Goal: Contribute content: Contribute content

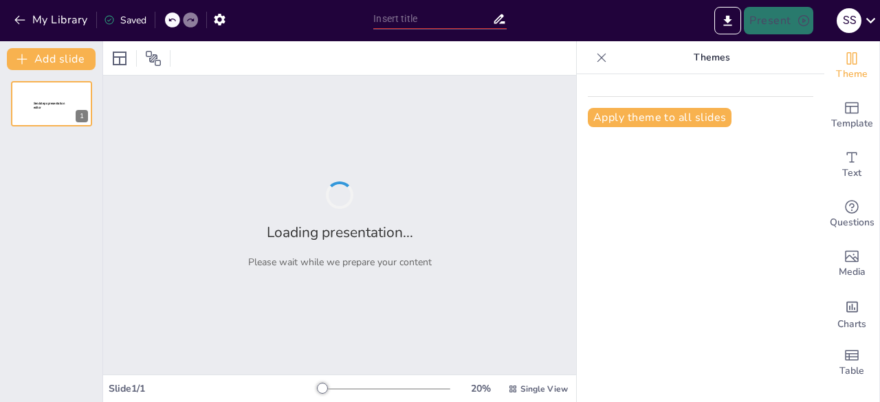
type input "Learning Agile with Practical exposure guidance"
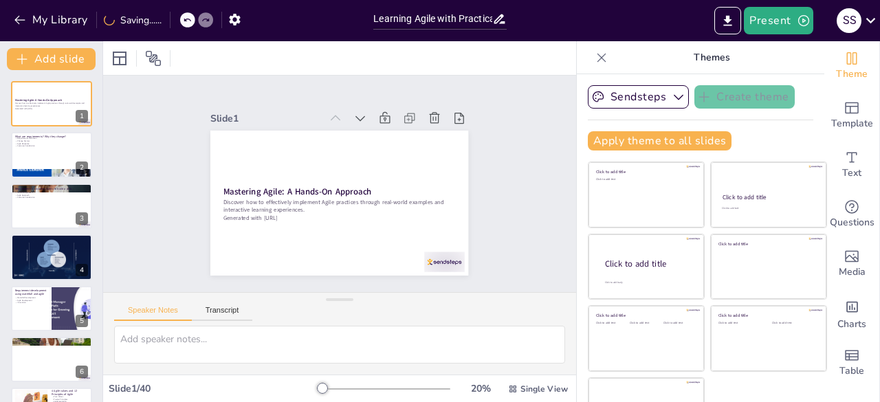
checkbox input "true"
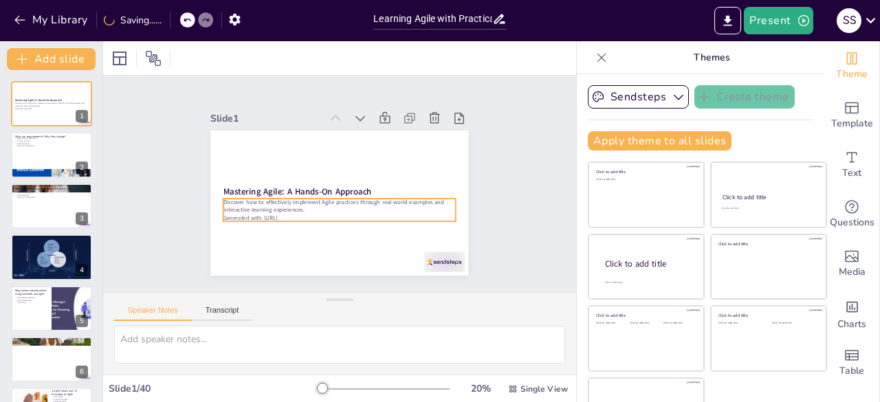
checkbox input "true"
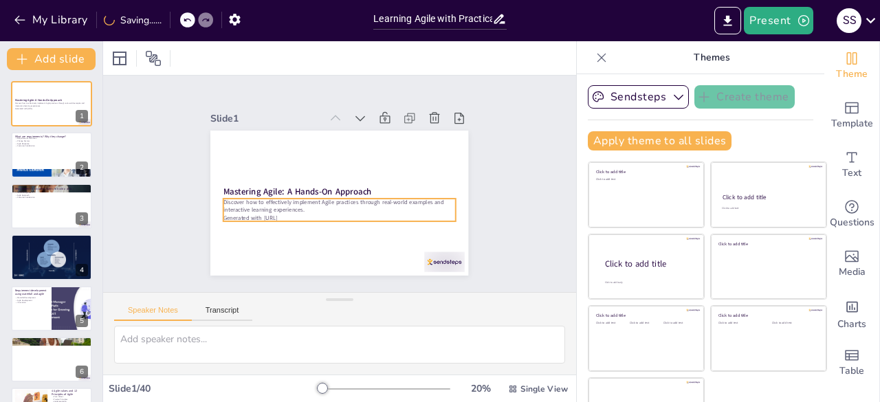
checkbox input "true"
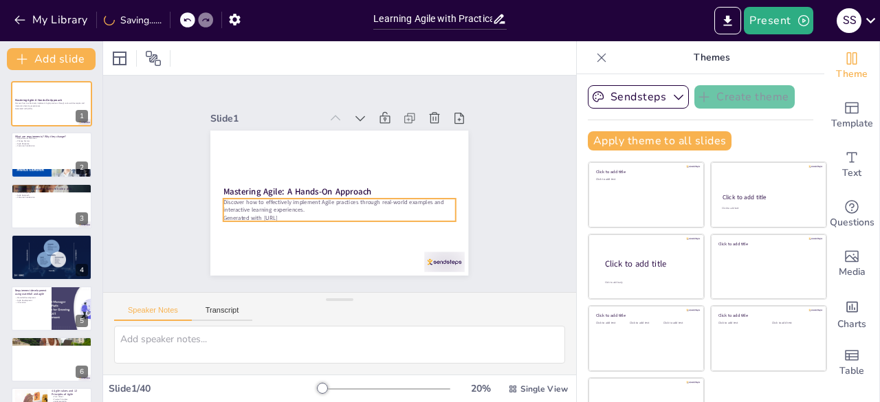
checkbox input "true"
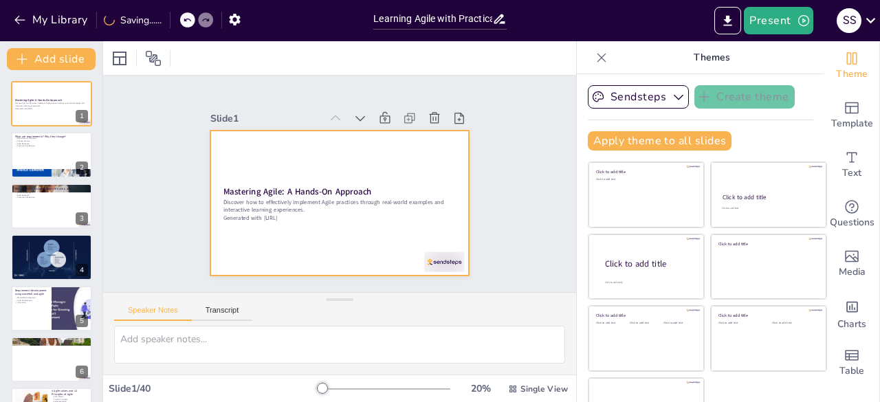
checkbox input "true"
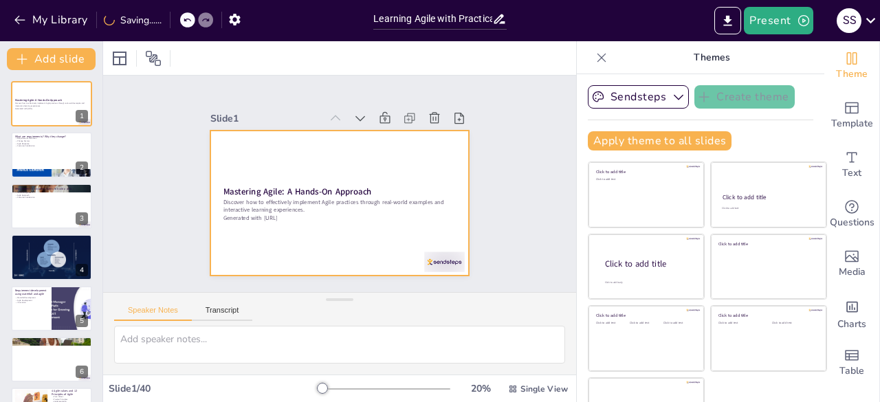
checkbox input "true"
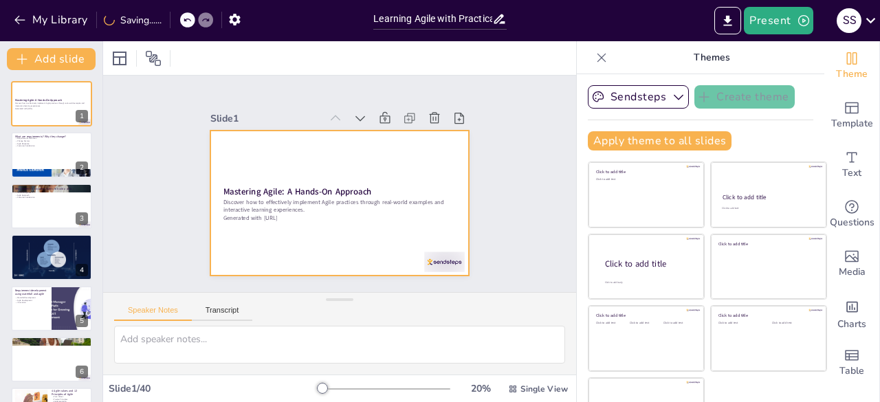
checkbox input "true"
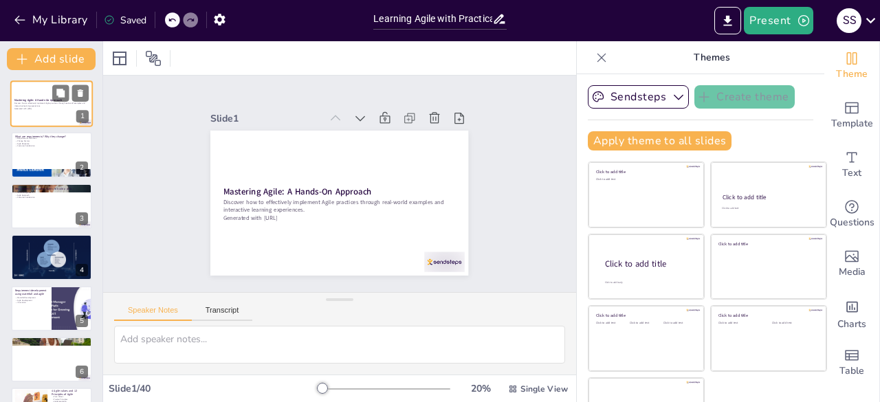
checkbox input "true"
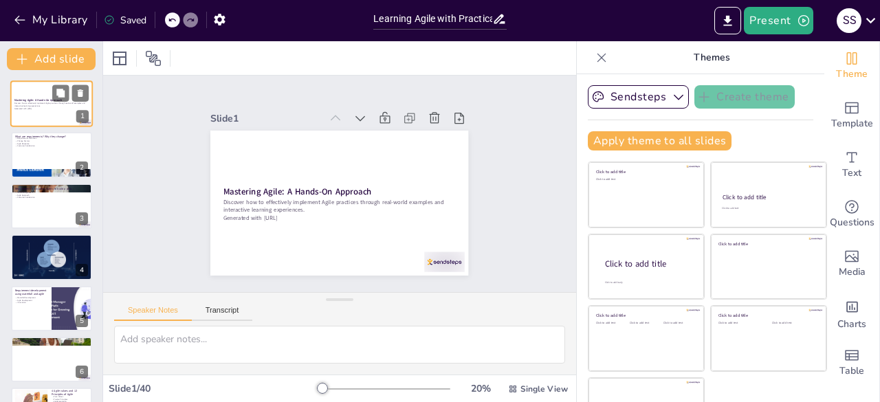
checkbox input "true"
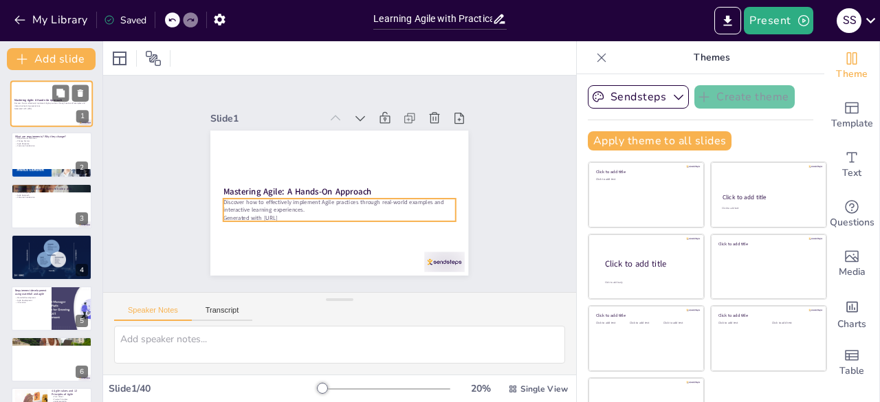
checkbox input "true"
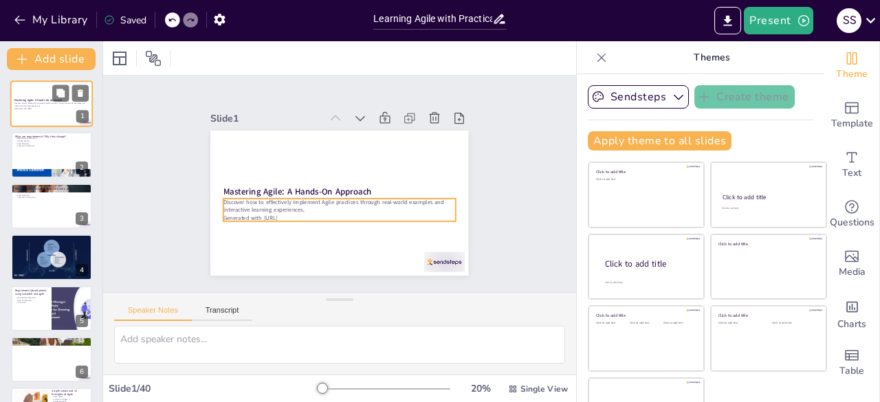
checkbox input "true"
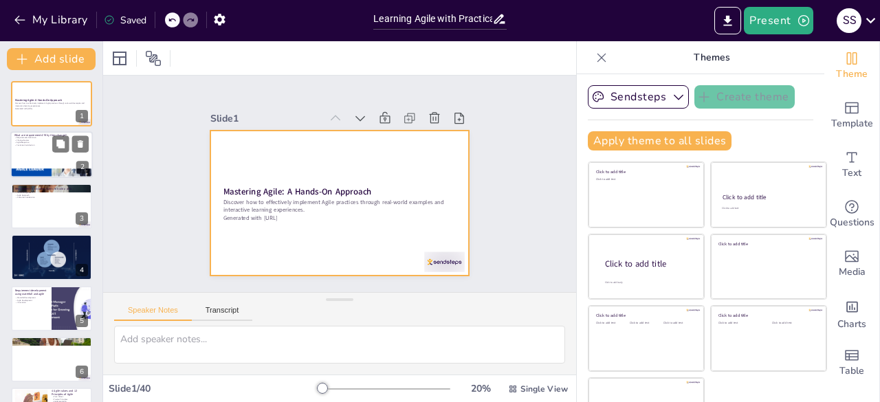
checkbox input "true"
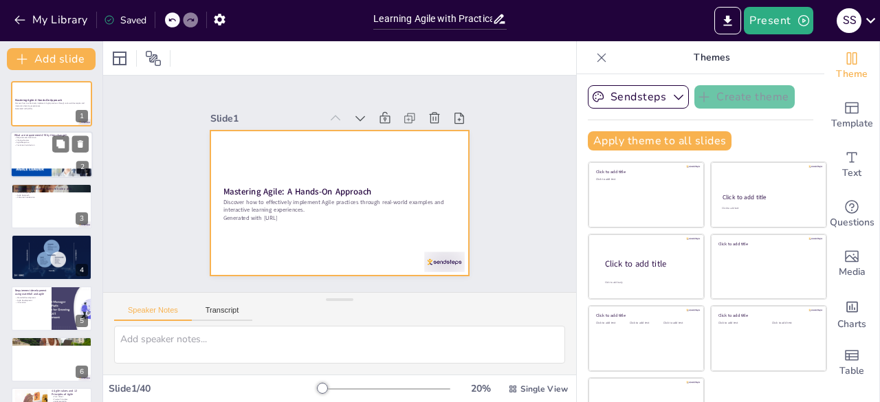
checkbox input "true"
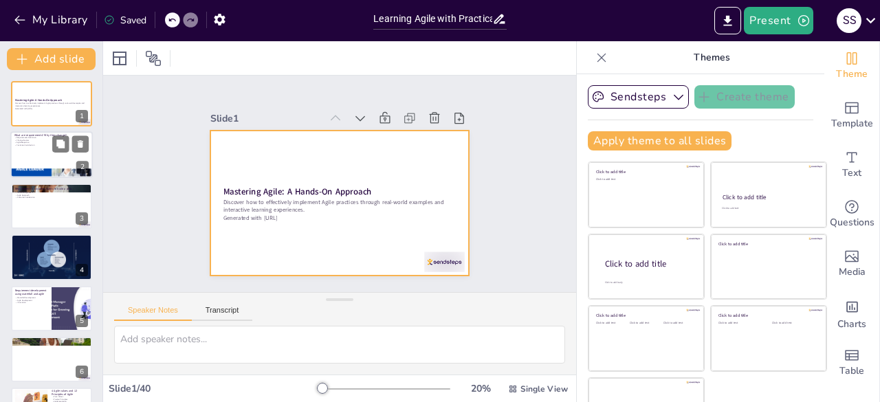
checkbox input "true"
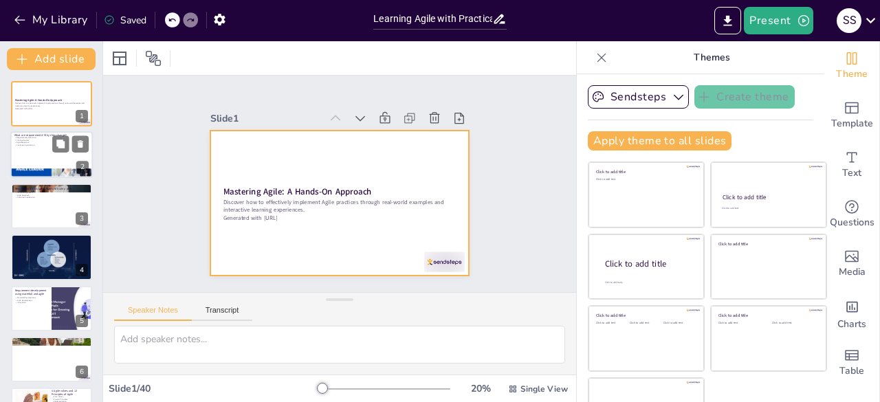
checkbox input "true"
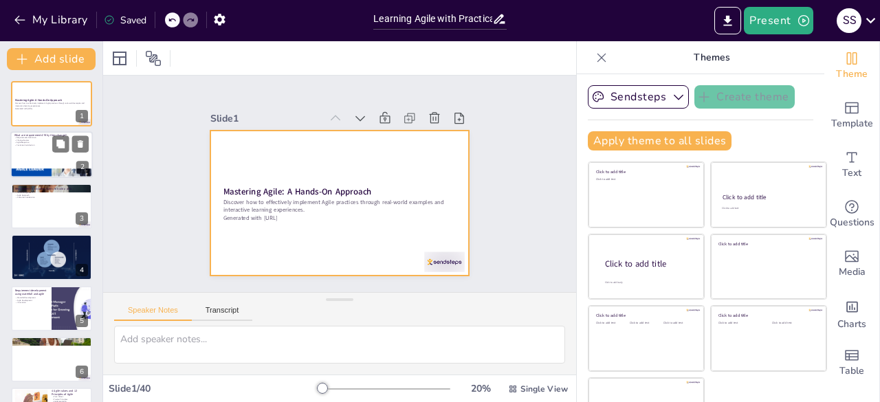
checkbox input "true"
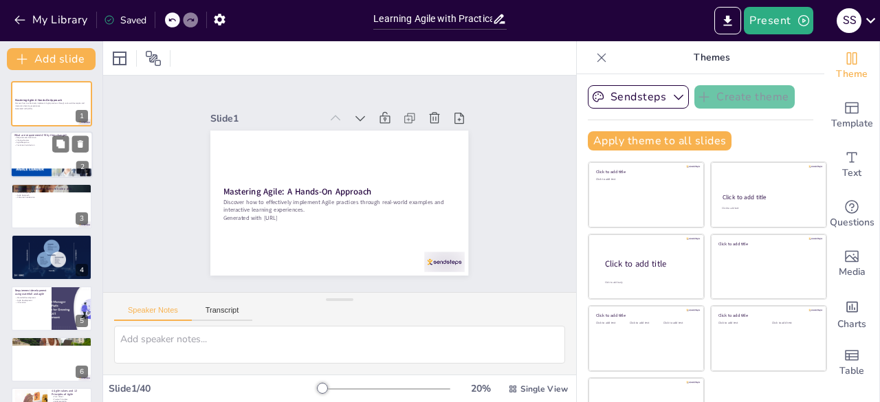
checkbox input "true"
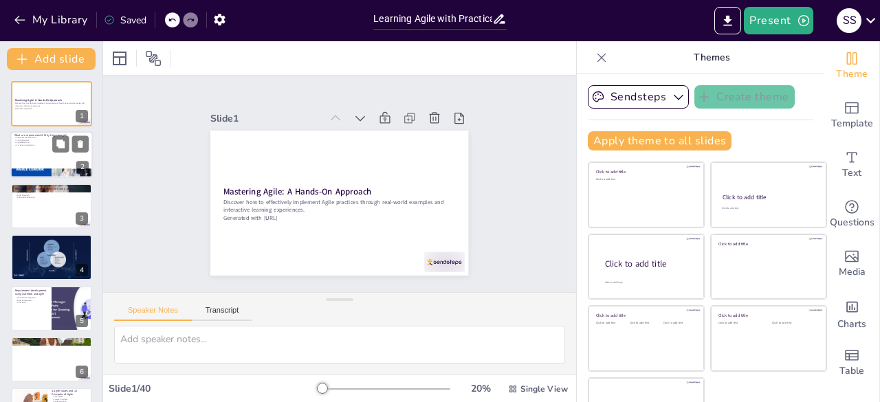
click at [51, 153] on div at bounding box center [51, 155] width 82 height 47
type textarea "Requirements are the foundation of any software project, defining what needs to…"
checkbox input "true"
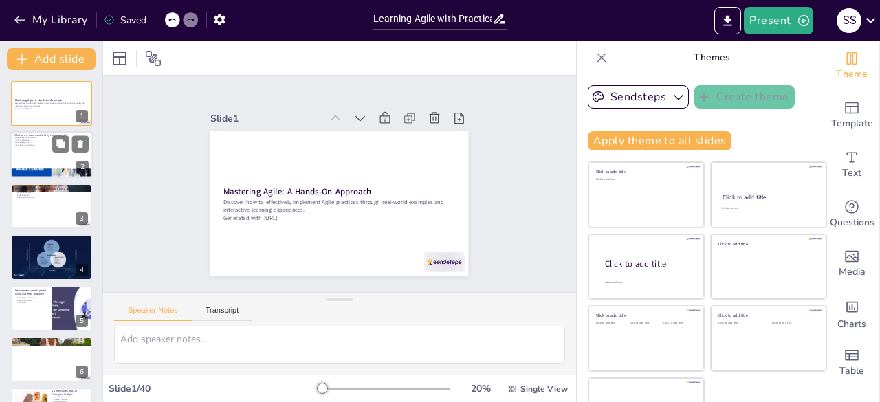
checkbox input "true"
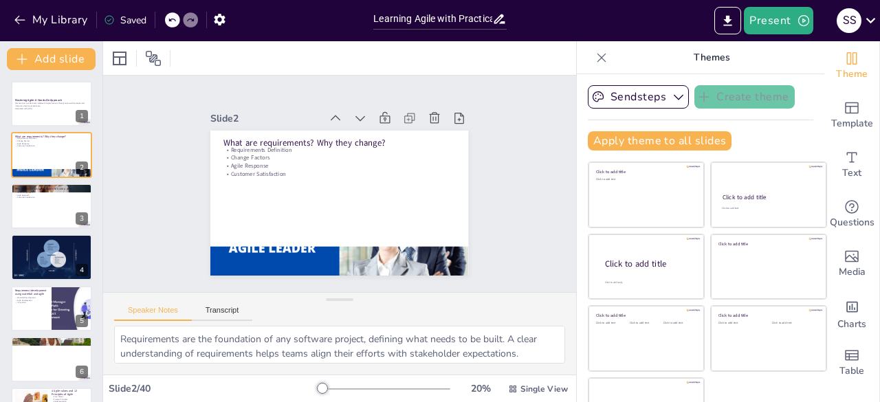
checkbox input "true"
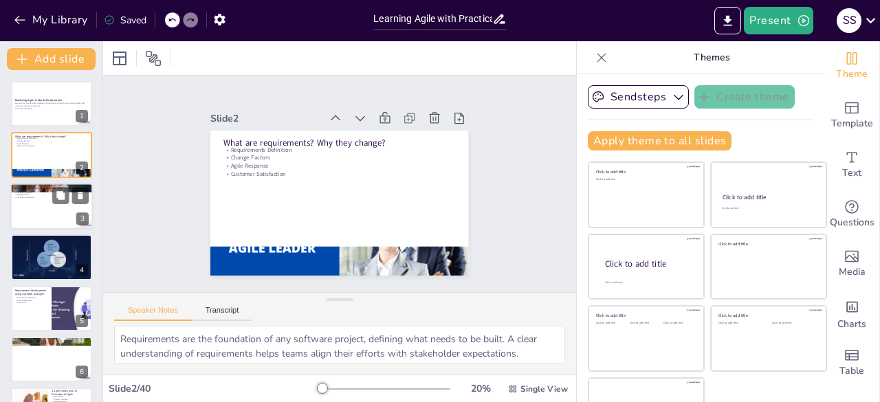
checkbox input "true"
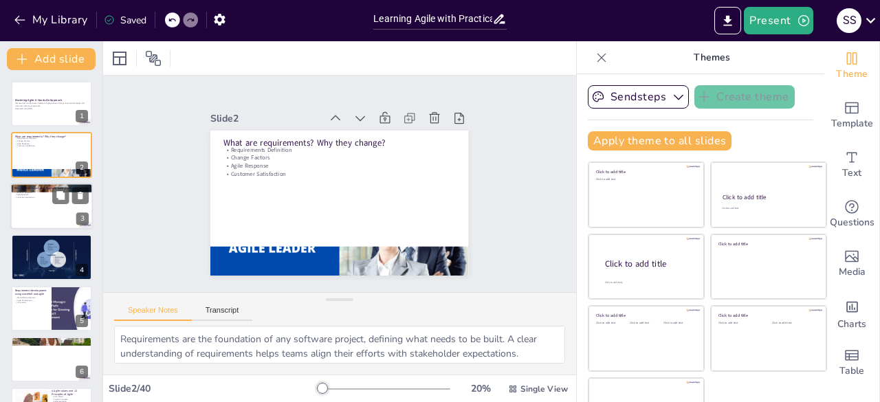
checkbox input "true"
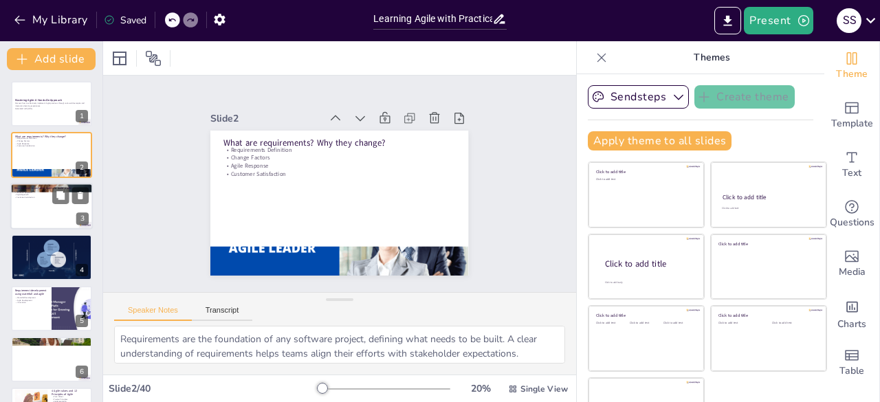
checkbox input "true"
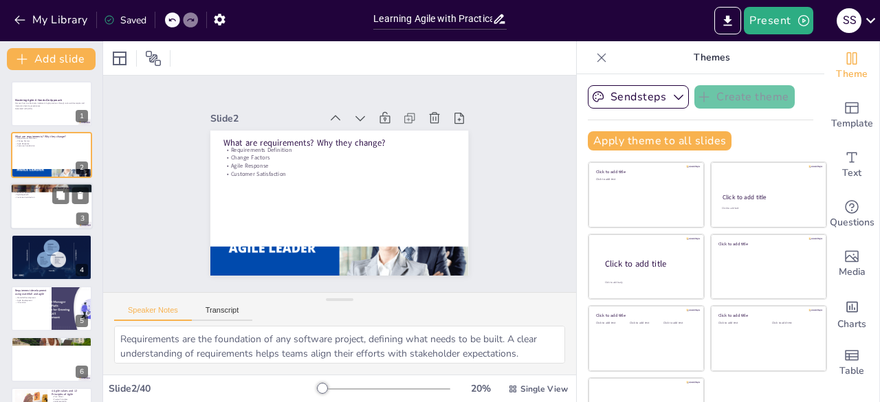
checkbox input "true"
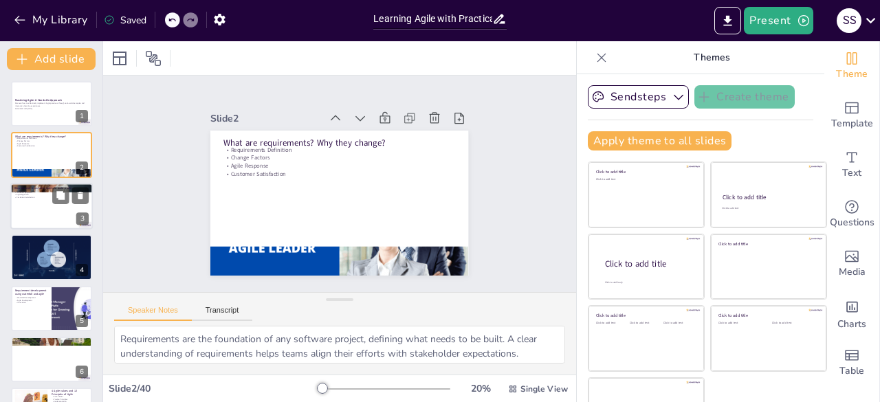
click at [40, 214] on div at bounding box center [51, 206] width 82 height 47
type textarea "The Waterfall approach is characterized by its linear progression, making it di…"
checkbox input "true"
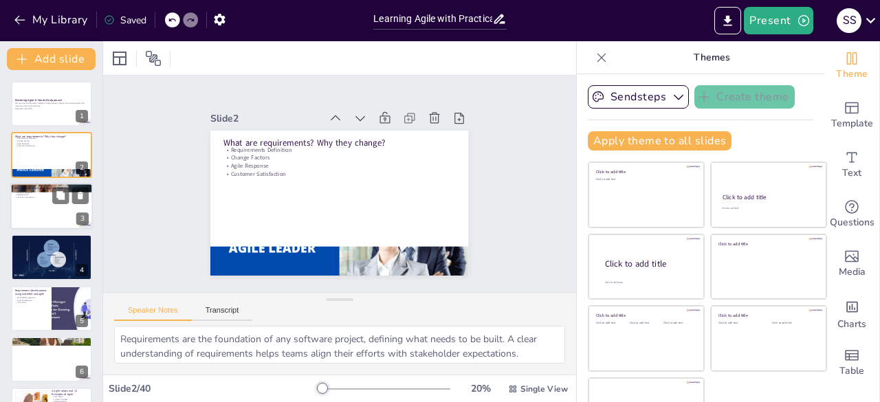
checkbox input "true"
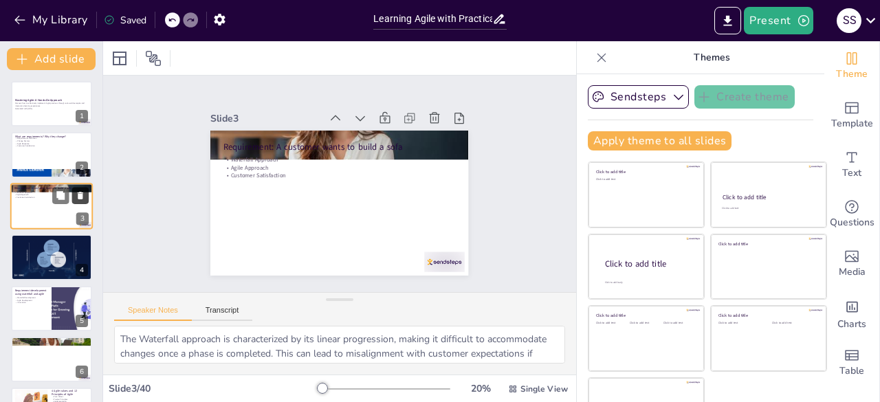
checkbox input "true"
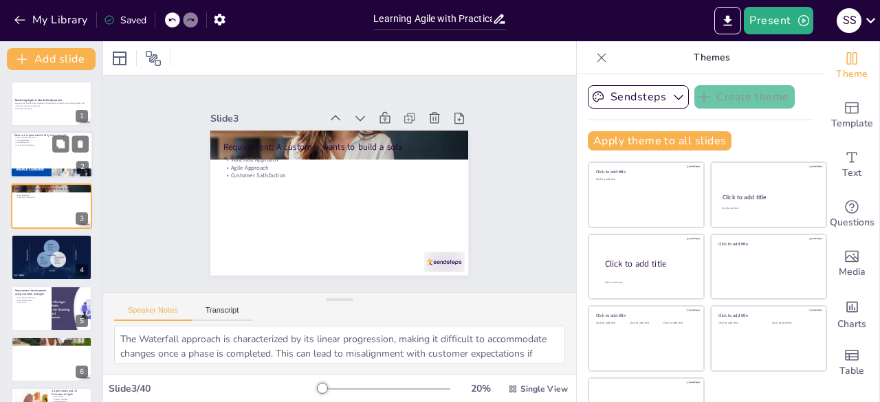
checkbox input "true"
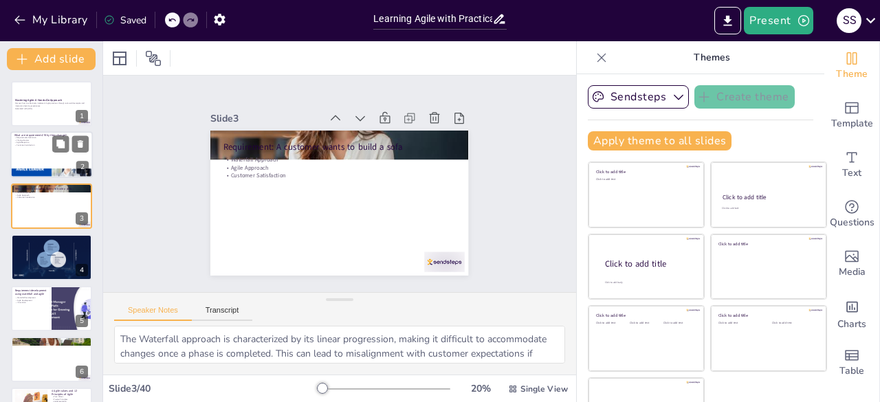
checkbox input "true"
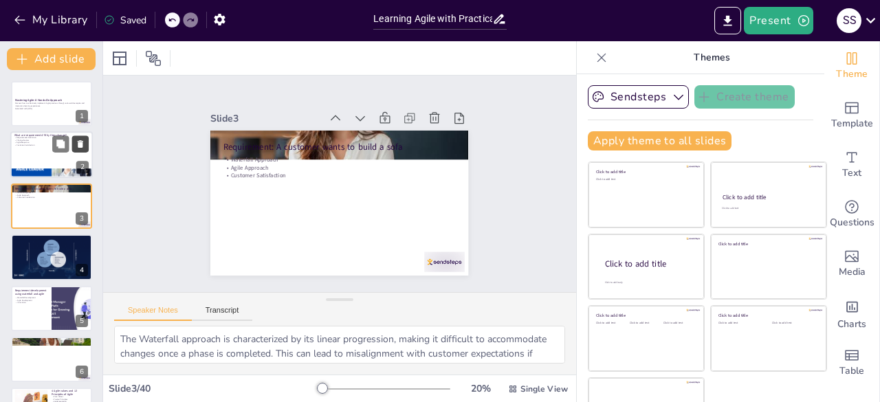
checkbox input "true"
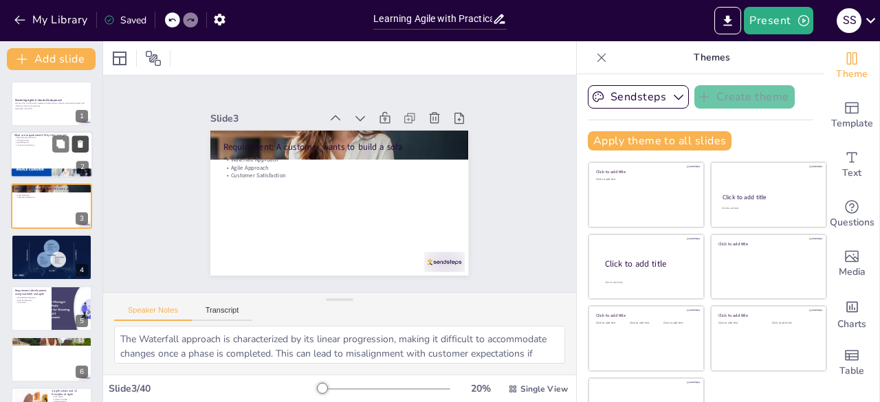
checkbox input "true"
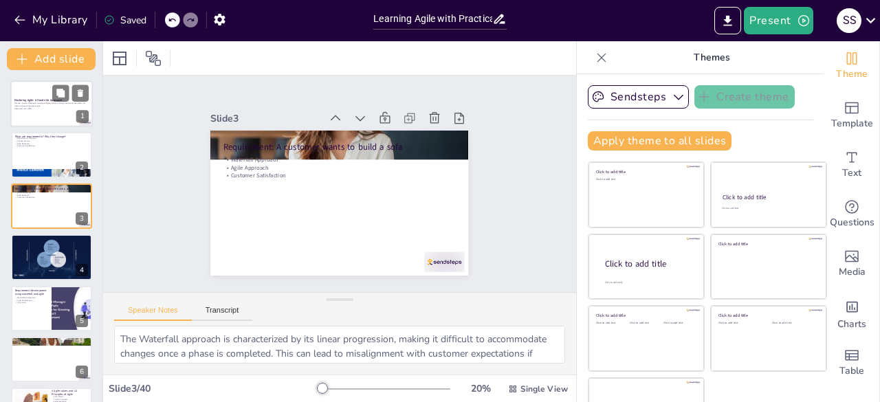
checkbox input "true"
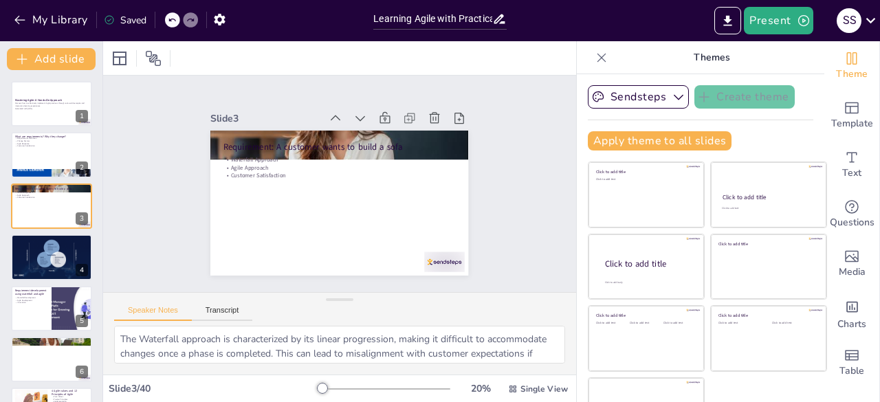
checkbox input "true"
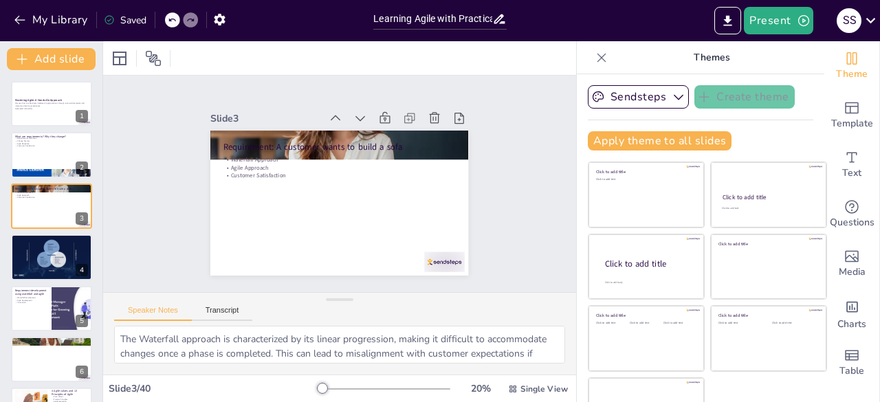
checkbox input "true"
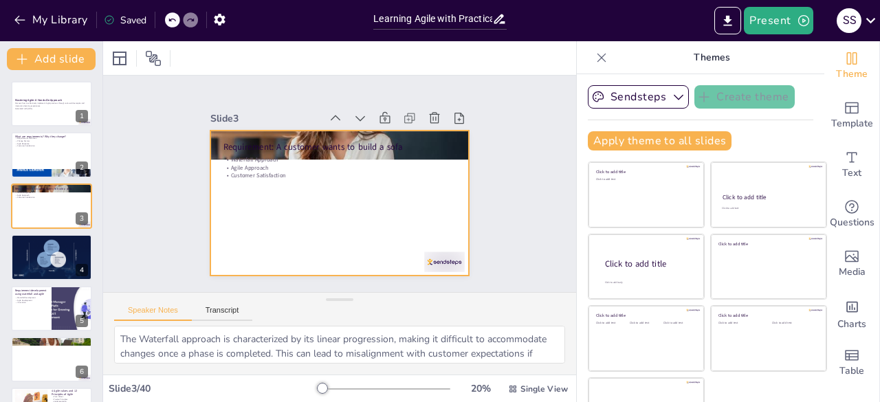
checkbox input "true"
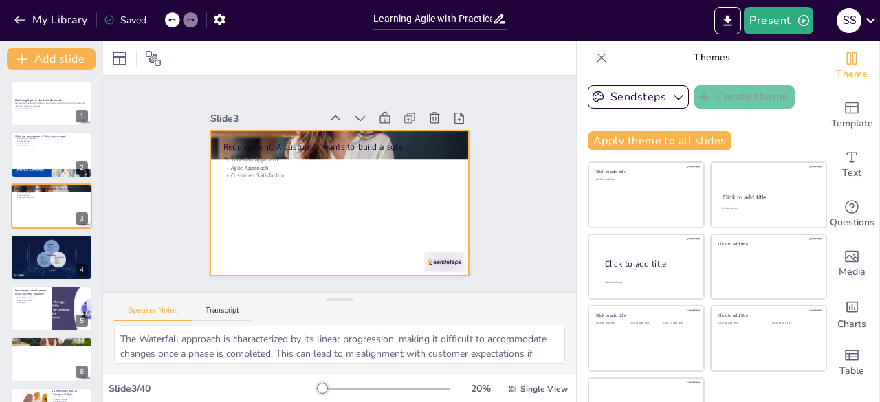
checkbox input "true"
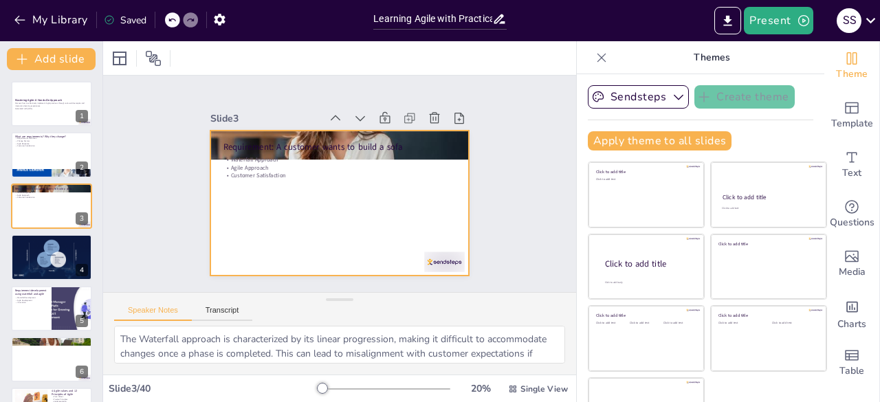
checkbox input "true"
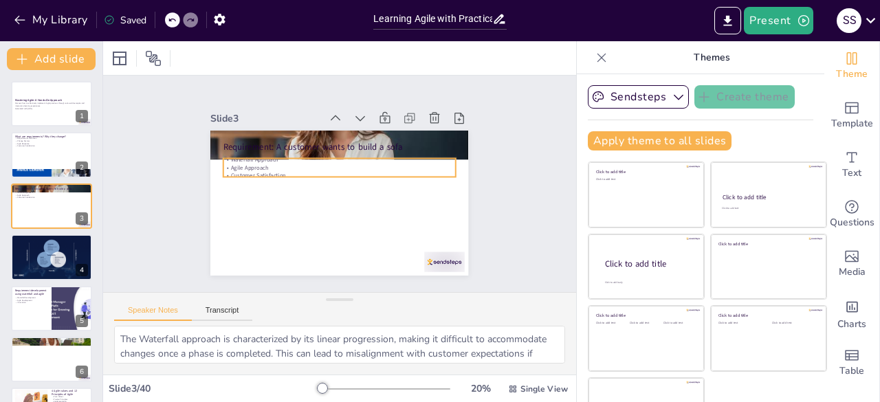
checkbox input "true"
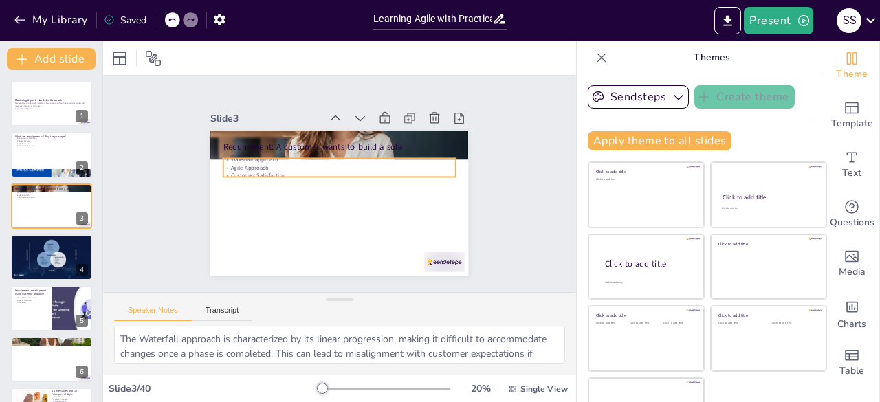
checkbox input "true"
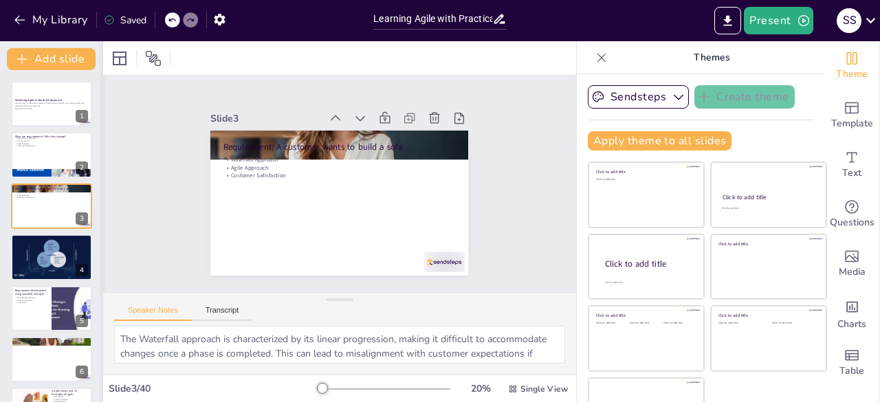
checkbox input "true"
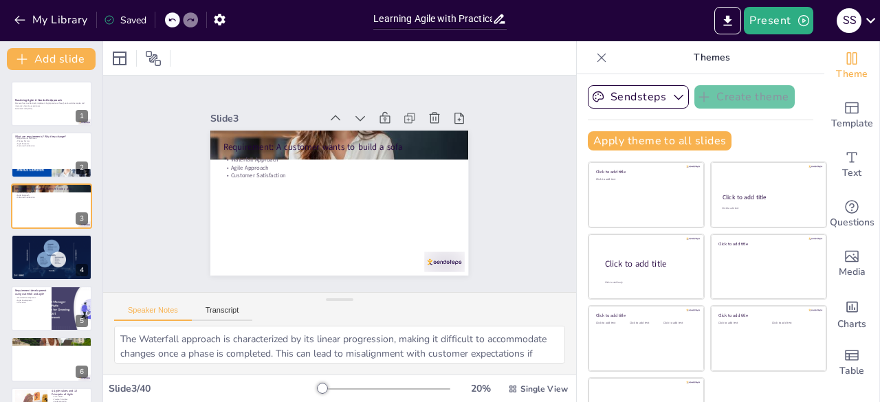
checkbox input "true"
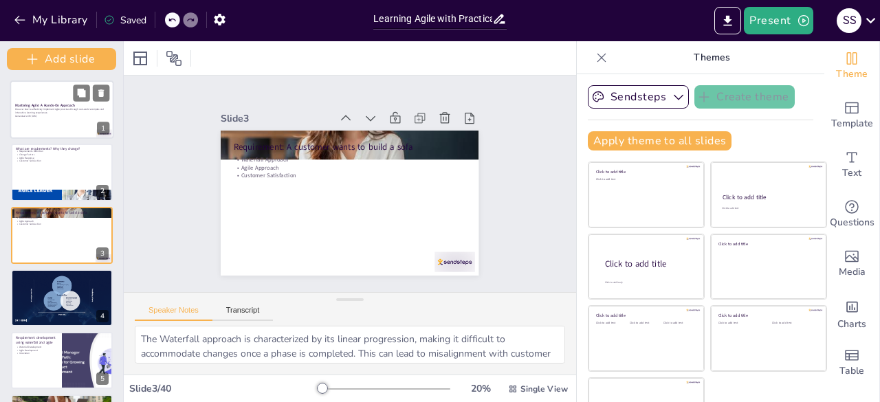
checkbox input "true"
drag, startPoint x: 100, startPoint y: 112, endPoint x: 100, endPoint y: 130, distance: 17.9
click at [100, 130] on div "Add slide Mastering Agile: A Hands-On Approach Discover how to effectively impl…" at bounding box center [62, 221] width 124 height 361
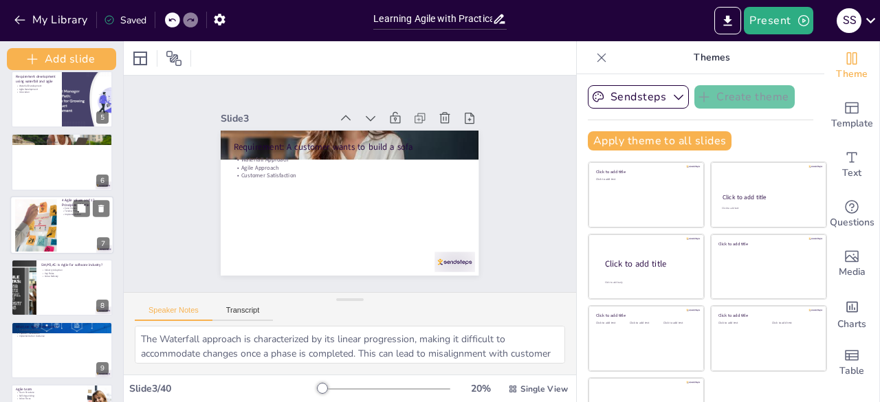
click at [75, 223] on div at bounding box center [62, 225] width 104 height 58
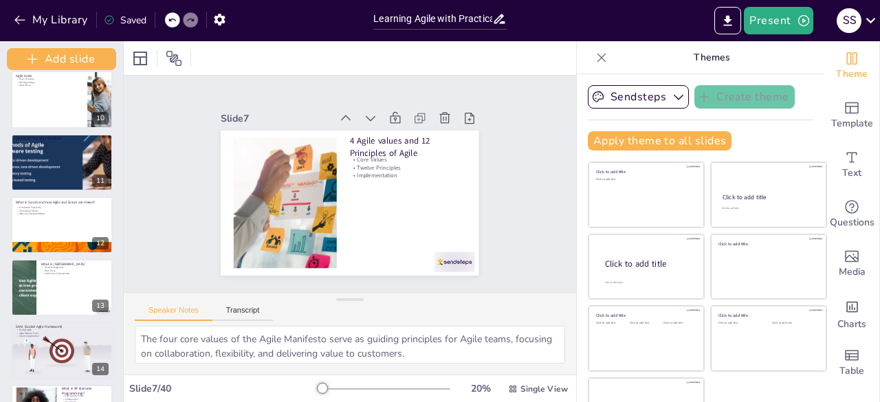
scroll to position [582, 0]
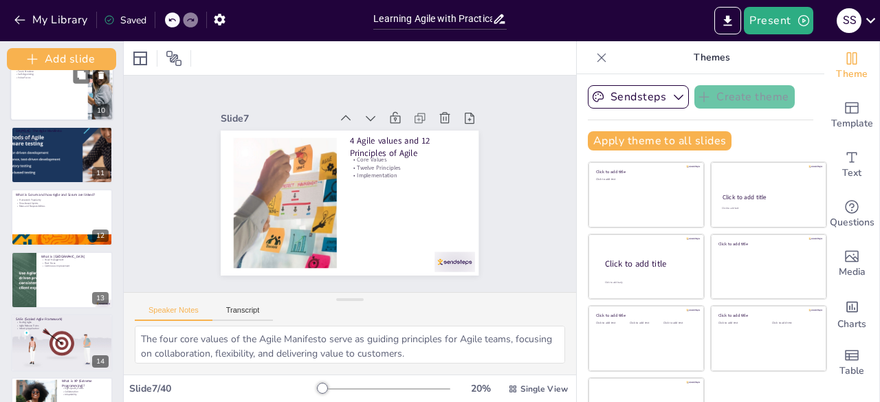
click at [41, 162] on div at bounding box center [62, 154] width 140 height 57
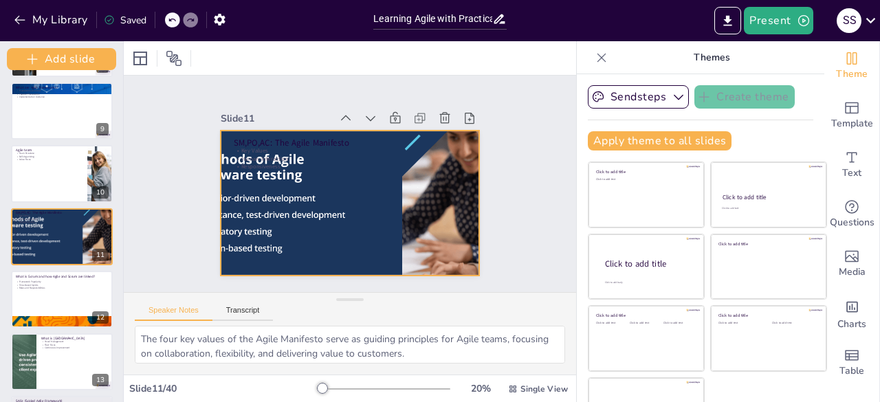
click at [253, 233] on div at bounding box center [334, 195] width 326 height 373
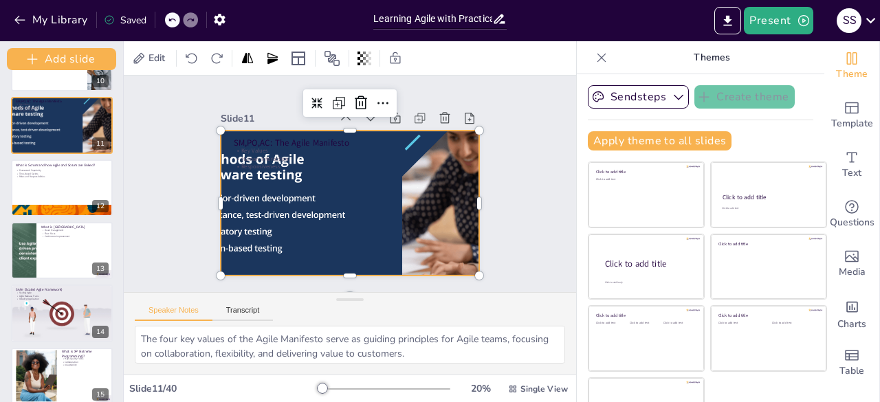
scroll to position [608, 0]
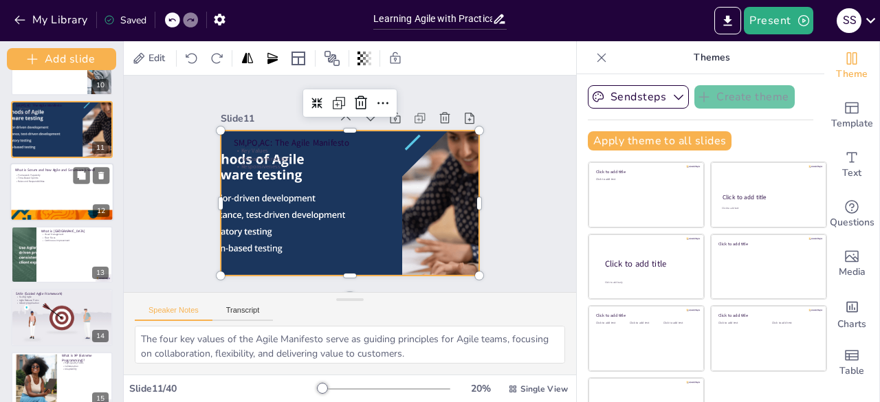
click at [52, 195] on div at bounding box center [62, 192] width 104 height 58
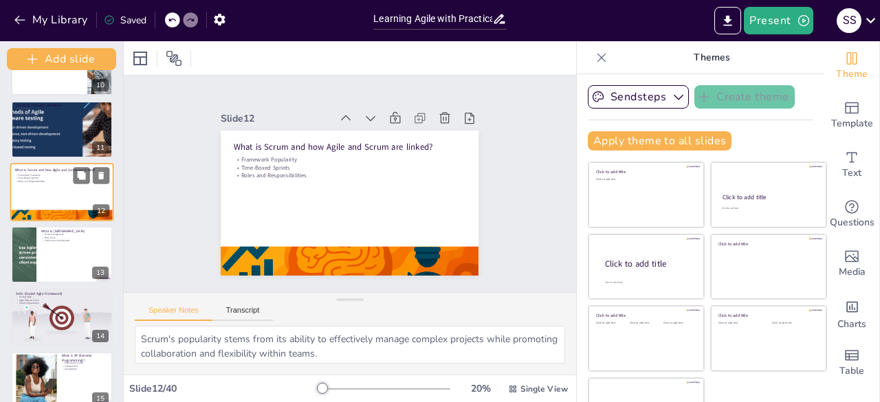
scroll to position [564, 0]
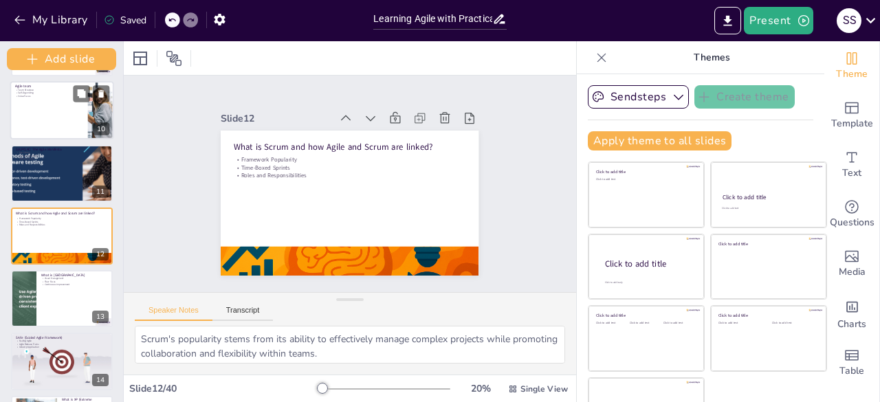
click at [34, 131] on div at bounding box center [62, 110] width 104 height 58
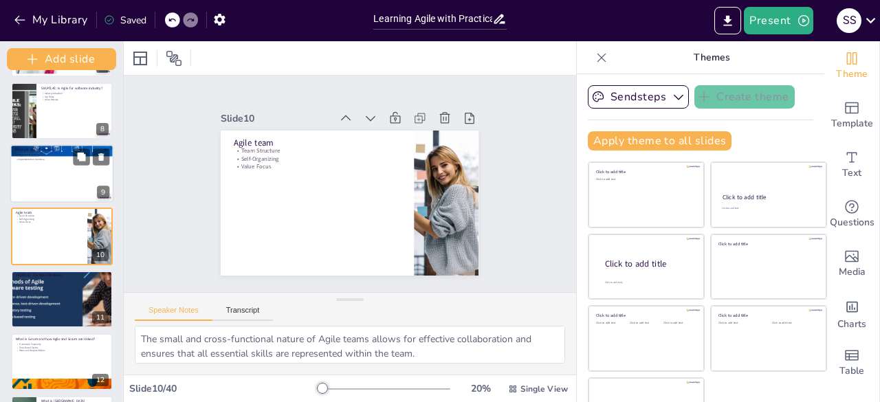
click at [44, 184] on div at bounding box center [62, 173] width 104 height 58
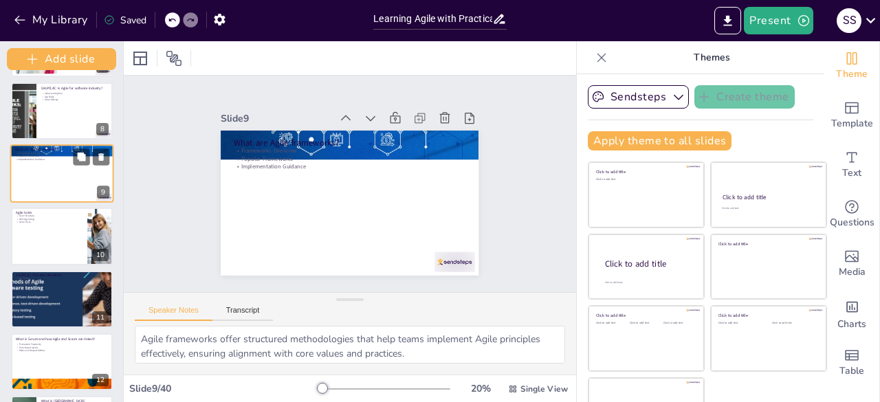
scroll to position [375, 0]
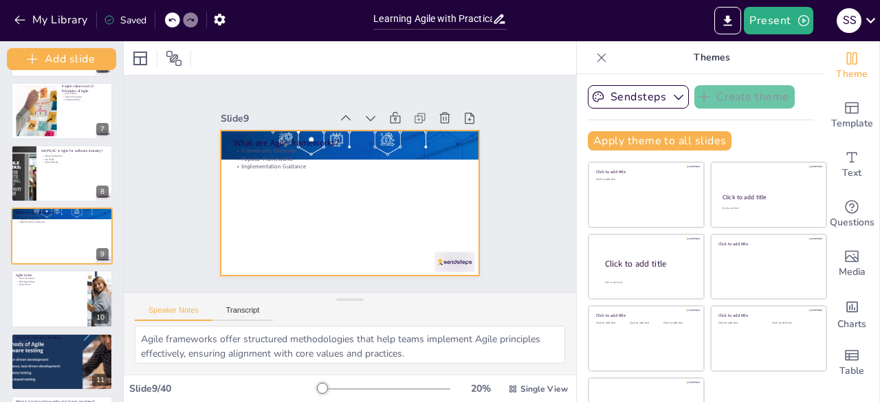
click at [256, 196] on div at bounding box center [332, 192] width 237 height 294
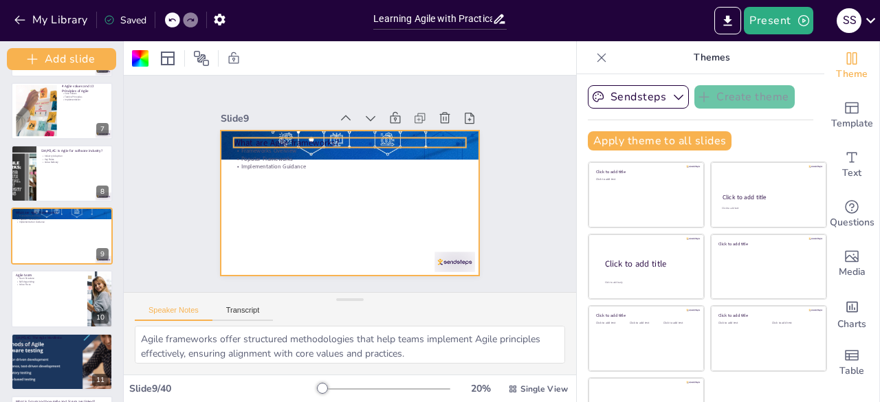
click at [335, 137] on p "What are Agile frameworks?" at bounding box center [387, 200] width 105 height 217
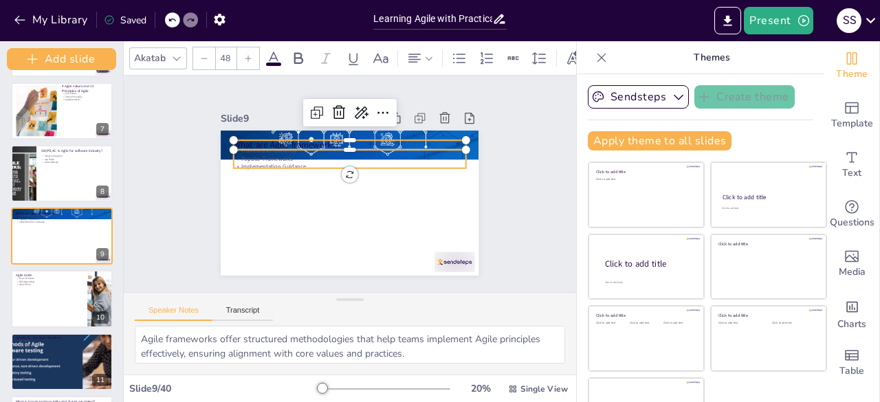
click at [245, 151] on p "Popular Frameworks" at bounding box center [352, 159] width 232 height 32
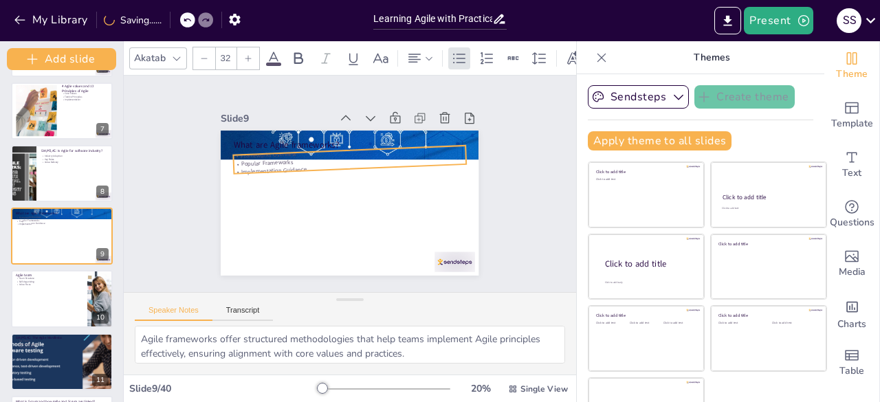
drag, startPoint x: 334, startPoint y: 196, endPoint x: 337, endPoint y: 217, distance: 20.8
click at [337, 217] on div "What are Agile frameworks? Frameworks Overview Popular Frameworks Implementatio…" at bounding box center [346, 202] width 282 height 195
drag, startPoint x: 451, startPoint y: 158, endPoint x: 297, endPoint y: 165, distance: 154.1
click at [297, 165] on div "What are Agile frameworks? Frameworks Overview Popular Frameworks Implementatio…" at bounding box center [346, 202] width 282 height 195
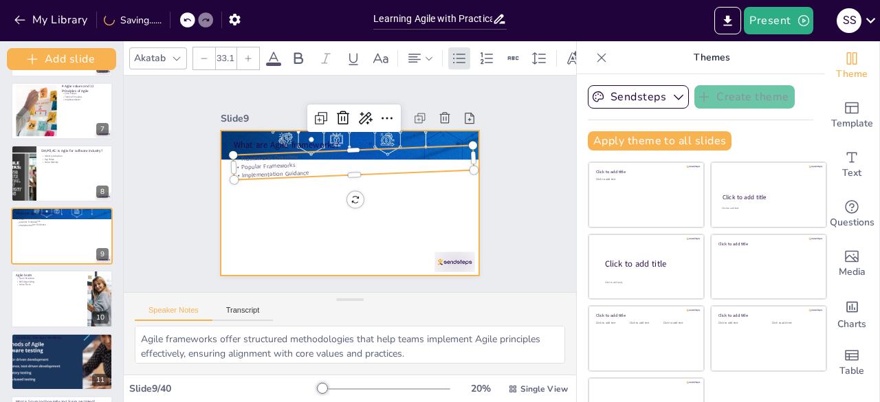
click at [344, 228] on div at bounding box center [344, 202] width 290 height 218
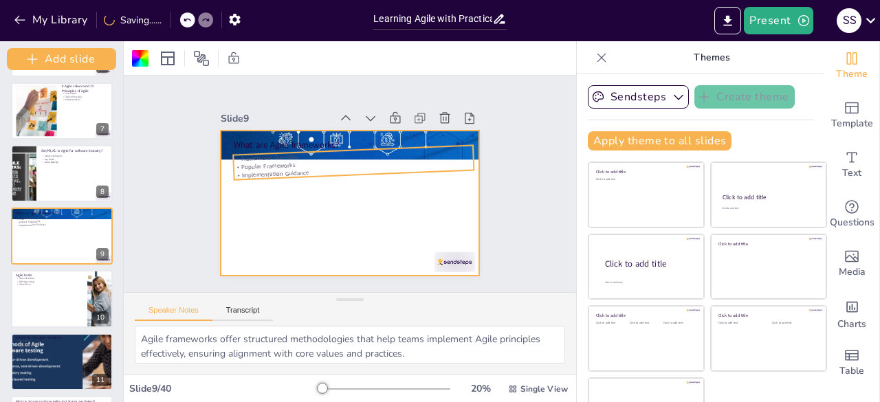
click at [269, 168] on p "Implementation Guidance" at bounding box center [356, 171] width 240 height 24
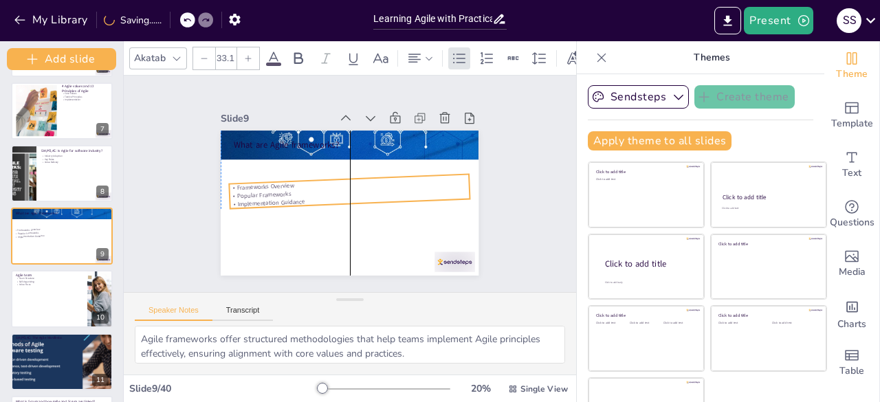
drag, startPoint x: 220, startPoint y: 164, endPoint x: 212, endPoint y: 193, distance: 29.8
click at [228, 144] on div "What are Agile frameworks? Frameworks Overview Popular Frameworks Implementatio…" at bounding box center [356, 131] width 256 height 27
click at [334, 232] on div "What are Agile frameworks? Frameworks Overview Popular Frameworks Implementatio…" at bounding box center [344, 202] width 290 height 218
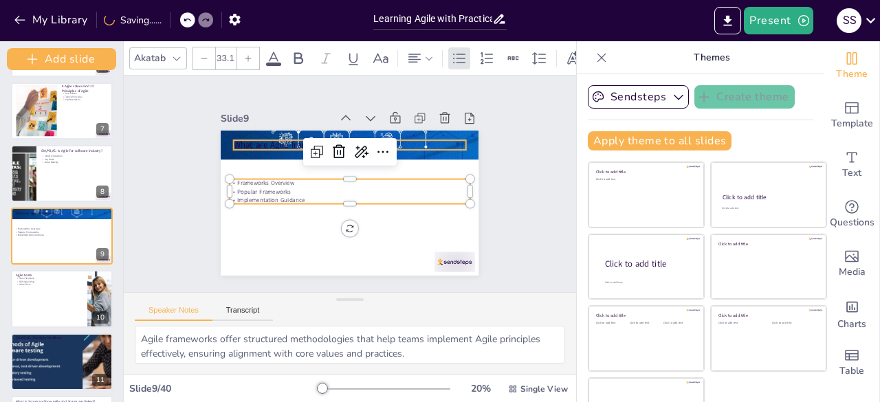
click at [257, 141] on p "What are Agile frameworks?" at bounding box center [365, 148] width 217 height 105
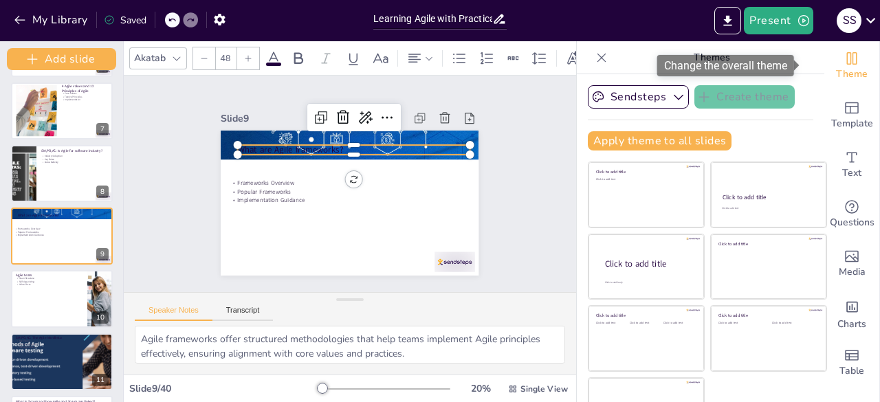
click at [842, 57] on div "Theme" at bounding box center [851, 65] width 55 height 49
click at [843, 63] on icon "Change the overall theme" at bounding box center [851, 58] width 16 height 16
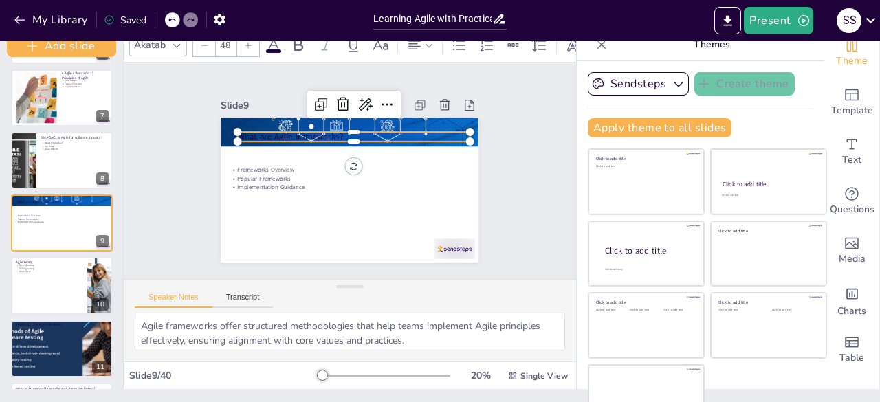
scroll to position [0, 0]
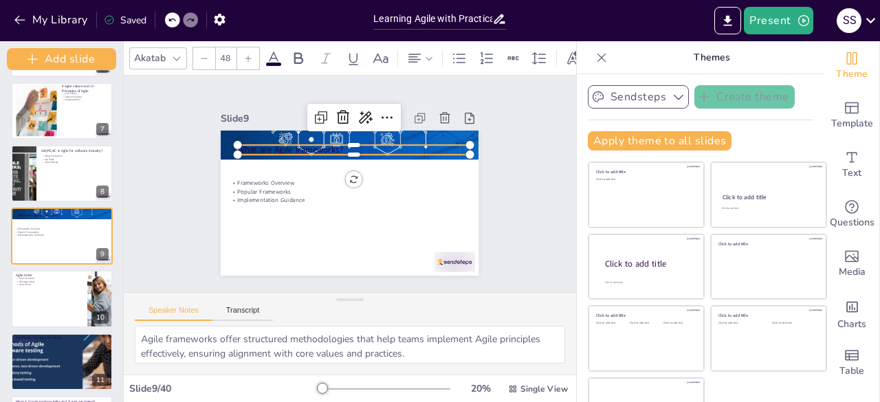
click at [645, 93] on button "Sendsteps" at bounding box center [638, 96] width 101 height 23
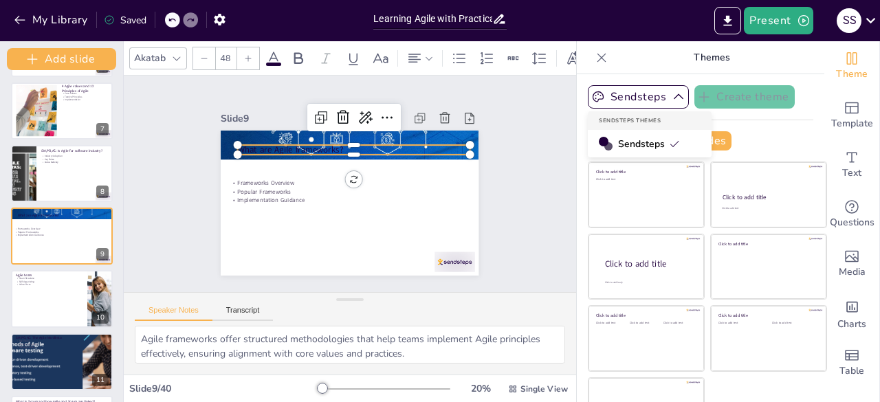
click at [625, 140] on span "Sendsteps" at bounding box center [649, 143] width 62 height 13
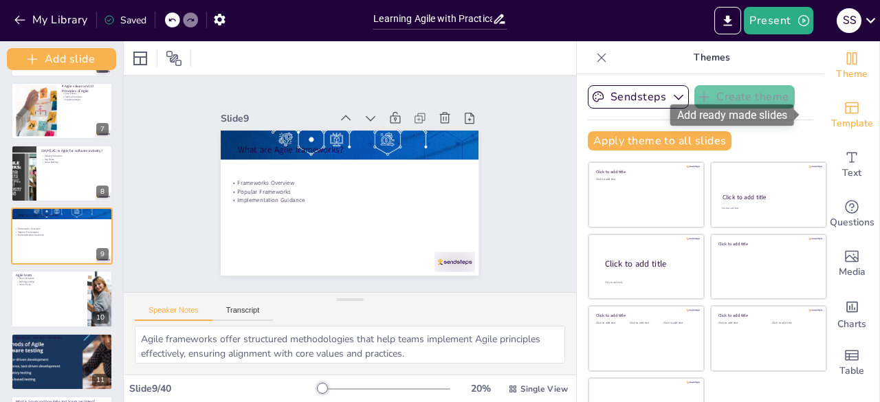
click at [831, 122] on span "Template" at bounding box center [852, 123] width 42 height 15
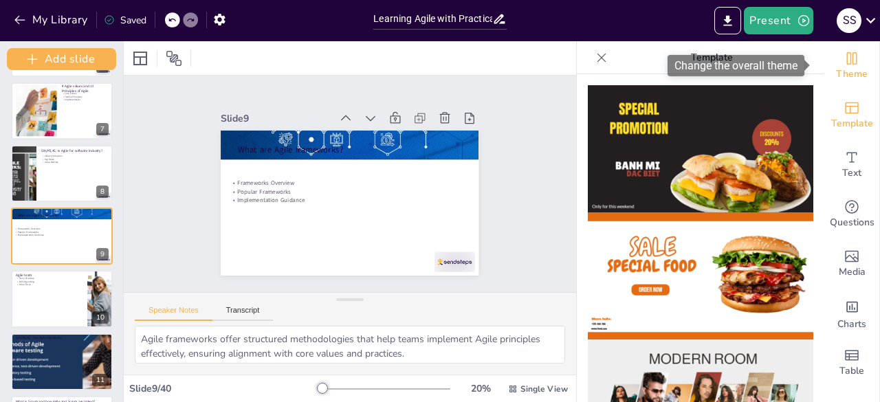
click at [848, 63] on icon "Change the overall theme" at bounding box center [851, 58] width 16 height 16
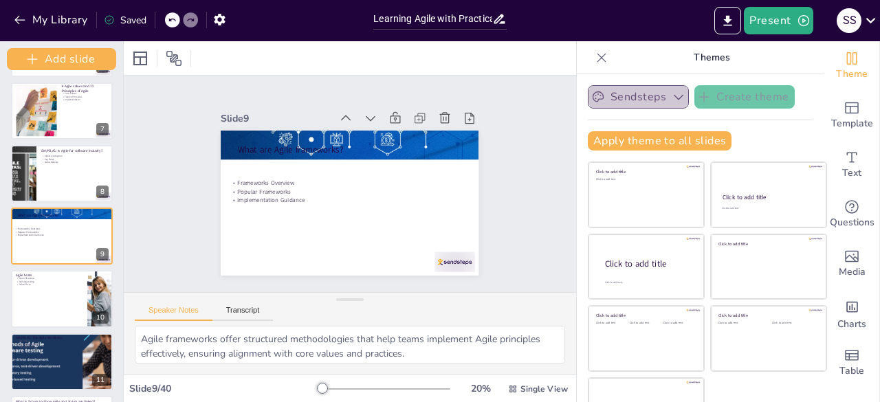
click at [605, 98] on button "Sendsteps" at bounding box center [638, 96] width 101 height 23
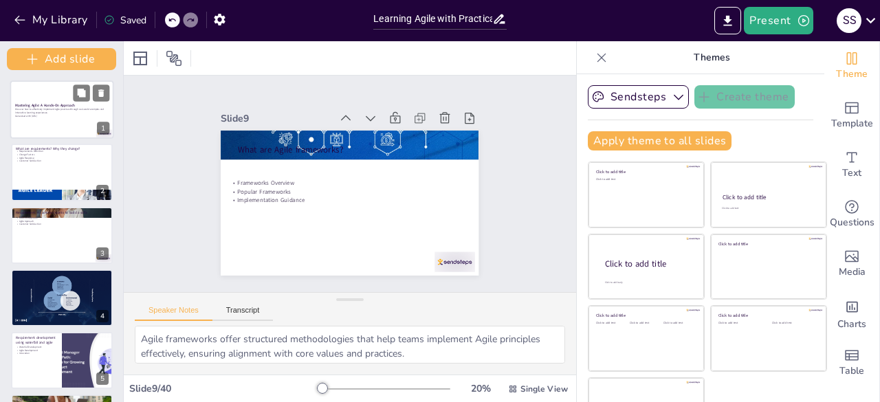
click at [54, 113] on p "Discover how to effectively implement Agile practices through real-world exampl…" at bounding box center [61, 111] width 93 height 6
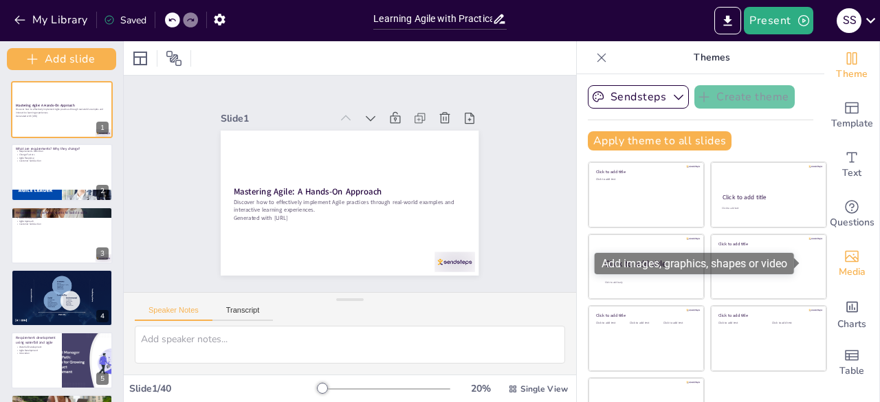
click at [839, 265] on span "Media" at bounding box center [852, 272] width 27 height 15
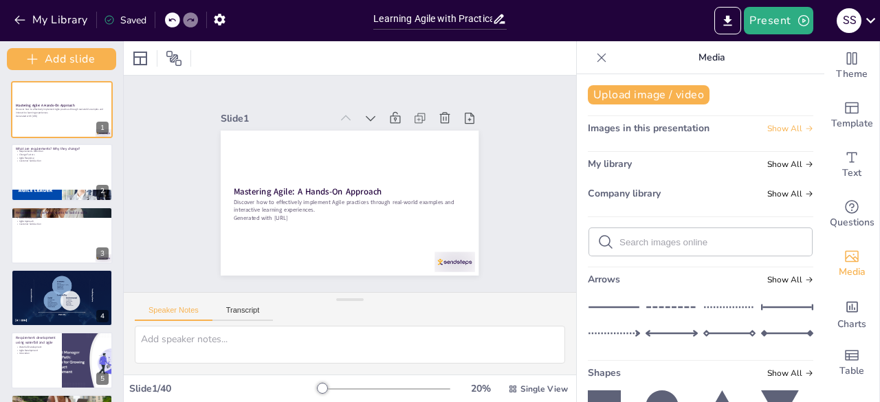
click at [776, 127] on span "Show All" at bounding box center [790, 129] width 46 height 10
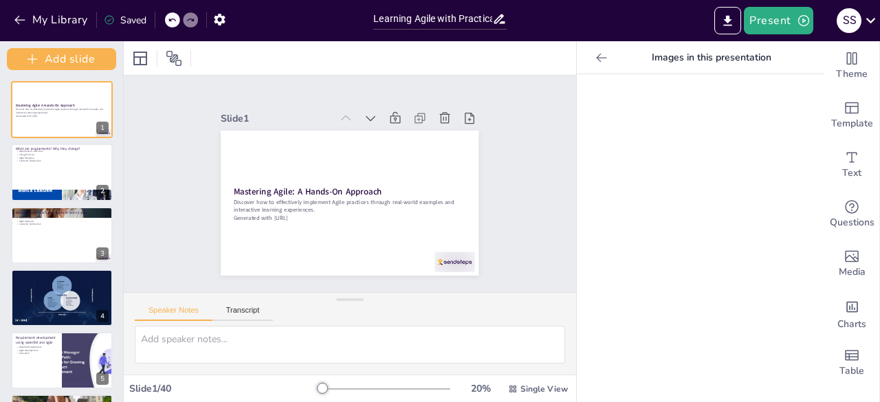
click at [599, 63] on div at bounding box center [601, 58] width 22 height 22
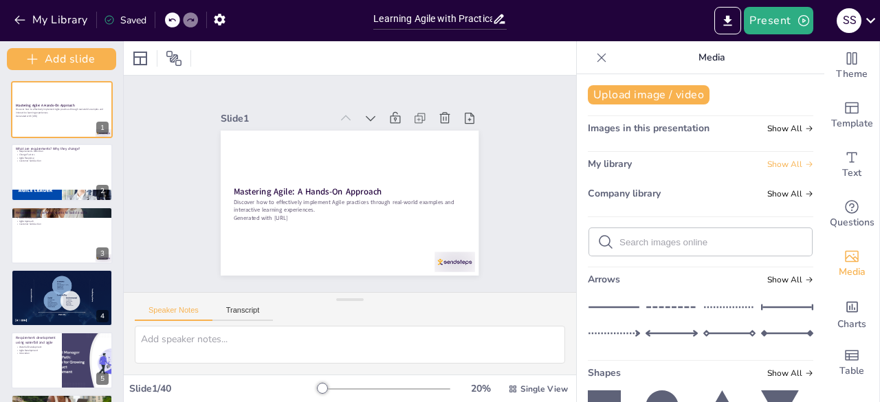
click at [773, 168] on span "Show All" at bounding box center [790, 164] width 46 height 10
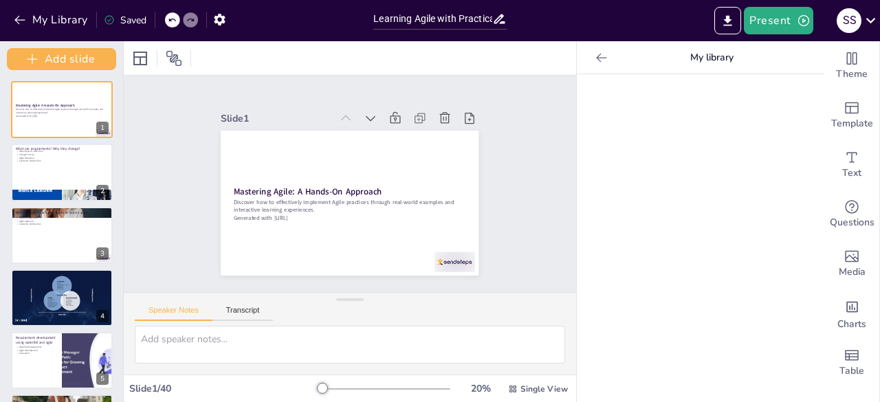
click at [595, 53] on icon at bounding box center [602, 58] width 14 height 14
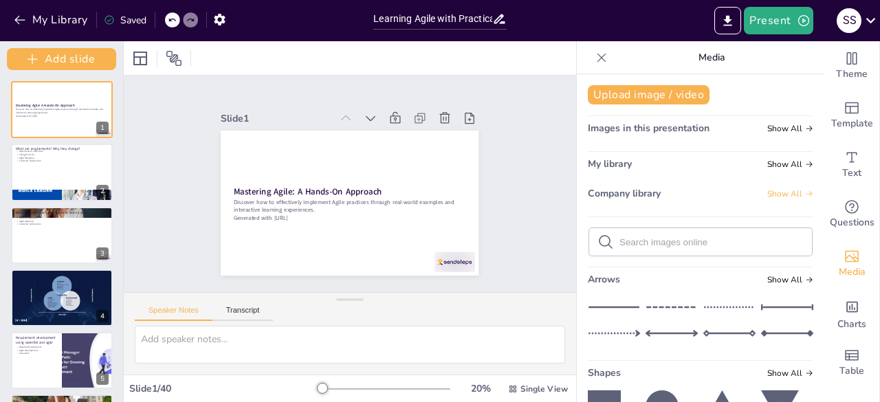
click at [777, 190] on span "Show All" at bounding box center [790, 194] width 46 height 10
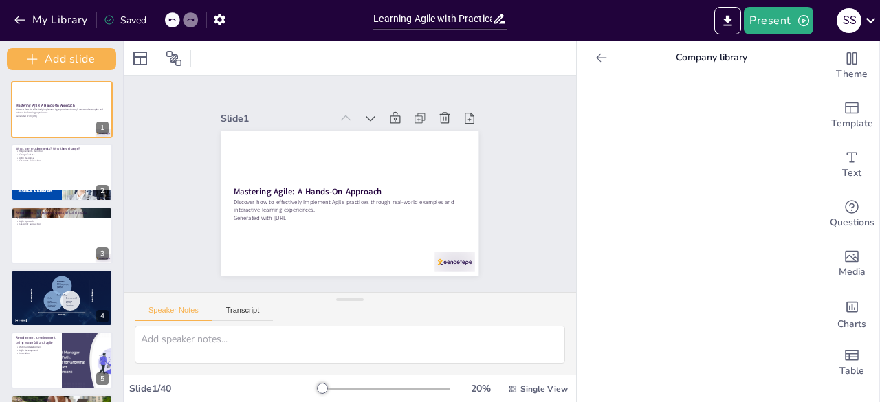
click at [595, 59] on icon at bounding box center [602, 58] width 14 height 14
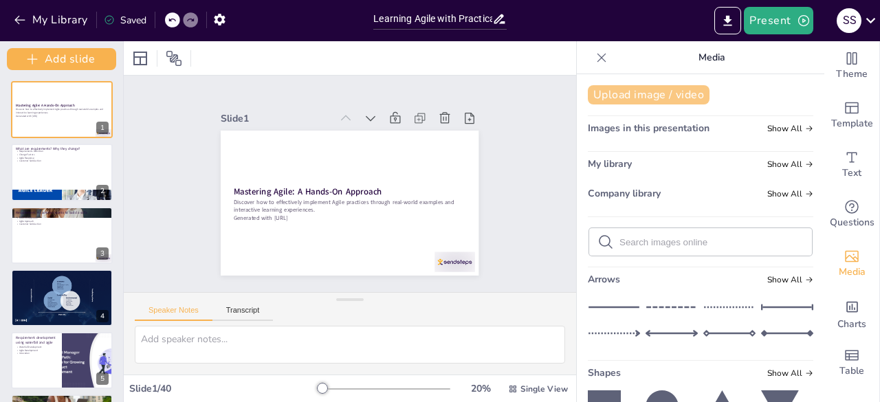
click at [628, 89] on button "Upload image / video" at bounding box center [649, 94] width 122 height 19
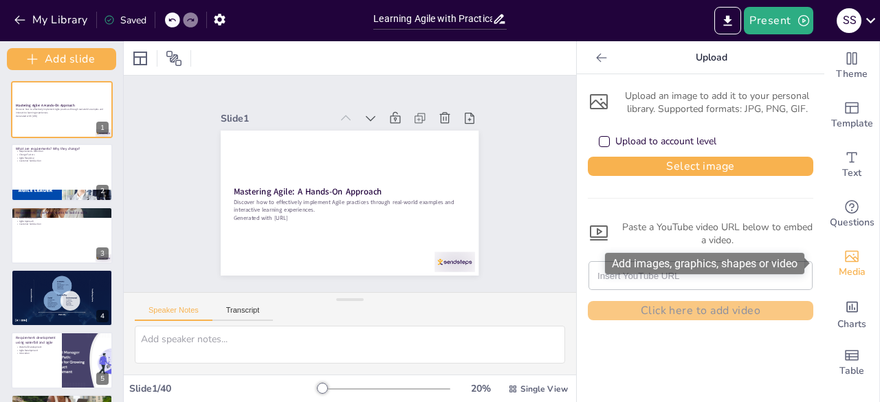
click at [851, 269] on span "Media" at bounding box center [852, 272] width 27 height 15
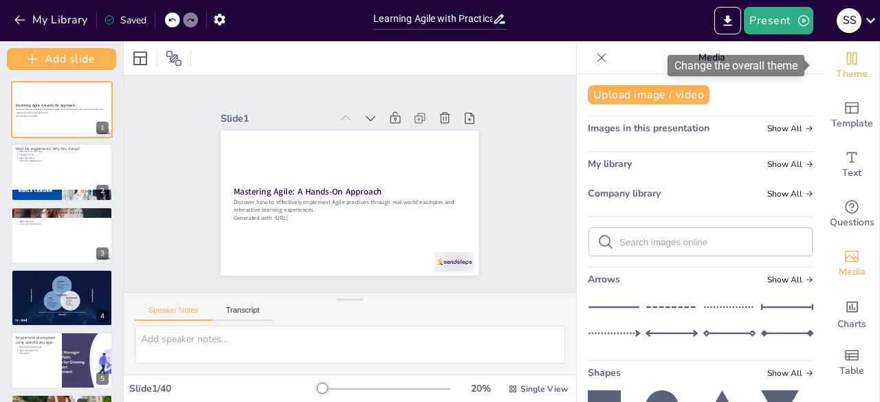
click at [844, 69] on span "Theme" at bounding box center [852, 74] width 32 height 15
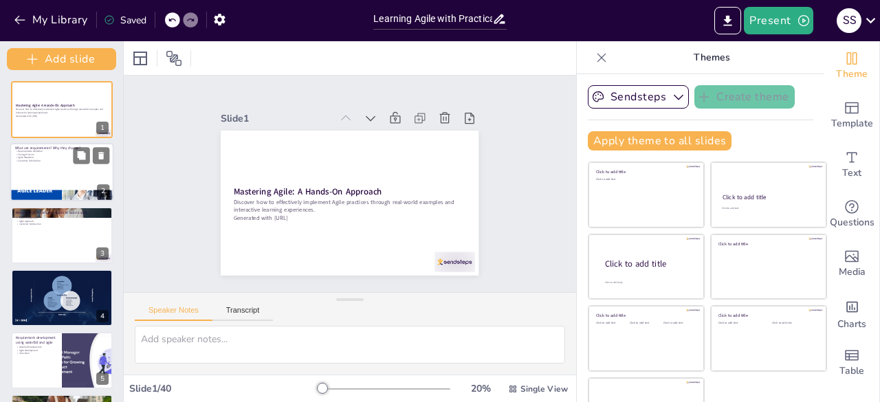
click at [67, 168] on div at bounding box center [62, 172] width 104 height 58
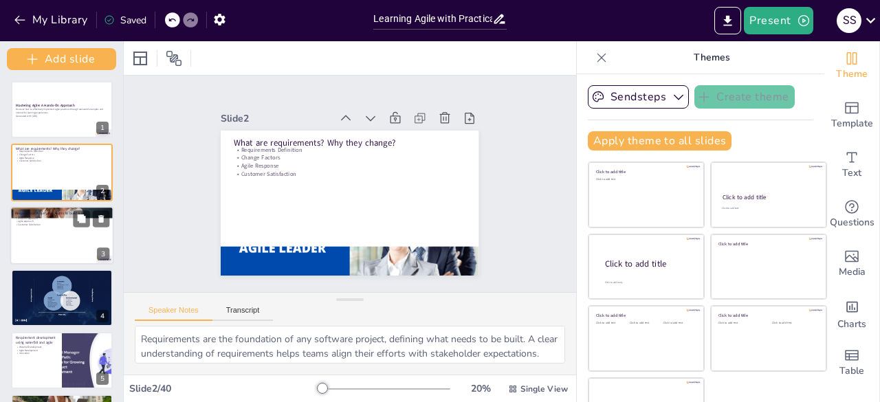
click at [81, 248] on div at bounding box center [62, 235] width 104 height 58
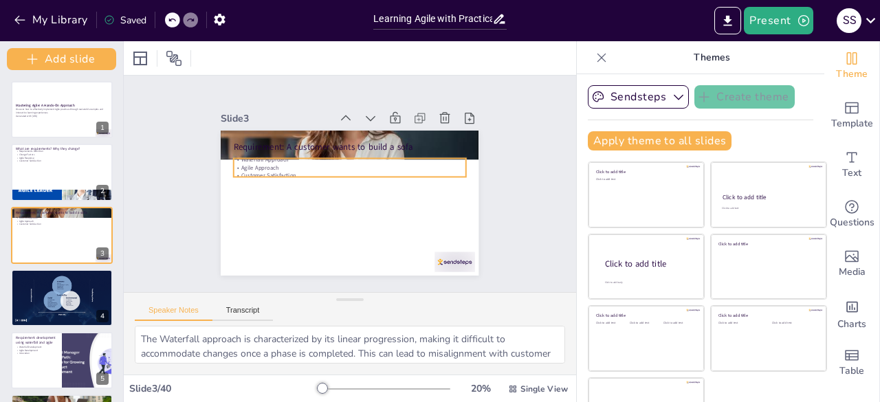
click at [246, 157] on p "Waterfall Approach" at bounding box center [357, 160] width 223 height 79
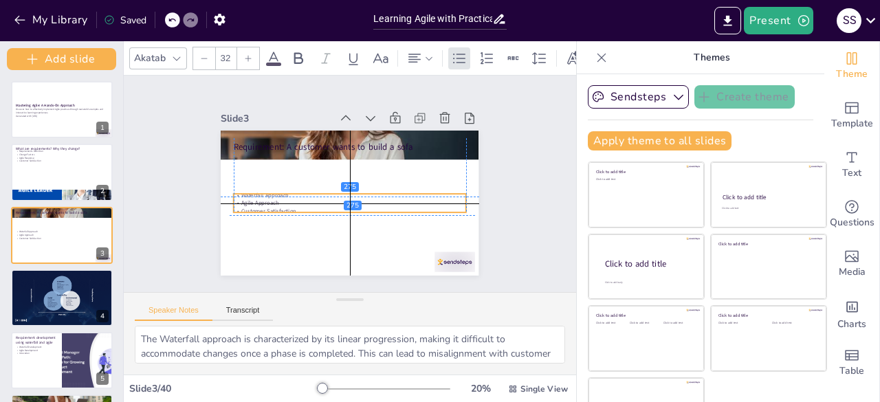
drag, startPoint x: 219, startPoint y: 163, endPoint x: 214, endPoint y: 198, distance: 35.3
click at [244, 173] on div "Requirement: A customer wants to build a sofa Waterfall Approach Agile Approach…" at bounding box center [366, 133] width 245 height 80
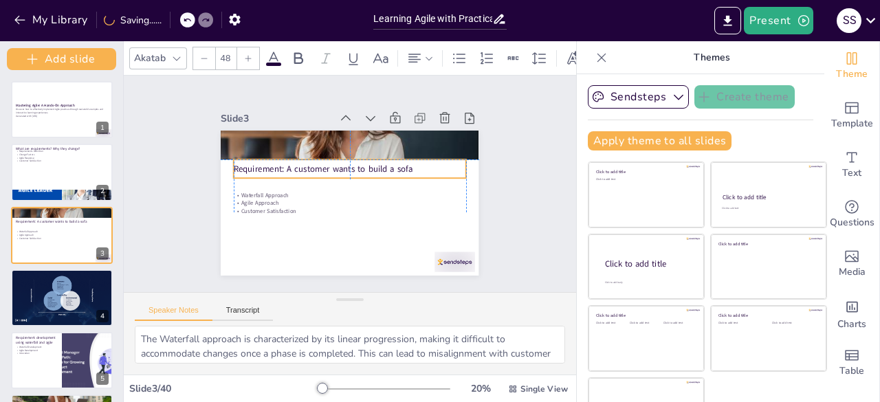
drag, startPoint x: 230, startPoint y: 137, endPoint x: 229, endPoint y: 161, distance: 24.1
click at [247, 161] on p "Requirement: A customer wants to build a sofa" at bounding box center [355, 170] width 217 height 105
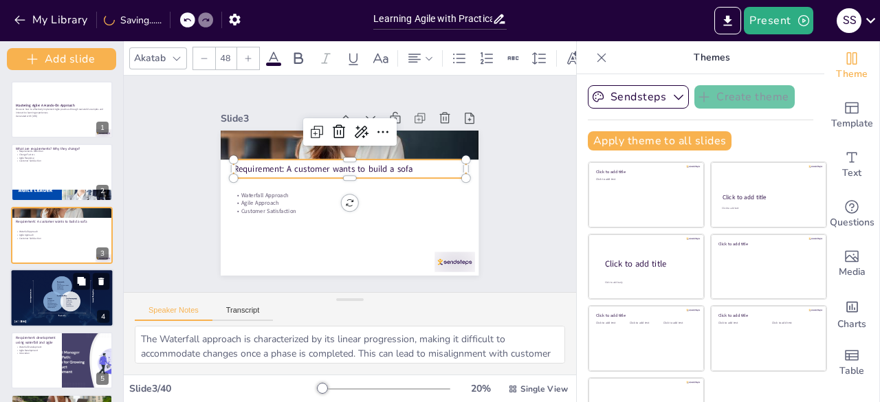
click at [40, 311] on div at bounding box center [62, 298] width 104 height 58
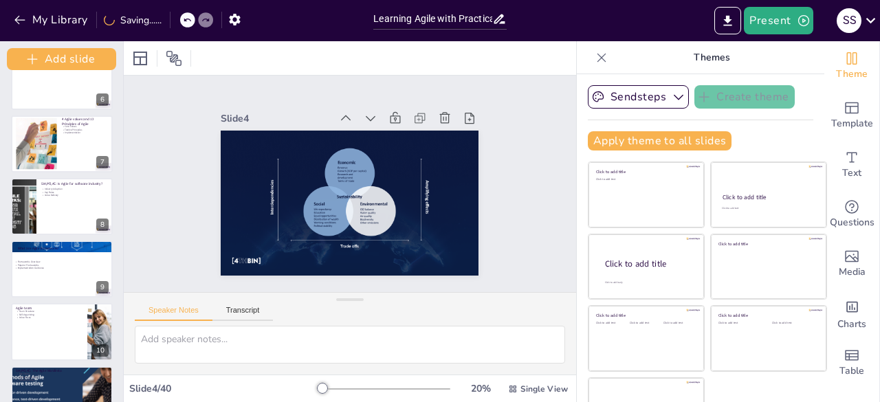
scroll to position [390, 0]
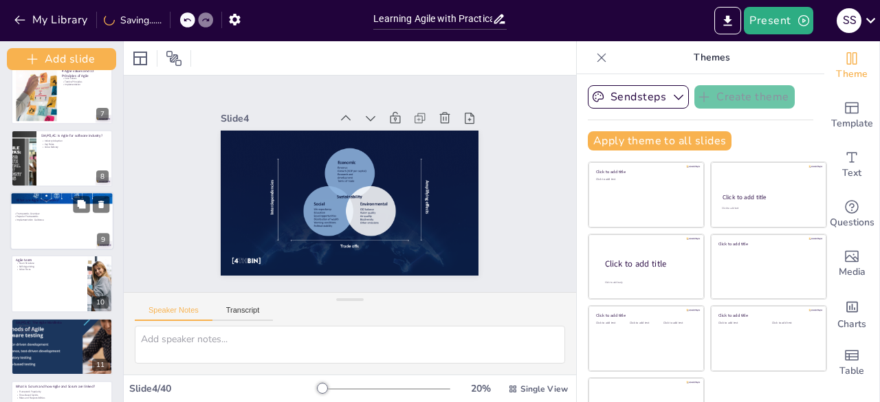
click at [75, 225] on div at bounding box center [62, 221] width 104 height 58
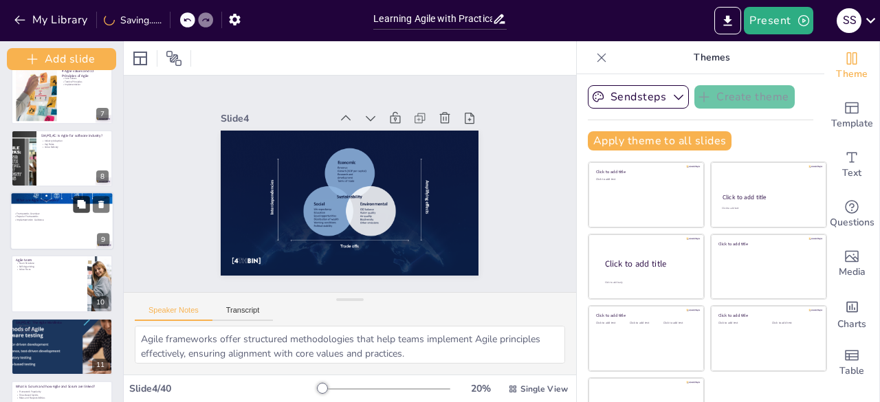
scroll to position [375, 0]
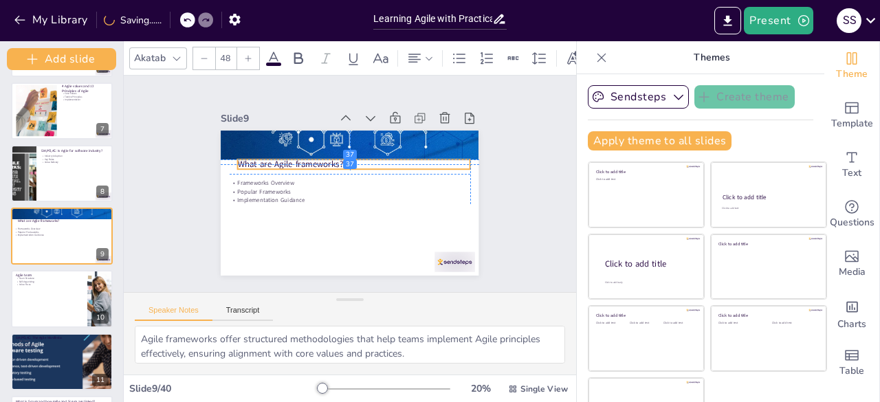
drag, startPoint x: 266, startPoint y: 148, endPoint x: 261, endPoint y: 165, distance: 17.4
click at [261, 165] on p "What are Agile frameworks?" at bounding box center [359, 166] width 224 height 83
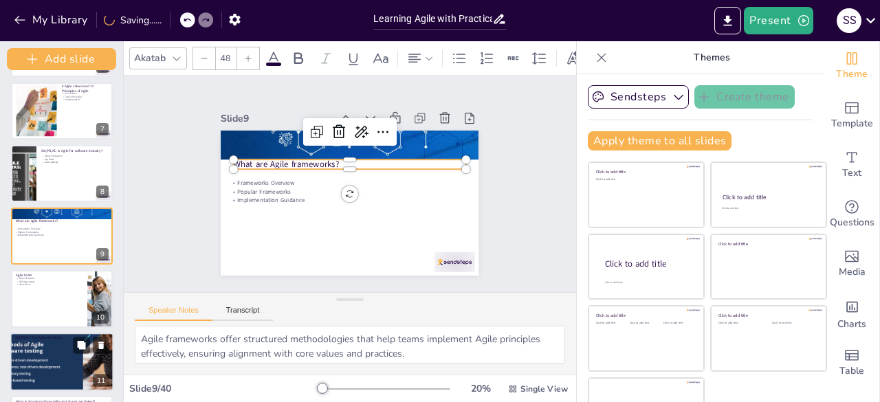
click at [71, 302] on div at bounding box center [62, 298] width 102 height 57
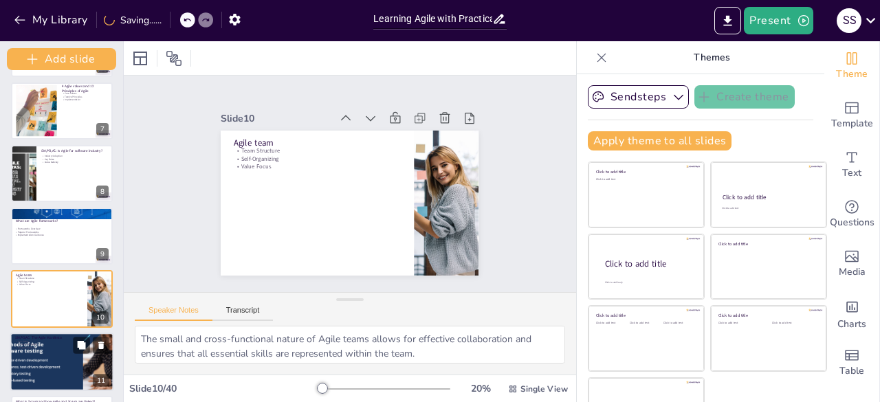
scroll to position [438, 0]
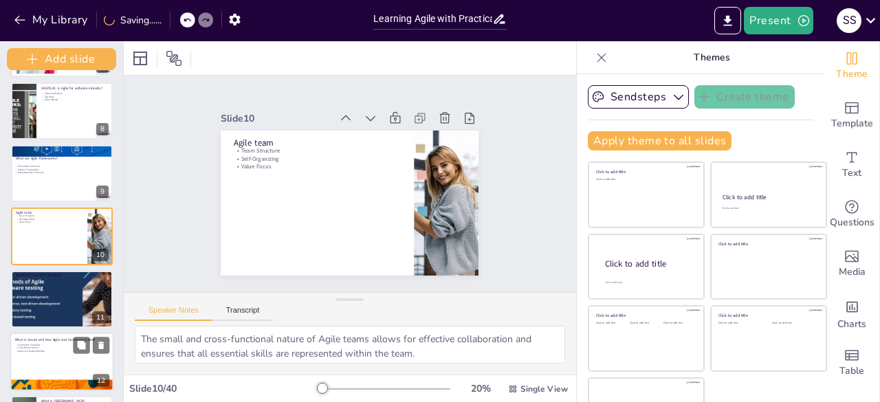
click at [69, 309] on div at bounding box center [62, 299] width 140 height 57
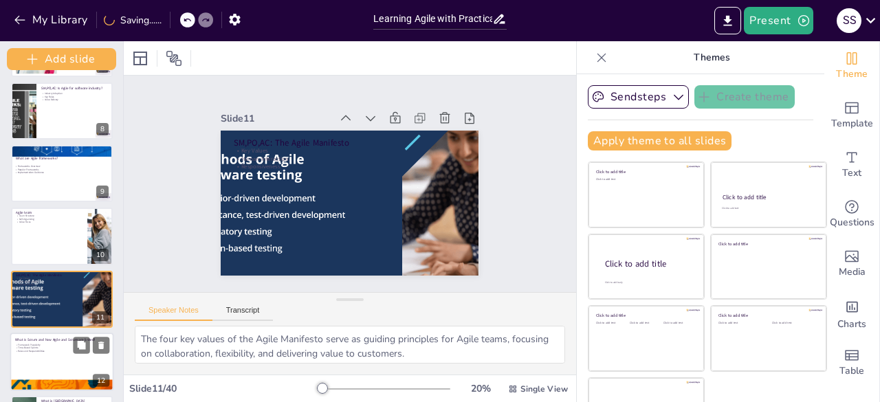
scroll to position [500, 0]
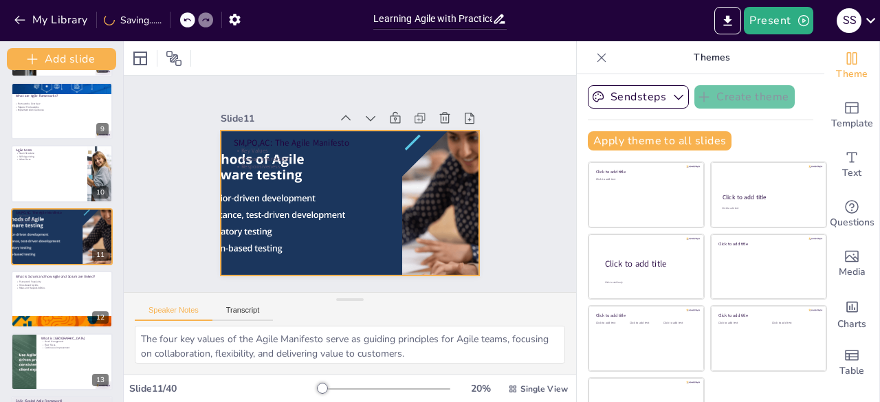
click at [247, 178] on div at bounding box center [340, 200] width 380 height 303
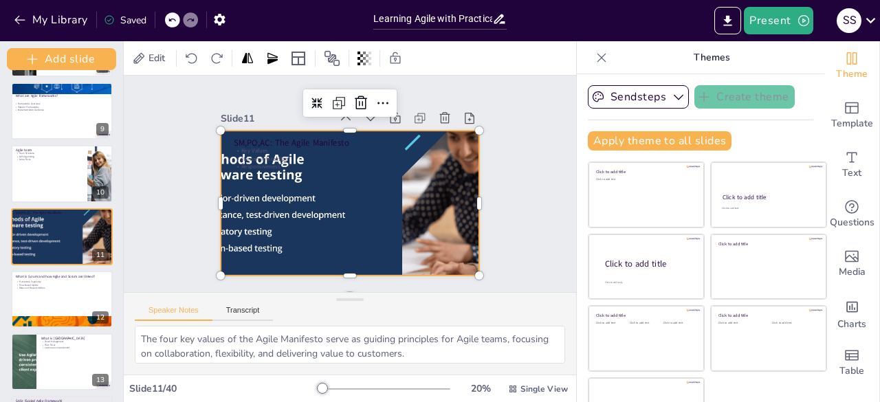
click at [275, 127] on div at bounding box center [345, 203] width 377 height 216
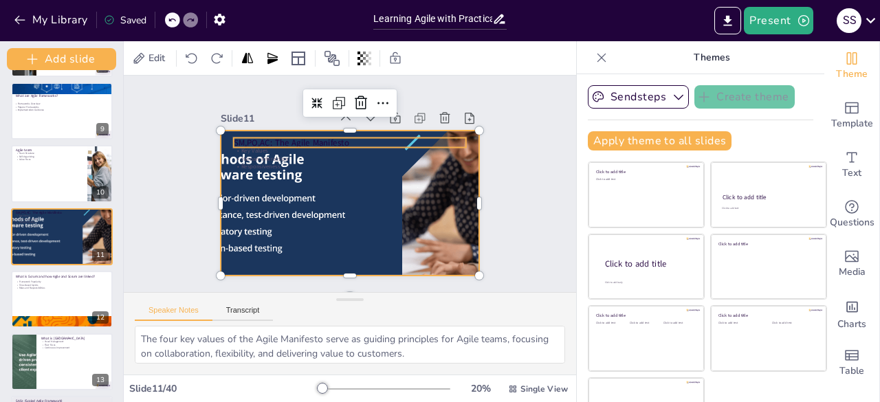
click at [275, 135] on p "SM,PO,AC: The Agile Manifesto" at bounding box center [359, 143] width 230 height 60
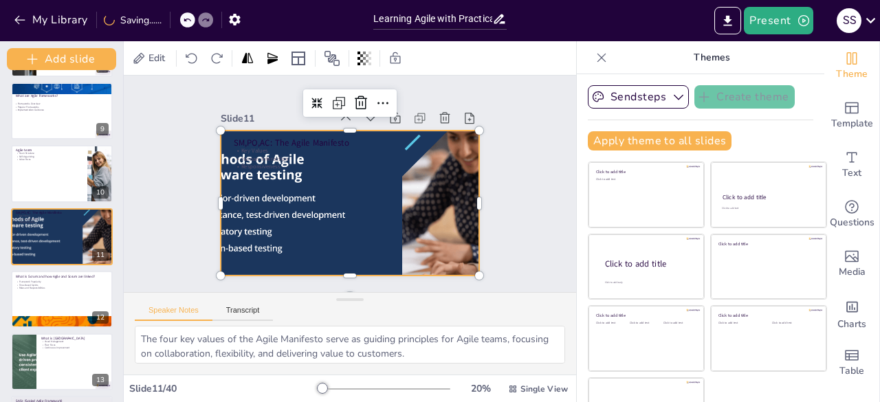
click at [252, 168] on div at bounding box center [348, 202] width 368 height 181
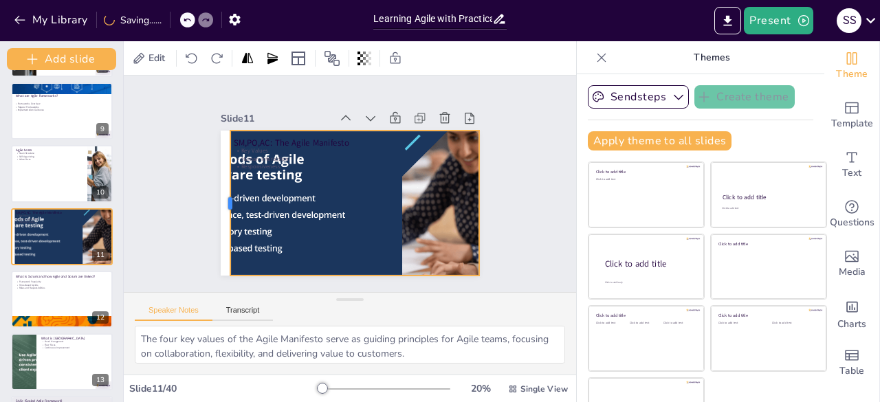
drag, startPoint x: 203, startPoint y: 193, endPoint x: 212, endPoint y: 219, distance: 27.8
click at [212, 126] on div at bounding box center [271, 86] width 131 height 82
click at [54, 184] on div at bounding box center [62, 173] width 104 height 58
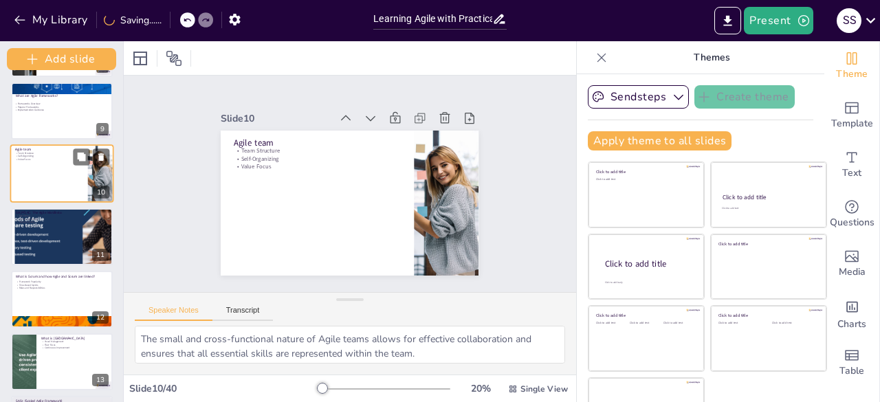
scroll to position [438, 0]
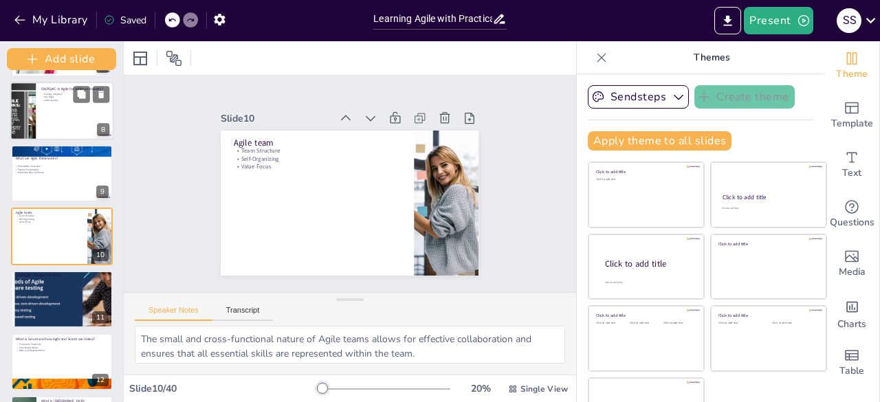
click at [48, 184] on div at bounding box center [62, 173] width 102 height 57
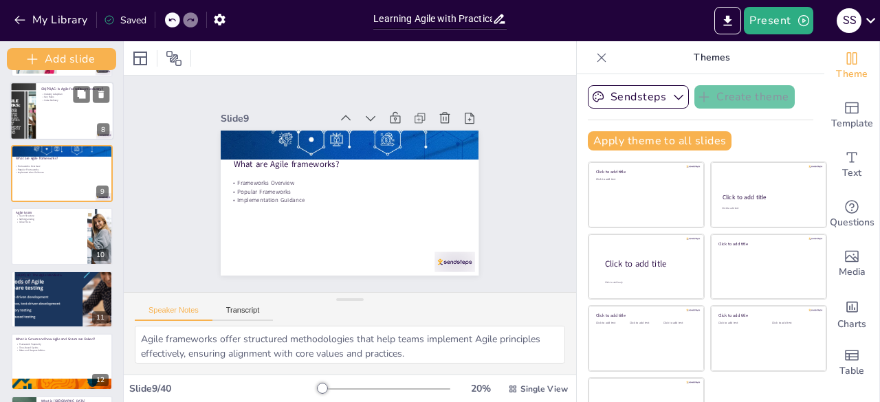
scroll to position [375, 0]
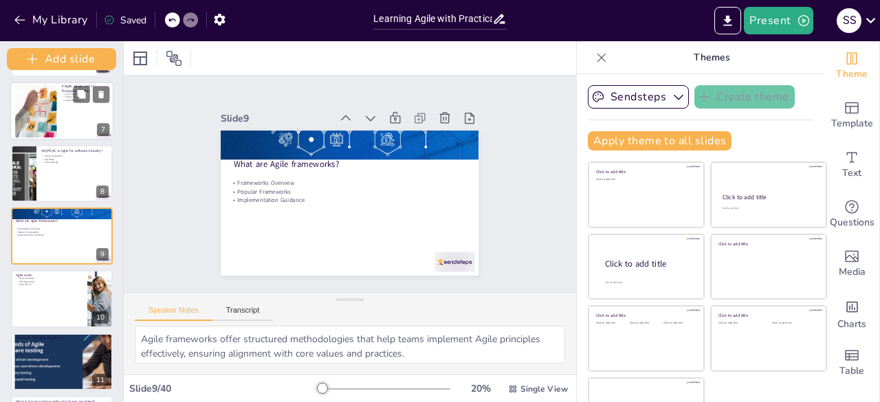
click at [60, 119] on div at bounding box center [62, 111] width 104 height 58
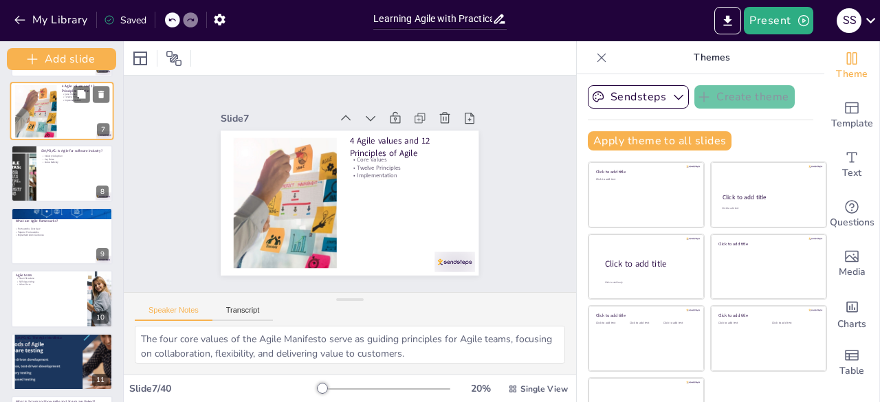
scroll to position [250, 0]
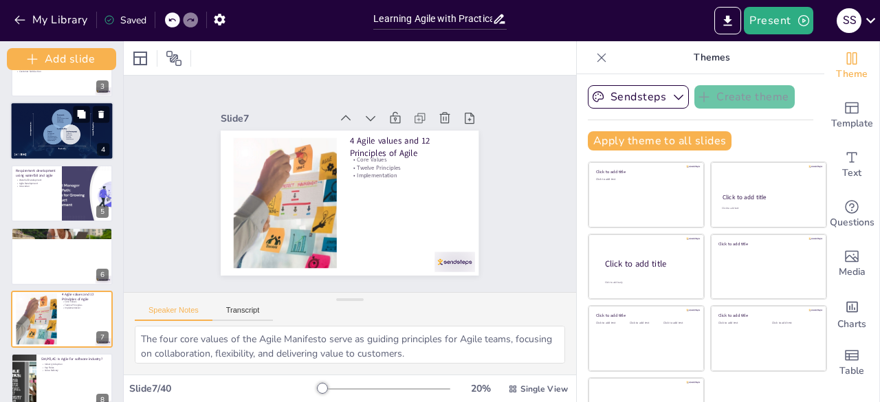
click at [63, 120] on div at bounding box center [62, 131] width 104 height 58
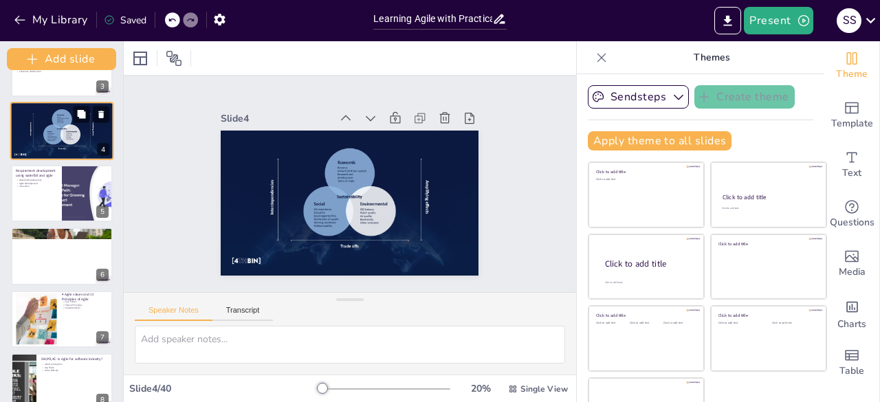
scroll to position [62, 0]
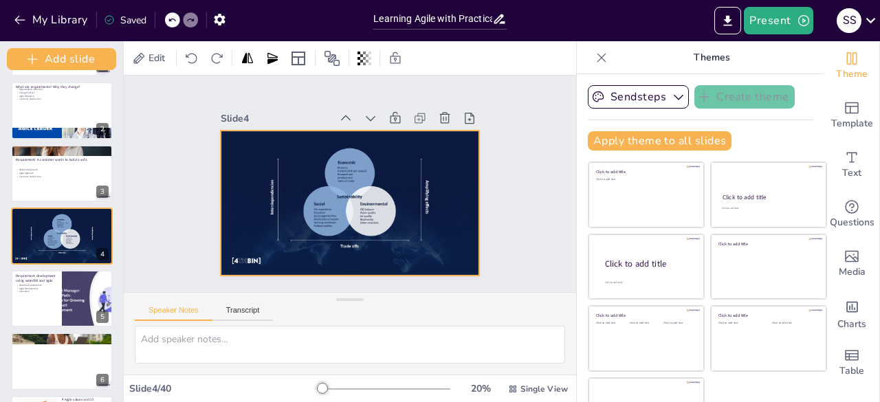
click at [290, 206] on div at bounding box center [344, 202] width 290 height 218
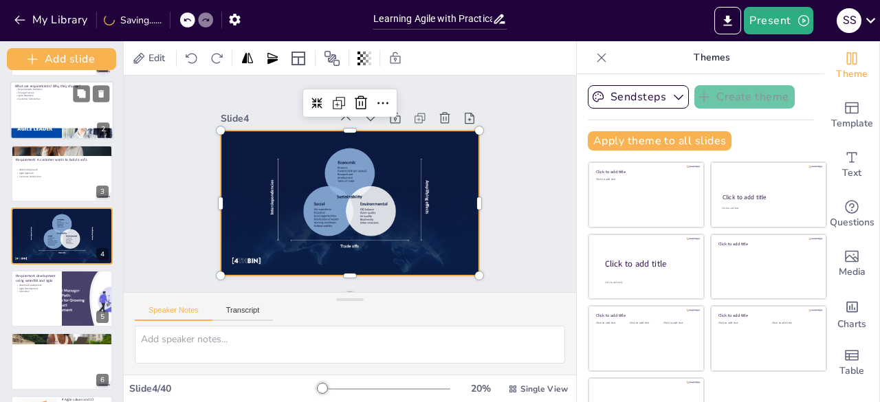
click at [52, 107] on div at bounding box center [62, 110] width 104 height 58
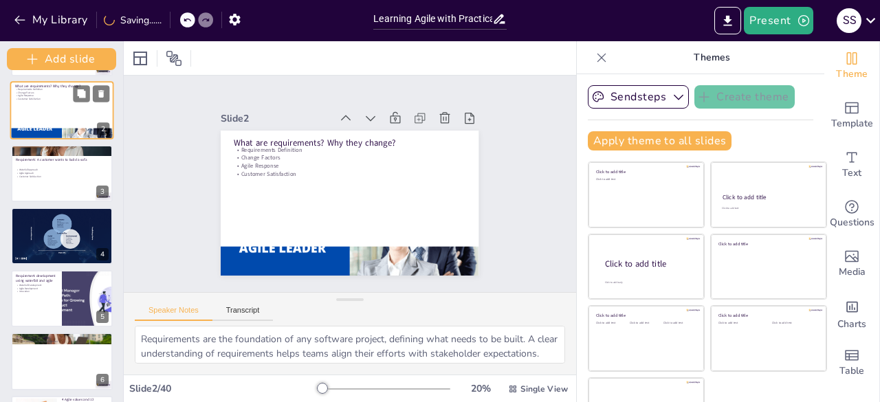
scroll to position [0, 0]
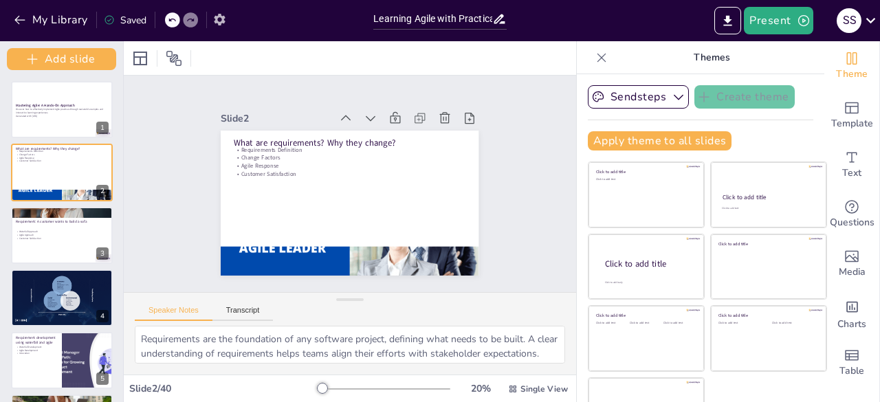
click at [216, 21] on icon "button" at bounding box center [219, 20] width 11 height 12
click at [219, 24] on icon "button" at bounding box center [219, 20] width 11 height 12
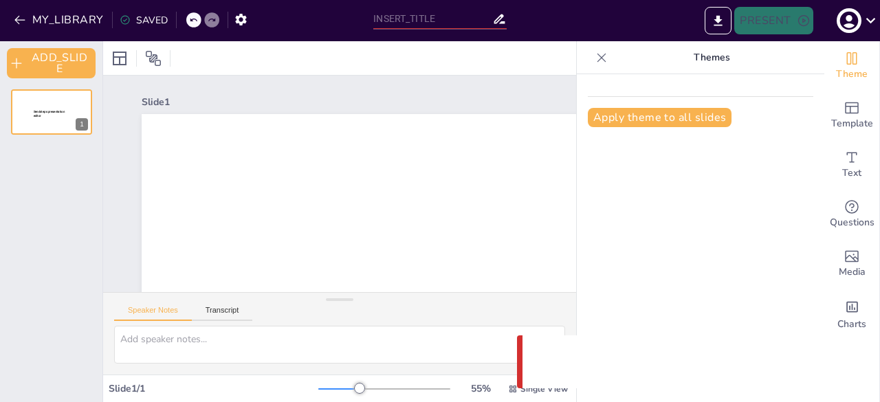
type input "Learning Agile with Practical exposure guidance"
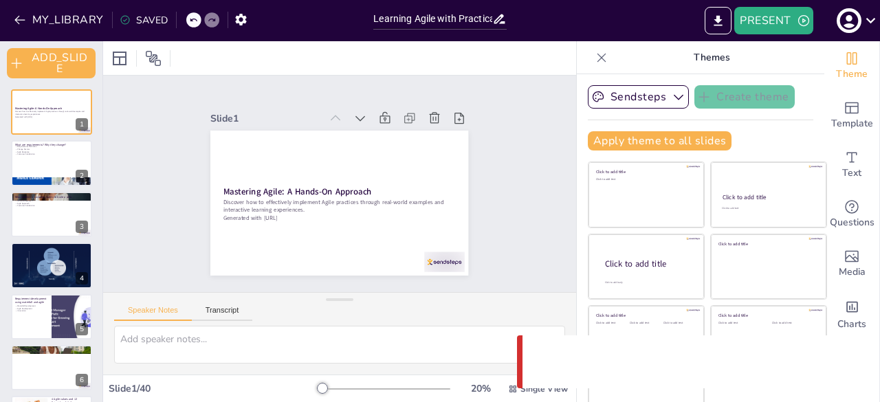
checkbox input "true"
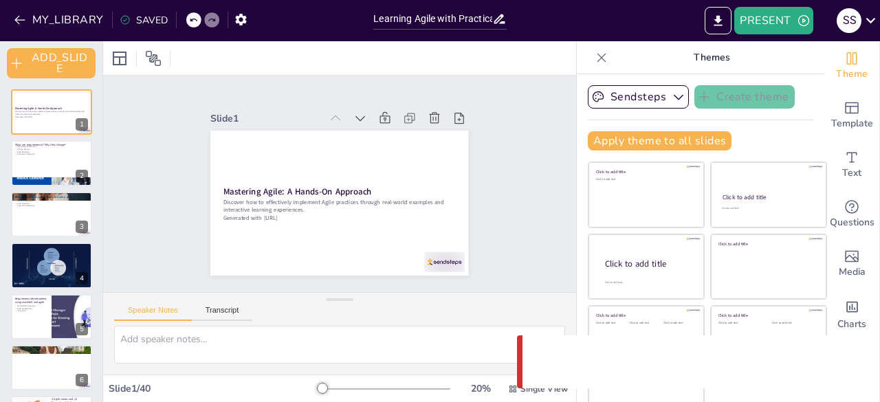
checkbox input "true"
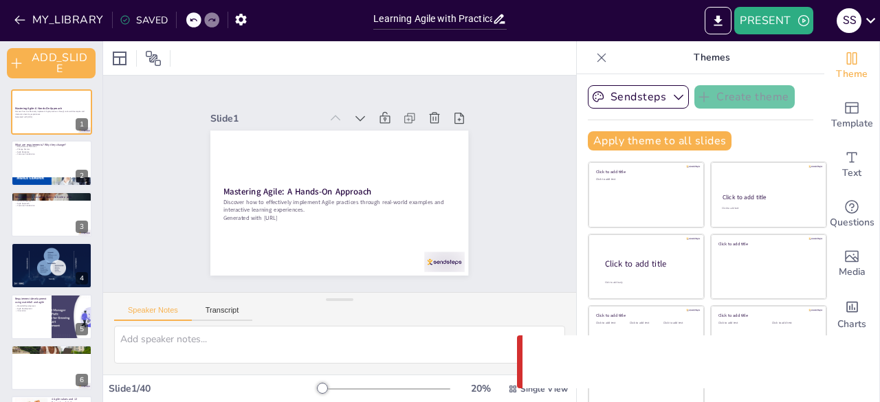
checkbox input "true"
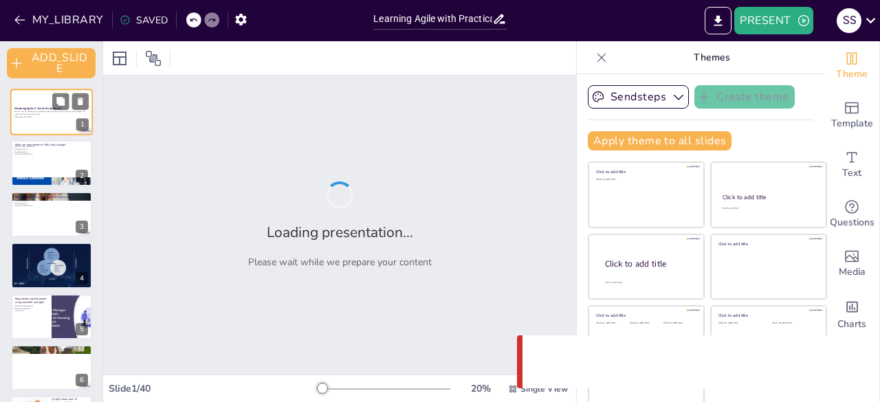
checkbox input "true"
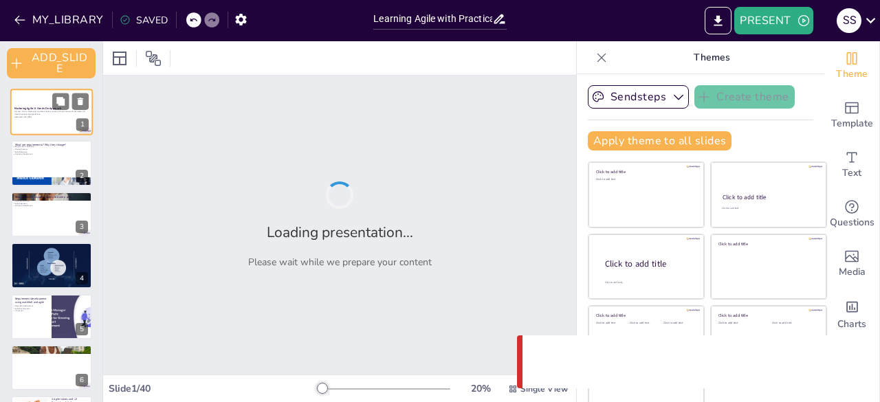
checkbox input "true"
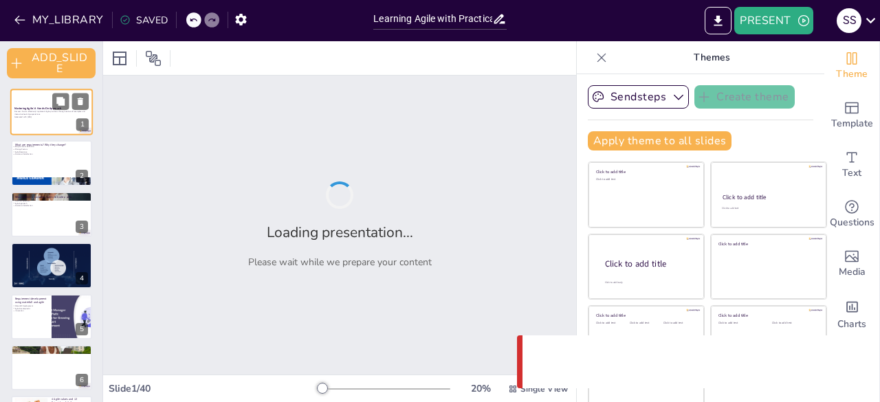
checkbox input "true"
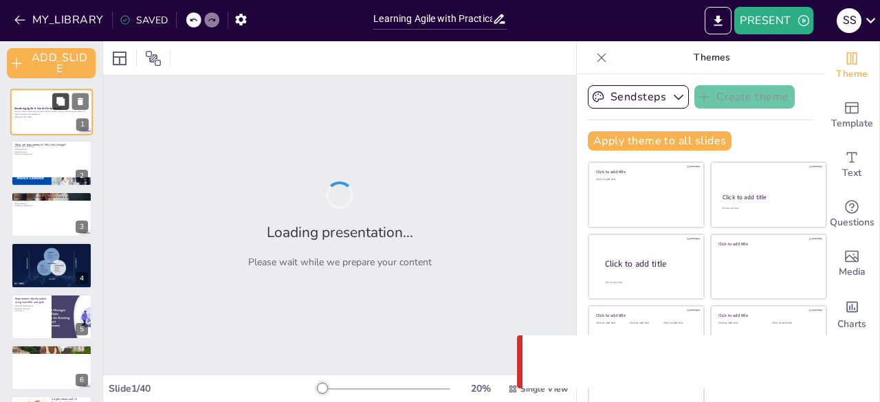
checkbox input "true"
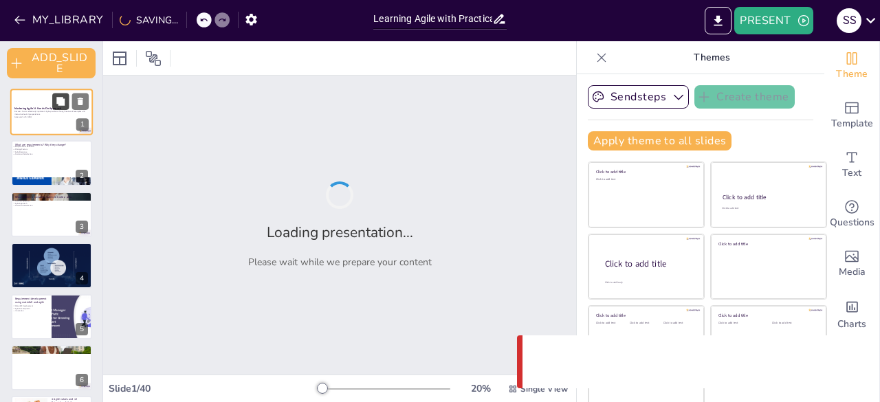
checkbox input "true"
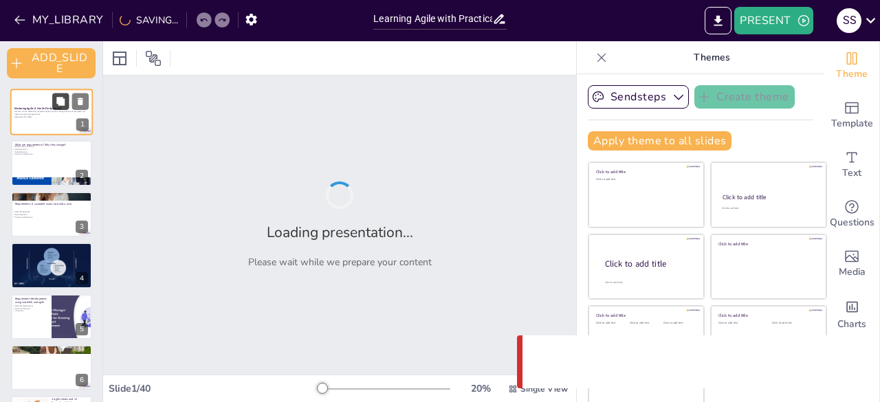
checkbox input "true"
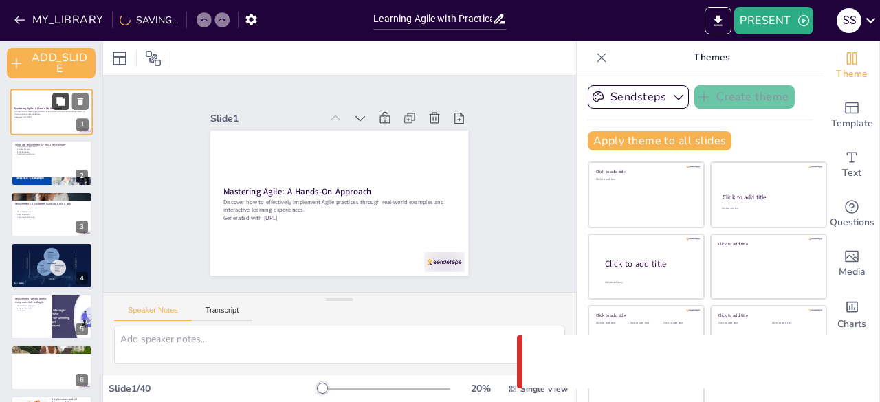
checkbox input "true"
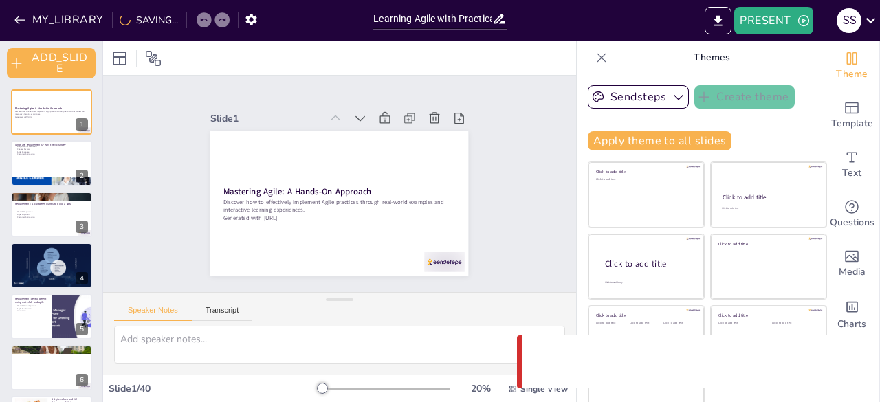
checkbox input "true"
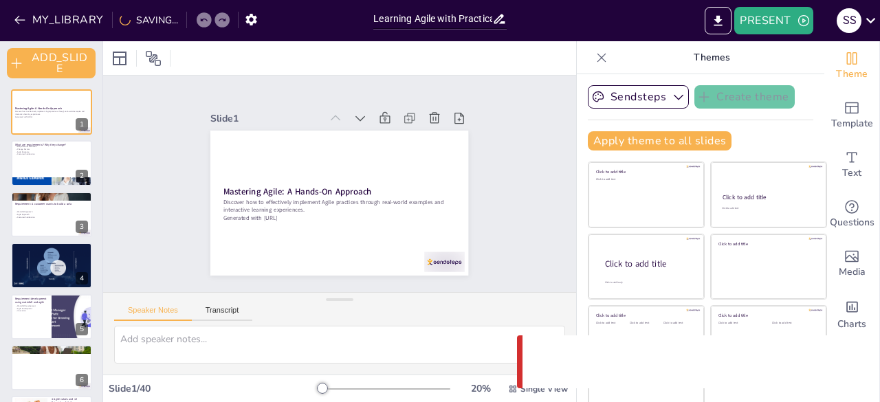
checkbox input "true"
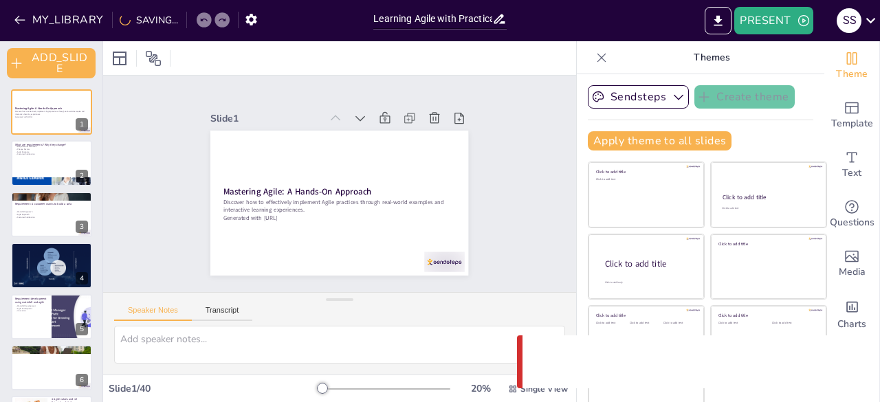
checkbox input "true"
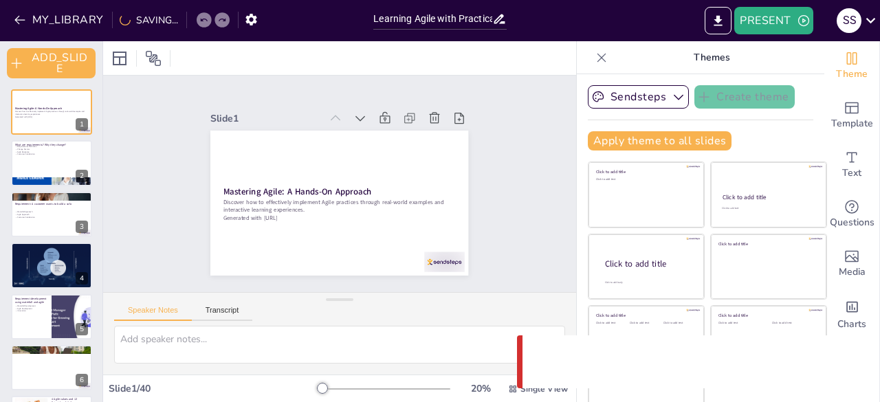
checkbox input "true"
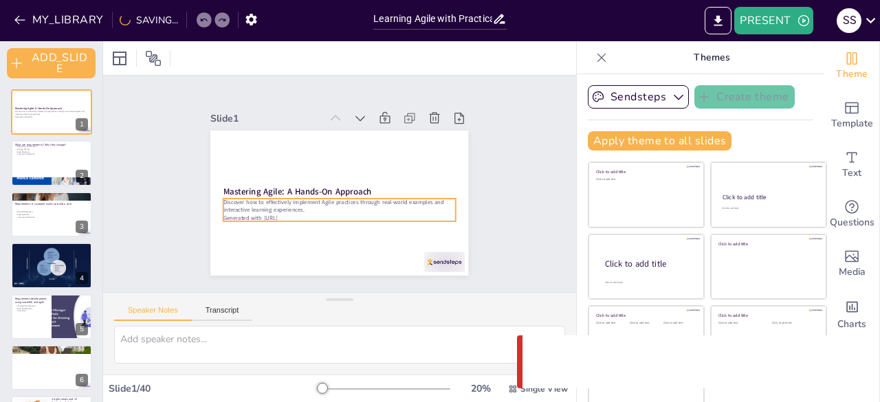
checkbox input "true"
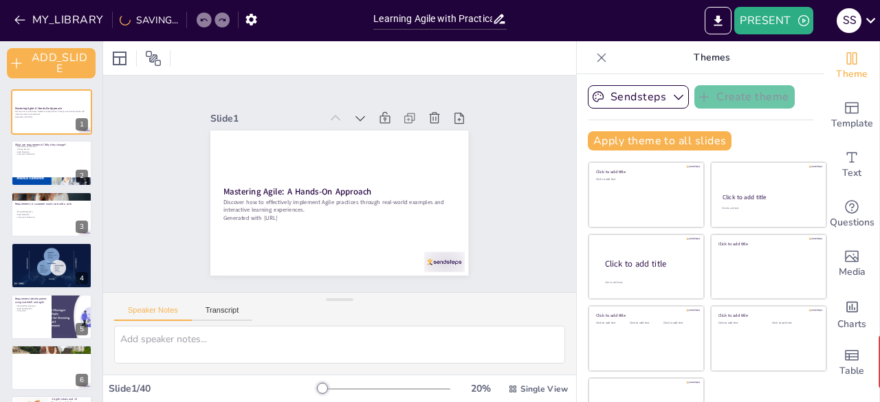
checkbox input "true"
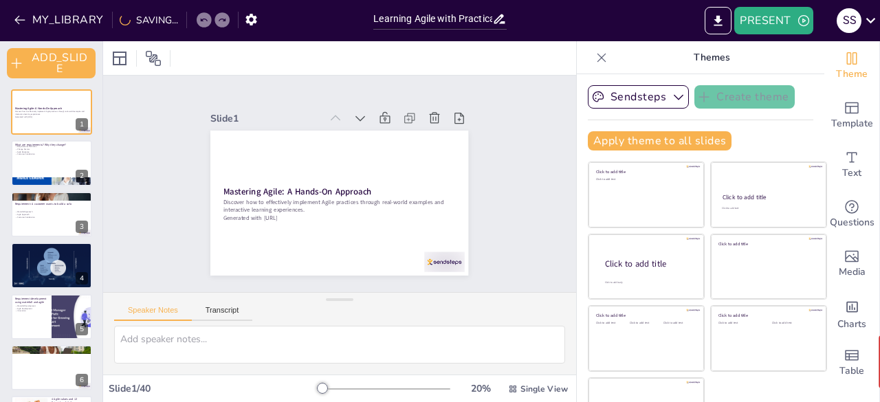
checkbox input "true"
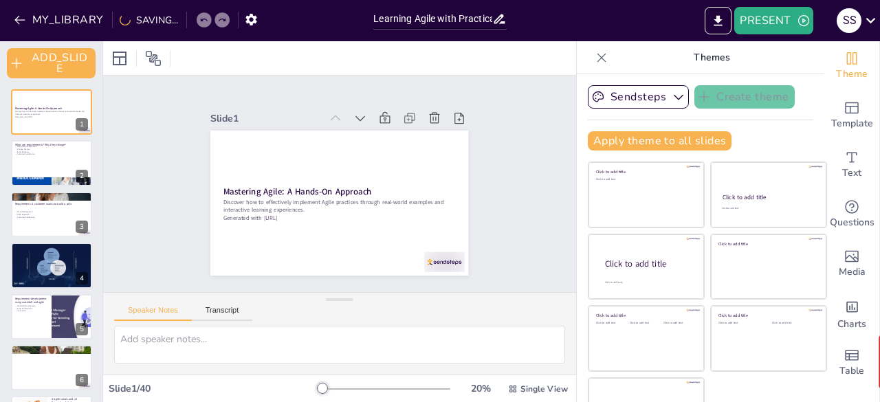
checkbox input "true"
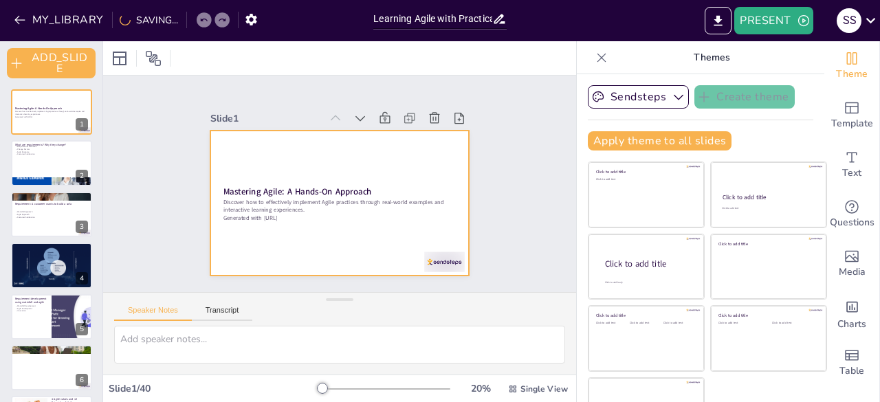
checkbox input "true"
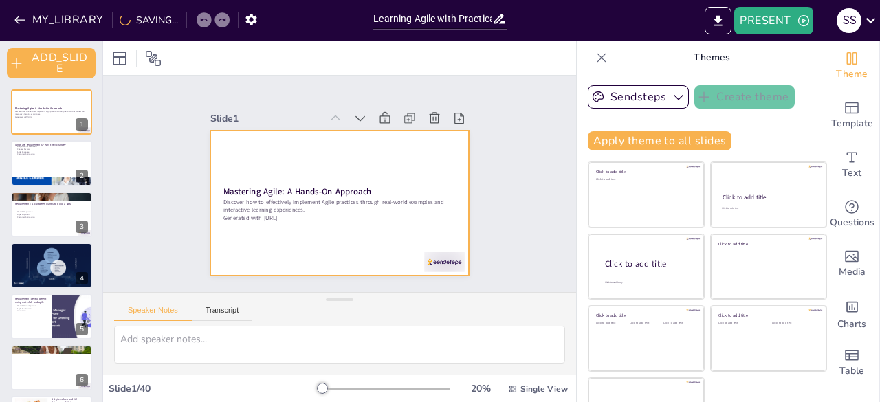
checkbox input "true"
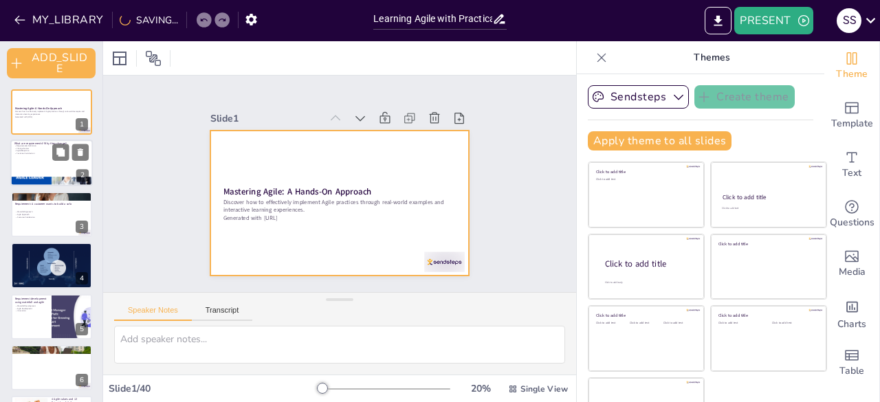
checkbox input "true"
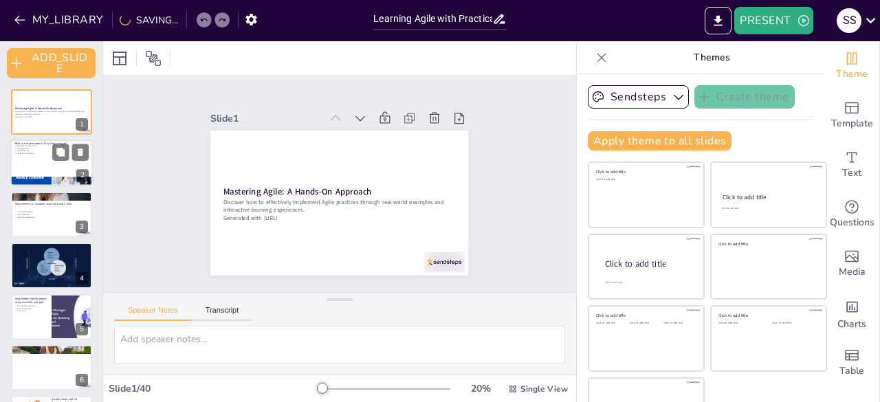
checkbox input "true"
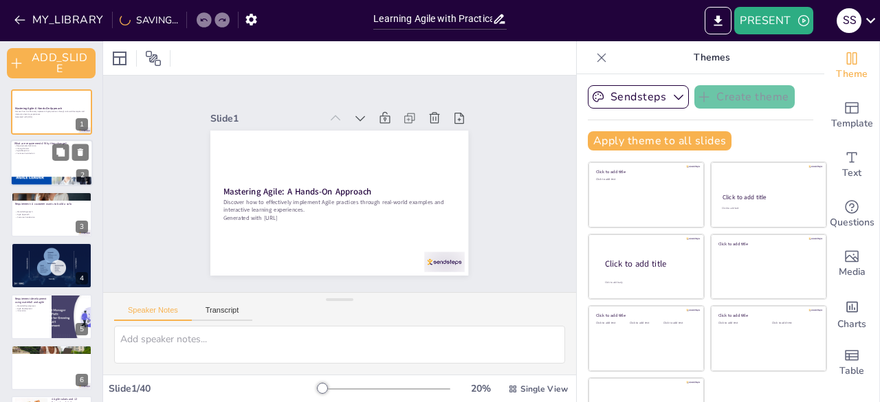
checkbox input "true"
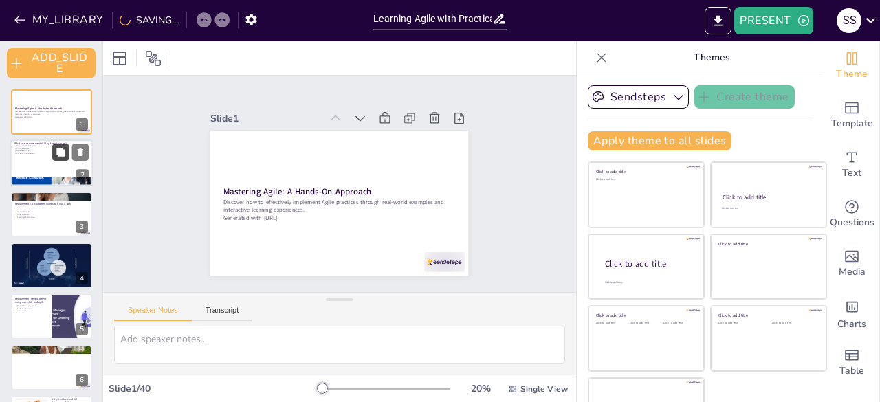
checkbox input "true"
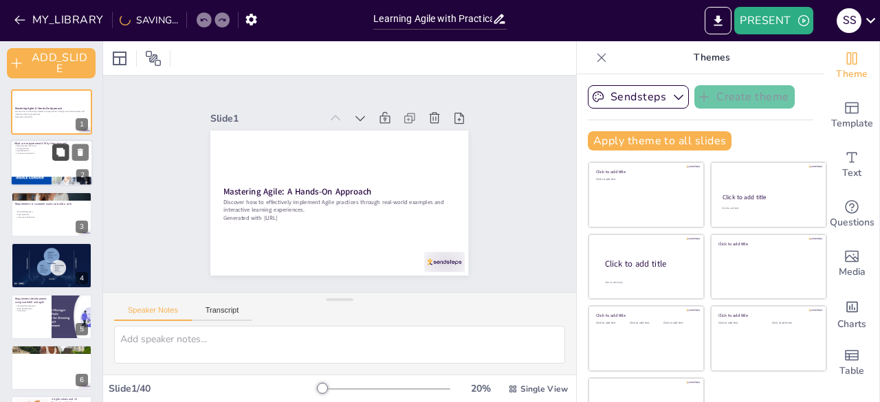
checkbox input "true"
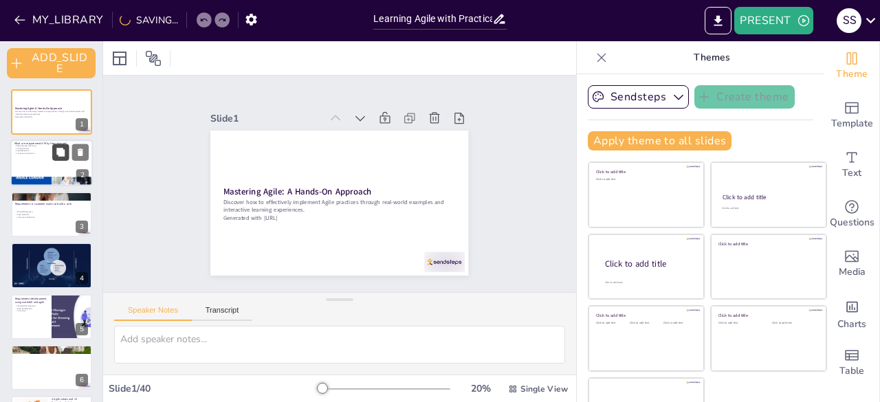
click at [56, 157] on icon at bounding box center [61, 153] width 10 height 10
type textarea "Requirements are the foundation of any software project, defining what needs to…"
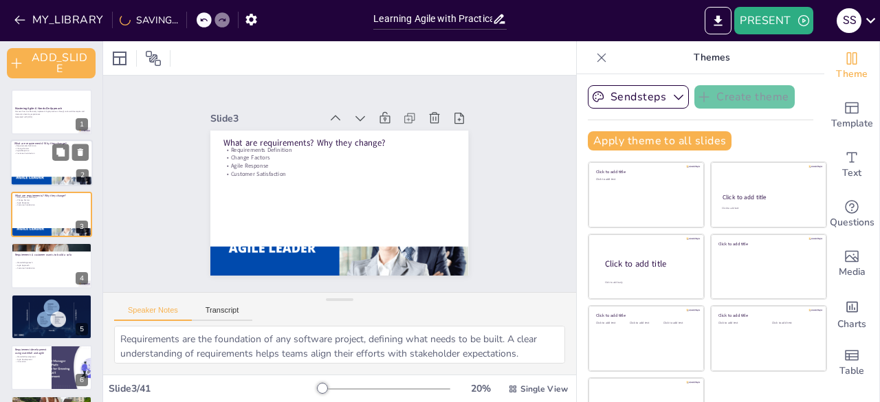
checkbox input "true"
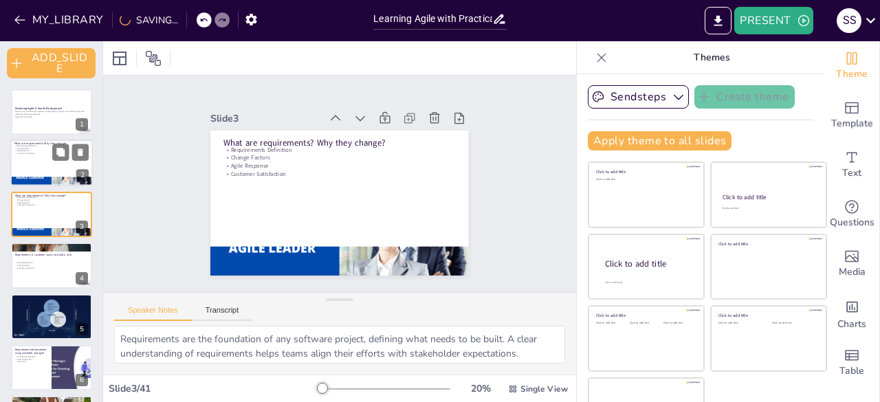
click at [16, 159] on div at bounding box center [51, 163] width 82 height 47
checkbox input "true"
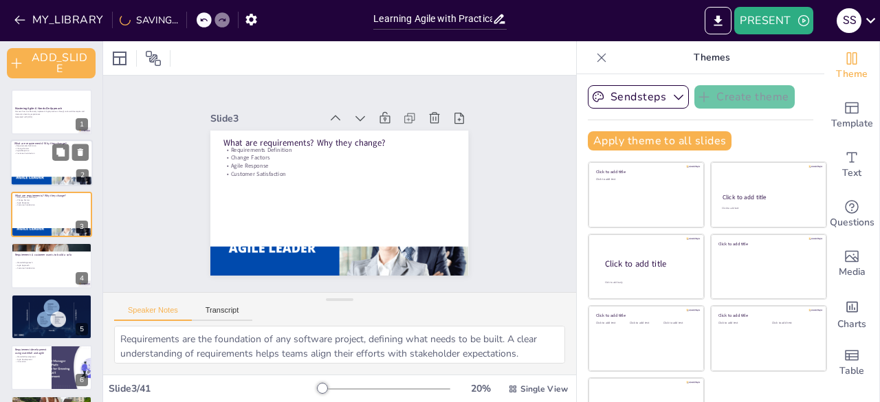
checkbox input "true"
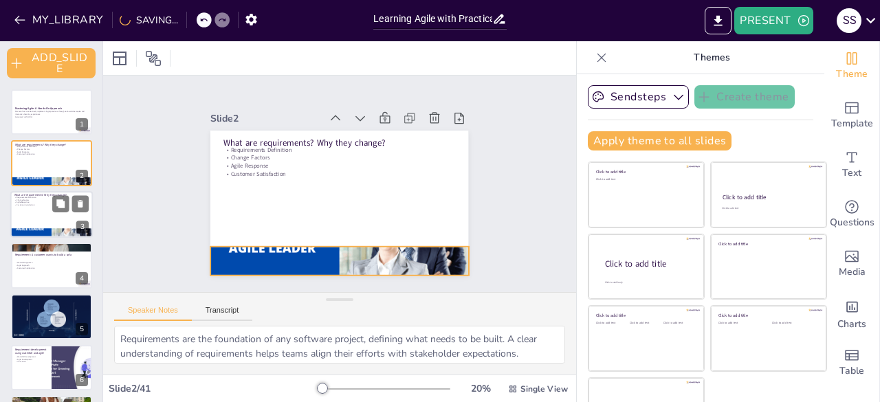
checkbox input "true"
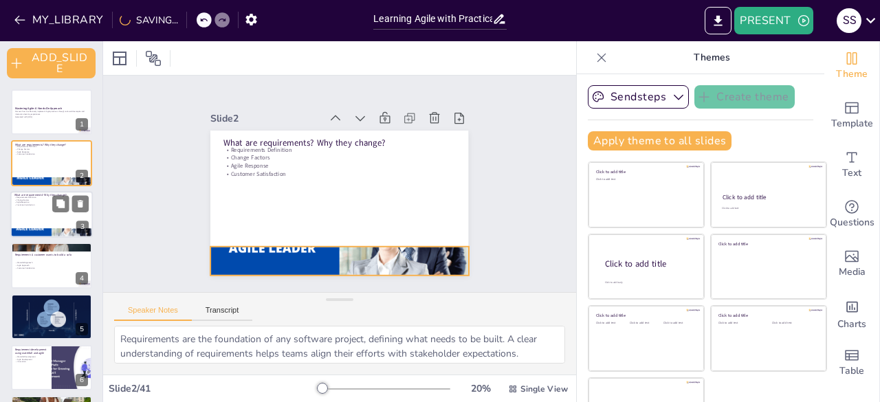
checkbox input "true"
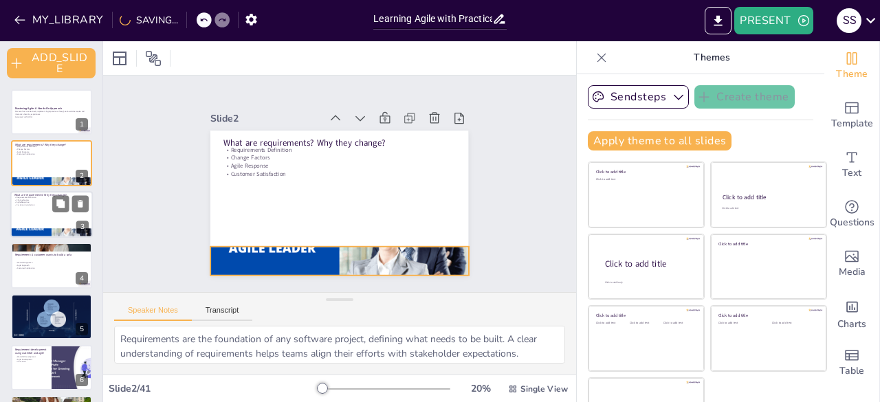
checkbox input "true"
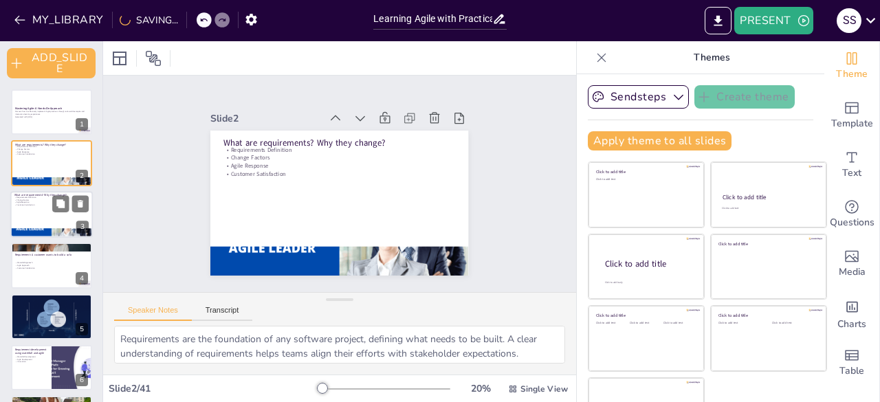
click at [27, 223] on div at bounding box center [51, 214] width 82 height 47
checkbox input "true"
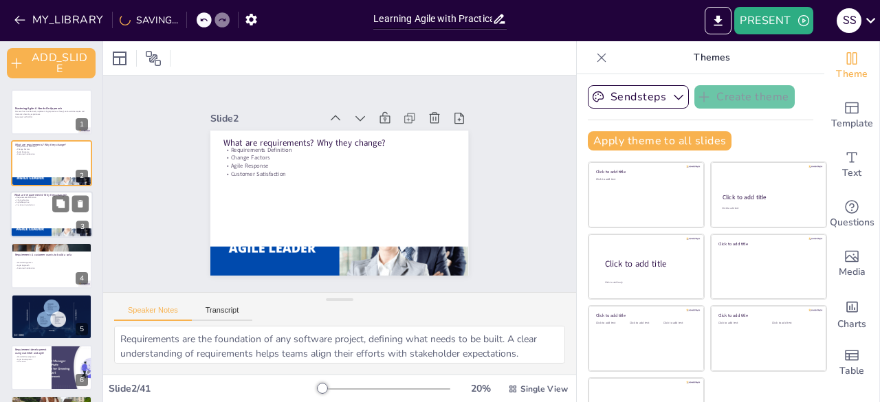
checkbox input "true"
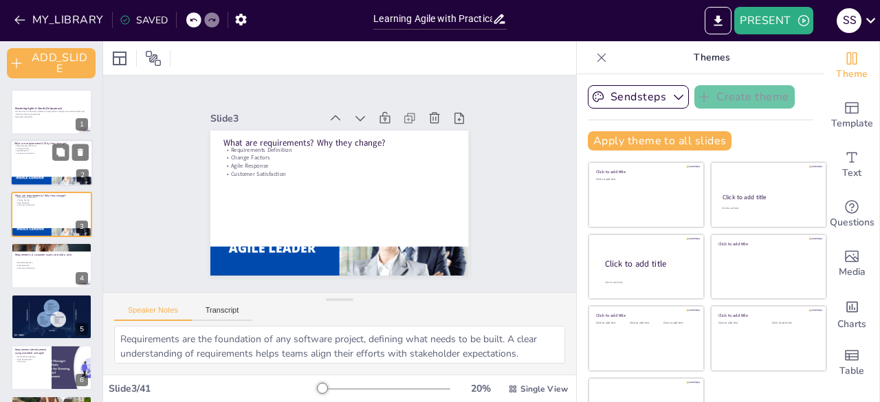
checkbox input "true"
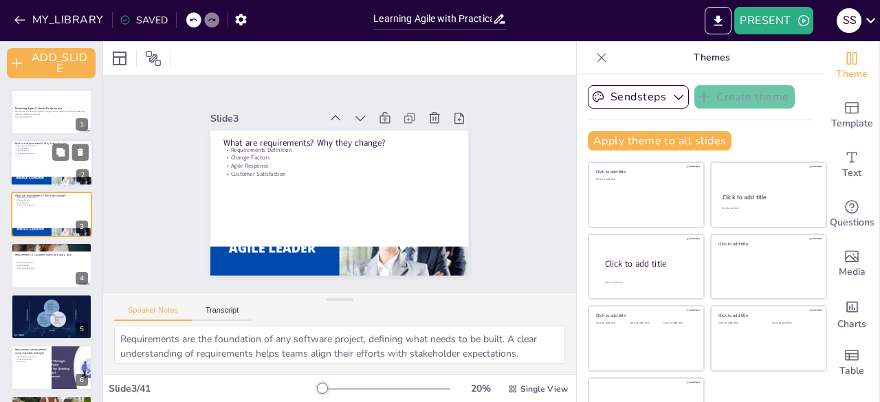
checkbox input "true"
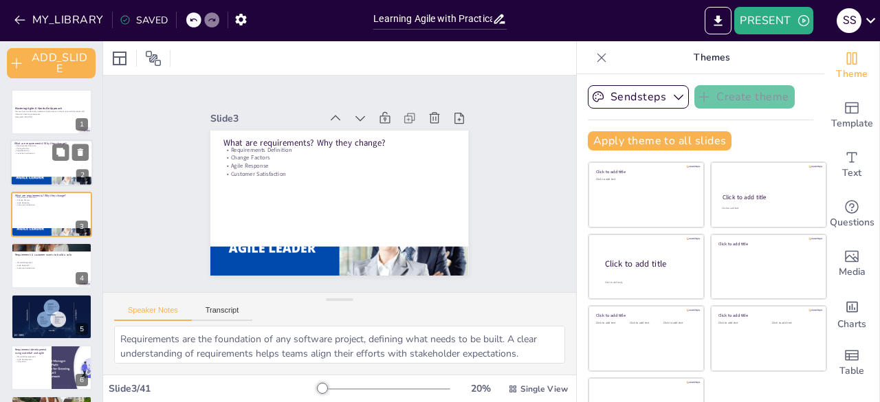
checkbox input "true"
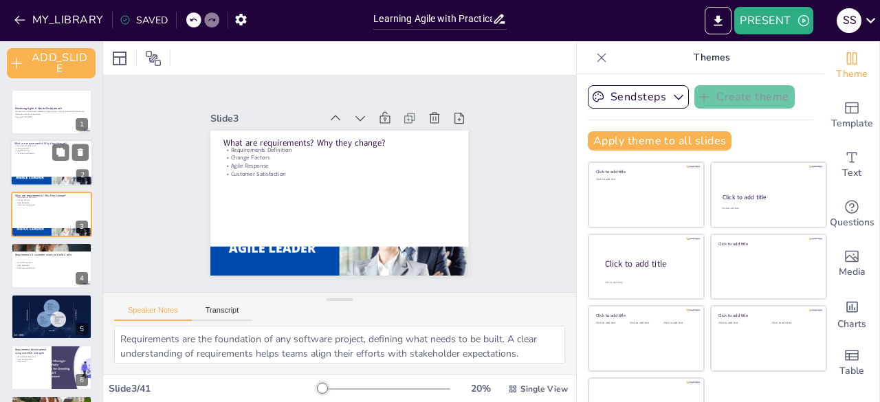
checkbox input "true"
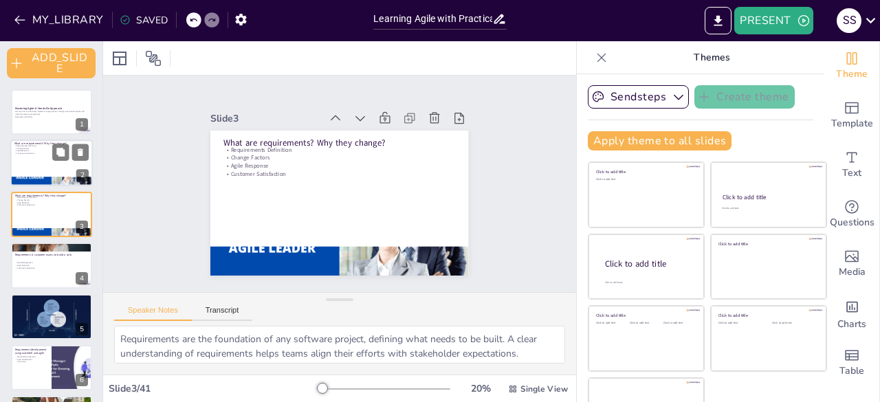
checkbox input "true"
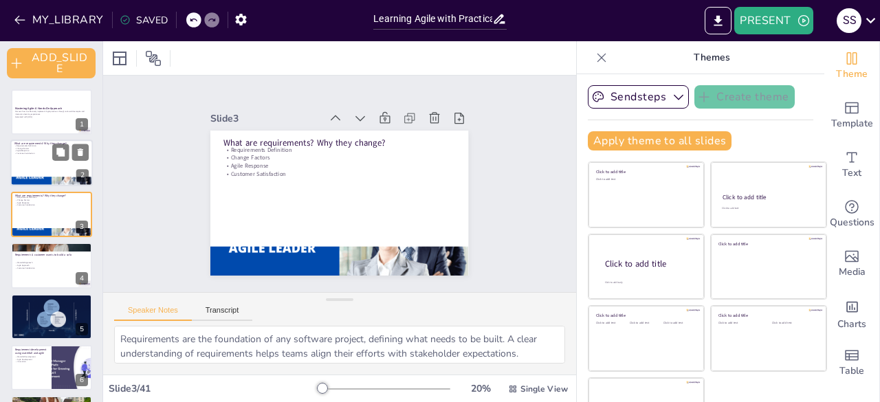
checkbox input "true"
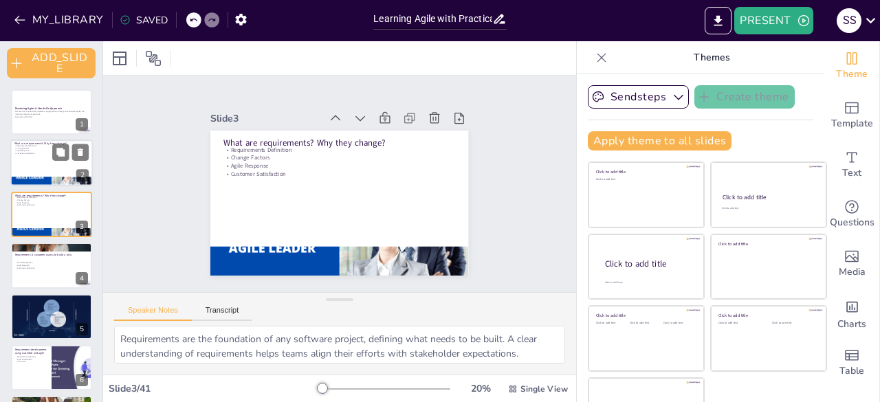
checkbox input "true"
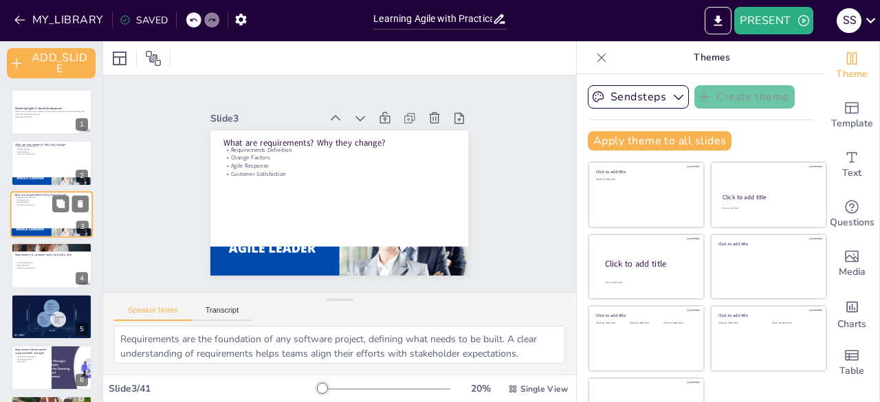
checkbox input "true"
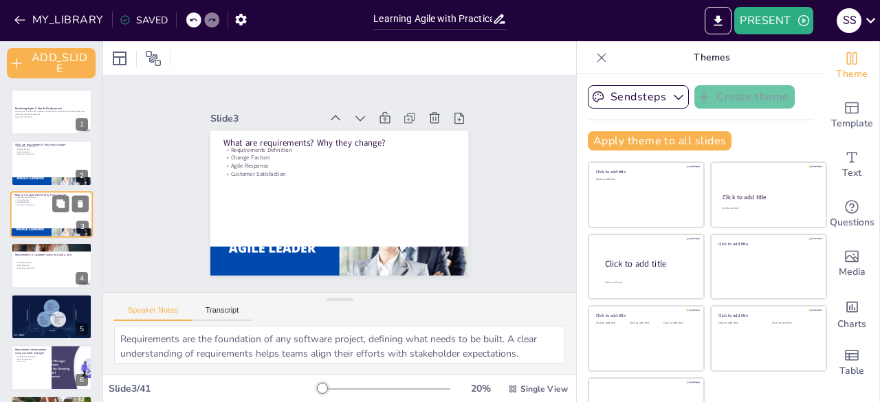
checkbox input "true"
click at [34, 166] on div at bounding box center [51, 163] width 82 height 47
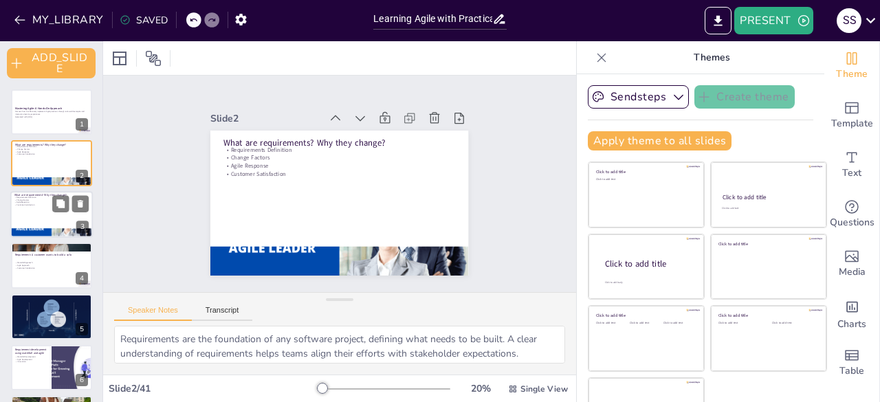
click at [39, 208] on div at bounding box center [51, 214] width 82 height 47
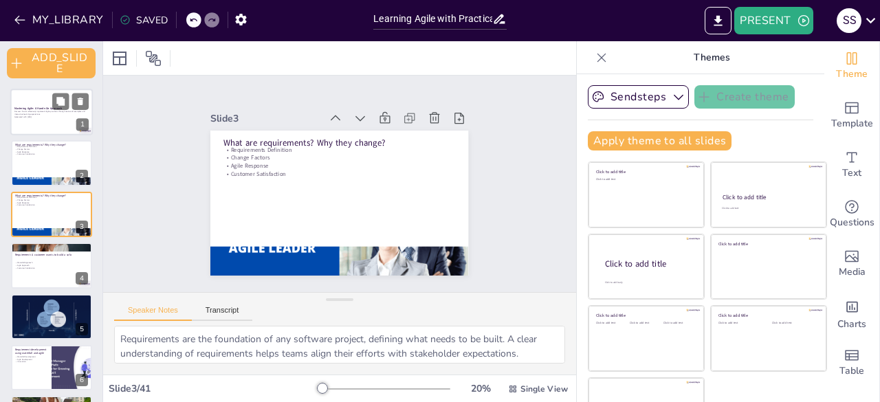
click at [26, 107] on strong "Mastering Agile: A Hands-On Approach" at bounding box center [37, 108] width 47 height 3
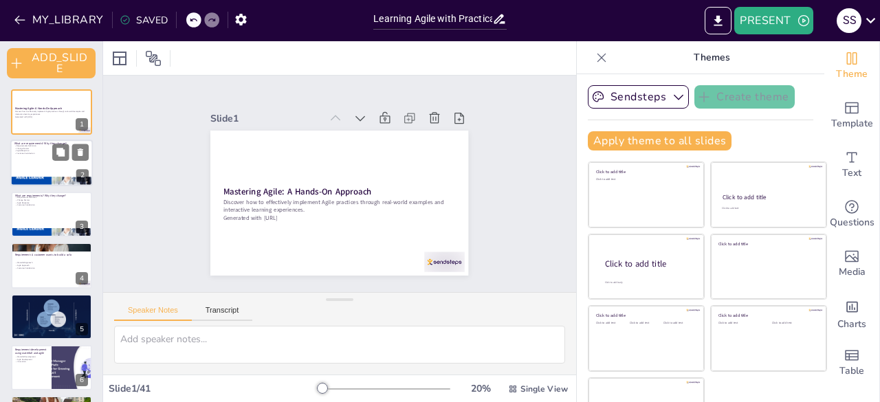
click at [32, 159] on div at bounding box center [51, 163] width 82 height 47
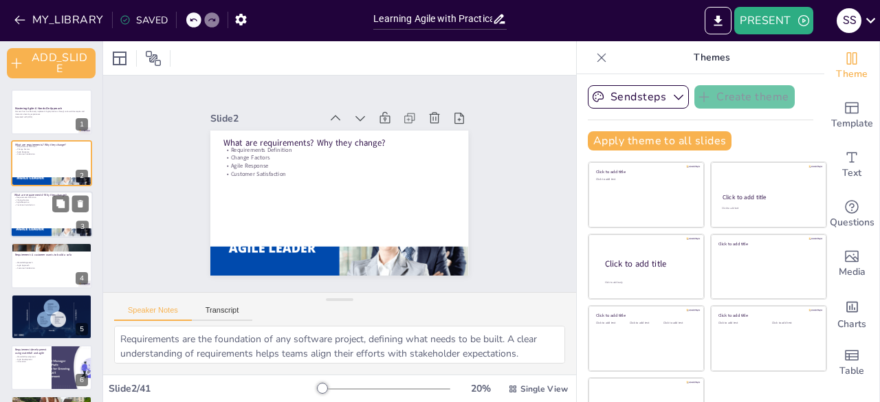
click at [36, 212] on div at bounding box center [51, 214] width 82 height 47
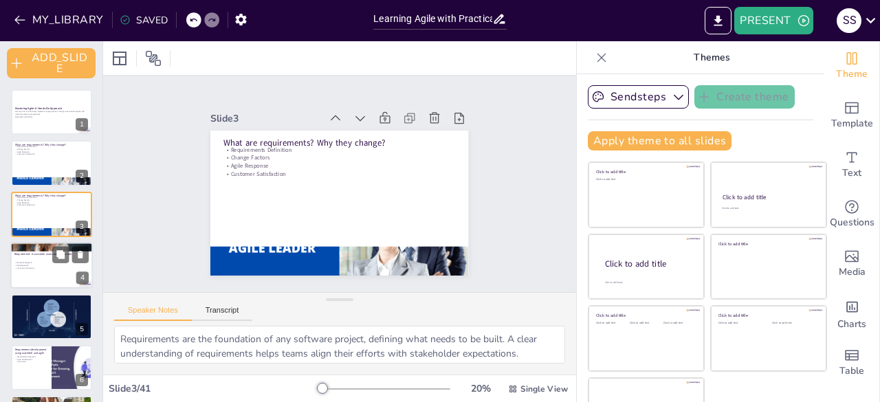
click at [47, 262] on p "Waterfall Approach" at bounding box center [51, 263] width 74 height 3
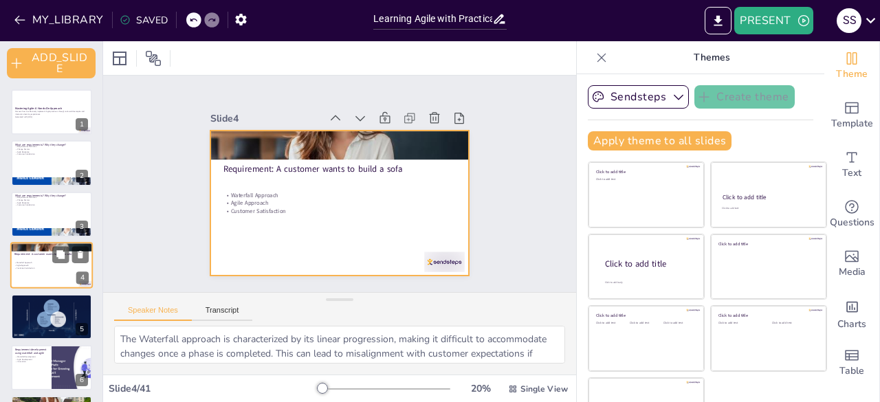
scroll to position [25, 0]
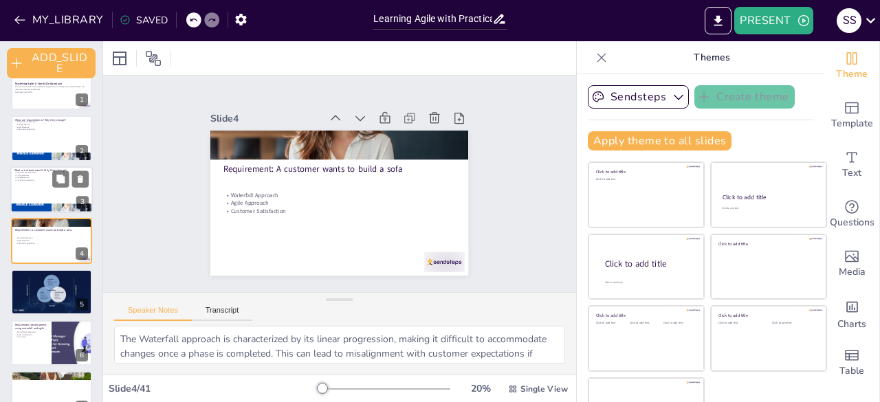
click at [38, 179] on p "Customer Satisfaction" at bounding box center [51, 180] width 74 height 3
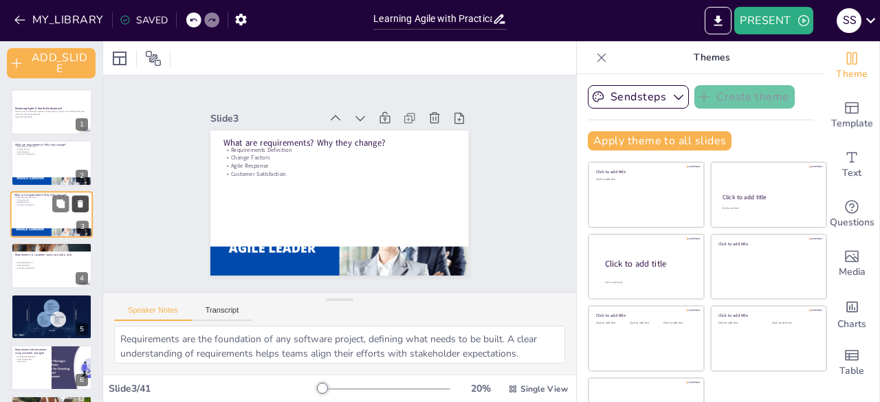
click at [80, 201] on icon at bounding box center [80, 204] width 5 height 8
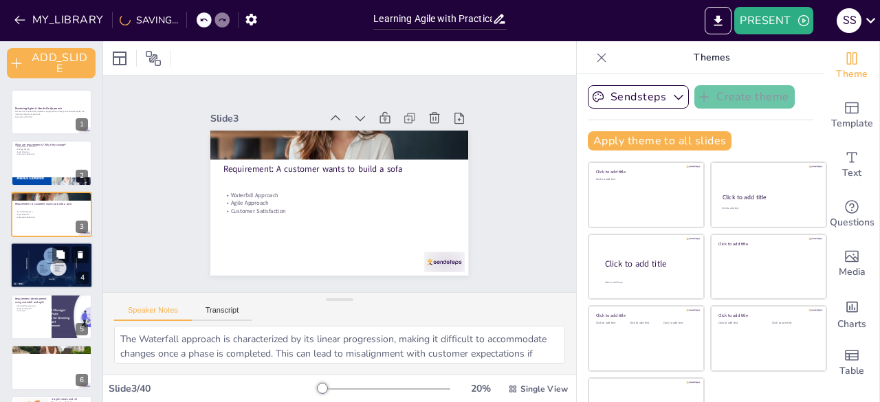
click at [40, 269] on div at bounding box center [51, 265] width 82 height 47
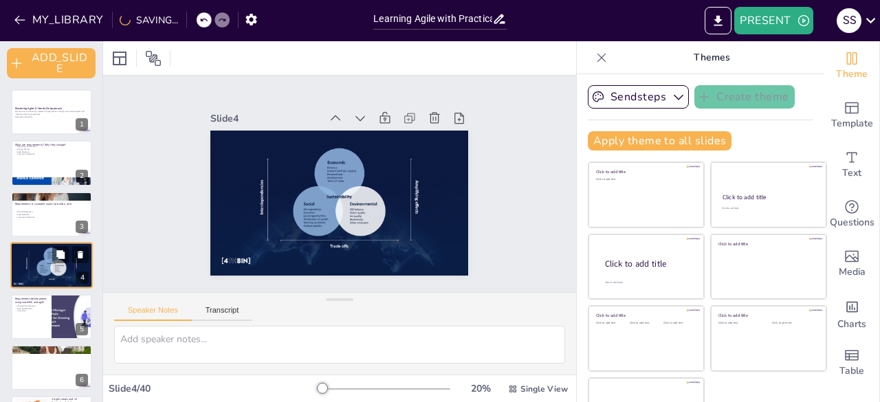
scroll to position [25, 0]
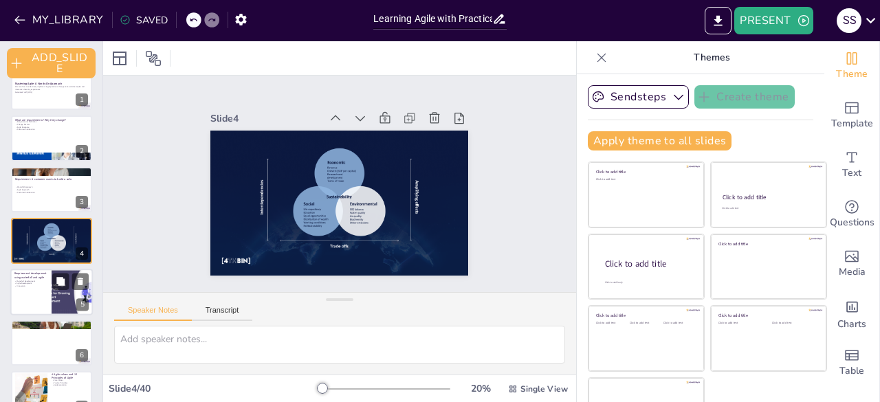
click at [45, 291] on div at bounding box center [51, 292] width 82 height 47
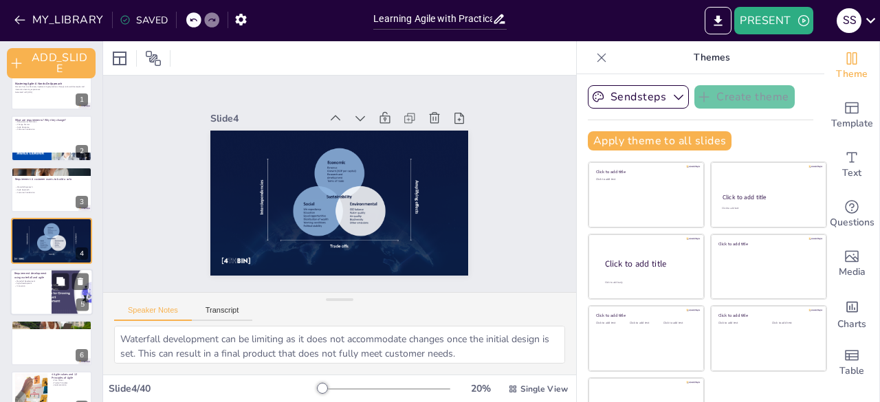
scroll to position [76, 0]
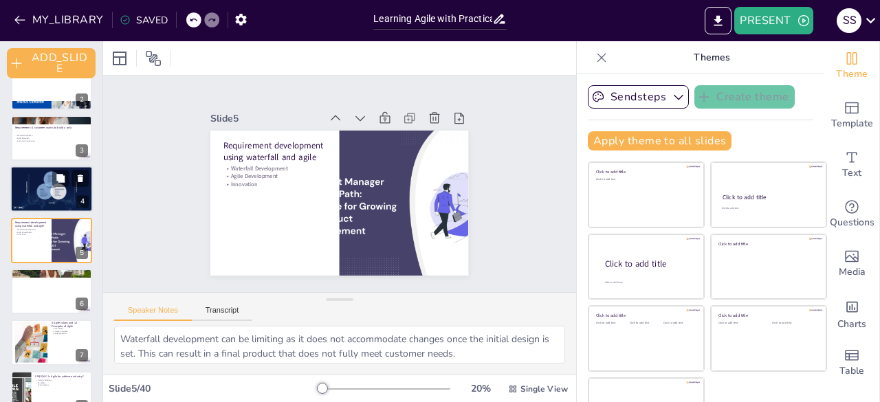
click at [38, 187] on div at bounding box center [51, 189] width 82 height 47
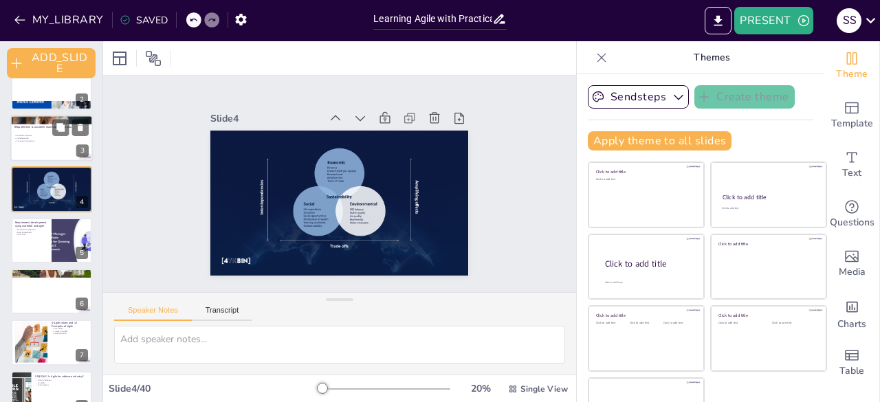
scroll to position [25, 0]
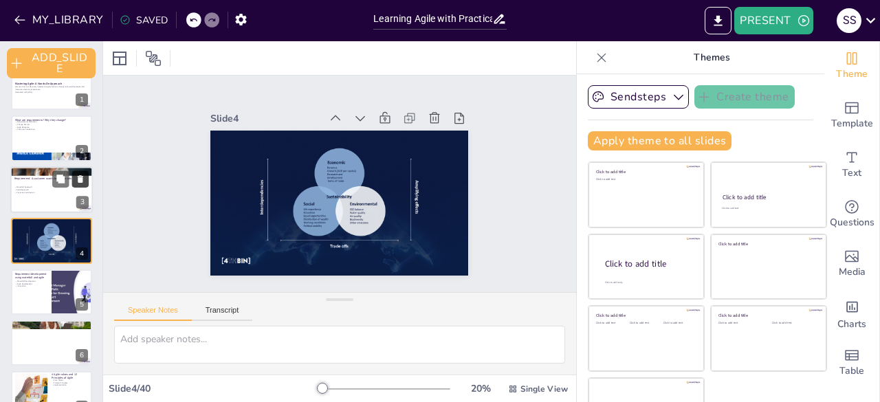
click at [80, 180] on icon at bounding box center [80, 179] width 5 height 8
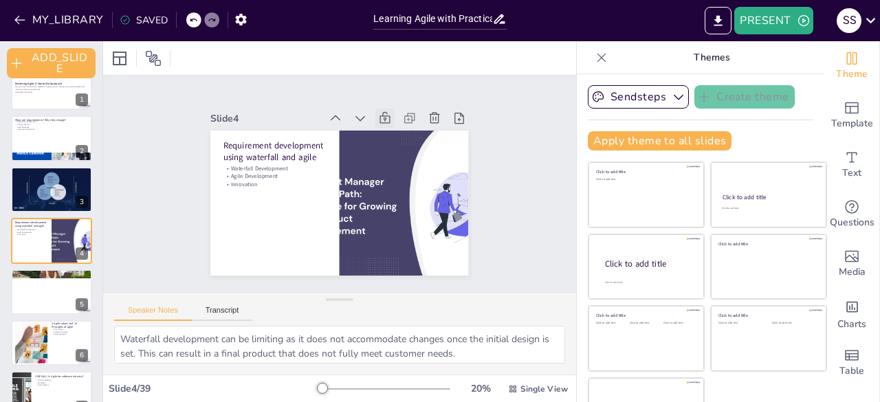
click at [389, 121] on icon at bounding box center [397, 129] width 16 height 16
click at [384, 116] on icon at bounding box center [391, 122] width 15 height 15
click at [54, 295] on div at bounding box center [51, 292] width 82 height 47
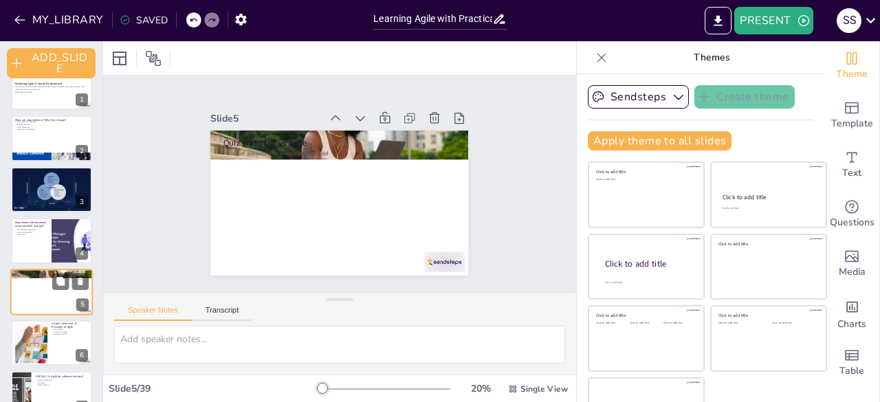
scroll to position [76, 0]
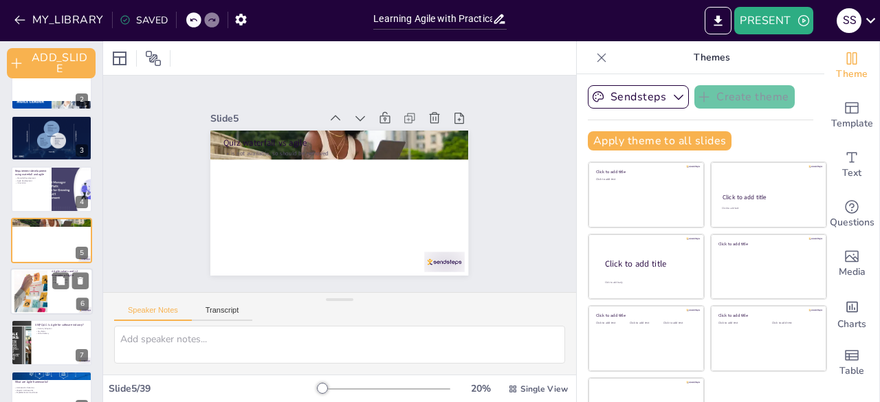
click at [23, 297] on div at bounding box center [31, 292] width 42 height 42
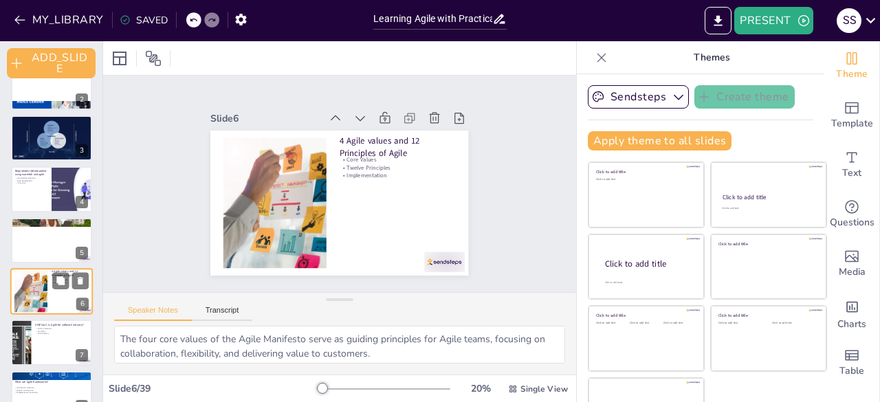
scroll to position [127, 0]
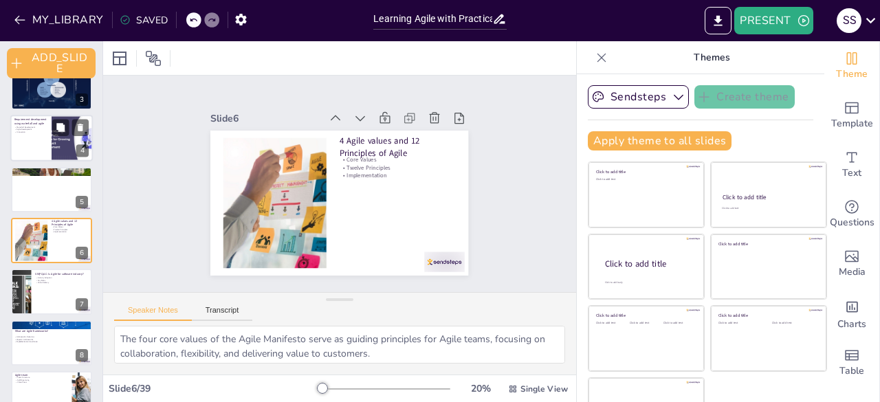
click at [41, 152] on div at bounding box center [51, 138] width 82 height 47
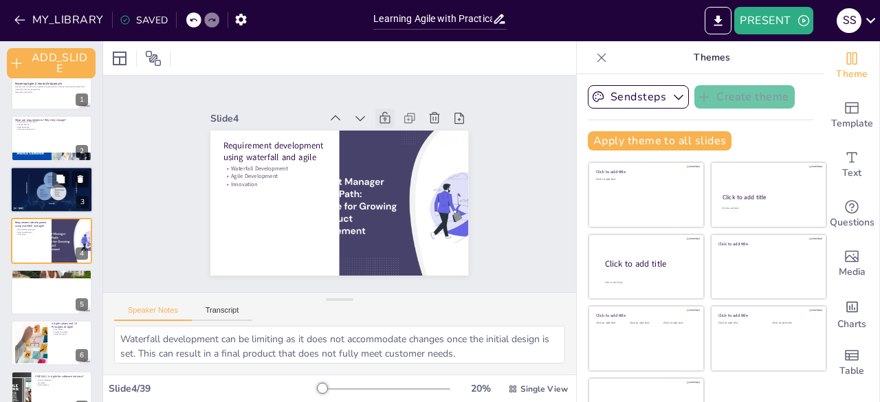
click at [33, 205] on div at bounding box center [51, 189] width 82 height 47
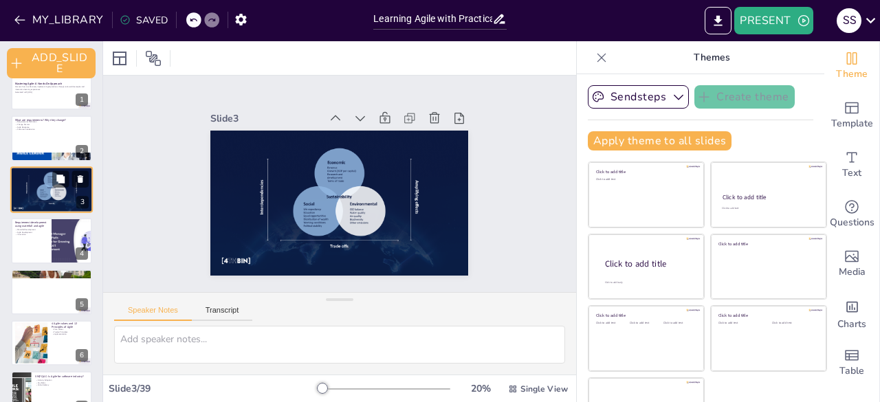
scroll to position [0, 0]
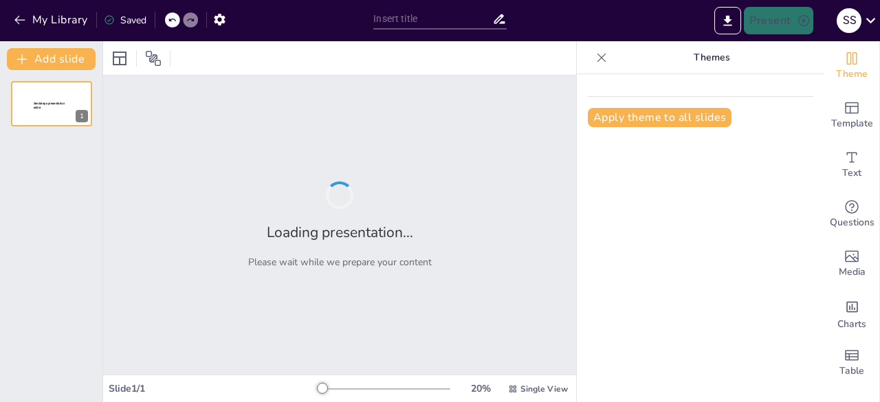
type input "Learning Agile with Practical exposure guidance"
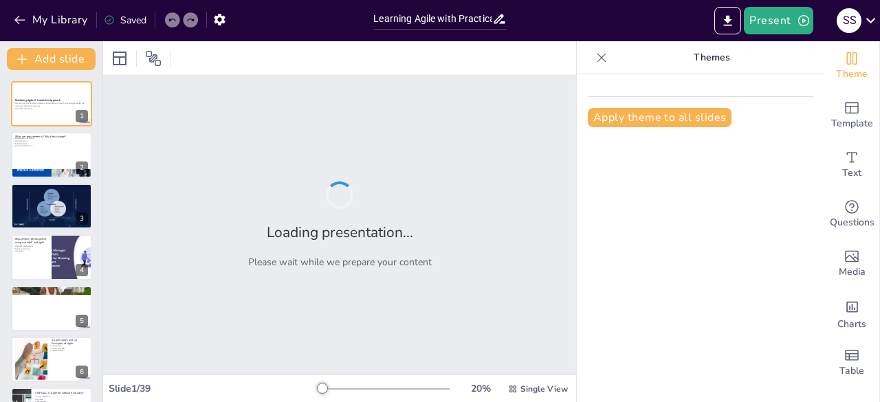
checkbox input "true"
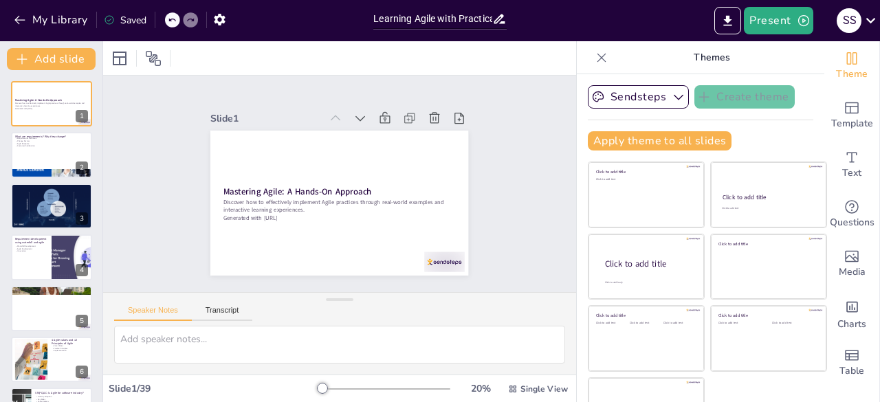
checkbox input "true"
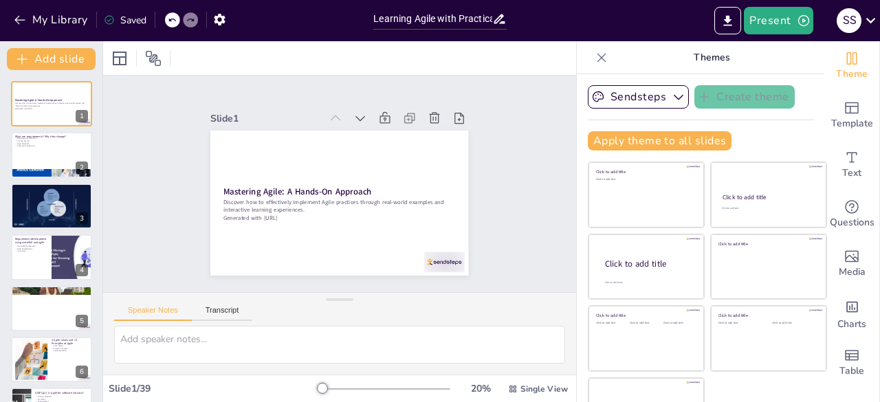
checkbox input "true"
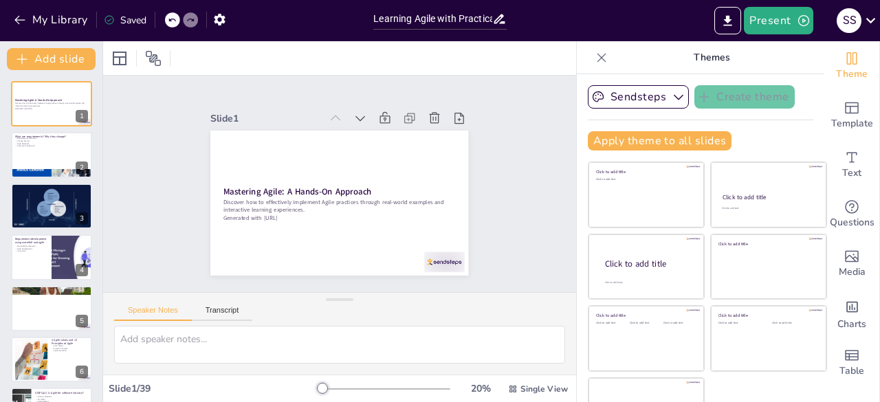
checkbox input "true"
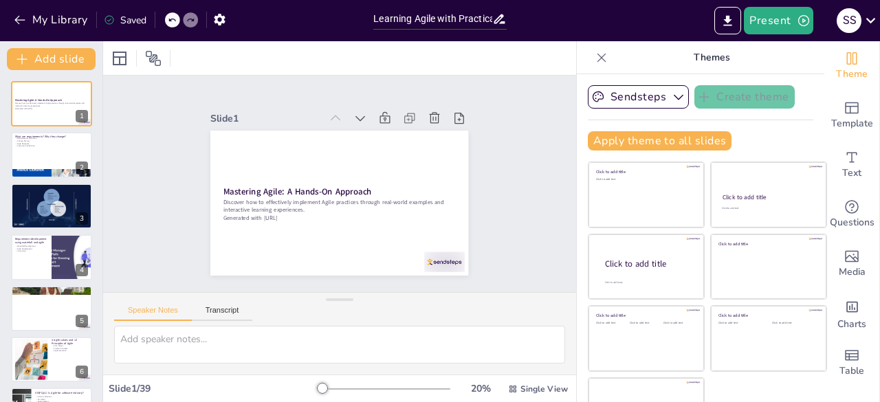
checkbox input "true"
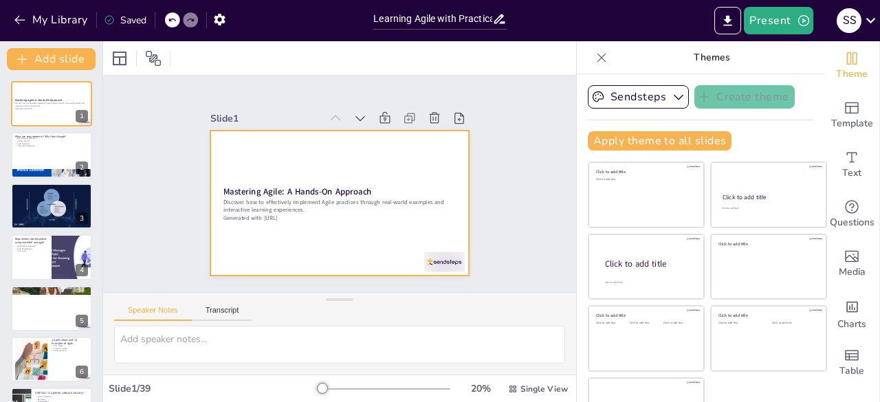
checkbox input "true"
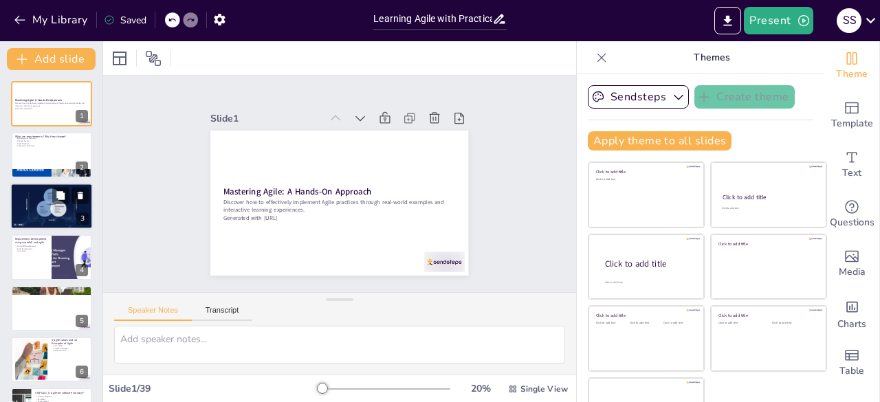
checkbox input "true"
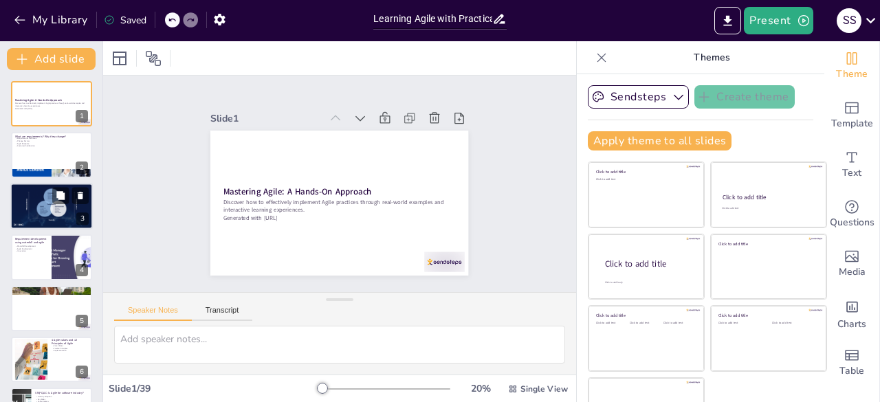
click at [25, 214] on div at bounding box center [51, 206] width 82 height 47
checkbox input "true"
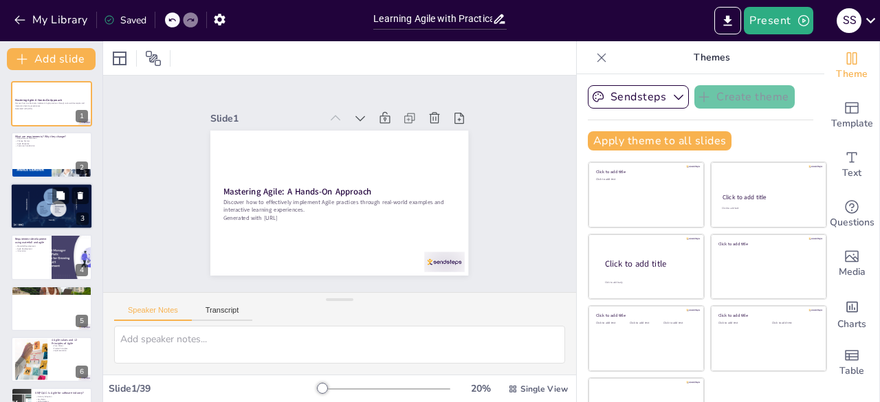
checkbox input "true"
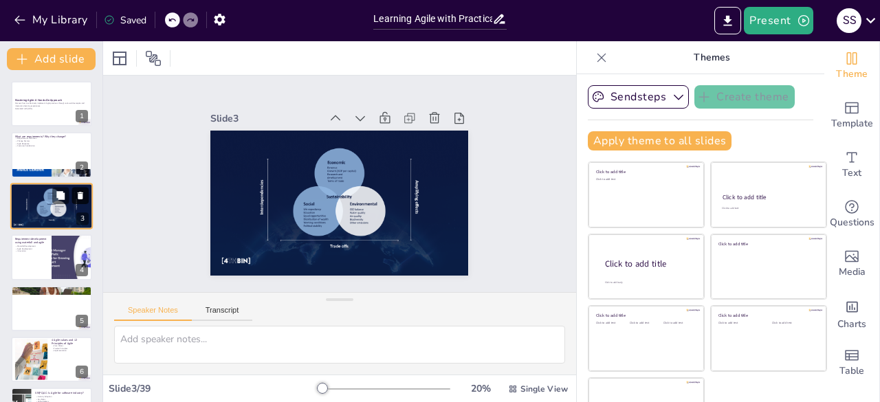
checkbox input "true"
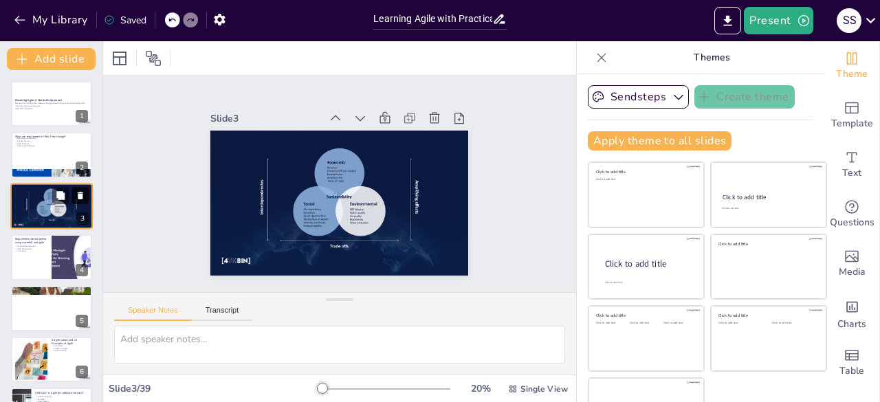
click at [82, 197] on icon at bounding box center [81, 195] width 10 height 10
type textarea "Waterfall development can be limiting as it does not accommodate changes once t…"
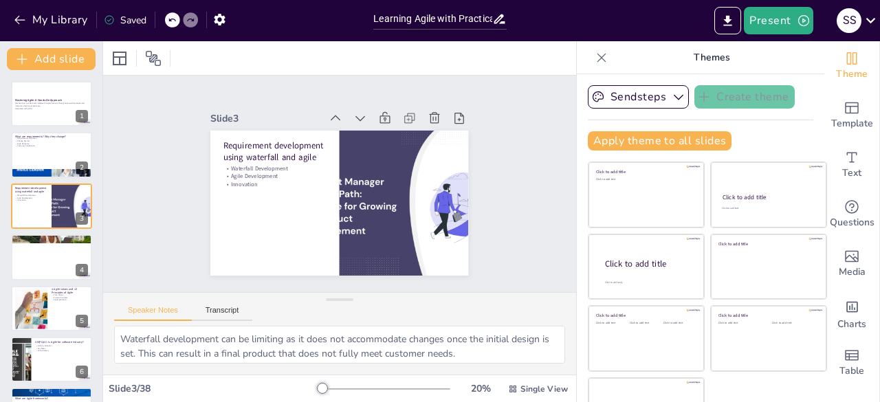
checkbox input "true"
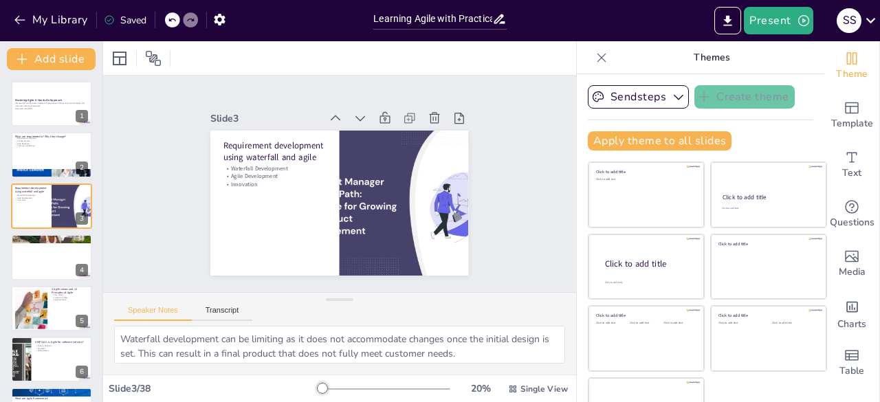
checkbox input "true"
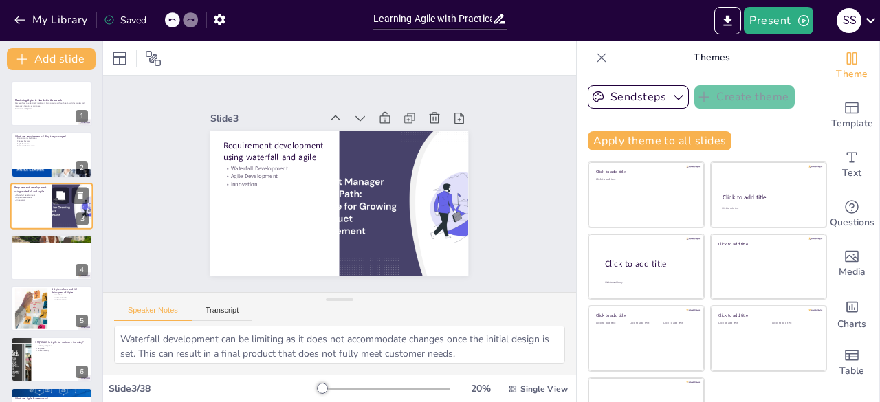
checkbox input "true"
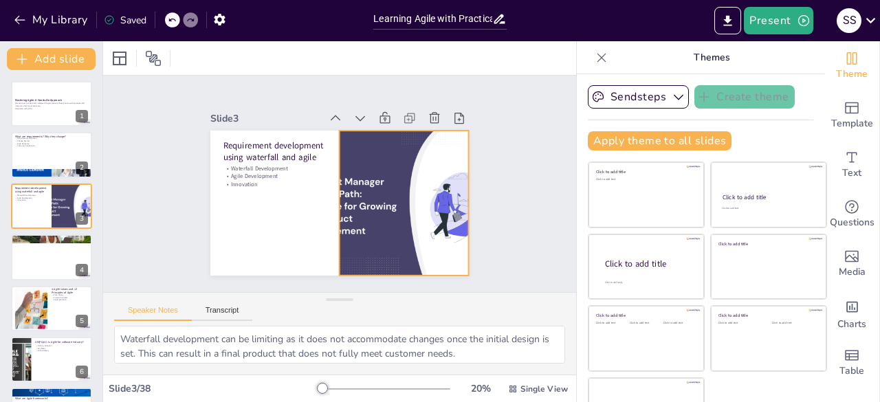
checkbox input "true"
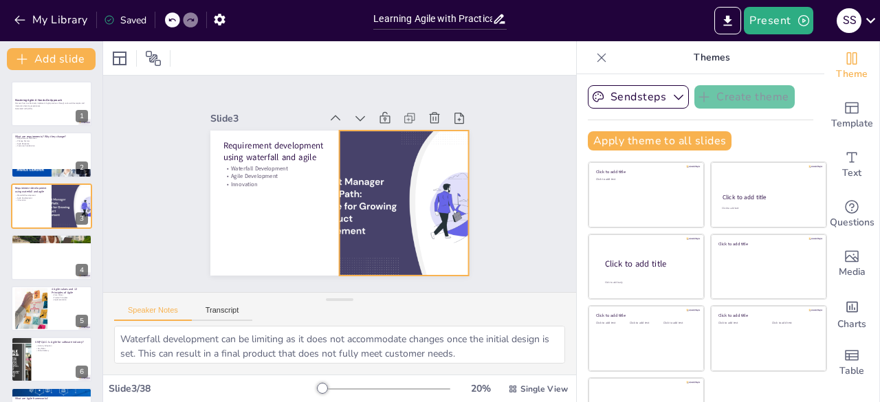
checkbox input "true"
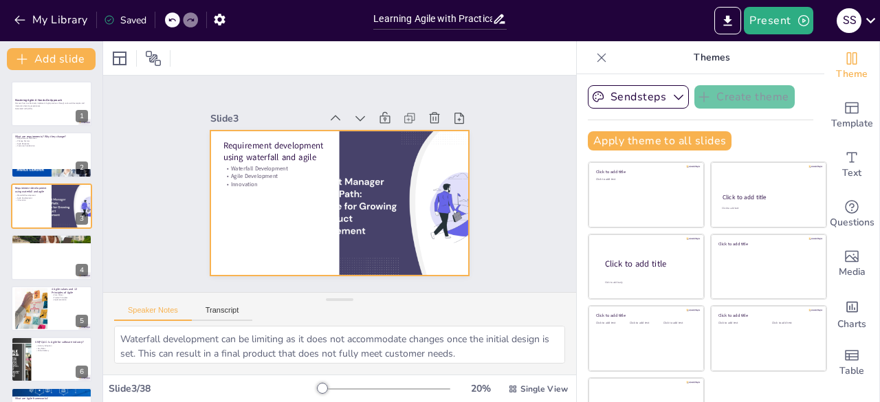
checkbox input "true"
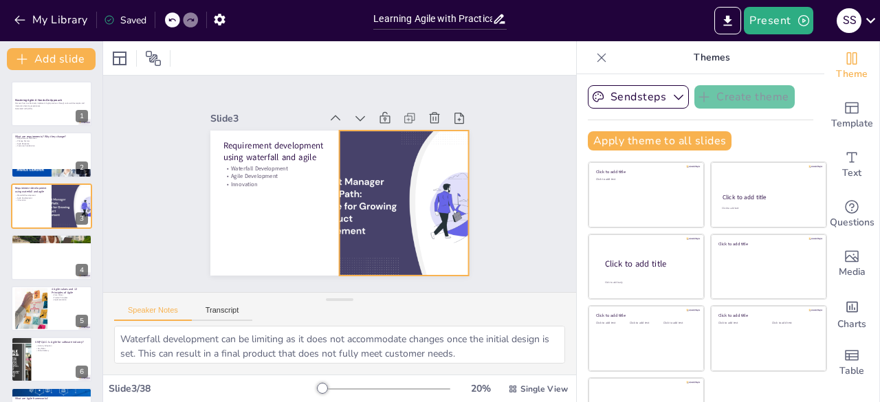
click at [361, 222] on div at bounding box center [390, 227] width 261 height 223
checkbox input "true"
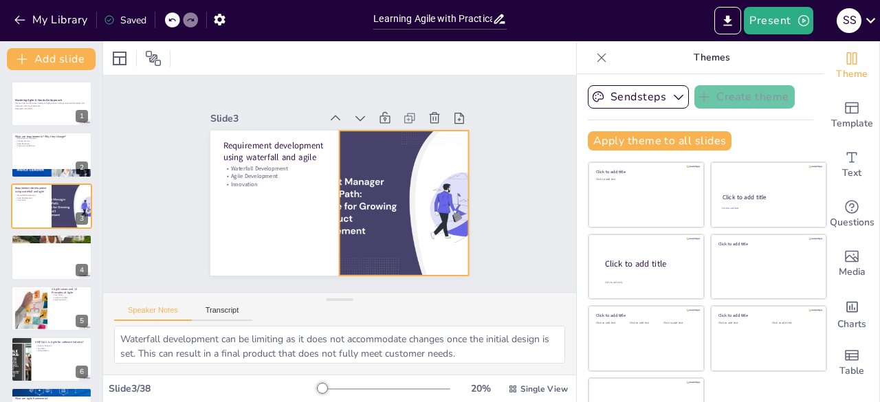
checkbox input "true"
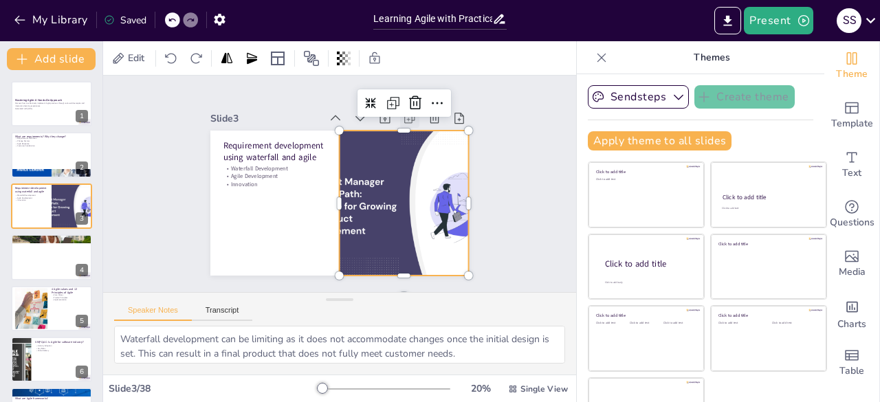
checkbox input "true"
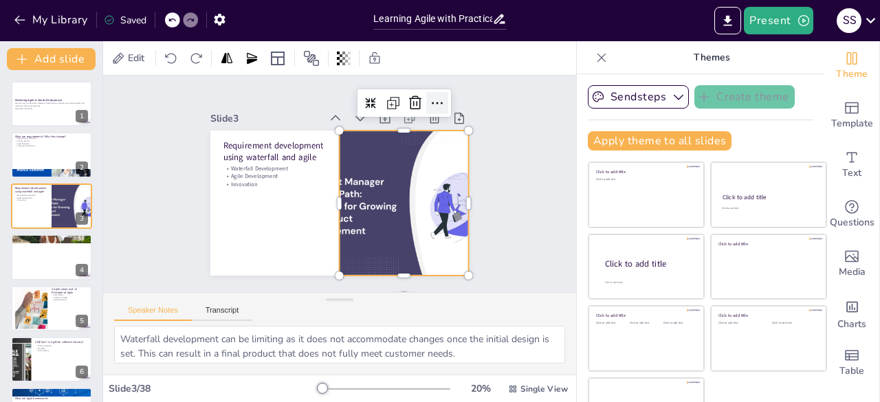
click at [436, 104] on icon at bounding box center [445, 113] width 18 height 18
checkbox input "true"
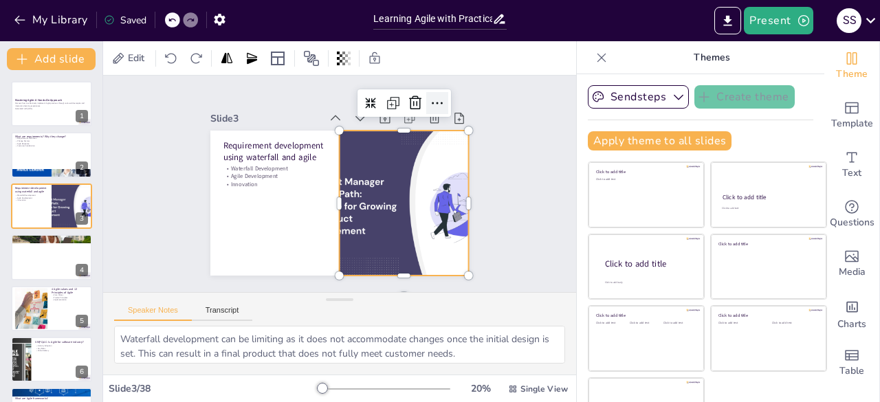
checkbox input "true"
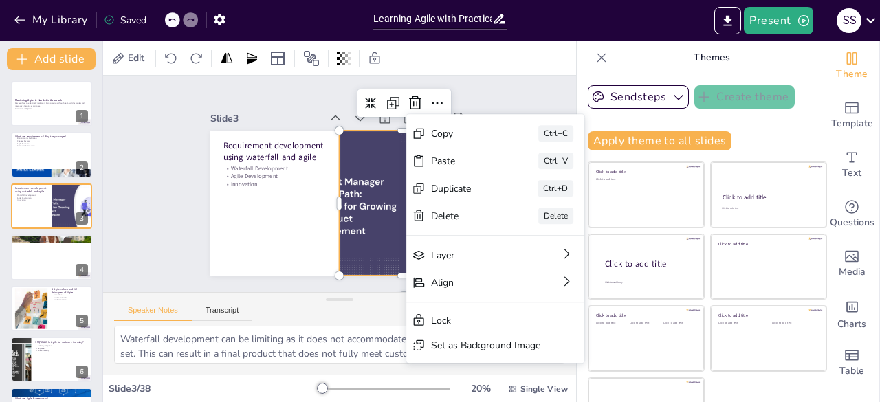
checkbox input "true"
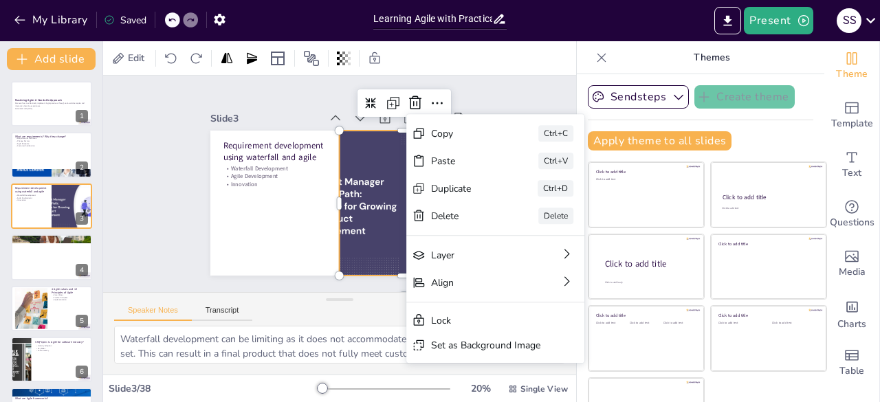
checkbox input "true"
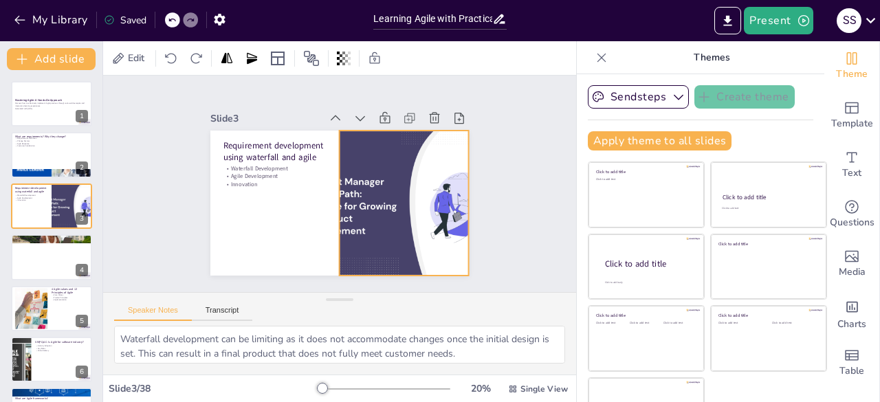
click at [333, 174] on div at bounding box center [398, 216] width 247 height 188
checkbox input "true"
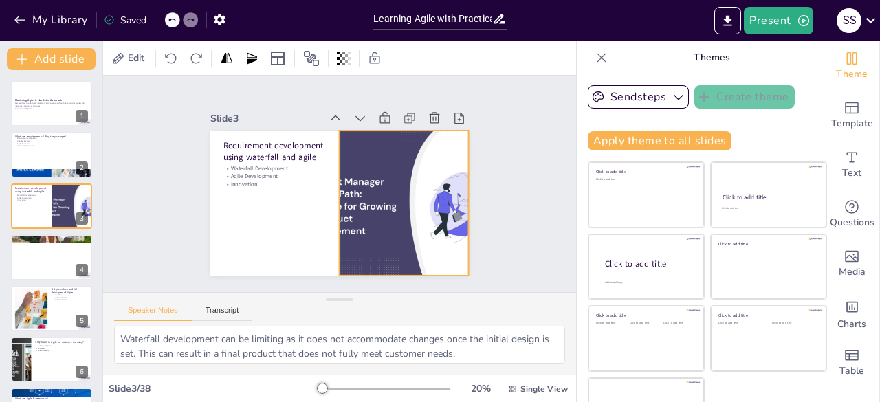
checkbox input "true"
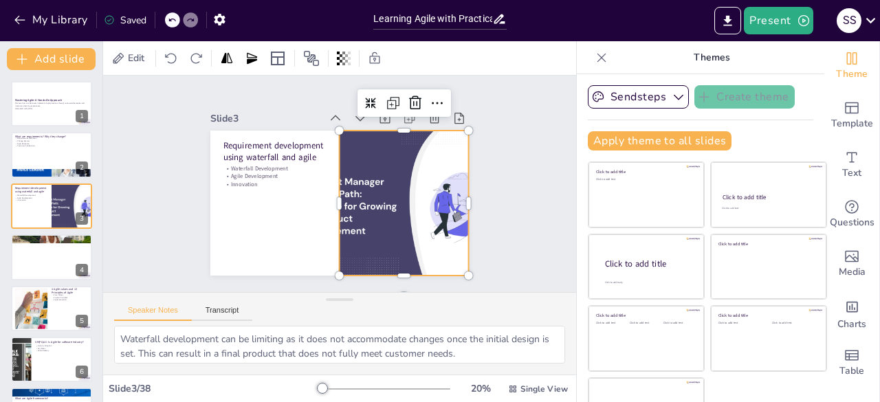
checkbox input "true"
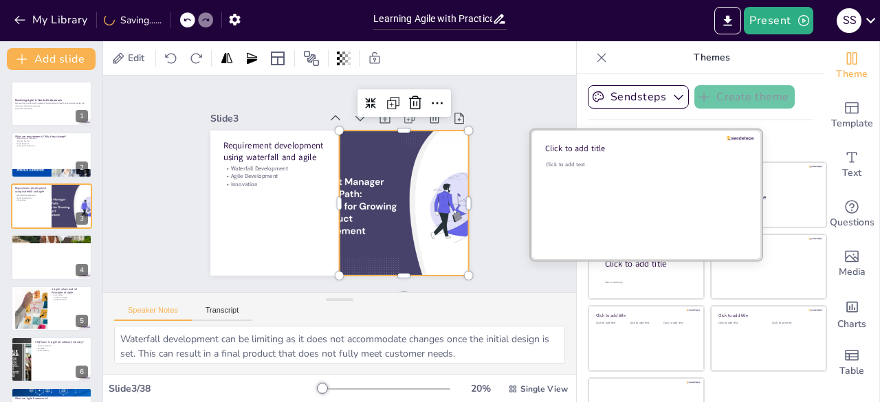
click at [608, 179] on div "Click to add text" at bounding box center [644, 203] width 197 height 85
checkbox input "true"
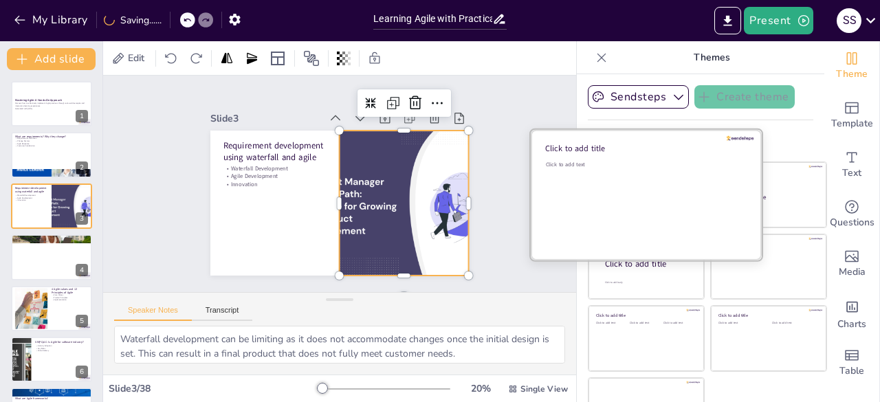
checkbox input "true"
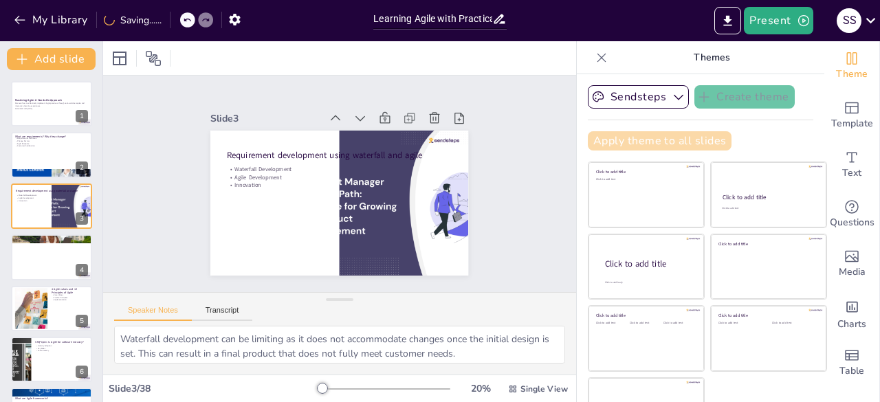
click at [658, 143] on button "Apply theme to all slides" at bounding box center [660, 140] width 144 height 19
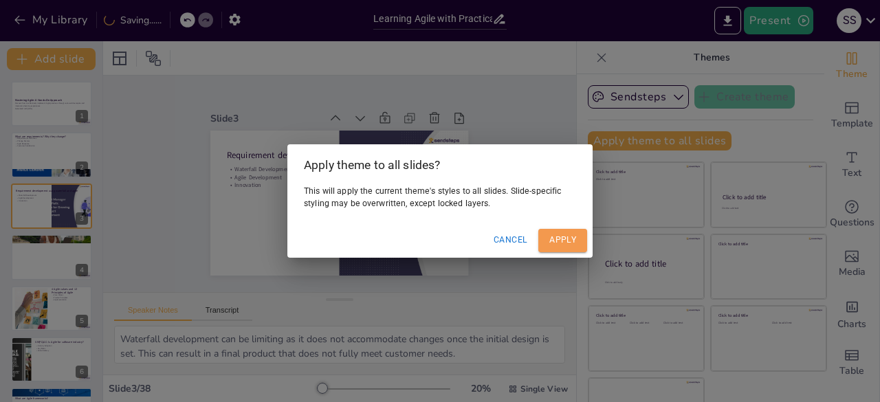
click at [559, 239] on button "Apply" at bounding box center [562, 240] width 49 height 23
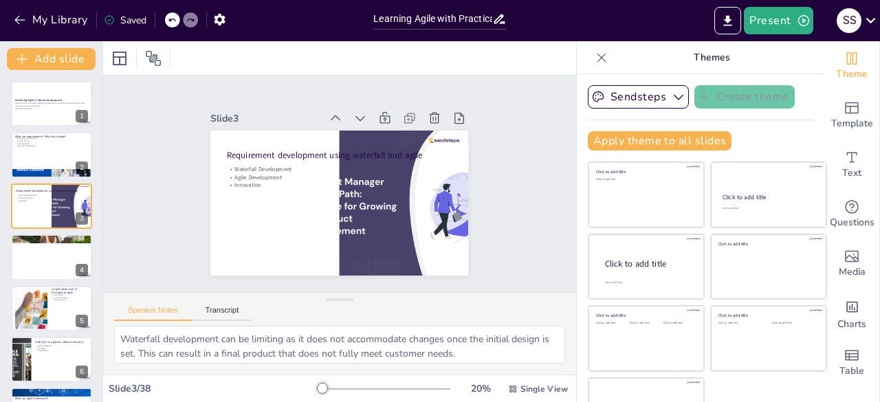
checkbox input "true"
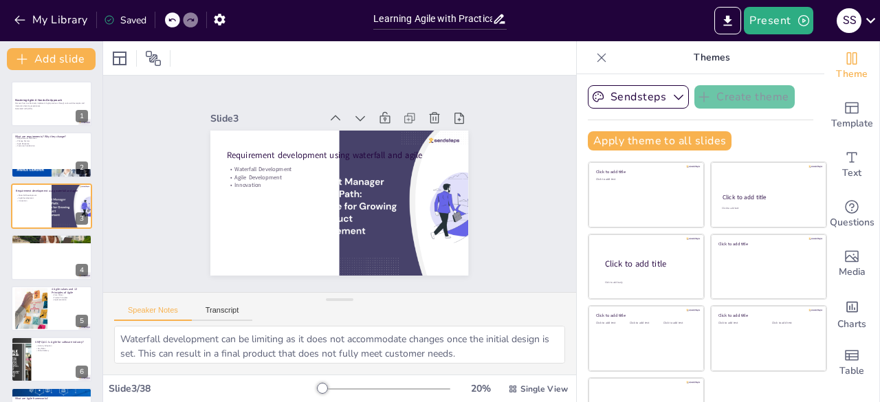
checkbox input "true"
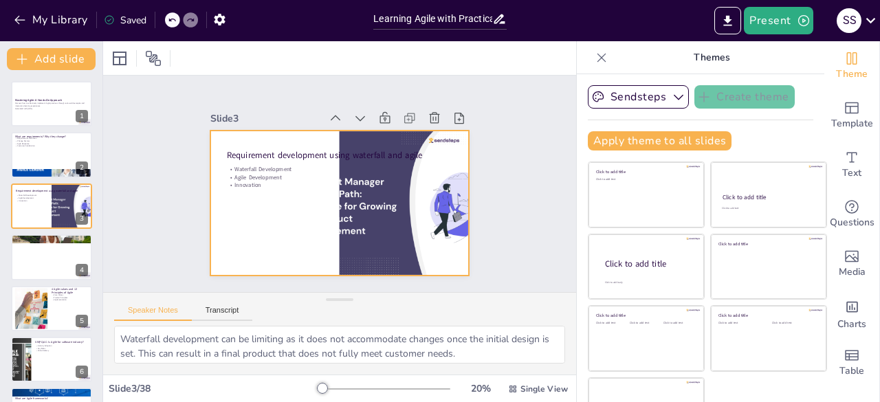
checkbox input "true"
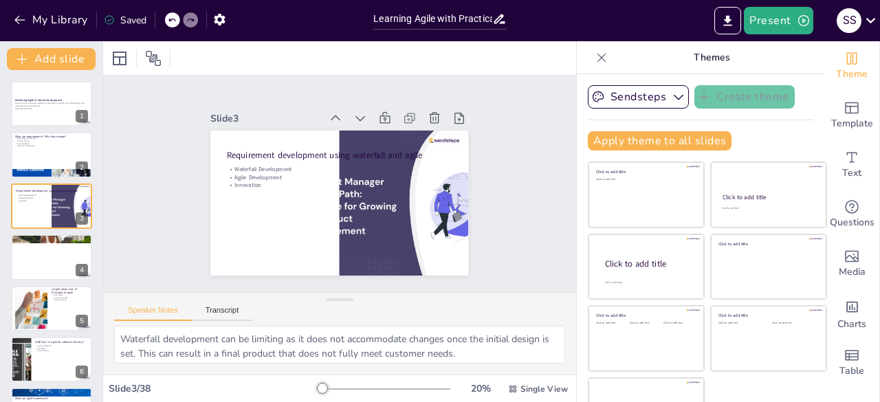
checkbox input "true"
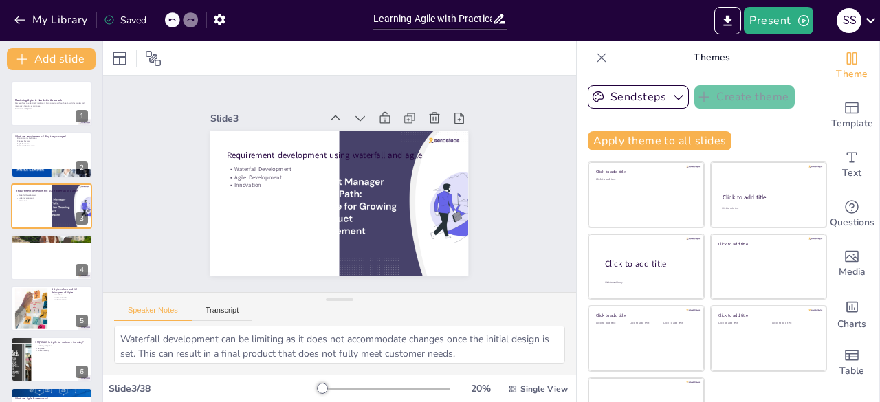
checkbox input "true"
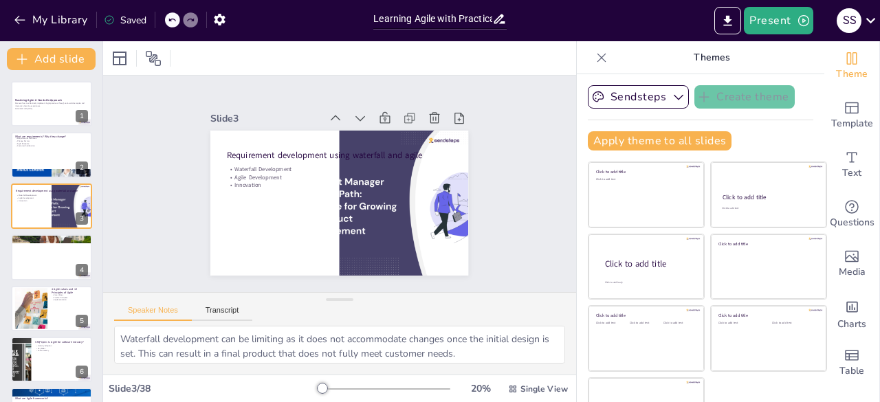
checkbox input "true"
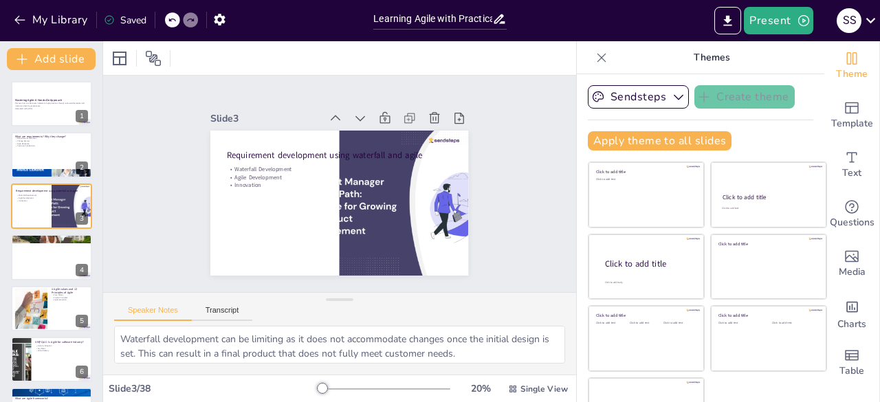
checkbox input "true"
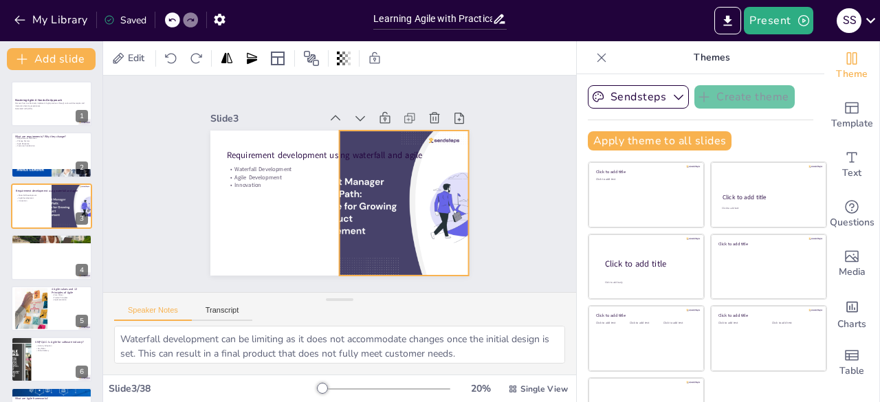
checkbox input "true"
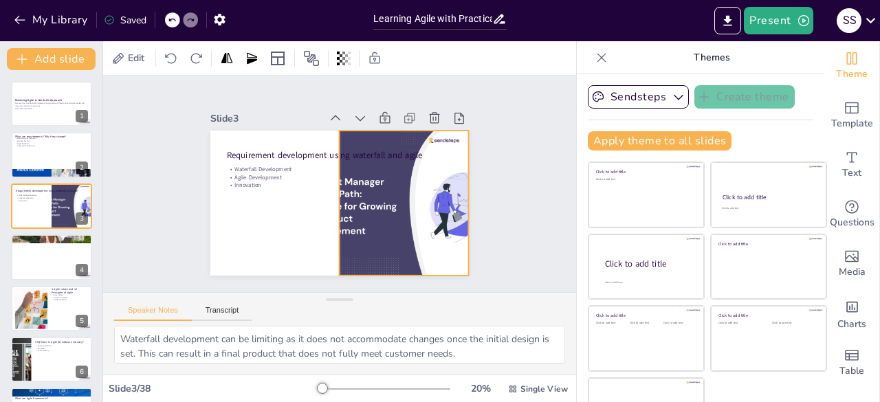
click at [370, 201] on div at bounding box center [398, 216] width 247 height 188
checkbox input "true"
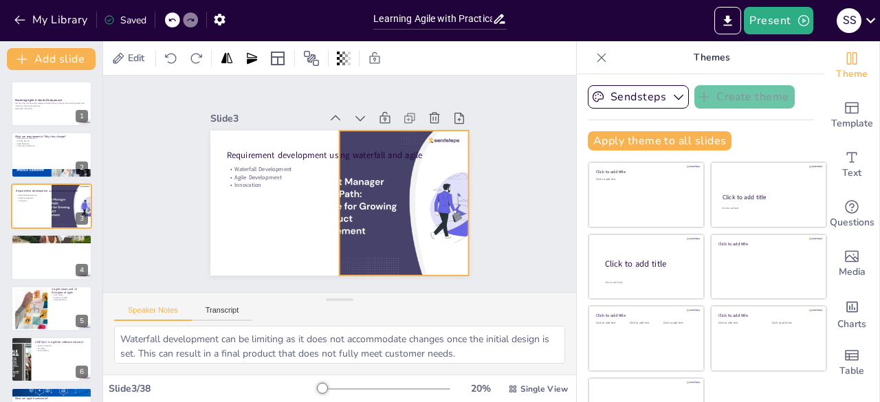
checkbox input "true"
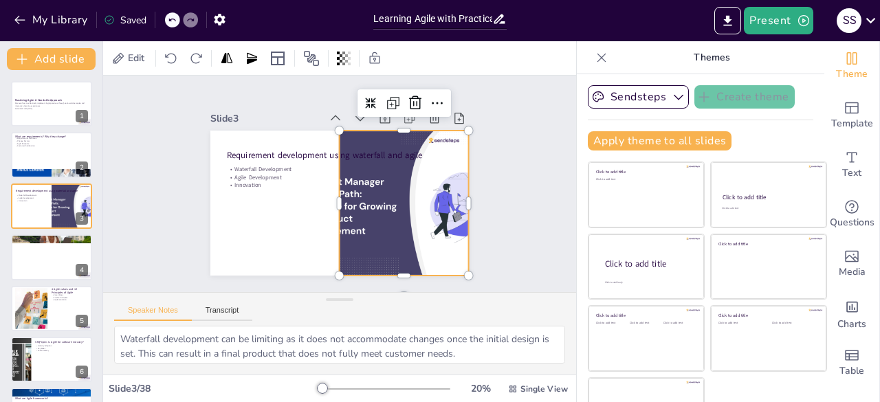
checkbox input "true"
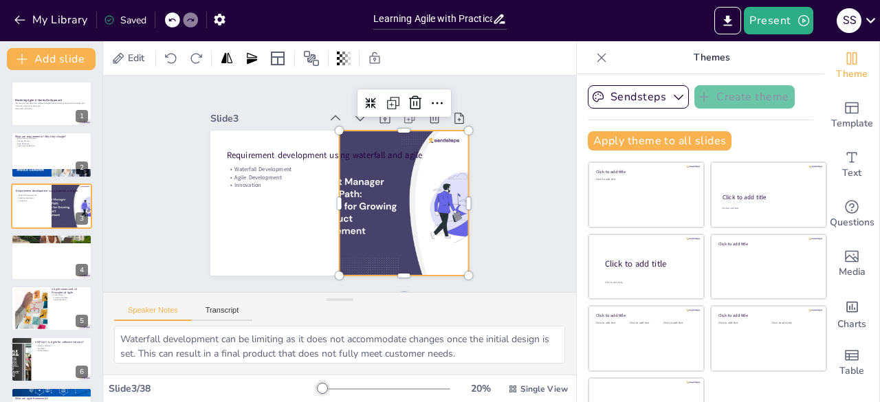
checkbox input "true"
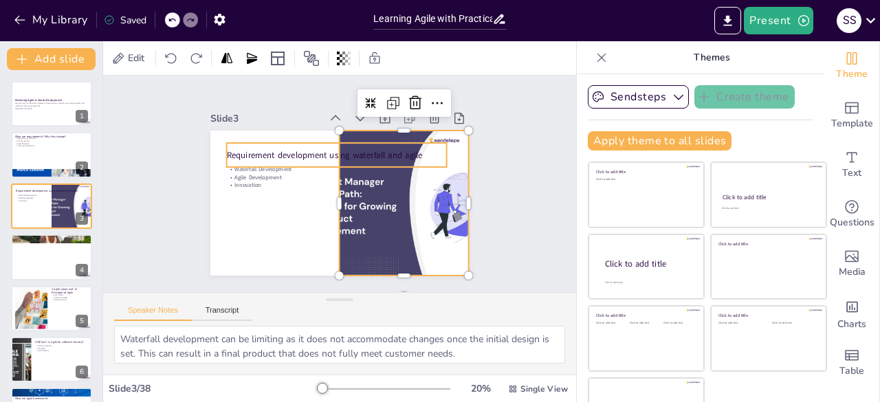
checkbox input "true"
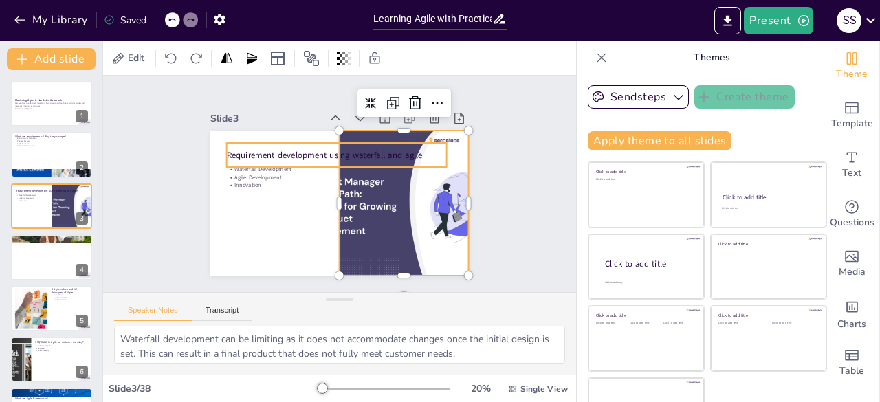
checkbox input "true"
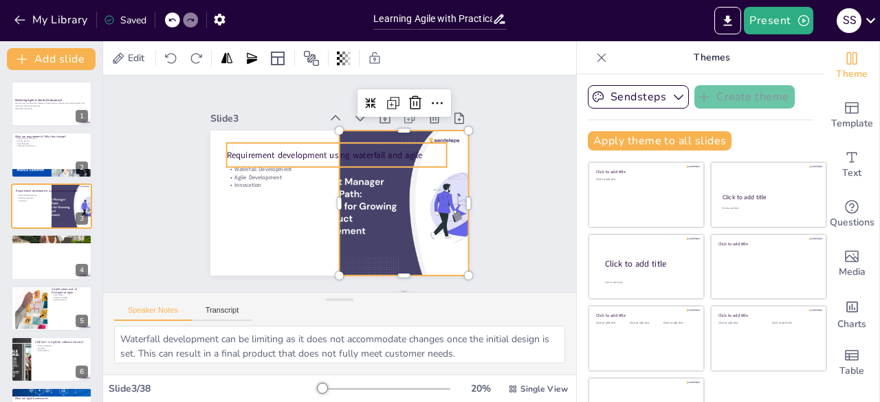
checkbox input "true"
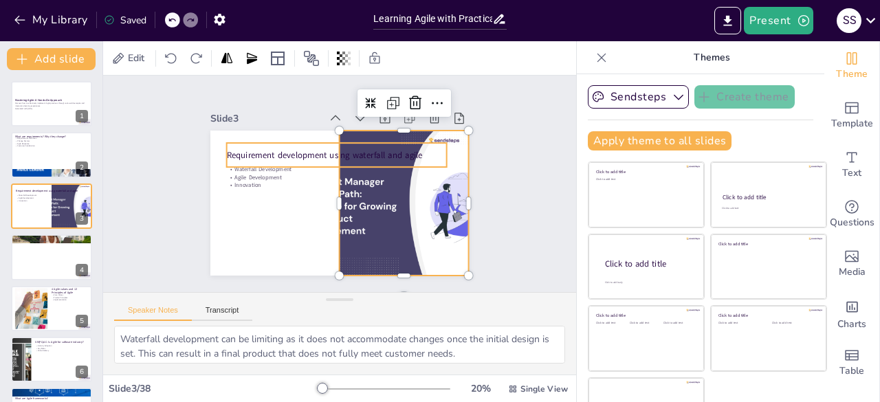
checkbox input "true"
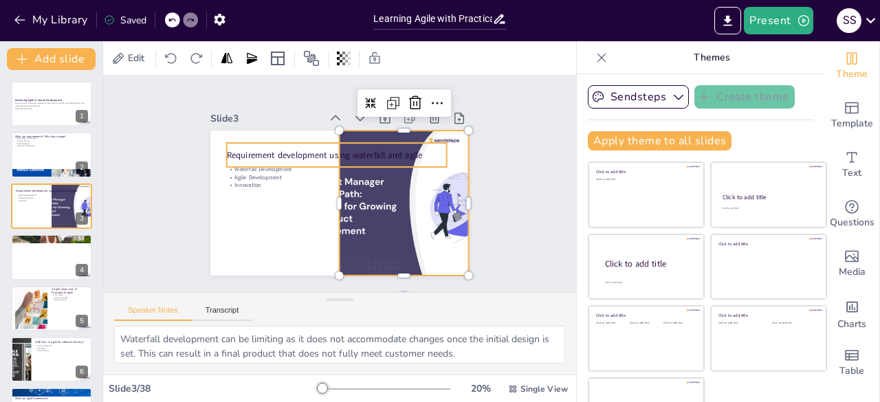
checkbox input "true"
click at [335, 148] on p "Requirement development using waterfall and agile" at bounding box center [340, 154] width 220 height 35
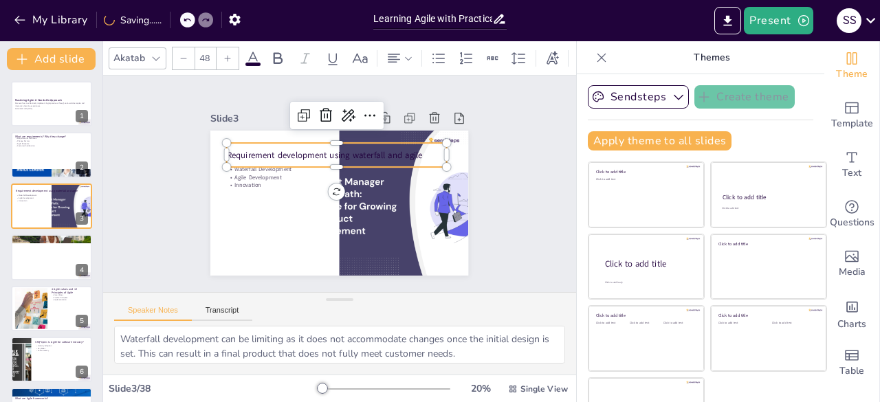
click at [261, 164] on div at bounding box center [340, 172] width 212 height 78
click at [246, 183] on p "Innovation" at bounding box center [337, 185] width 219 height 8
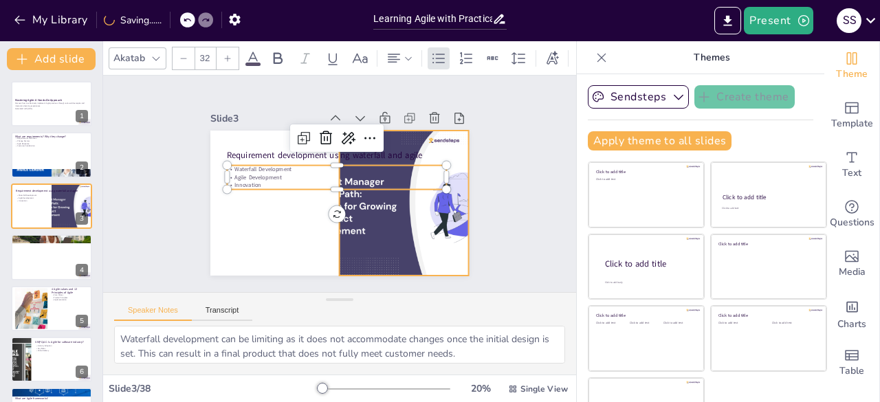
click at [362, 236] on div at bounding box center [403, 203] width 221 height 145
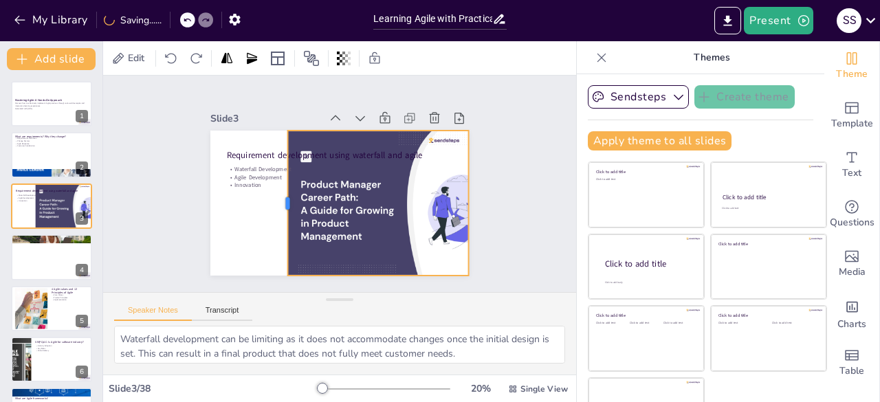
drag, startPoint x: 322, startPoint y: 199, endPoint x: 270, endPoint y: 195, distance: 51.7
click at [270, 195] on div at bounding box center [281, 197] width 26 height 146
click at [228, 343] on textarea "Waterfall development can be limiting as it does not accommodate changes once t…" at bounding box center [339, 345] width 451 height 38
click at [213, 309] on button "Transcript" at bounding box center [222, 313] width 61 height 15
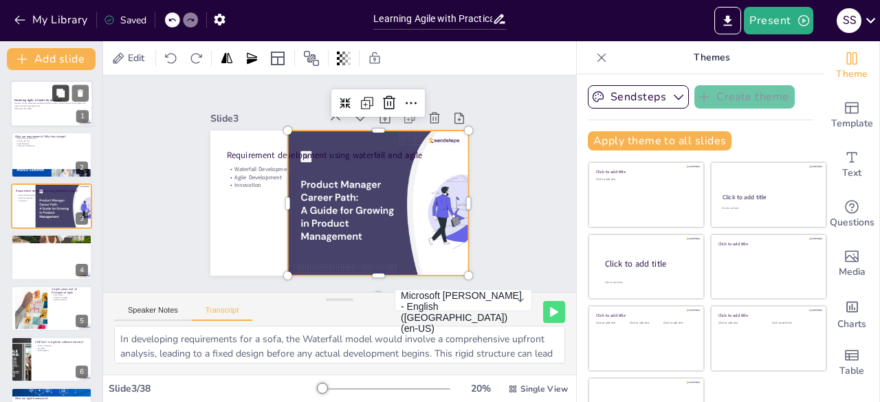
click at [58, 98] on button at bounding box center [60, 93] width 16 height 16
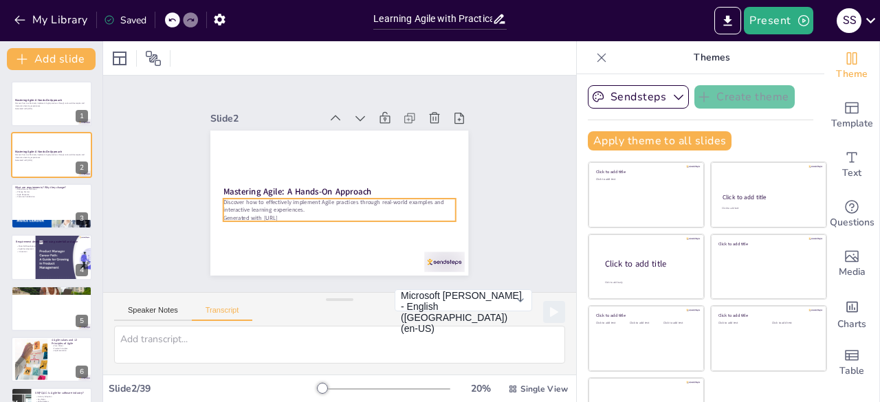
click at [262, 202] on p "Discover how to effectively implement Agile practices through real-world exampl…" at bounding box center [337, 206] width 232 height 40
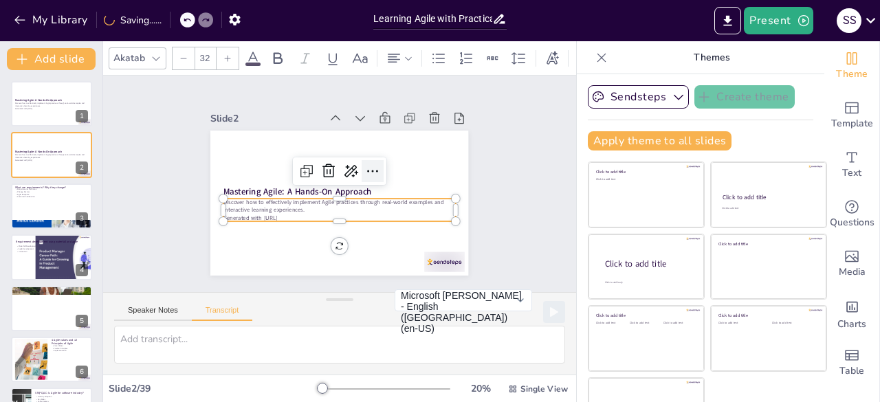
click at [364, 166] on icon at bounding box center [372, 171] width 16 height 16
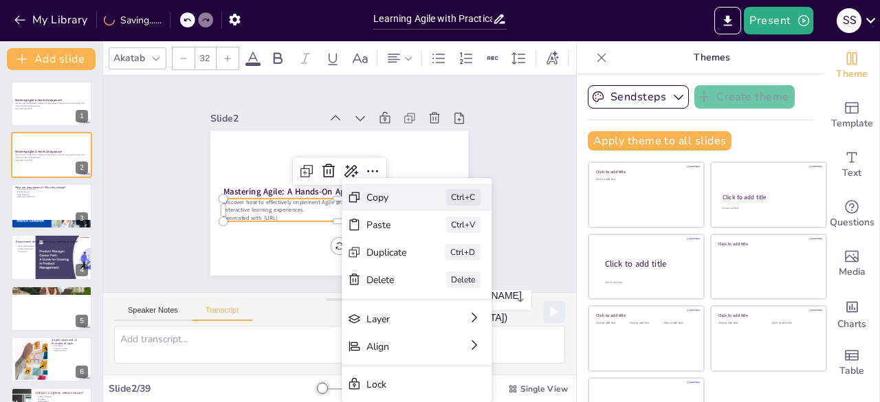
click at [445, 259] on div "Copy Ctrl+C" at bounding box center [520, 272] width 150 height 27
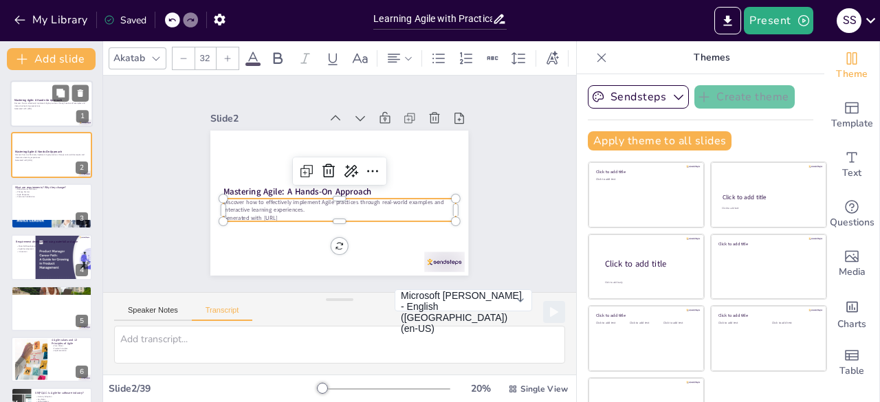
click at [48, 112] on div at bounding box center [51, 103] width 82 height 47
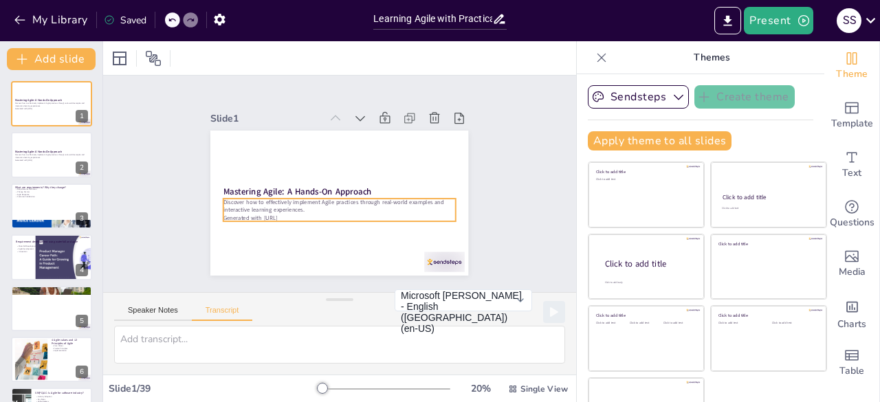
click at [265, 206] on p "Discover how to effectively implement Agile practices through real-world exampl…" at bounding box center [337, 206] width 232 height 40
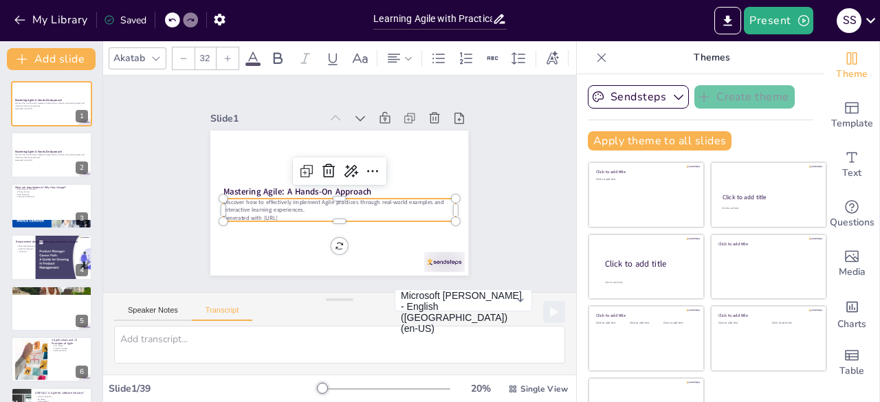
click at [268, 206] on p "Discover how to effectively implement Agile practices through real-world exampl…" at bounding box center [337, 206] width 232 height 41
click at [268, 206] on p "Discover how to effectively implement Agile practices through real-world exampl…" at bounding box center [339, 206] width 232 height 16
drag, startPoint x: 286, startPoint y: 208, endPoint x: 211, endPoint y: 199, distance: 75.5
click at [211, 199] on div "Mastering Agile: A Hands-On Approach Discover how to effectively implement Agil…" at bounding box center [337, 203] width 271 height 171
click at [280, 208] on p "Discover how to effectively implement Agile practices through real-world exampl…" at bounding box center [335, 205] width 230 height 64
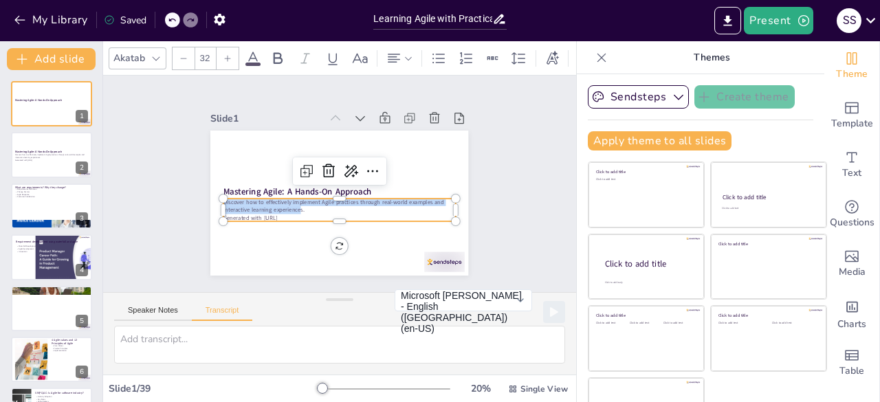
copy div "Discover how to effectively implement Agile practices through real-world exampl…"
click at [236, 184] on strong "Mastering Agile: A Hands-On Approach" at bounding box center [297, 183] width 148 height 42
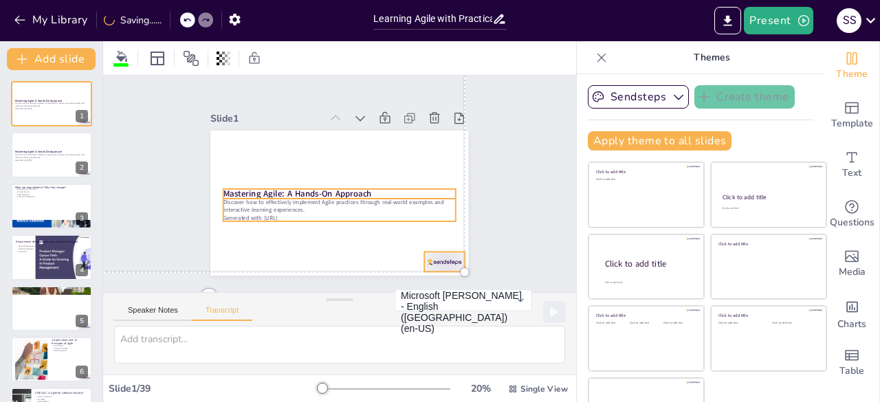
copy div "Discover how to effectively implement Agile practices through real-world exampl…"
click at [254, 188] on strong "Mastering Agile: A Hands-On Approach" at bounding box center [297, 194] width 148 height 12
click at [254, 186] on strong "Mastering Agile: A Hands-On Approach" at bounding box center [297, 189] width 148 height 27
drag, startPoint x: 360, startPoint y: 191, endPoint x: 209, endPoint y: 183, distance: 151.4
click at [223, 183] on p "Mastering Agile: A Hands-On Approach" at bounding box center [339, 194] width 232 height 36
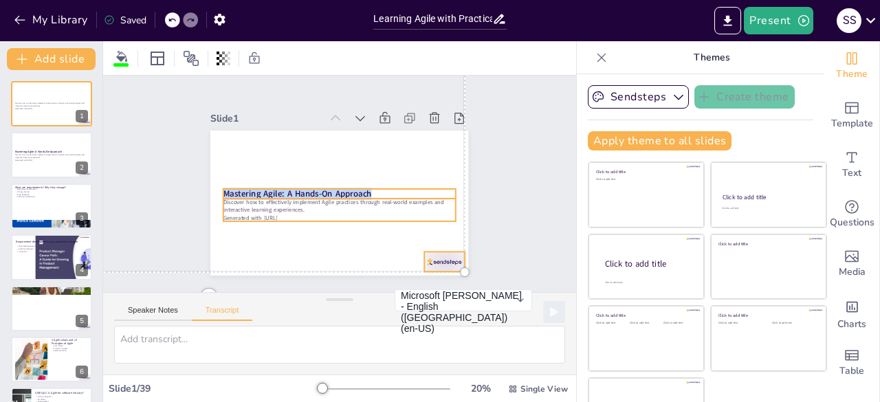
copy strong "Mastering Agile: A Hands-On Approach"
click at [371, 203] on p "Discover how to effectively implement Agile practices through real-world exampl…" at bounding box center [335, 206] width 230 height 64
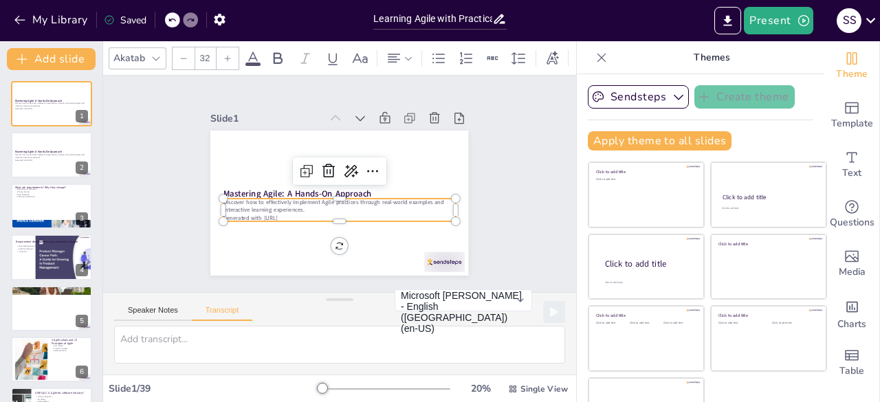
click at [285, 204] on p "Discover how to effectively implement Agile practices through real-world exampl…" at bounding box center [337, 206] width 232 height 40
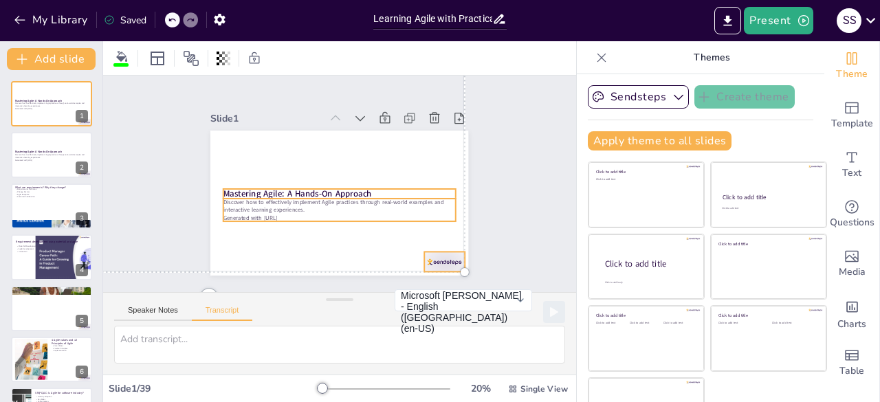
click at [290, 209] on p "Generated with [URL]" at bounding box center [336, 218] width 232 height 32
click at [290, 209] on p "Generated with [URL]" at bounding box center [332, 217] width 229 height 56
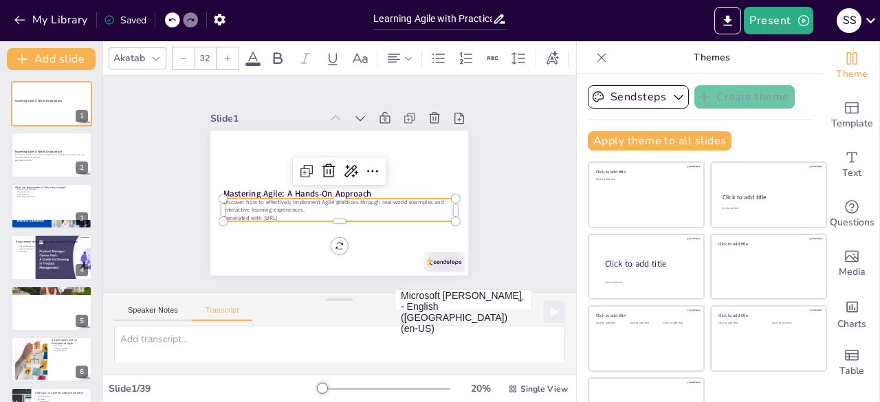
click at [294, 208] on p "Discover how to effectively implement Agile practices through real-world exampl…" at bounding box center [335, 206] width 230 height 64
drag, startPoint x: 291, startPoint y: 208, endPoint x: 205, endPoint y: 197, distance: 87.4
click at [205, 197] on div "Mastering Agile: A Hands-On Approach Discover how to effectively implement Agil…" at bounding box center [336, 202] width 282 height 195
click at [282, 208] on p "Discover how to effectively implement Agile practices through real-world exampl…" at bounding box center [337, 206] width 232 height 41
drag, startPoint x: 286, startPoint y: 212, endPoint x: 210, endPoint y: 197, distance: 77.6
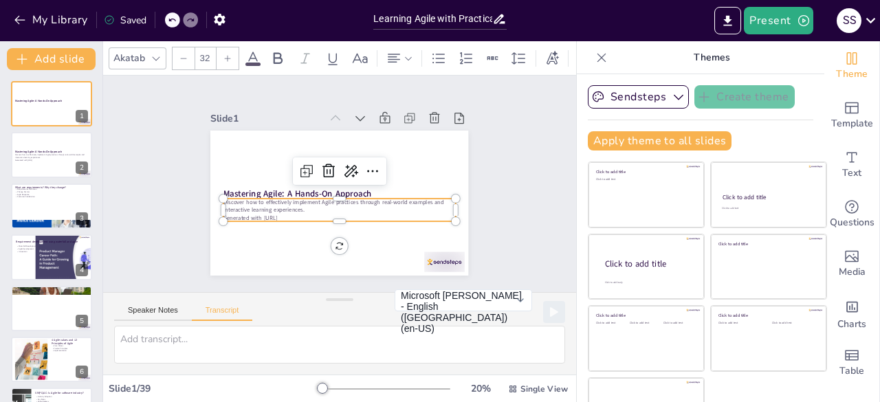
click at [210, 197] on div "Mastering Agile: A Hands-On Approach Discover how to effectively implement Agil…" at bounding box center [330, 201] width 296 height 254
copy div "Discover how to effectively implement Agile practices through real-world exampl…"
click at [283, 189] on div at bounding box center [338, 193] width 230 height 59
click at [356, 188] on p "Mastering Agile: A Hands-On Approach" at bounding box center [339, 194] width 232 height 36
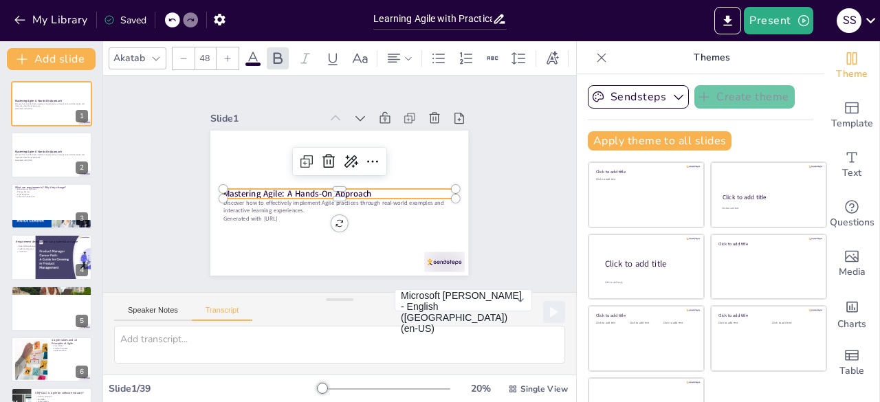
click at [356, 188] on p "Mastering Agile: A Hands-On Approach" at bounding box center [336, 193] width 224 height 83
drag, startPoint x: 356, startPoint y: 188, endPoint x: 208, endPoint y: 190, distance: 148.5
click at [208, 190] on div "Discover how to effectively implement Agile practices through real-world exampl…" at bounding box center [336, 203] width 271 height 171
copy strong "Mastering Agile: A Hands-On Approach"
click at [40, 166] on div at bounding box center [51, 155] width 82 height 47
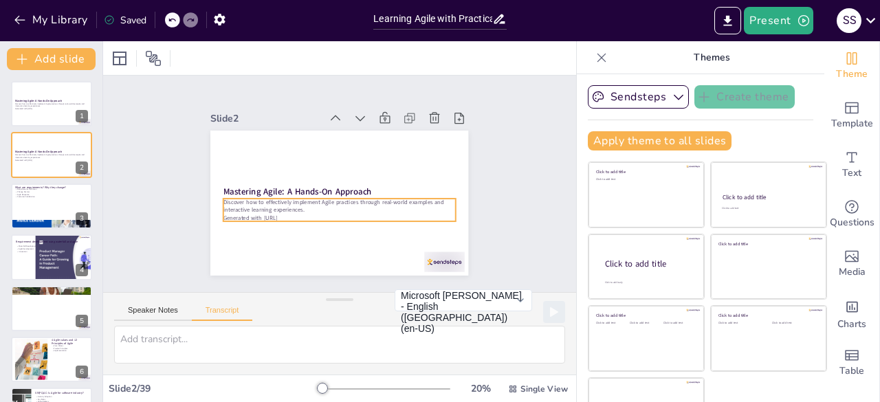
click at [274, 209] on div "Discover how to effectively implement Agile practices through real-world exampl…" at bounding box center [334, 209] width 232 height 72
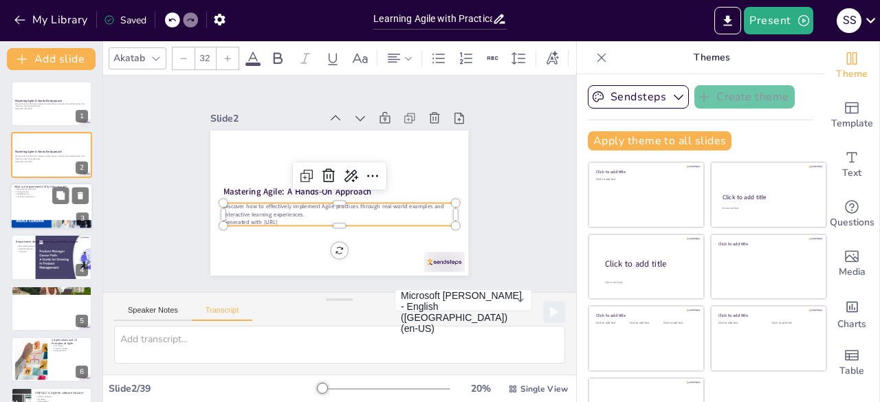
click at [41, 201] on div at bounding box center [51, 206] width 82 height 47
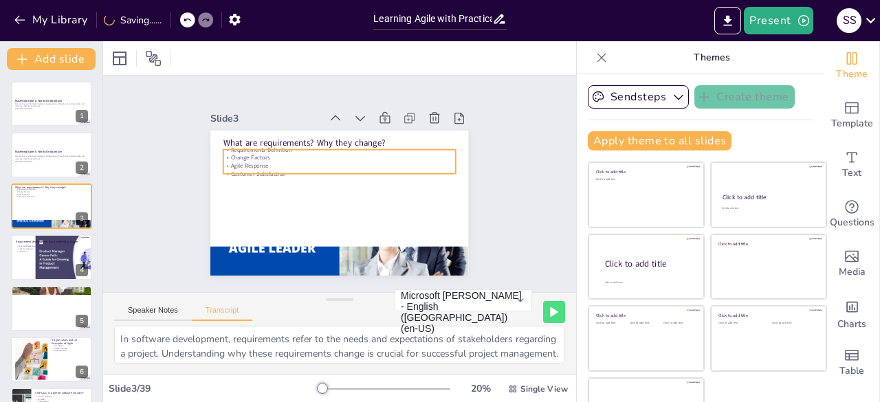
click at [234, 155] on p "Change Factors" at bounding box center [342, 158] width 232 height 32
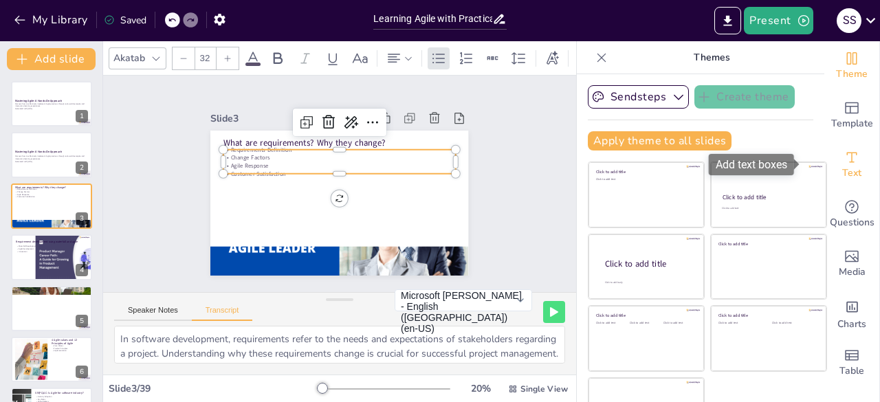
click at [839, 181] on div "Text" at bounding box center [851, 164] width 55 height 49
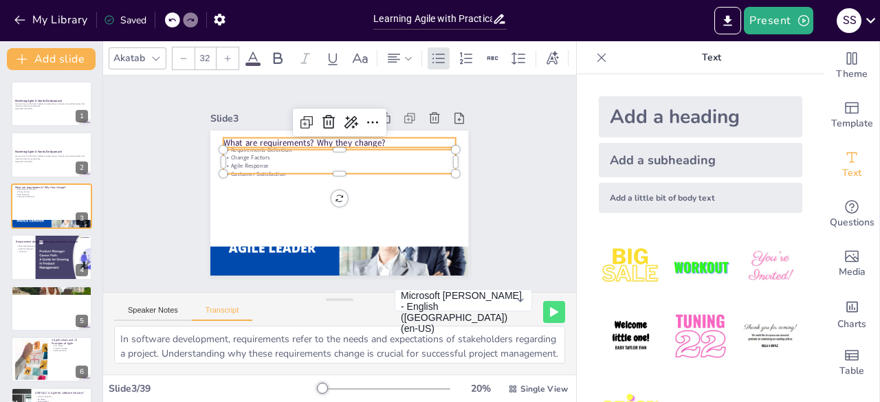
click at [289, 140] on div at bounding box center [344, 143] width 232 height 35
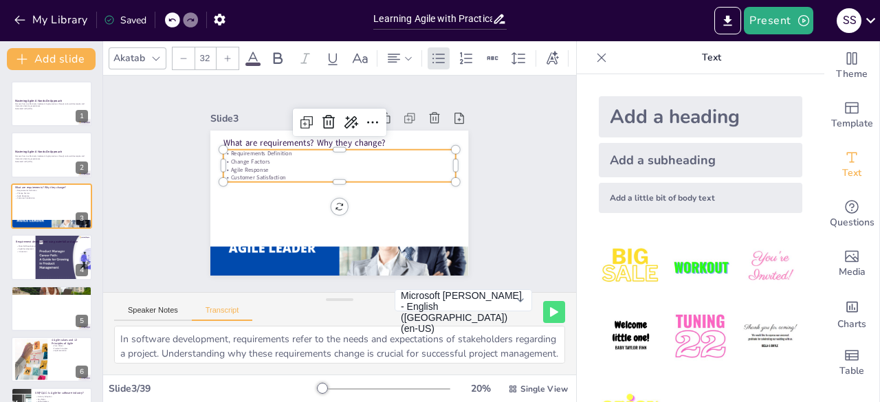
click at [335, 142] on div at bounding box center [348, 144] width 230 height 59
click at [373, 166] on div "Requirements Definition Change Factors Agile Response Customer Satisfaction" at bounding box center [341, 165] width 234 height 56
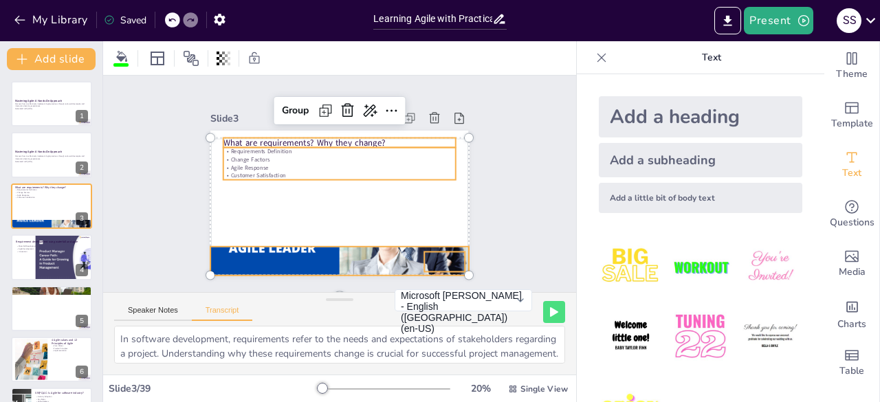
click at [245, 162] on p "Agile Response" at bounding box center [343, 168] width 229 height 56
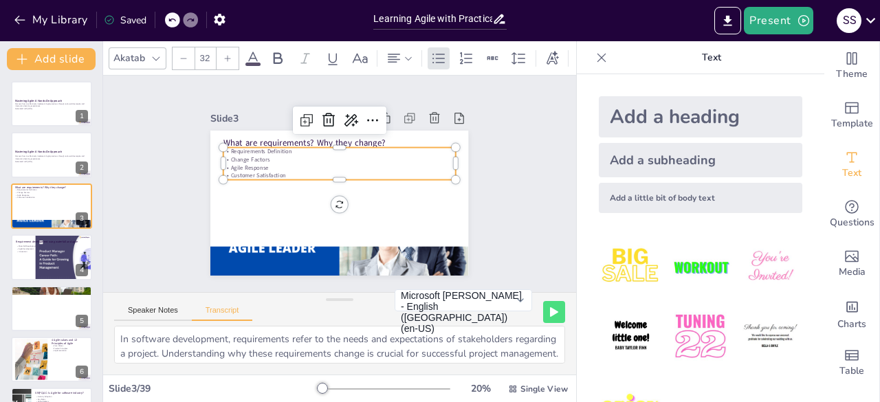
click at [245, 162] on p "Agile Response" at bounding box center [341, 167] width 232 height 32
drag, startPoint x: 279, startPoint y: 166, endPoint x: 215, endPoint y: 149, distance: 66.0
click at [225, 149] on div "Requirements Definition Change Factors Agile Response Customer Satisfaction" at bounding box center [342, 163] width 234 height 56
click at [269, 148] on p "Requirements Definition" at bounding box center [346, 152] width 229 height 56
drag, startPoint x: 278, startPoint y: 167, endPoint x: 214, endPoint y: 144, distance: 67.8
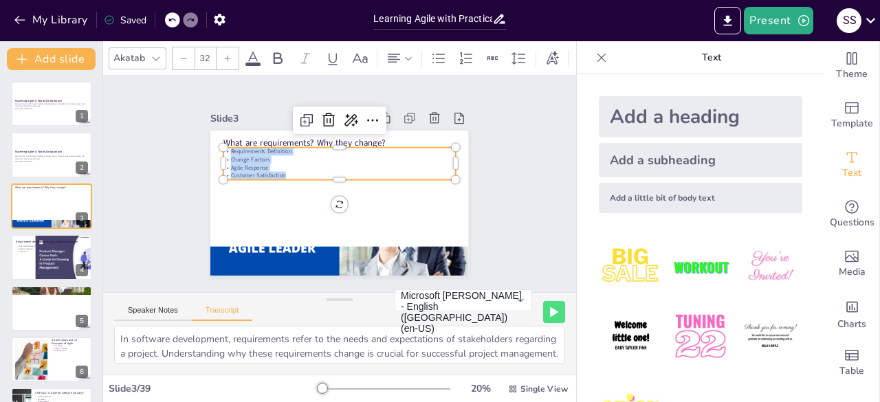
click at [214, 144] on div "What are requirements? Why they change? Requirements Definition Change Factors …" at bounding box center [336, 202] width 282 height 195
copy div "Requirements Definition Change Factors Agile Response Customer Satisfaction"
click at [277, 137] on div at bounding box center [344, 141] width 232 height 35
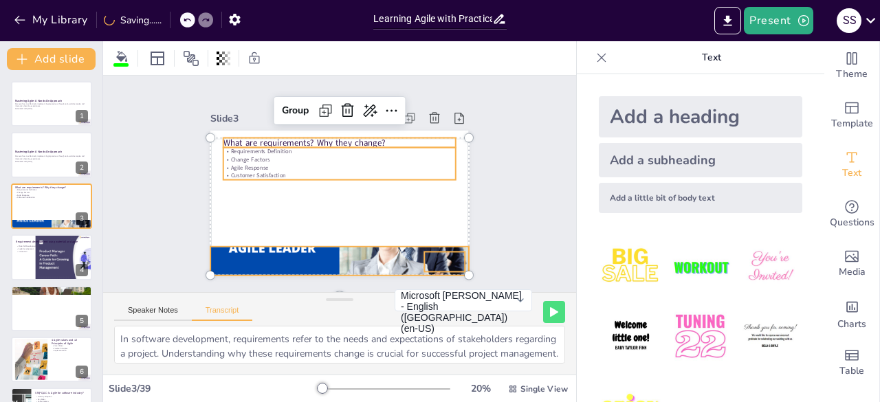
click at [280, 138] on p "What are requirements? Why they change?" at bounding box center [339, 143] width 232 height 12
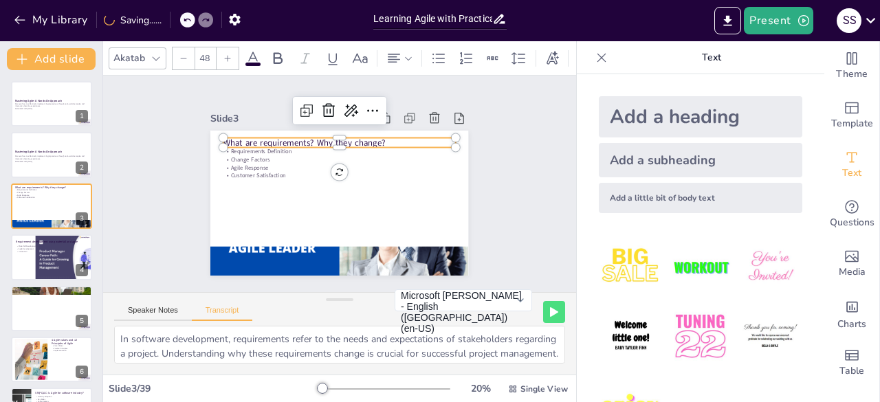
click at [280, 138] on p "What are requirements? Why they change?" at bounding box center [339, 143] width 232 height 12
drag, startPoint x: 383, startPoint y: 140, endPoint x: 214, endPoint y: 137, distance: 168.4
click at [214, 137] on div "Requirements Definition Change Factors Agile Response Customer Satisfaction Wha…" at bounding box center [336, 202] width 282 height 195
copy p "What are requirements? Why they change?"
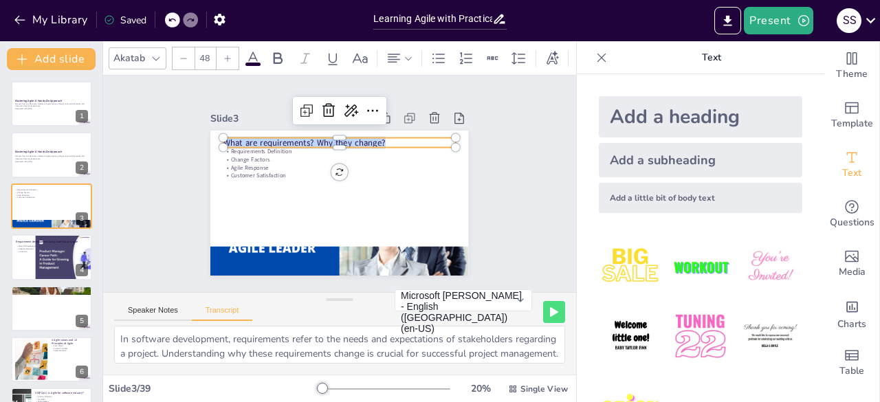
click at [32, 163] on div at bounding box center [51, 155] width 82 height 47
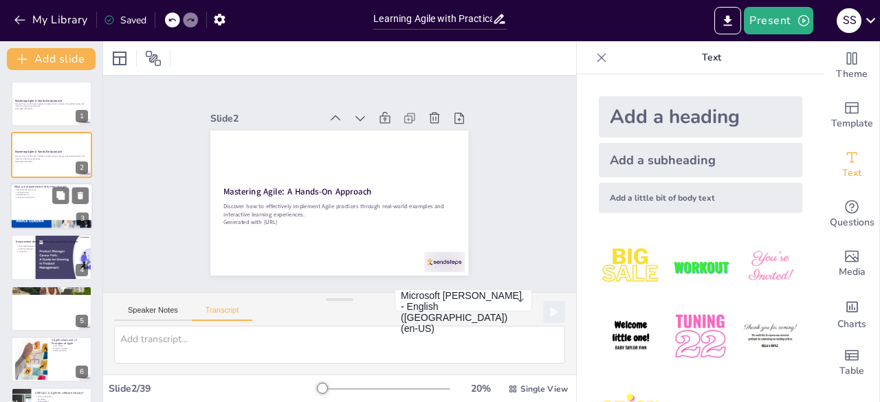
click at [43, 218] on div at bounding box center [51, 206] width 82 height 47
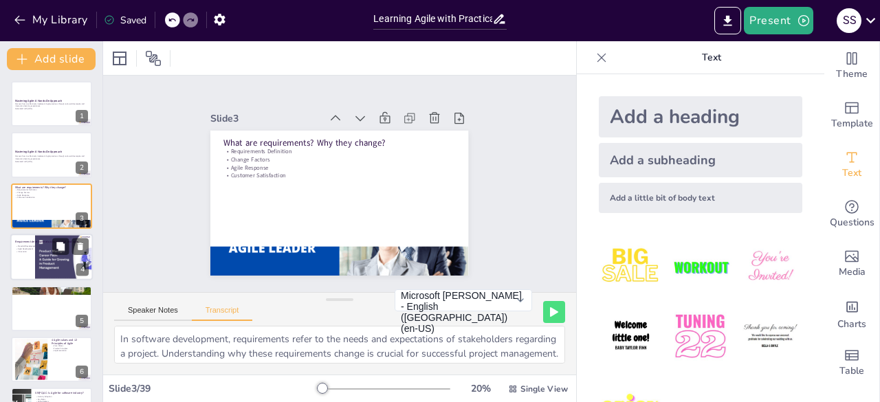
click at [49, 276] on div at bounding box center [71, 258] width 73 height 49
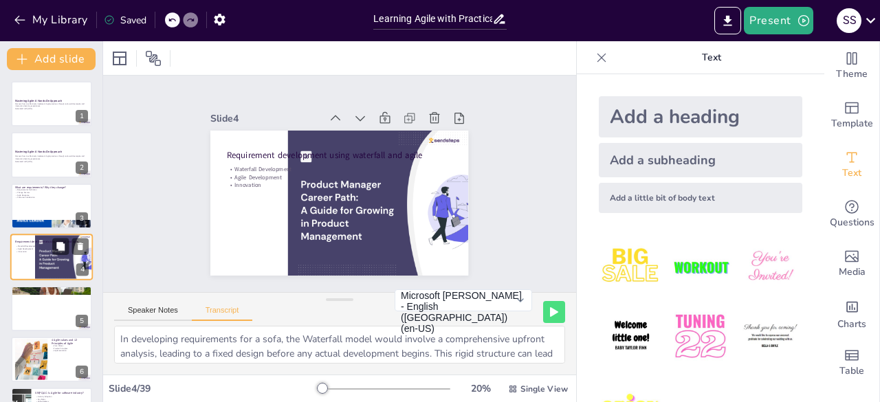
scroll to position [21, 0]
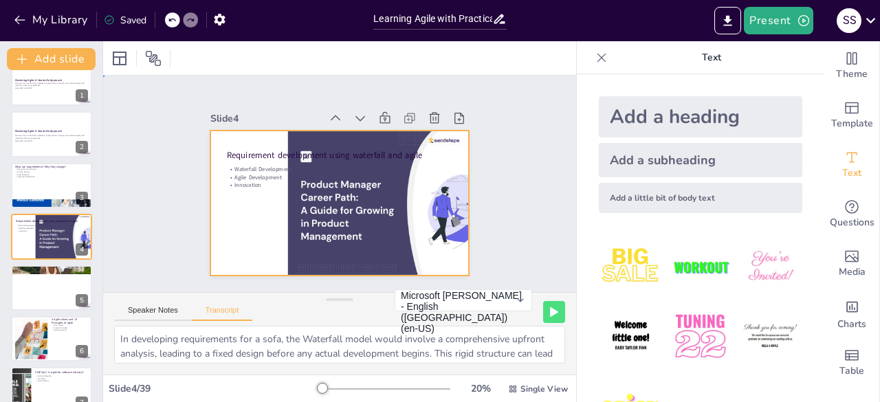
click at [247, 188] on div at bounding box center [331, 200] width 295 height 237
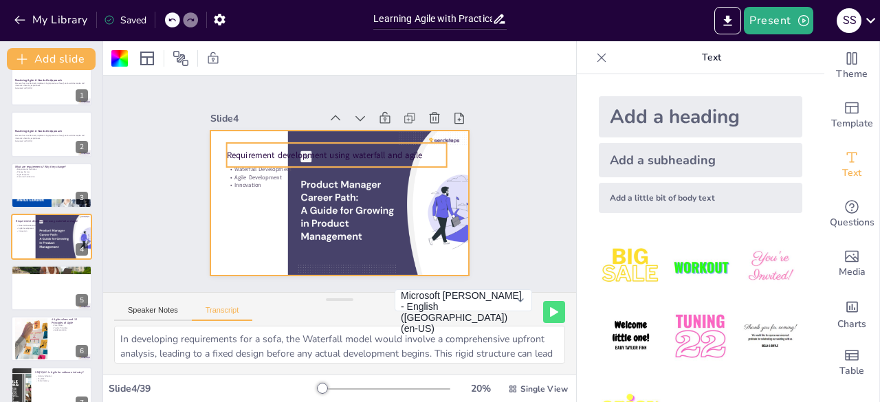
click at [242, 153] on p "Requirement development using waterfall and agile" at bounding box center [340, 154] width 220 height 35
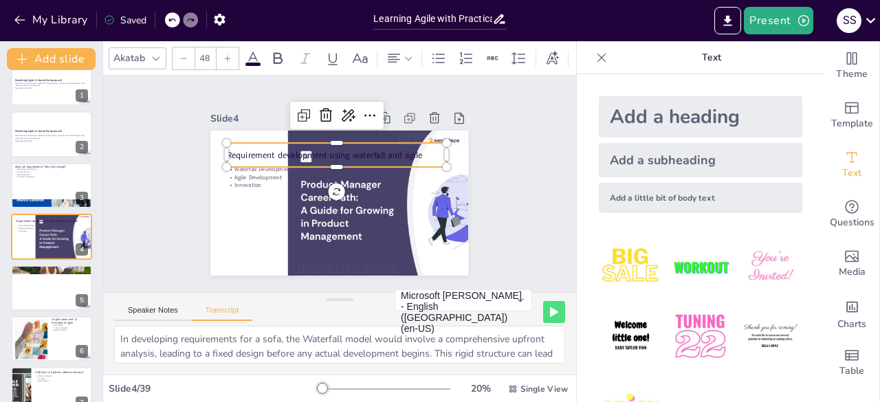
click at [242, 153] on p "Requirement development using waterfall and agile" at bounding box center [340, 154] width 220 height 35
drag, startPoint x: 418, startPoint y: 150, endPoint x: 217, endPoint y: 152, distance: 201.4
click at [230, 152] on p "Requirement development using waterfall and agile" at bounding box center [340, 154] width 220 height 35
copy p "Requirement development using waterfall and agile"
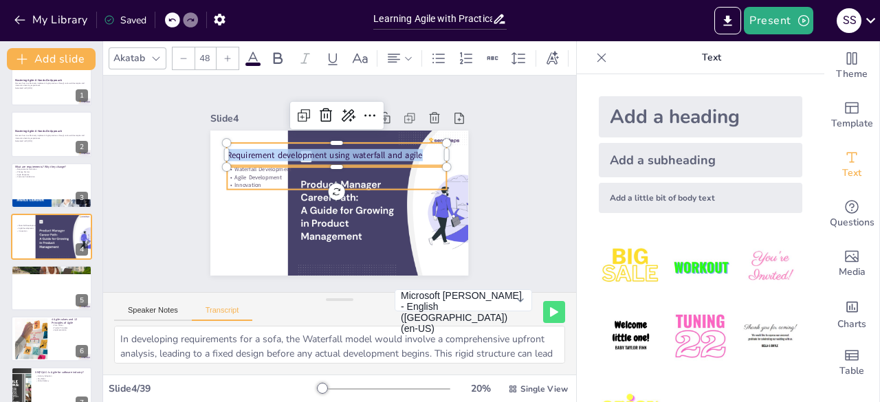
click at [228, 175] on p "Agile Development" at bounding box center [337, 177] width 219 height 31
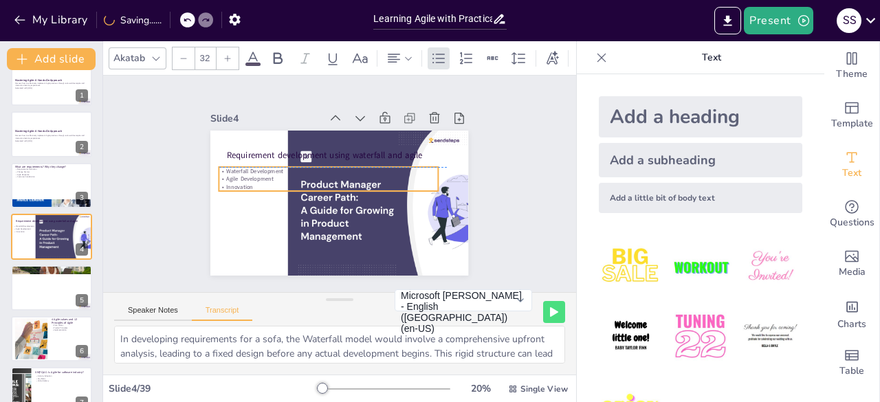
drag, startPoint x: 260, startPoint y: 177, endPoint x: 252, endPoint y: 175, distance: 8.4
click at [252, 175] on div "Waterfall Development Agile Development Innovation" at bounding box center [329, 176] width 219 height 69
click at [224, 173] on p "Agile Development" at bounding box center [329, 177] width 219 height 31
click at [224, 175] on p "Agile Development" at bounding box center [328, 179] width 219 height 8
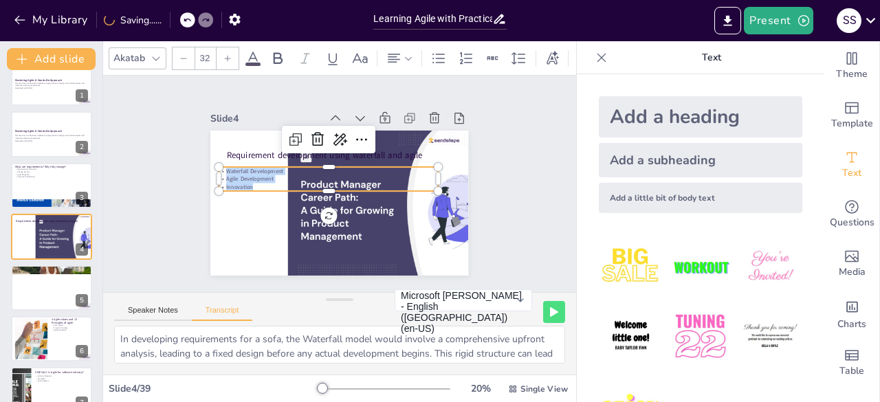
drag, startPoint x: 245, startPoint y: 180, endPoint x: 212, endPoint y: 166, distance: 35.4
click at [212, 166] on div "Requirement development using waterfall and agile Waterfall Development Agile D…" at bounding box center [337, 203] width 271 height 171
copy div "Waterfall Development Agile Development Innovation"
click at [44, 187] on div at bounding box center [51, 185] width 82 height 47
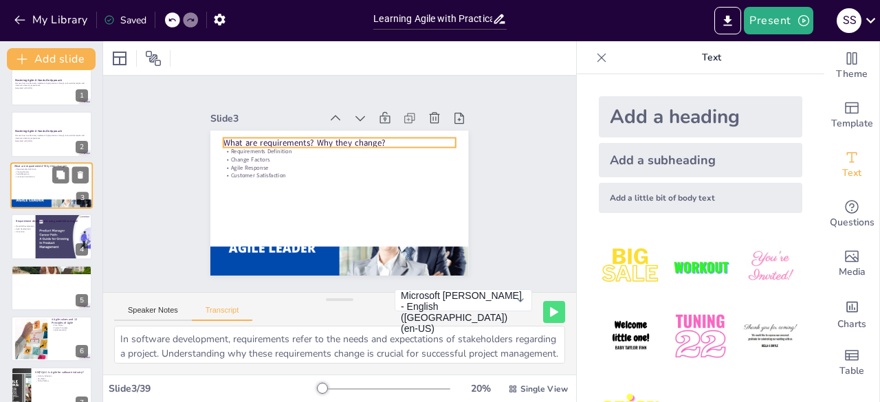
scroll to position [0, 0]
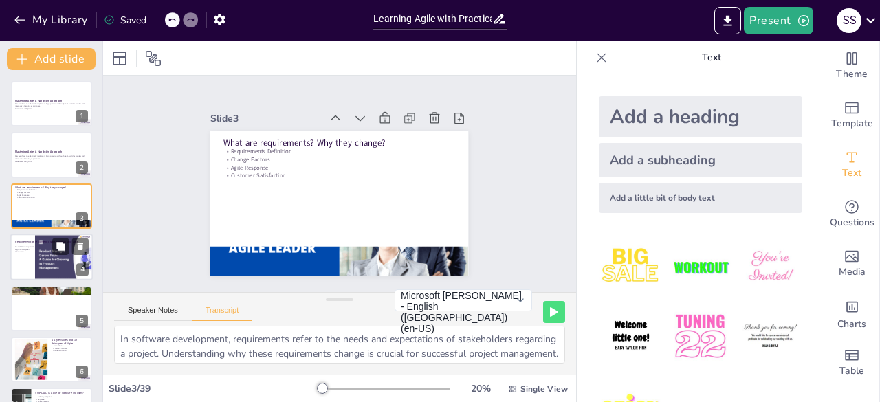
click at [28, 241] on p "Requirement development using waterfall and agile" at bounding box center [50, 242] width 71 height 4
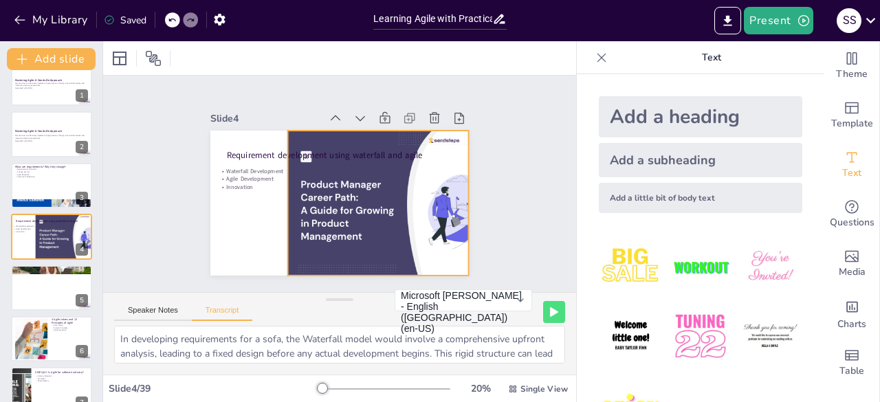
click at [335, 208] on div at bounding box center [401, 207] width 227 height 153
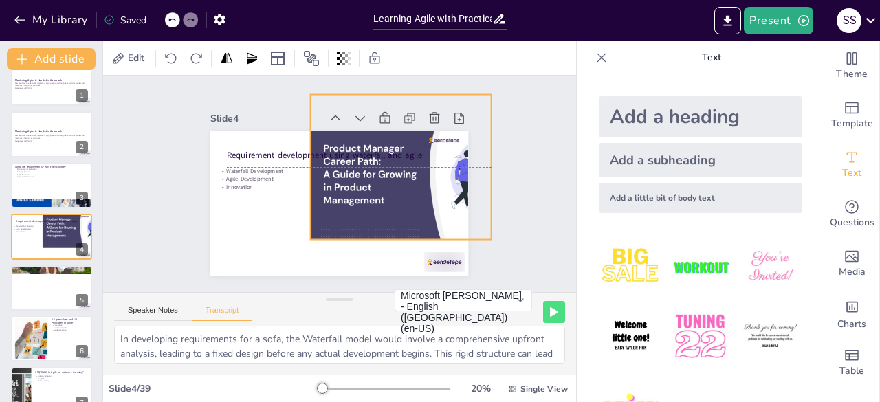
drag, startPoint x: 282, startPoint y: 131, endPoint x: 321, endPoint y: 87, distance: 57.9
click at [321, 87] on div "Slide 1 Mastering Agile: A Hands-On Approach Discover how to effectively implem…" at bounding box center [339, 184] width 276 height 210
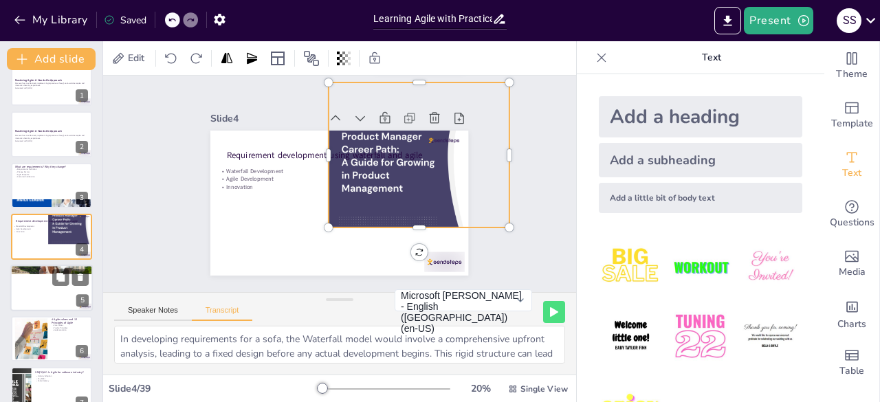
click at [47, 288] on div at bounding box center [51, 288] width 82 height 47
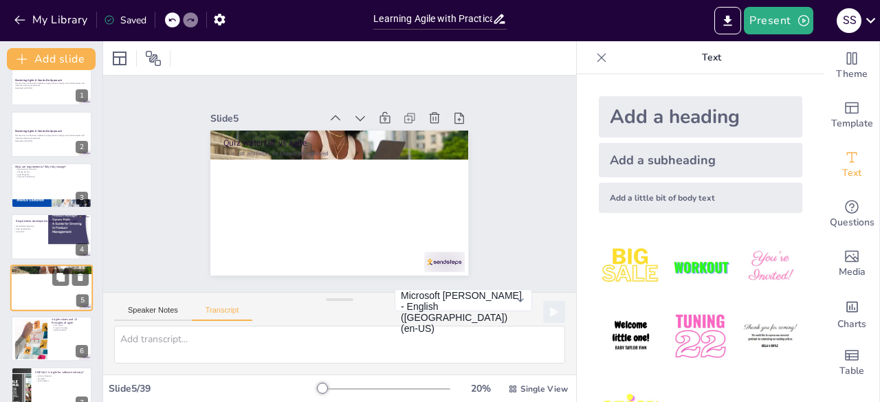
scroll to position [72, 0]
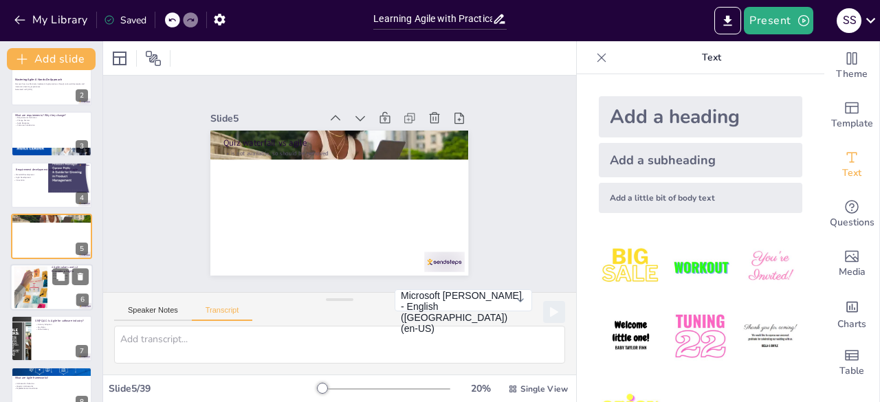
click at [43, 302] on div at bounding box center [31, 288] width 42 height 42
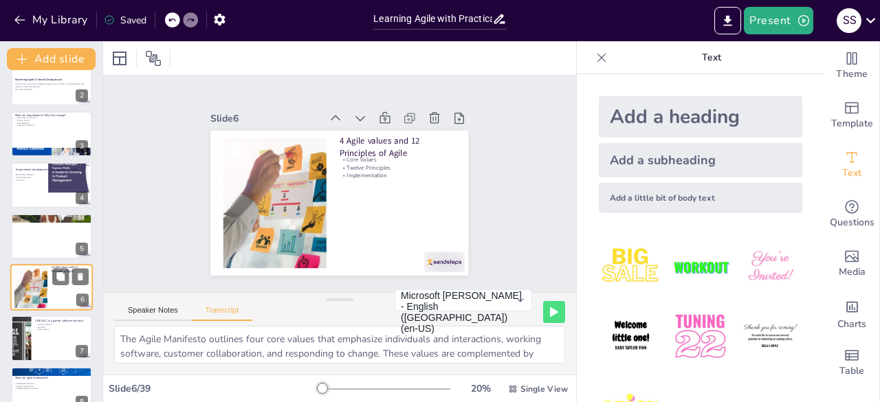
scroll to position [123, 0]
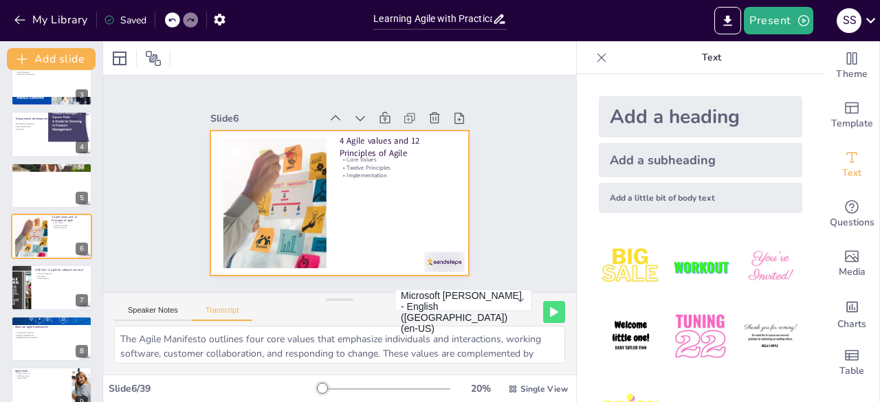
click at [353, 215] on div at bounding box center [336, 203] width 271 height 171
click at [355, 171] on div "4 Agile values and 12 Principles of Agile Core Values Twelve Principles Impleme…" at bounding box center [336, 203] width 271 height 171
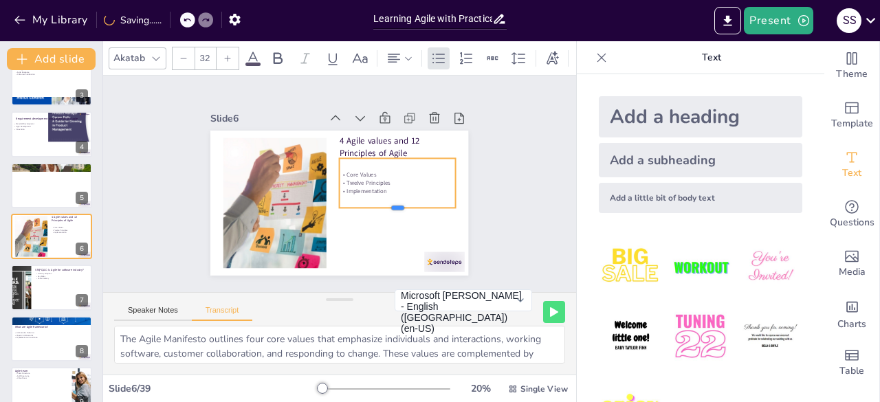
drag, startPoint x: 382, startPoint y: 174, endPoint x: 381, endPoint y: 205, distance: 30.9
click at [381, 207] on div at bounding box center [389, 224] width 115 height 35
click at [356, 179] on p "Twelve Principles" at bounding box center [398, 189] width 116 height 20
click at [342, 140] on p "4 Agile values and 12 Principles of Agile" at bounding box center [401, 153] width 118 height 36
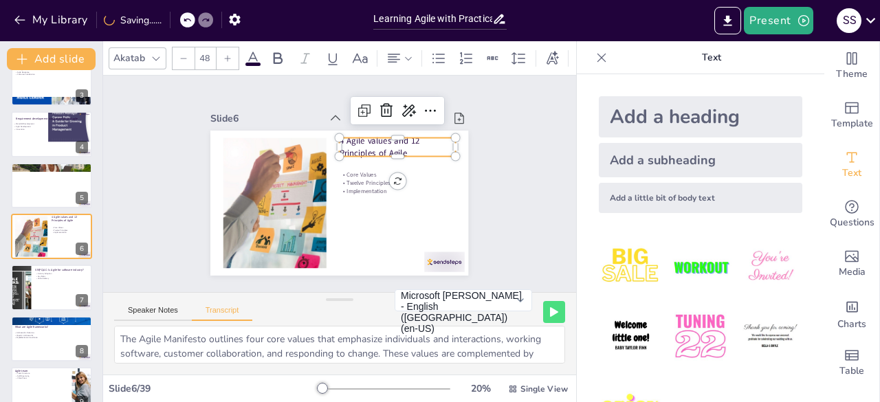
click at [408, 146] on p "4 Agile values and 12 Principles of Agile" at bounding box center [401, 153] width 118 height 36
click at [408, 146] on p "4 Agile values and 12 Principles of Agile" at bounding box center [398, 147] width 116 height 24
drag, startPoint x: 408, startPoint y: 146, endPoint x: 329, endPoint y: 133, distance: 80.0
click at [329, 133] on div "Core Values Twelve Principles Implementation 4 Agile values and 12 Principles o…" at bounding box center [337, 203] width 271 height 171
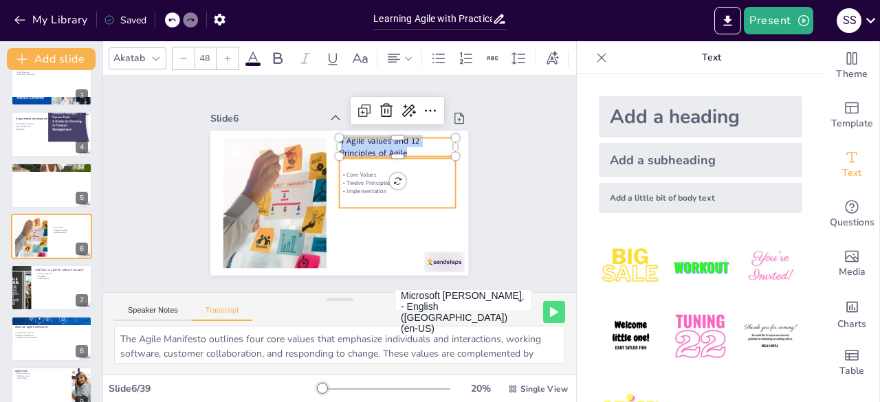
click at [357, 188] on p "Implementation" at bounding box center [396, 197] width 116 height 20
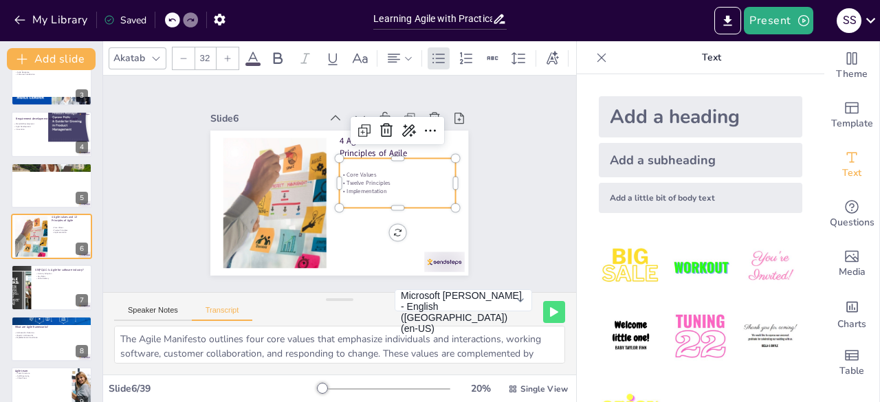
click at [368, 187] on p "Implementation" at bounding box center [396, 197] width 116 height 20
drag, startPoint x: 384, startPoint y: 188, endPoint x: 326, endPoint y: 166, distance: 61.5
click at [326, 166] on div "4 Agile values and 12 Principles of Agile Core Values Twelve Principles Impleme…" at bounding box center [336, 203] width 271 height 171
click at [58, 202] on div at bounding box center [51, 185] width 82 height 47
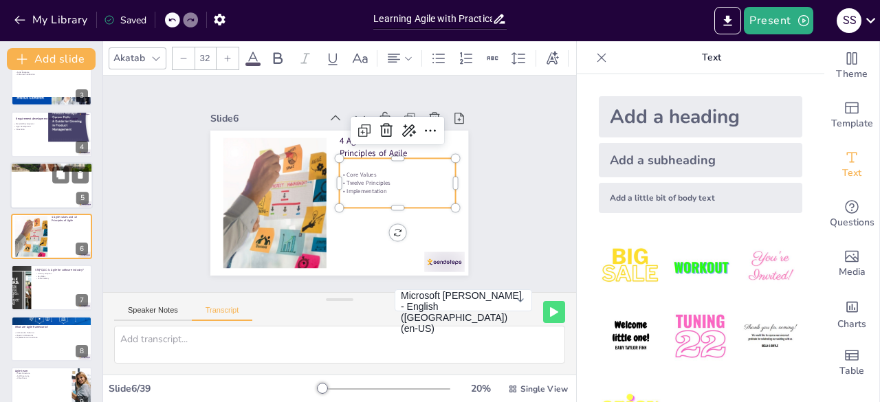
scroll to position [72, 0]
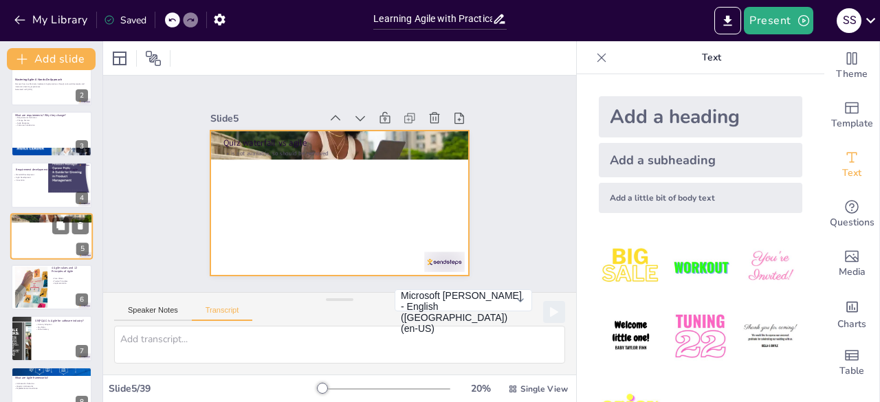
click at [34, 238] on div at bounding box center [51, 236] width 82 height 47
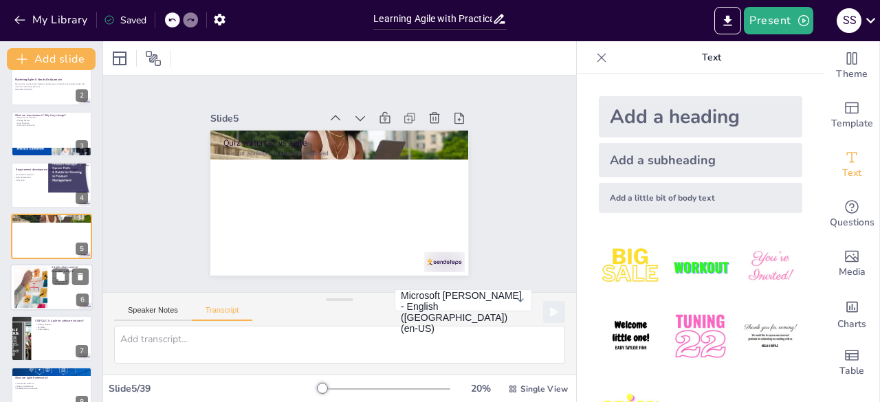
click at [56, 295] on div at bounding box center [51, 287] width 82 height 47
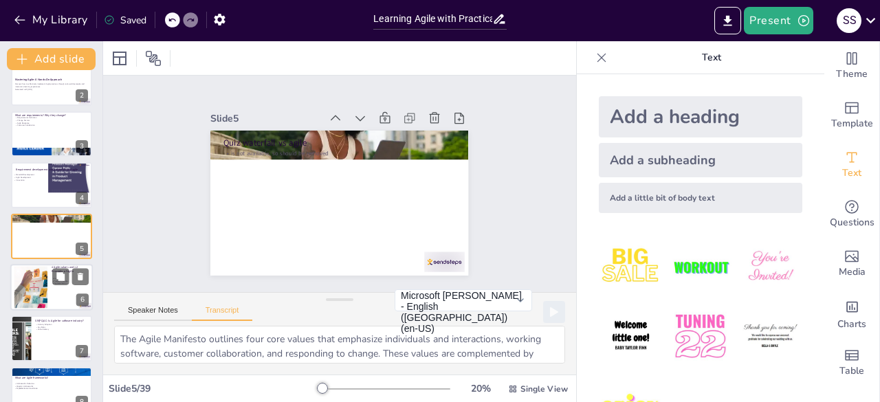
scroll to position [123, 0]
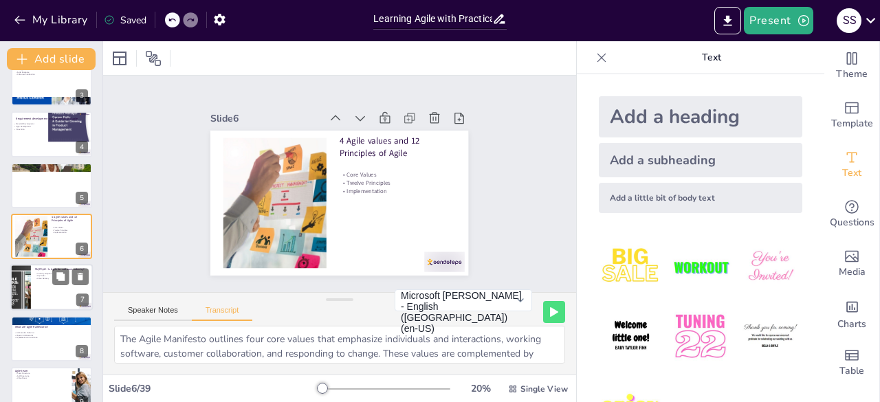
click at [44, 287] on div at bounding box center [51, 288] width 82 height 47
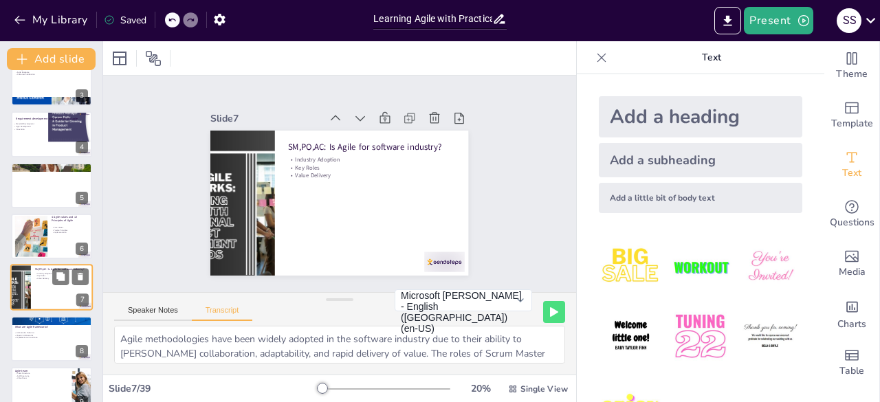
scroll to position [175, 0]
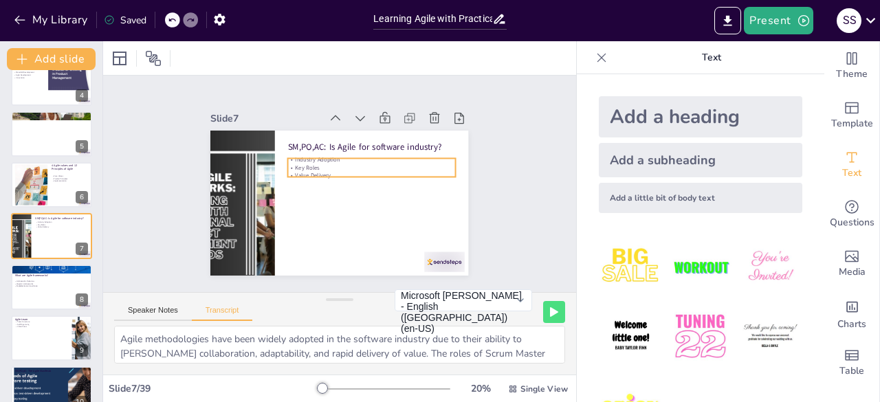
click at [317, 167] on p "Value Delivery" at bounding box center [371, 193] width 149 height 91
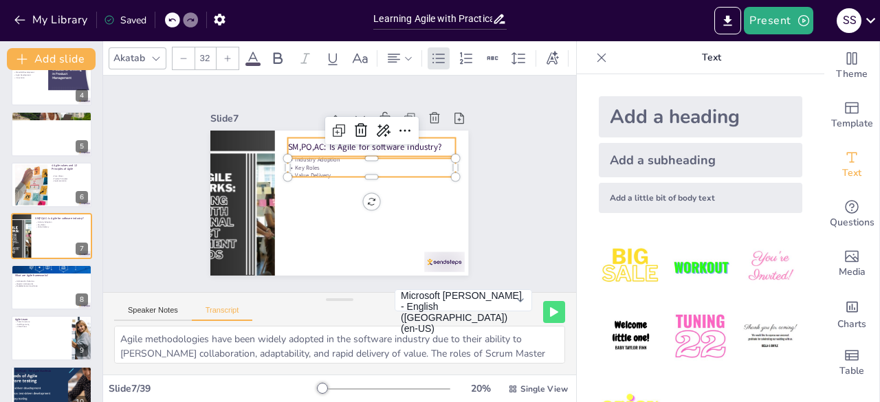
click at [304, 140] on p "SM,PO,AC: Is Agile for software industry?" at bounding box center [379, 154] width 166 height 47
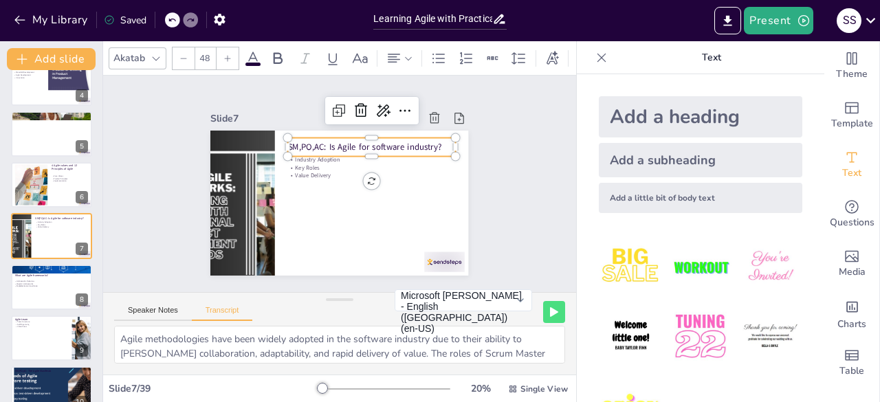
click at [429, 140] on p "SM,PO,AC: Is Agile for software industry?" at bounding box center [379, 154] width 166 height 47
click at [429, 140] on p "SM,PO,AC: Is Agile for software industry?" at bounding box center [375, 151] width 168 height 30
drag, startPoint x: 431, startPoint y: 142, endPoint x: 278, endPoint y: 142, distance: 152.6
click at [291, 142] on p "SM,PO,AC: Is Agile for software industry?" at bounding box center [375, 151] width 168 height 30
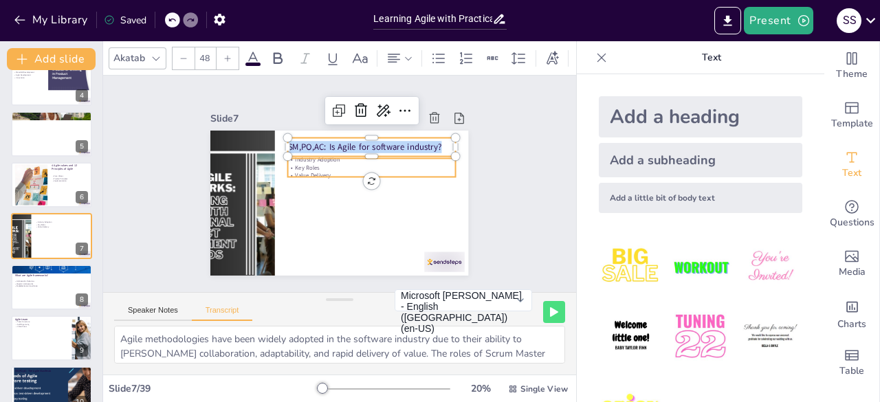
click at [320, 159] on p "Key Roles" at bounding box center [373, 170] width 168 height 25
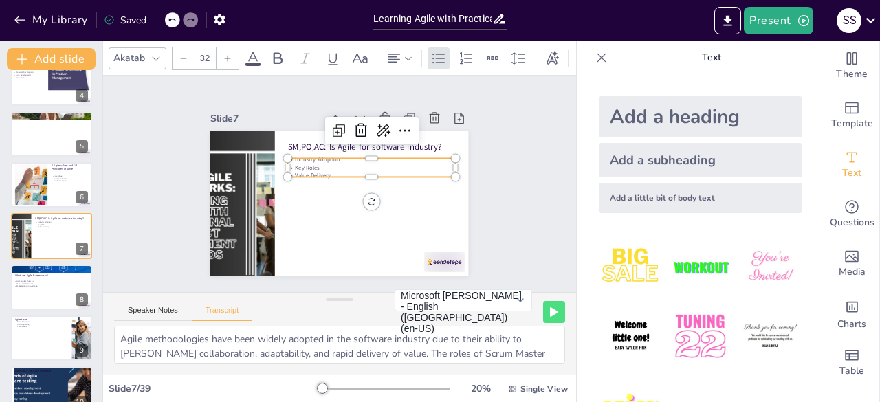
click at [320, 159] on p "Key Roles" at bounding box center [373, 170] width 168 height 25
drag, startPoint x: 326, startPoint y: 167, endPoint x: 280, endPoint y: 155, distance: 48.3
click at [280, 155] on div "SM,PO,AC: Is Agile for software industry? Industry Adoption Key Roles Value Del…" at bounding box center [337, 203] width 271 height 171
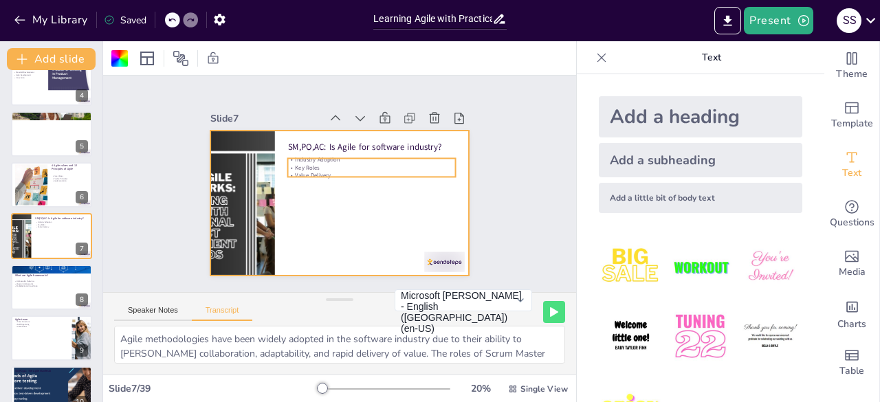
click at [300, 173] on div "SM,PO,AC: Is Agile for software industry? Industry Adoption Key Roles Value Del…" at bounding box center [337, 203] width 271 height 171
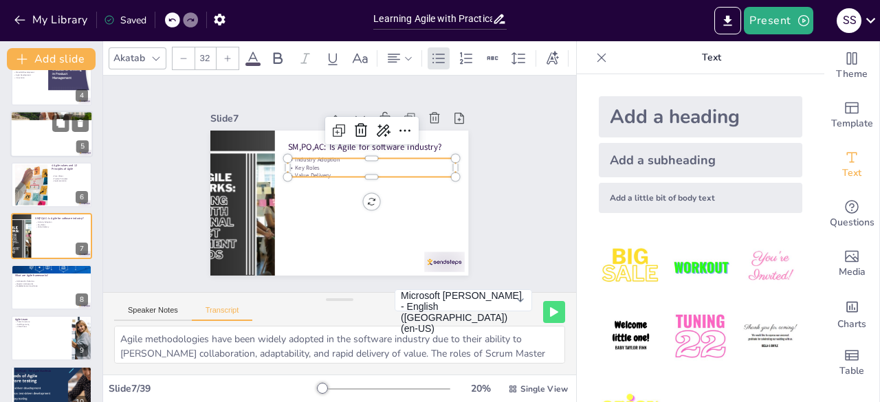
click at [55, 189] on div at bounding box center [51, 184] width 81 height 45
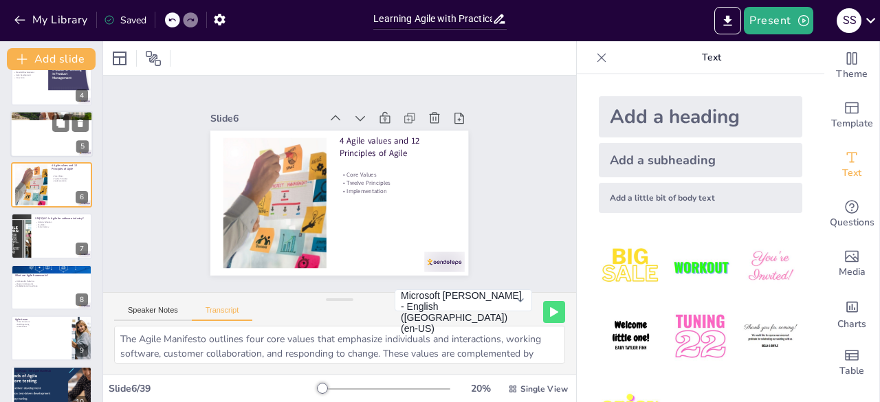
scroll to position [123, 0]
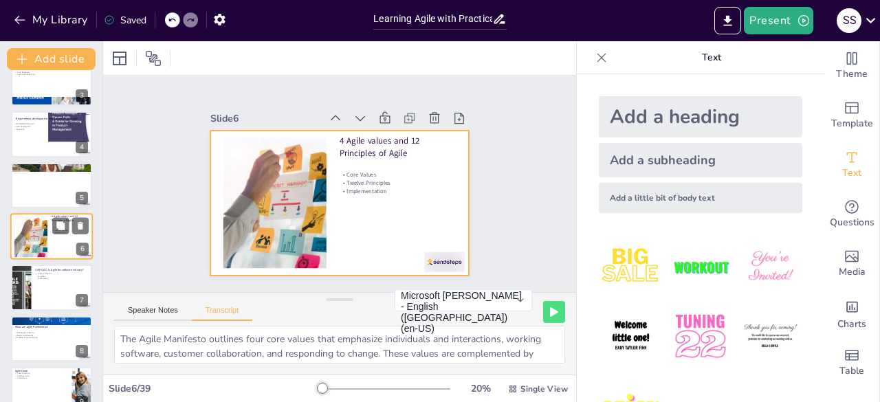
click at [56, 245] on div at bounding box center [51, 236] width 82 height 47
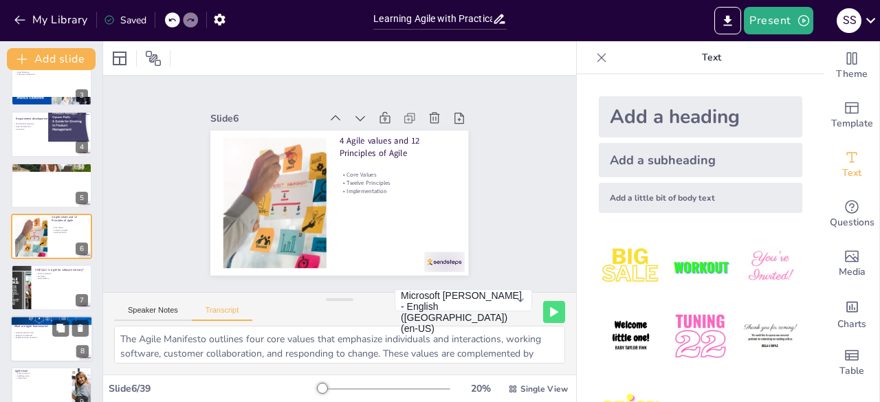
click at [55, 298] on div at bounding box center [51, 287] width 81 height 45
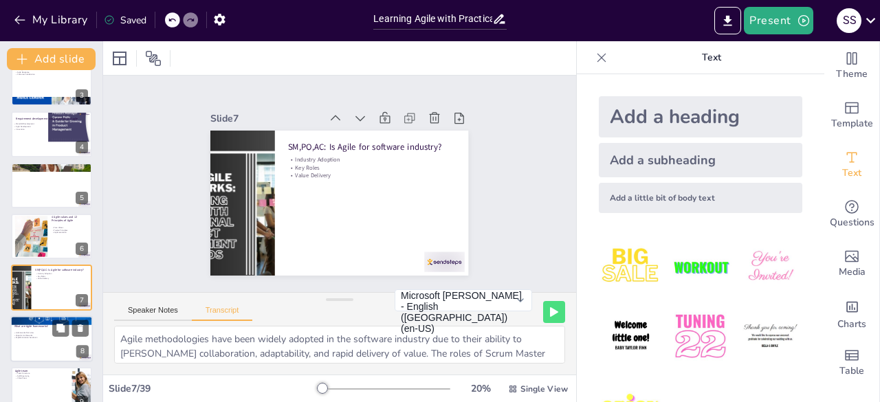
scroll to position [175, 0]
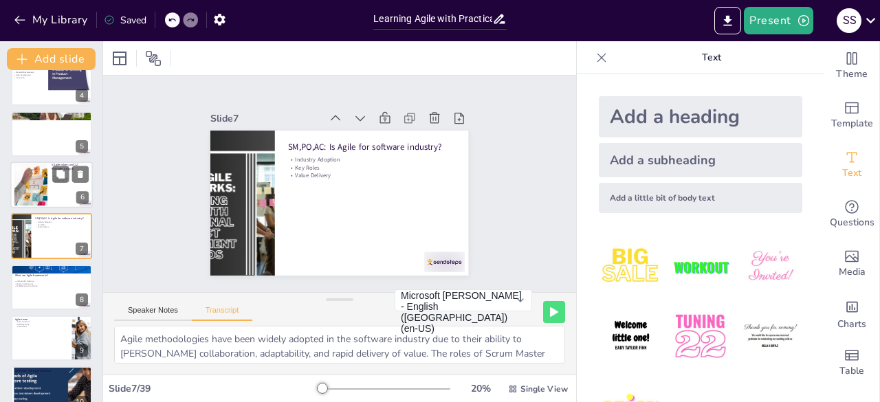
click at [56, 200] on div at bounding box center [51, 185] width 82 height 47
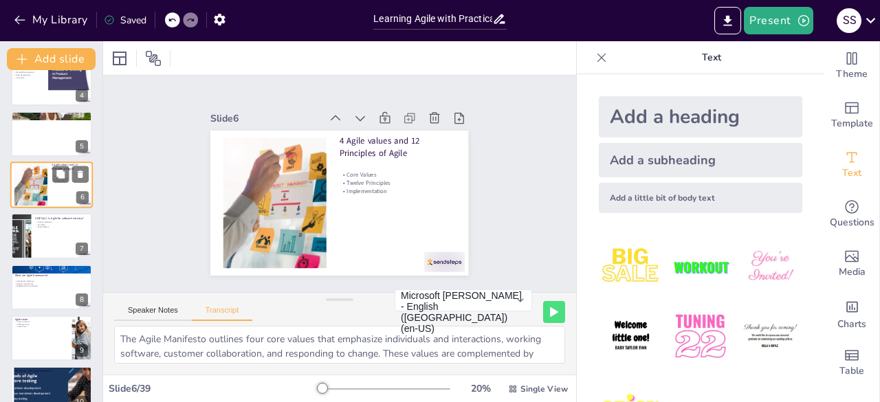
scroll to position [123, 0]
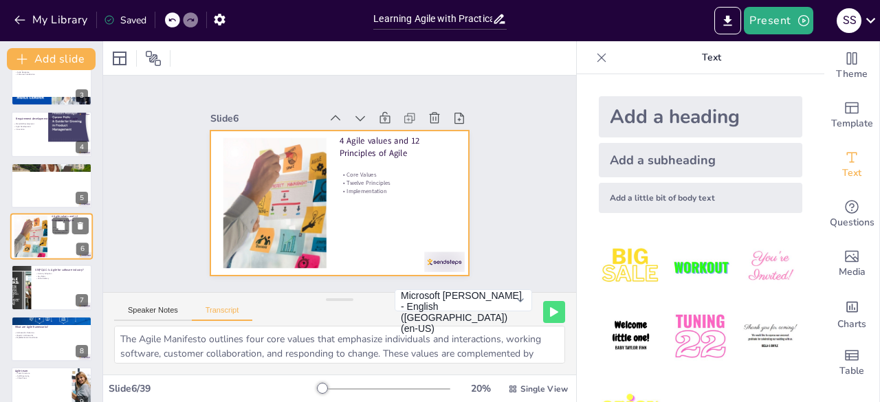
click at [62, 250] on div at bounding box center [51, 236] width 82 height 47
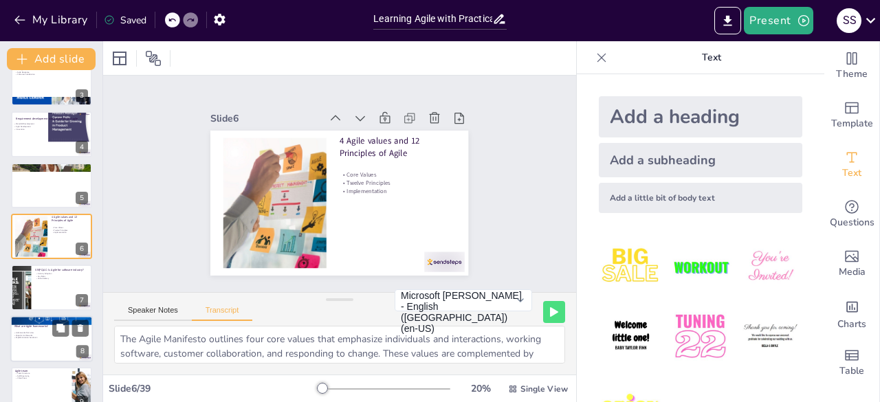
click at [66, 296] on div at bounding box center [51, 287] width 81 height 45
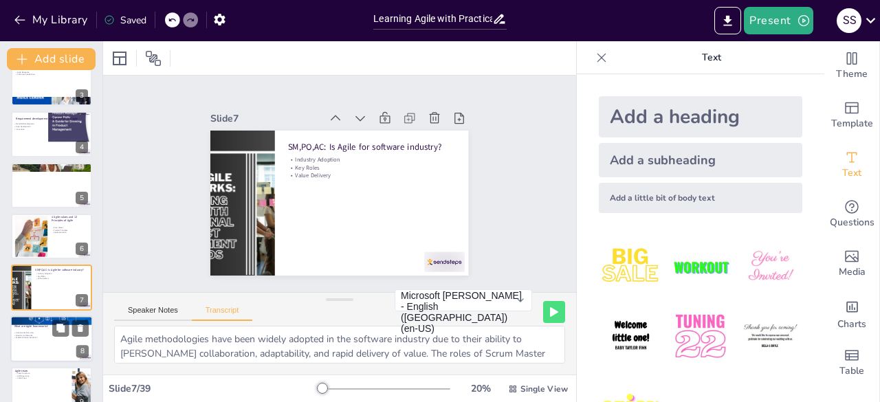
scroll to position [175, 0]
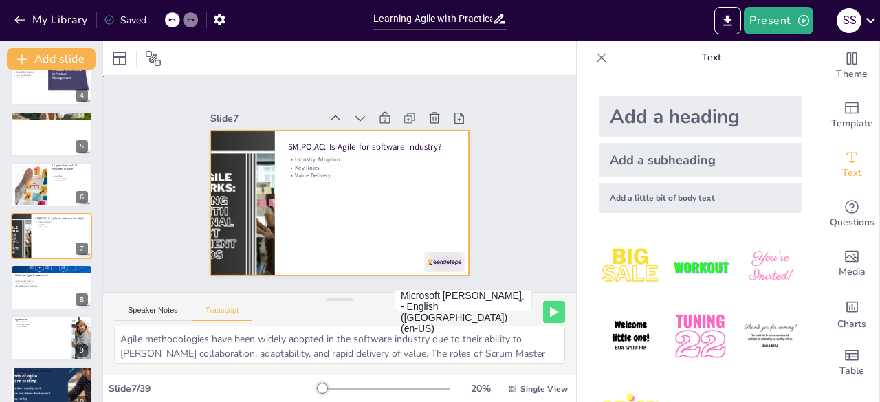
click at [370, 187] on div at bounding box center [336, 203] width 271 height 171
click at [320, 170] on p "Value Delivery" at bounding box center [373, 178] width 168 height 25
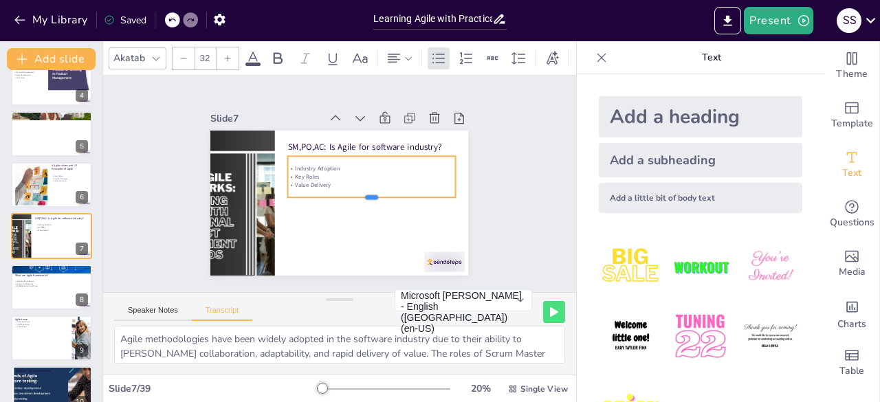
drag, startPoint x: 364, startPoint y: 174, endPoint x: 363, endPoint y: 197, distance: 22.7
click at [363, 197] on div at bounding box center [370, 206] width 168 height 28
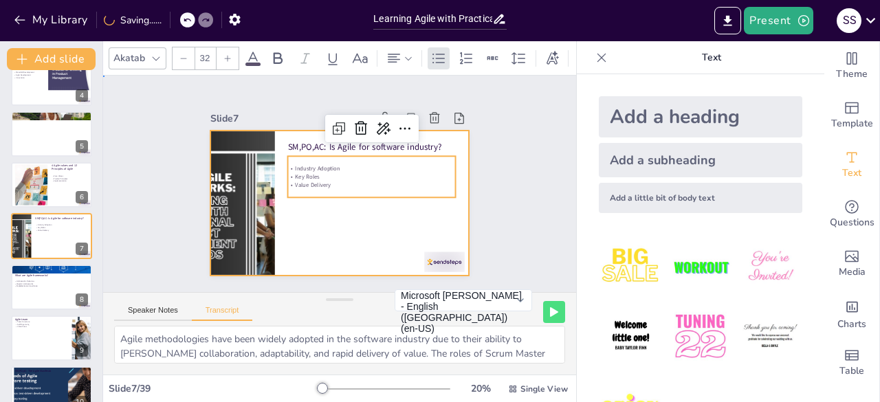
click at [316, 223] on div at bounding box center [337, 203] width 271 height 171
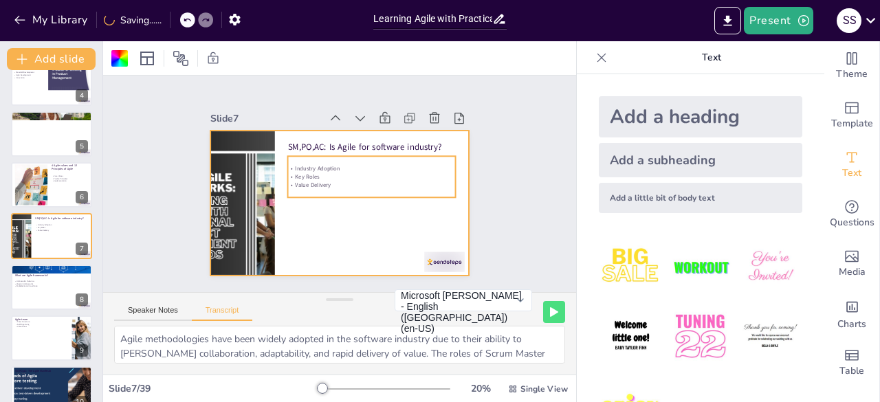
click at [311, 173] on p "Key Roles" at bounding box center [372, 177] width 168 height 8
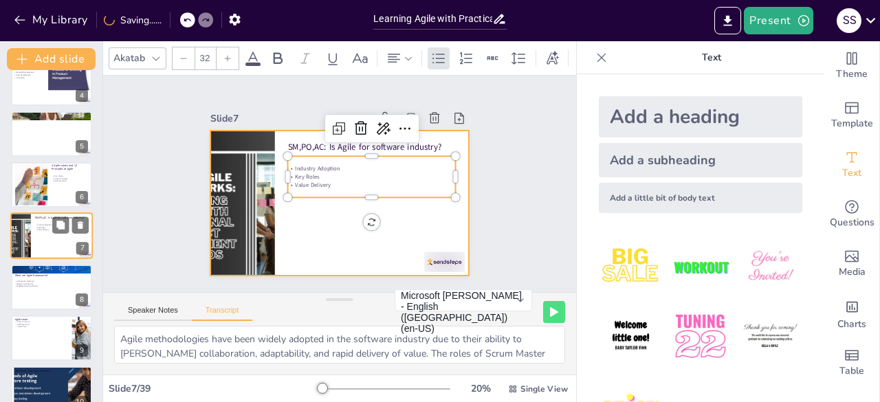
click at [34, 244] on div at bounding box center [51, 236] width 82 height 47
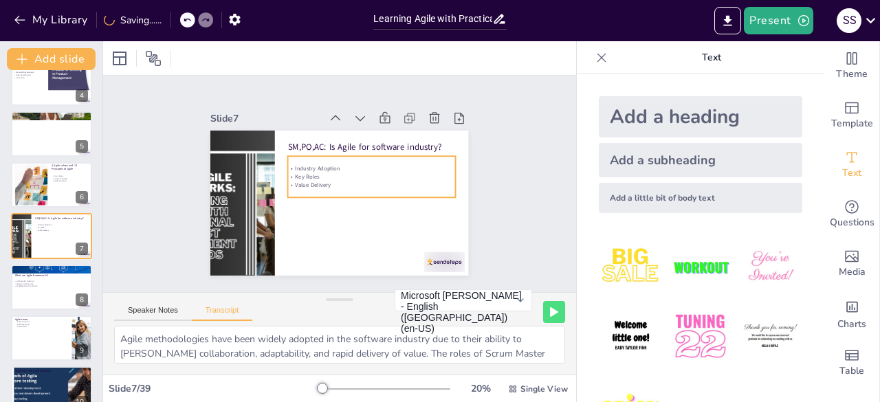
click at [297, 191] on div "Industry Adoption Key Roles Value Delivery" at bounding box center [372, 180] width 171 height 58
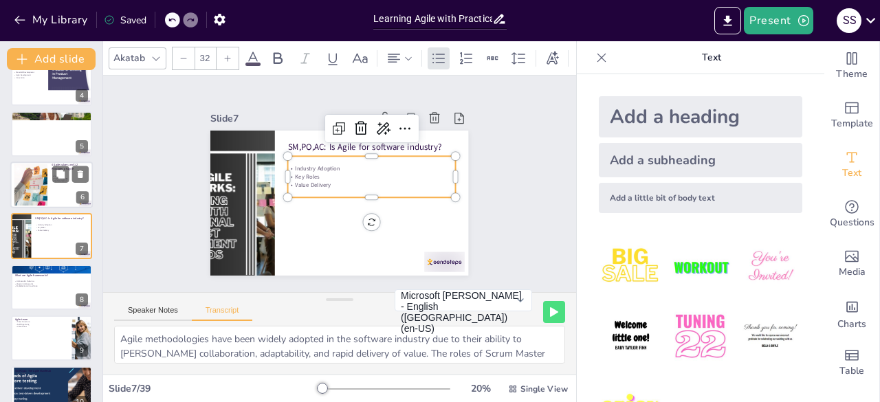
click at [58, 195] on div at bounding box center [51, 185] width 82 height 47
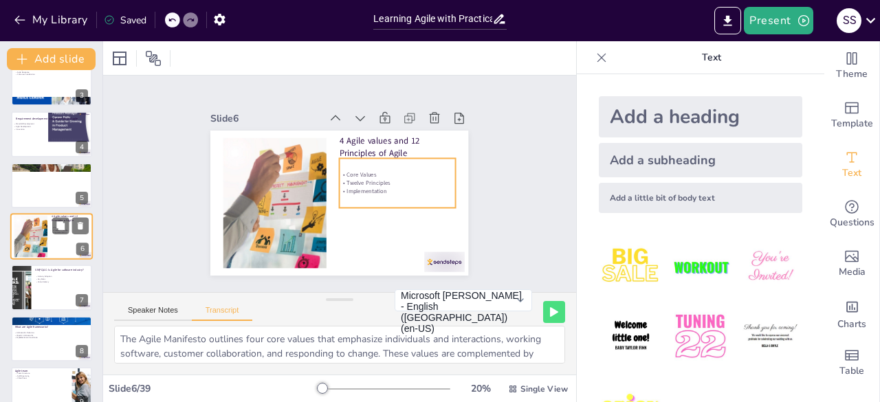
click at [62, 234] on div "Core Values Twelve Principles Implementation" at bounding box center [70, 230] width 37 height 16
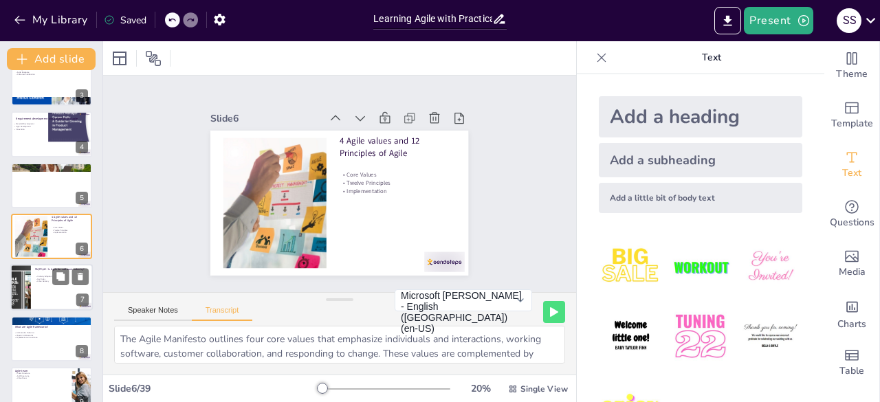
click at [48, 292] on div at bounding box center [51, 288] width 82 height 47
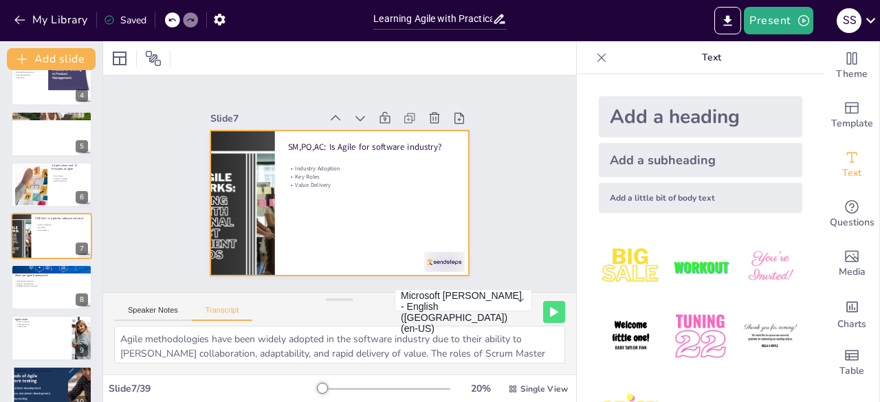
click at [349, 196] on div at bounding box center [336, 202] width 282 height 195
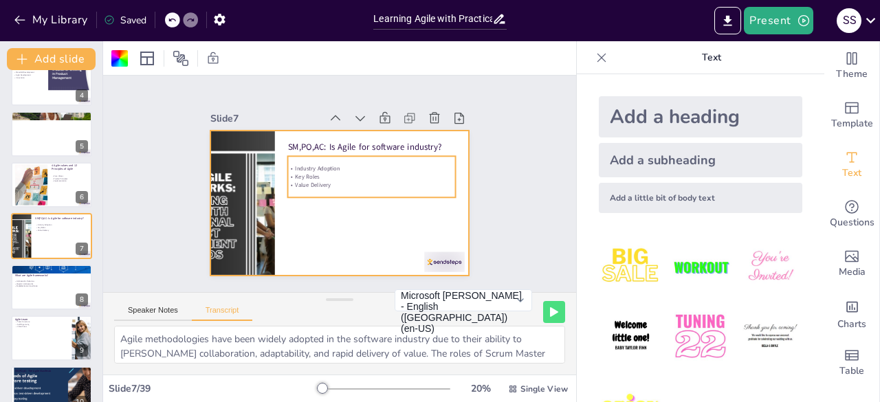
click at [304, 179] on p "Value Delivery" at bounding box center [372, 187] width 168 height 25
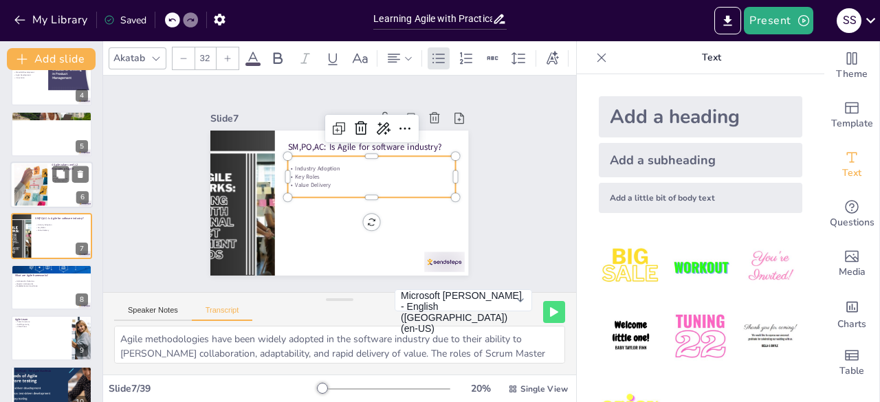
click at [47, 197] on div at bounding box center [31, 185] width 42 height 42
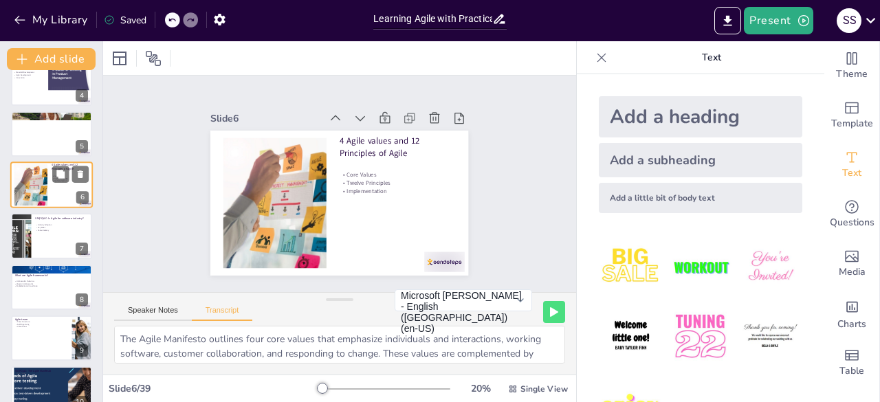
scroll to position [123, 0]
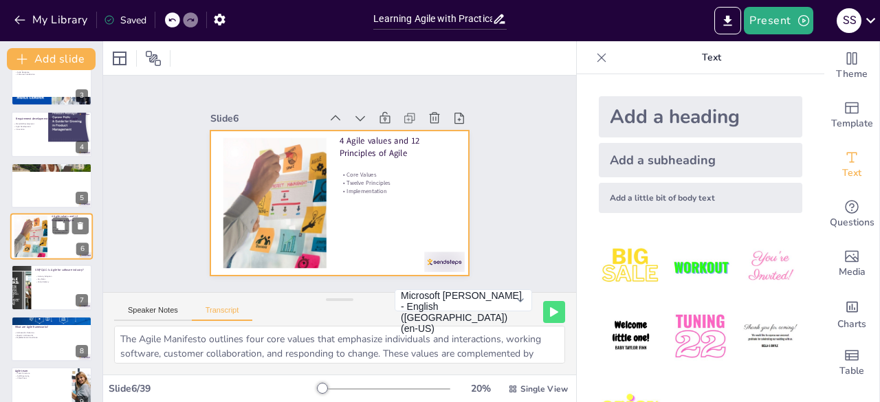
click at [49, 244] on div at bounding box center [51, 236] width 82 height 47
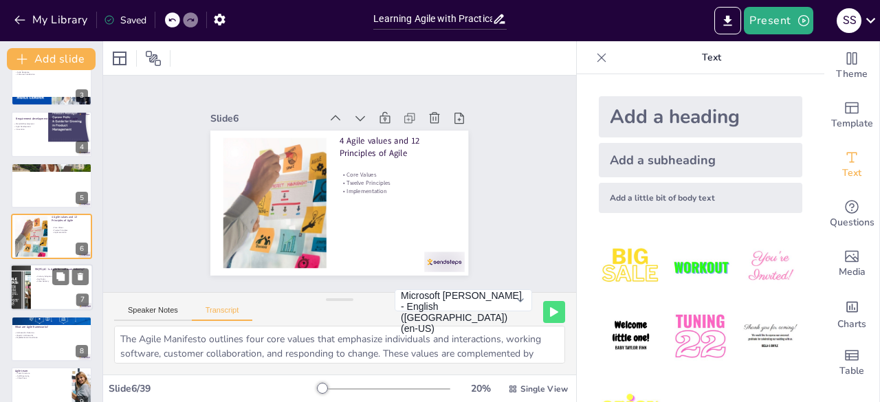
click at [54, 303] on div at bounding box center [51, 288] width 82 height 47
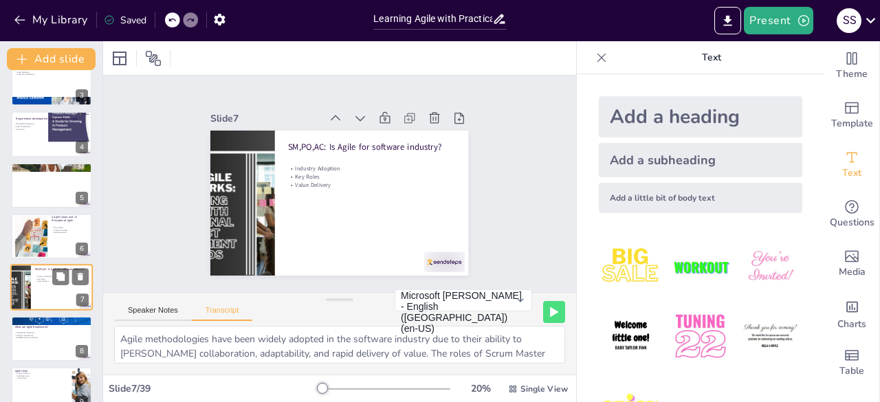
scroll to position [175, 0]
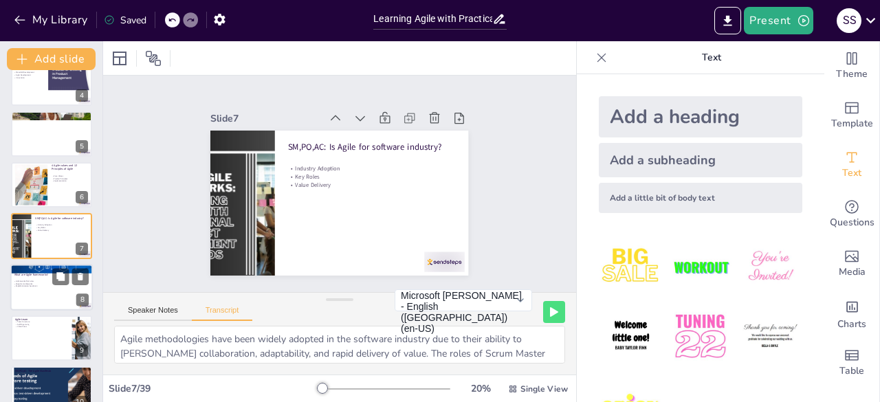
click at [40, 285] on p "Implementation Guidance" at bounding box center [51, 286] width 77 height 3
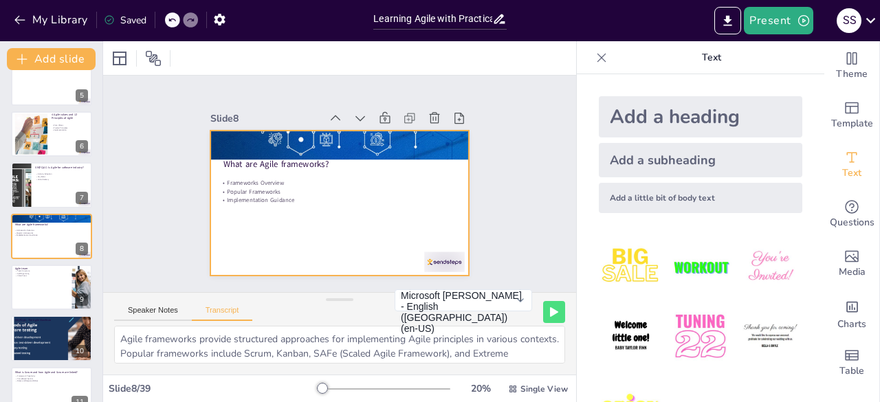
click at [245, 200] on div at bounding box center [336, 203] width 271 height 171
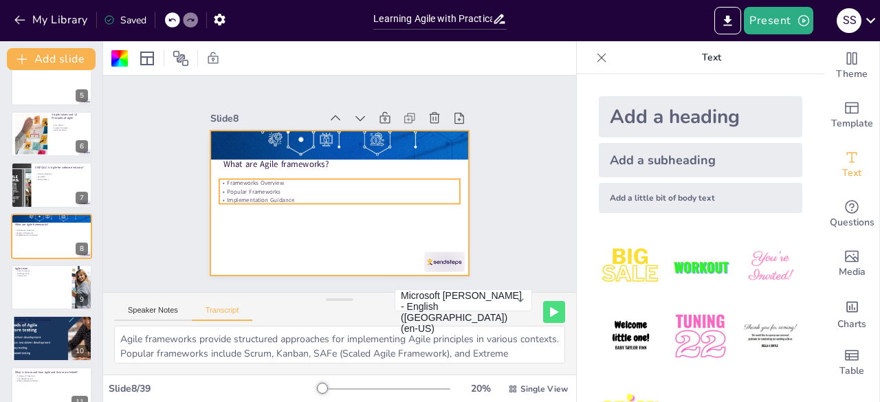
click at [258, 191] on p "Implementation Guidance" at bounding box center [338, 200] width 240 height 34
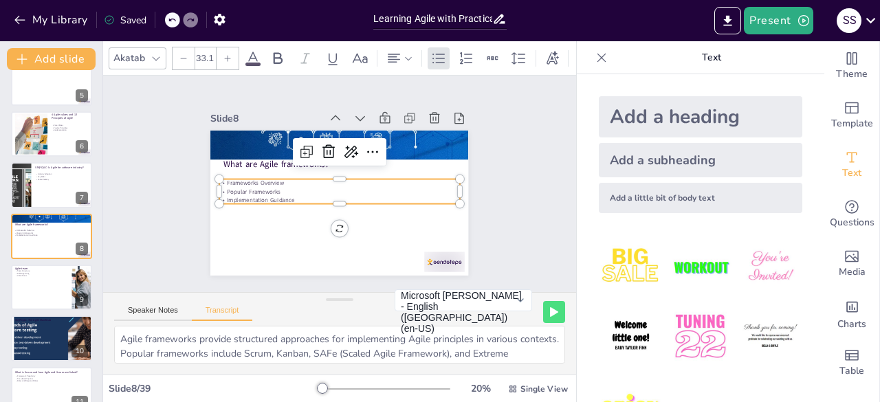
click at [286, 194] on p "Implementation Guidance" at bounding box center [338, 200] width 240 height 34
click at [286, 194] on p "Implementation Guidance" at bounding box center [338, 199] width 240 height 33
drag, startPoint x: 286, startPoint y: 194, endPoint x: 213, endPoint y: 177, distance: 74.9
click at [213, 177] on div "What are Agile frameworks? Frameworks Overview Popular Frameworks Implementatio…" at bounding box center [336, 202] width 282 height 195
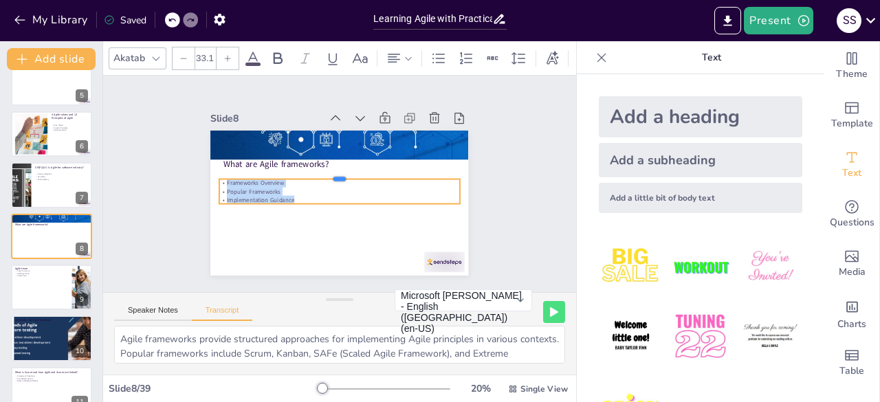
click at [221, 171] on div at bounding box center [341, 173] width 240 height 36
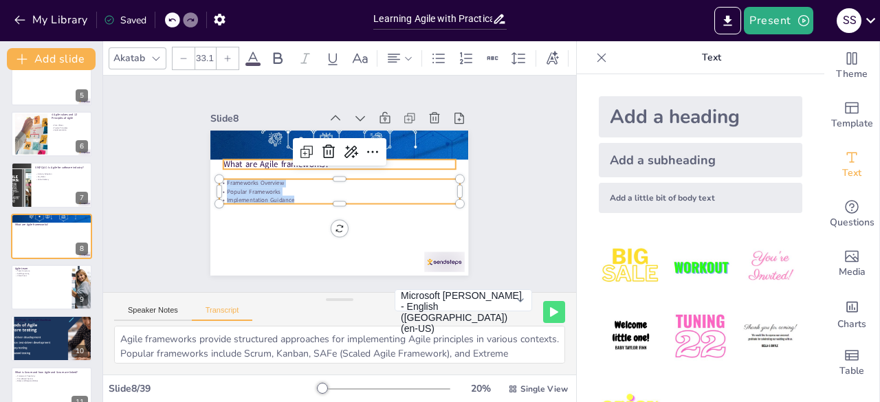
click at [217, 163] on div "What are Agile frameworks? Frameworks Overview Popular Frameworks Implementatio…" at bounding box center [337, 203] width 271 height 171
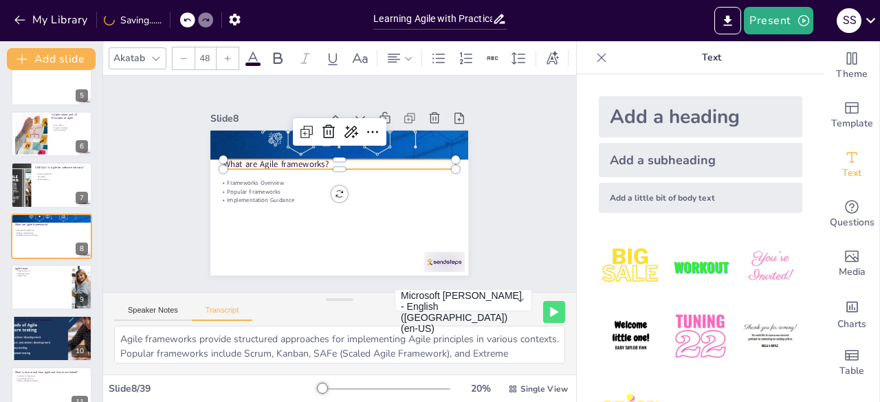
click at [241, 158] on p "What are Agile frameworks?" at bounding box center [339, 164] width 232 height 12
drag, startPoint x: 318, startPoint y: 157, endPoint x: 215, endPoint y: 162, distance: 102.5
click at [215, 162] on div "Frameworks Overview Popular Frameworks Implementation Guidance What are Agile f…" at bounding box center [339, 203] width 258 height 145
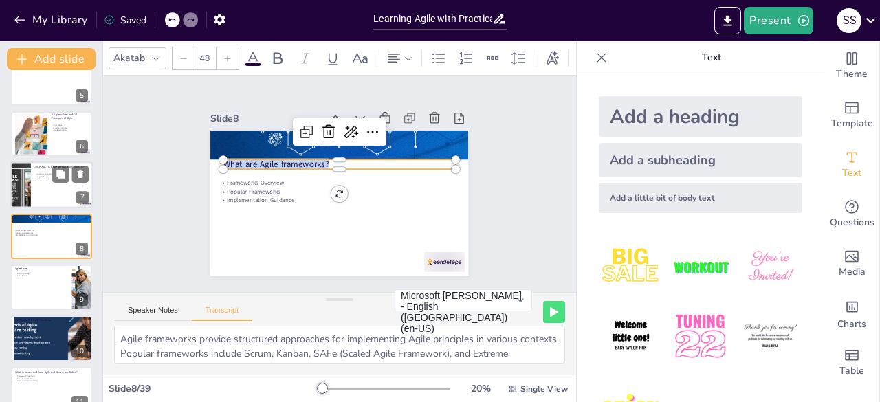
click at [36, 179] on p "Value Delivery" at bounding box center [62, 179] width 54 height 3
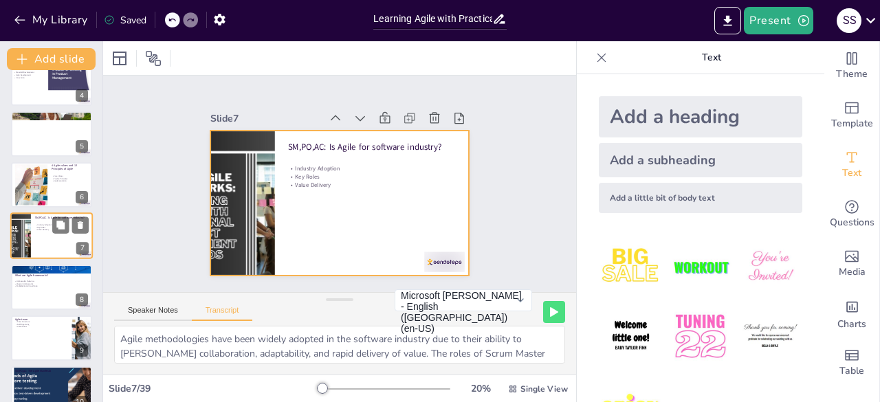
click at [49, 240] on div at bounding box center [51, 236] width 82 height 47
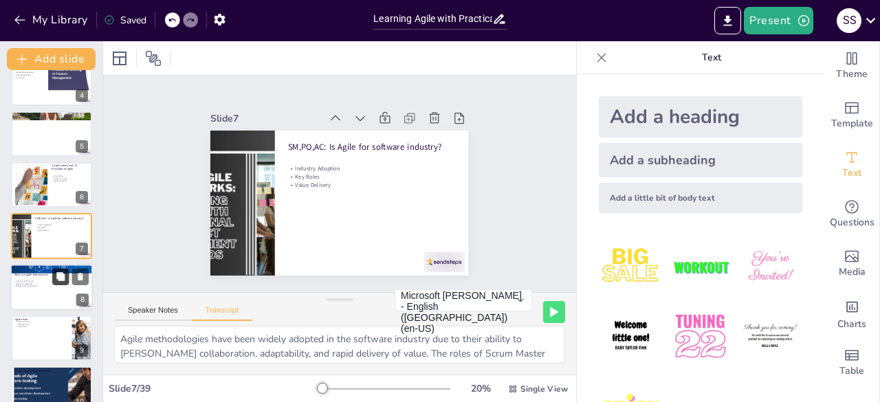
click at [52, 281] on button at bounding box center [60, 276] width 16 height 16
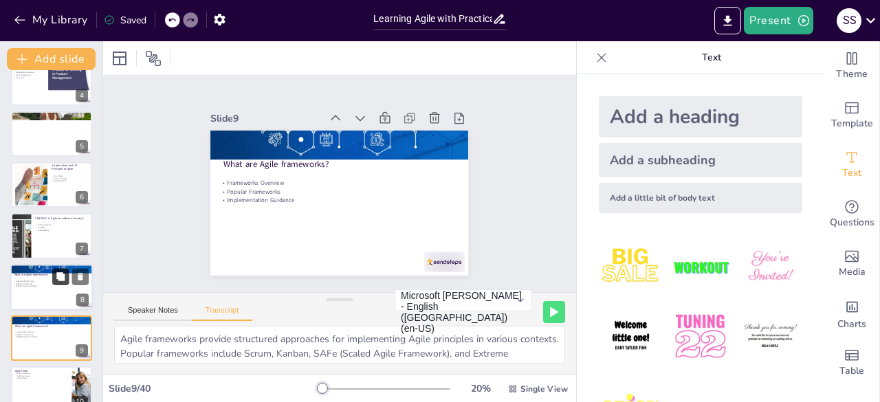
scroll to position [276, 0]
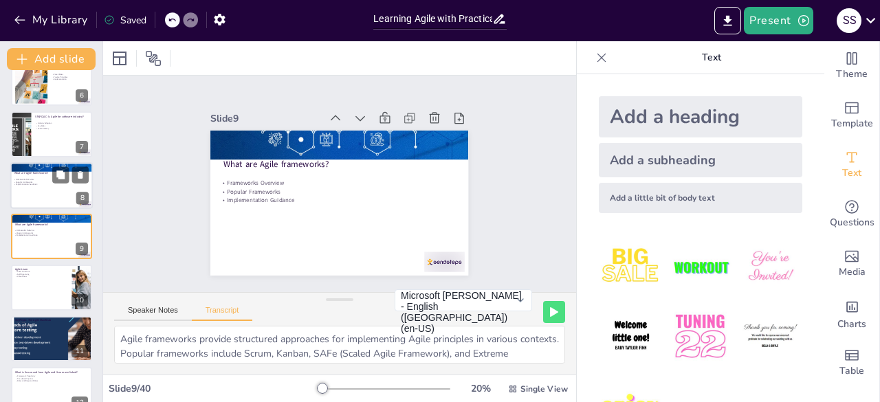
click at [37, 196] on div at bounding box center [51, 185] width 82 height 47
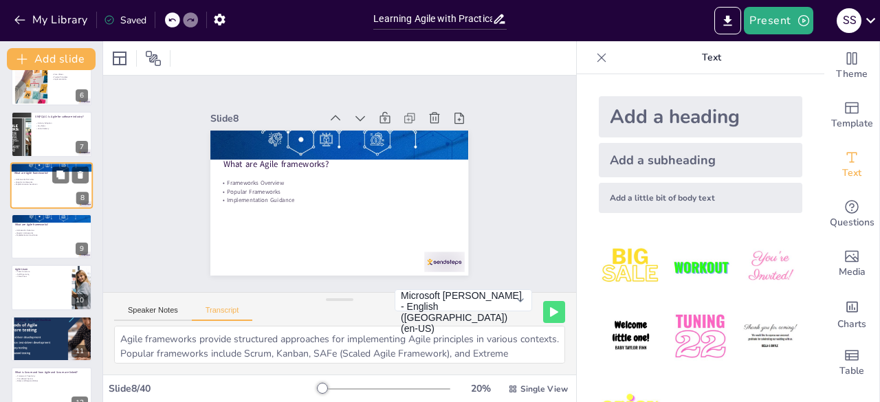
scroll to position [225, 0]
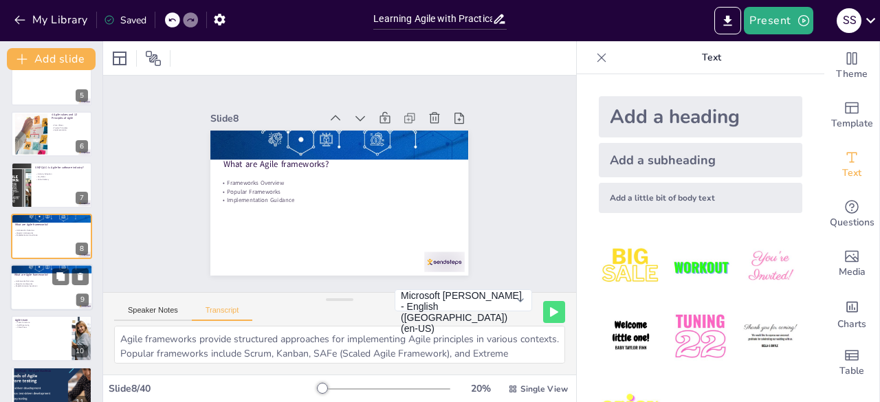
click at [43, 284] on p "Popular Frameworks" at bounding box center [51, 283] width 77 height 3
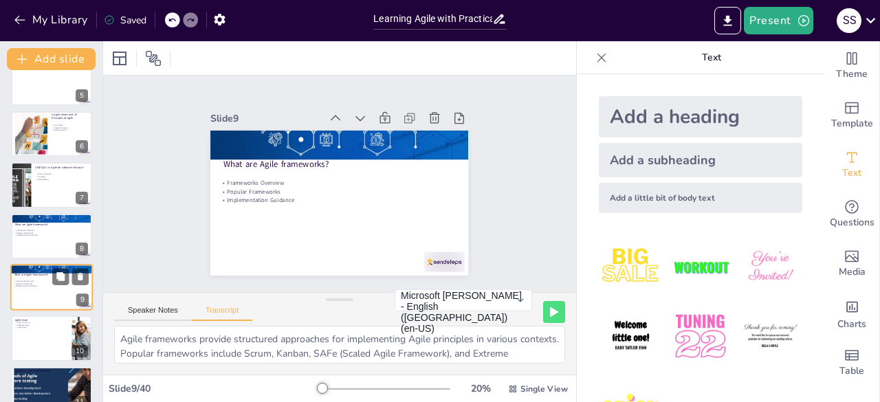
scroll to position [276, 0]
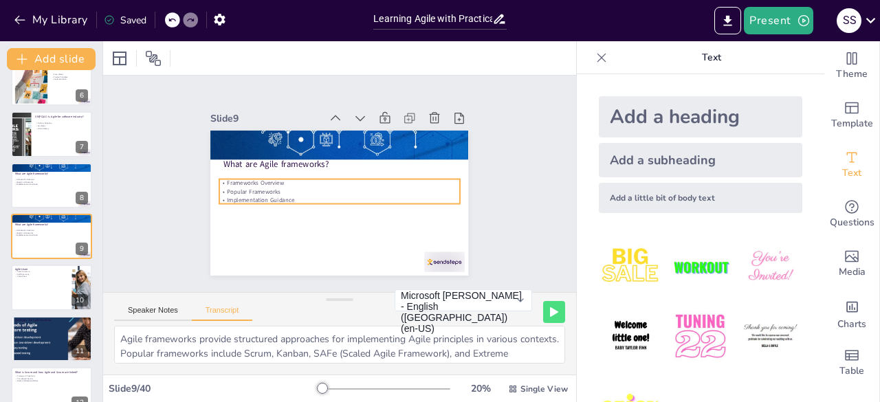
click at [235, 189] on p "Popular Frameworks" at bounding box center [338, 191] width 236 height 58
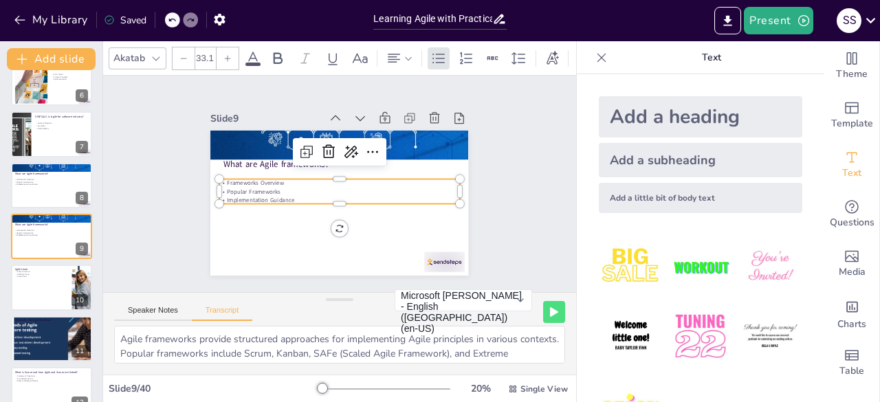
click at [283, 192] on p "Implementation Guidance" at bounding box center [338, 200] width 240 height 34
drag, startPoint x: 298, startPoint y: 193, endPoint x: 213, endPoint y: 181, distance: 86.1
click at [225, 181] on div "Frameworks Overview Popular Frameworks Implementation Guidance" at bounding box center [335, 191] width 221 height 142
click at [19, 291] on div at bounding box center [51, 288] width 82 height 47
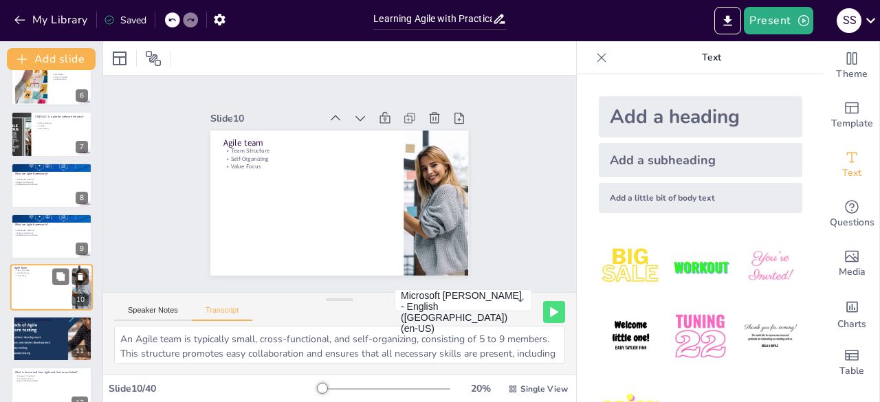
scroll to position [328, 0]
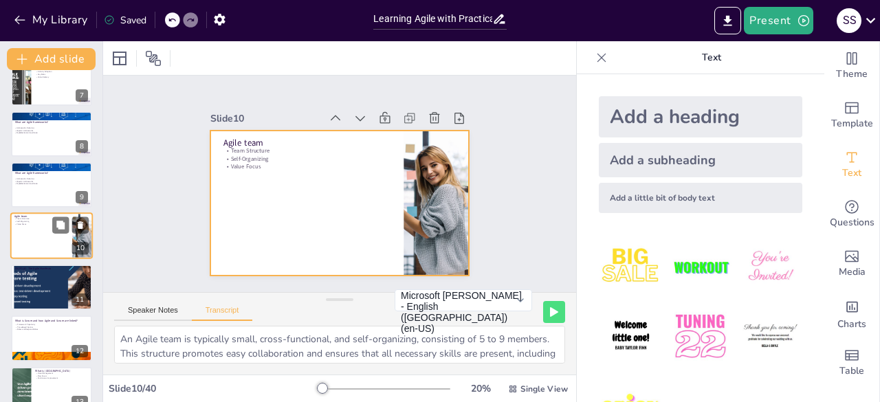
click at [38, 229] on div at bounding box center [51, 236] width 82 height 47
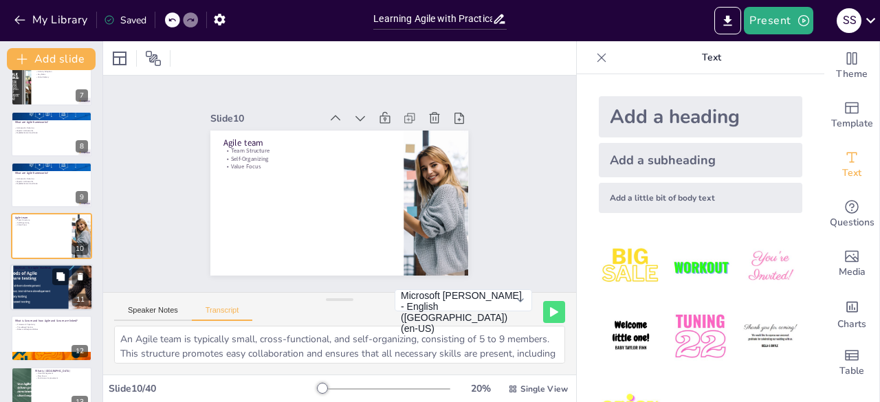
click at [36, 293] on div at bounding box center [52, 287] width 114 height 47
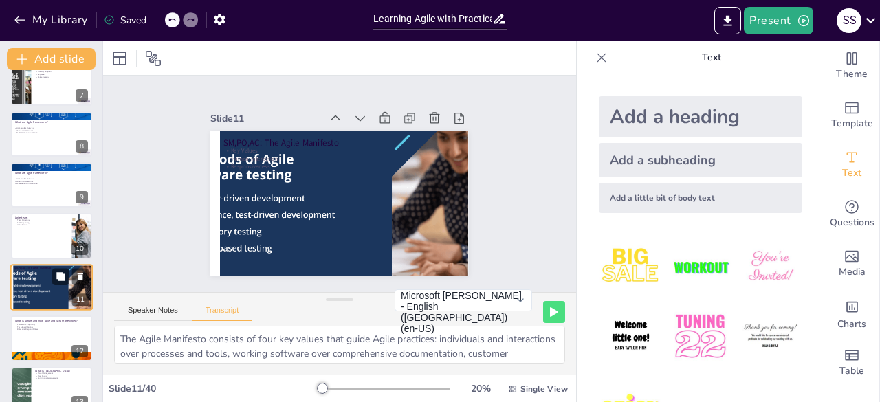
scroll to position [379, 0]
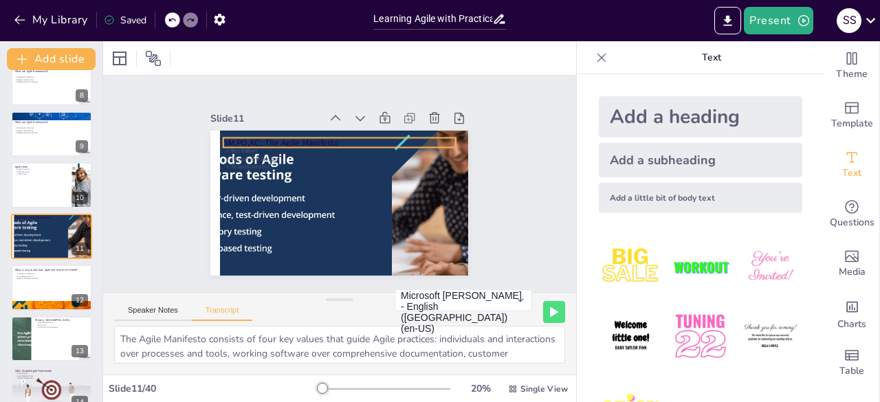
click at [269, 138] on p "SM,PO,AC: The Agile Manifesto" at bounding box center [344, 143] width 232 height 36
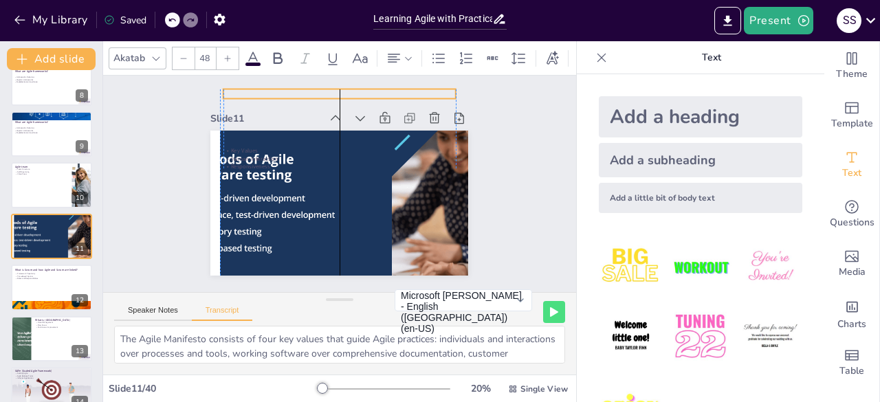
drag, startPoint x: 258, startPoint y: 133, endPoint x: 254, endPoint y: 84, distance: 49.0
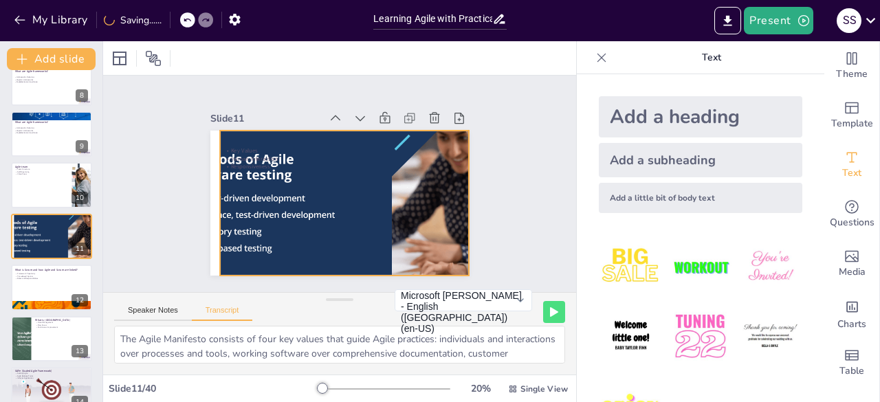
click at [257, 197] on div at bounding box center [335, 203] width 378 height 216
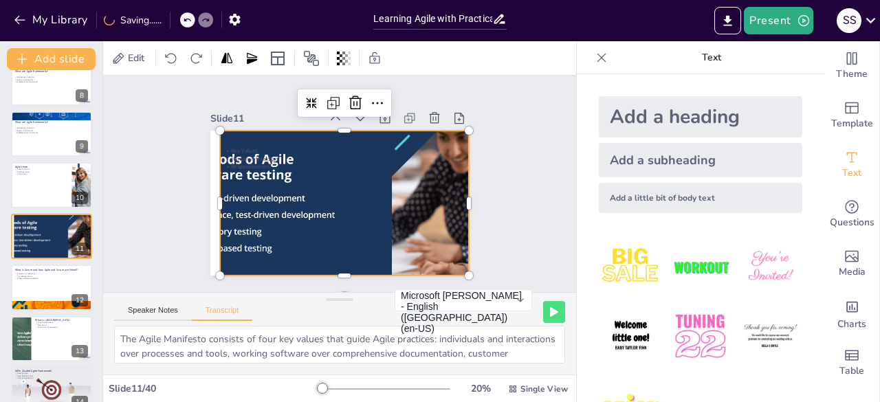
click at [265, 140] on div at bounding box center [337, 202] width 368 height 181
click at [271, 148] on p "Key Values" at bounding box center [339, 151] width 232 height 8
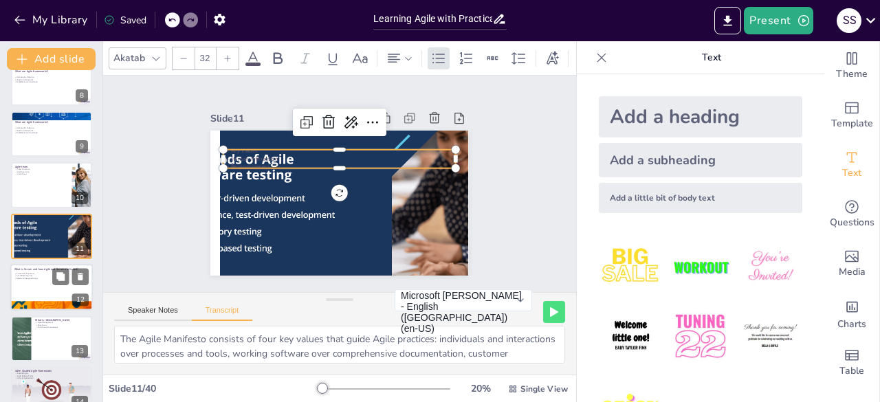
click at [39, 289] on div at bounding box center [51, 287] width 82 height 47
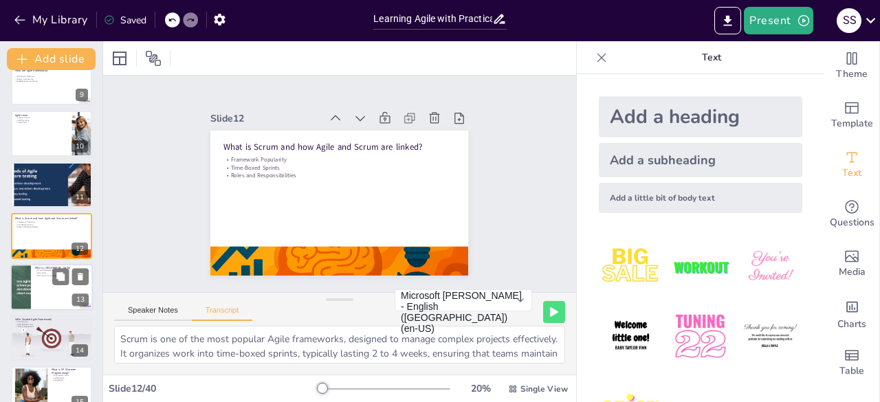
click at [43, 299] on div at bounding box center [51, 287] width 82 height 47
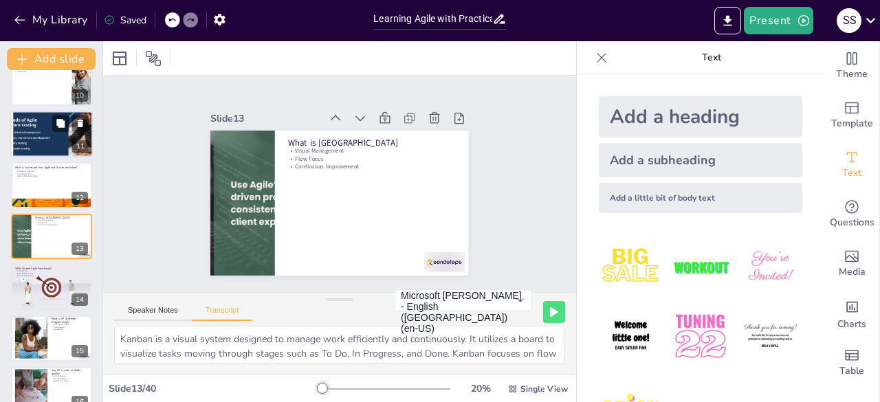
click at [41, 130] on div at bounding box center [52, 134] width 114 height 47
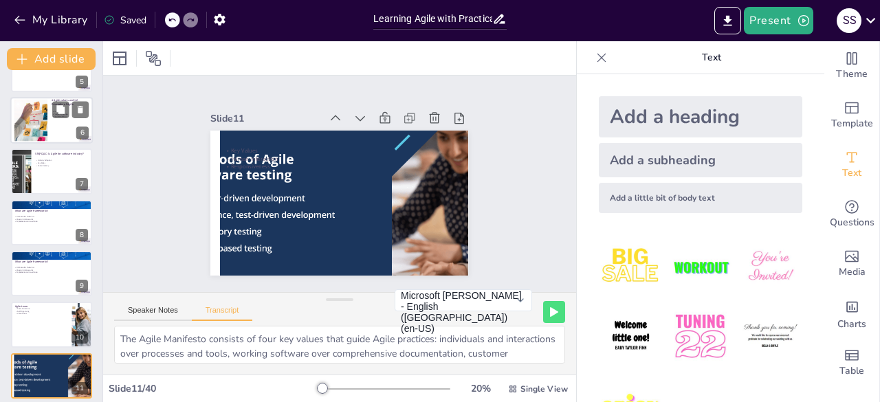
click at [35, 186] on div at bounding box center [51, 170] width 81 height 45
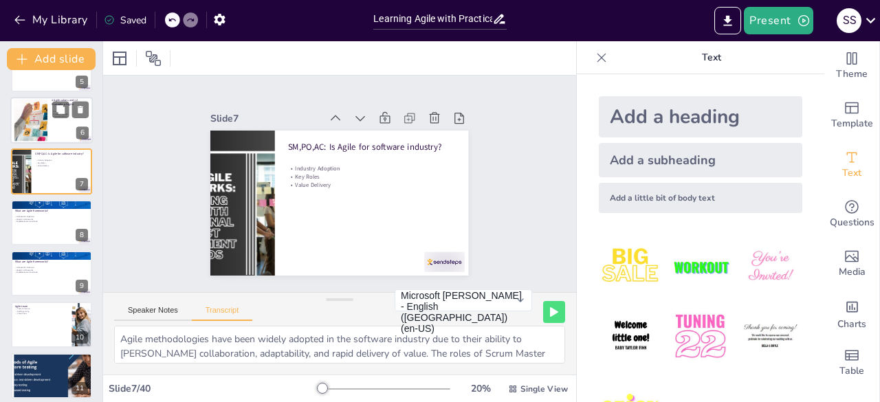
scroll to position [175, 0]
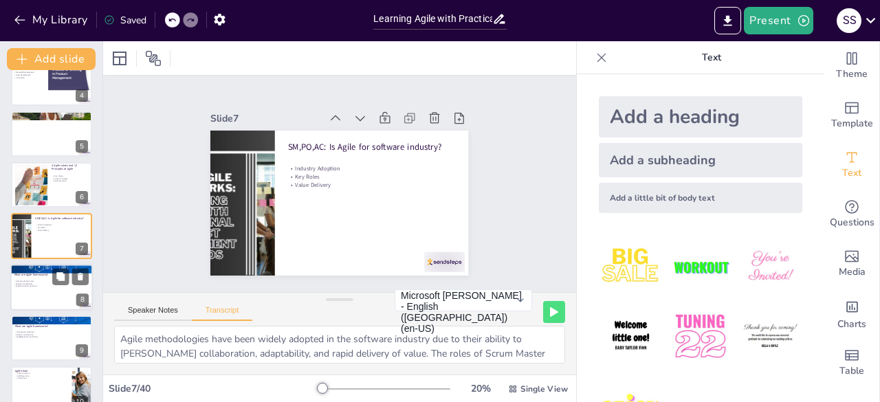
click at [47, 285] on p "Implementation Guidance" at bounding box center [51, 286] width 77 height 3
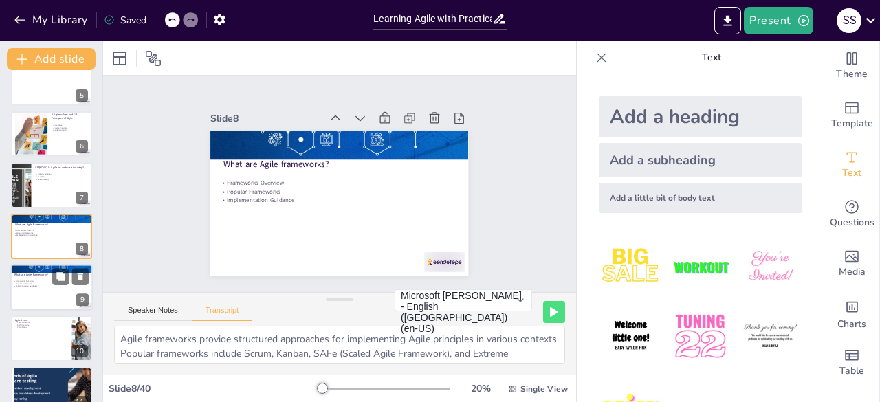
click at [59, 292] on div at bounding box center [51, 287] width 82 height 47
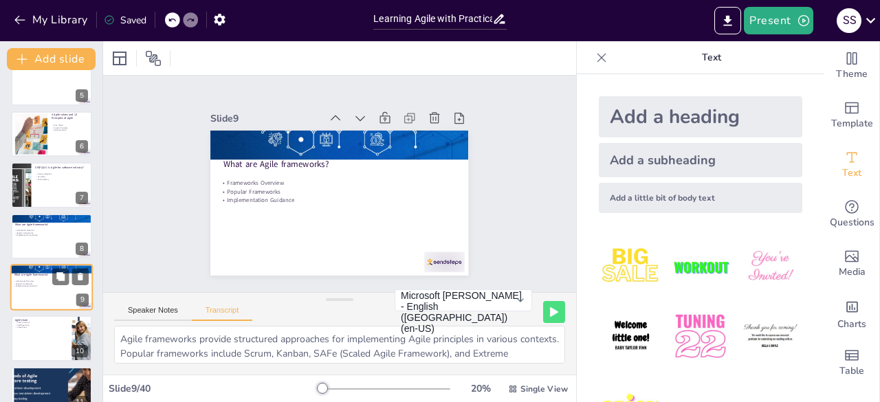
scroll to position [276, 0]
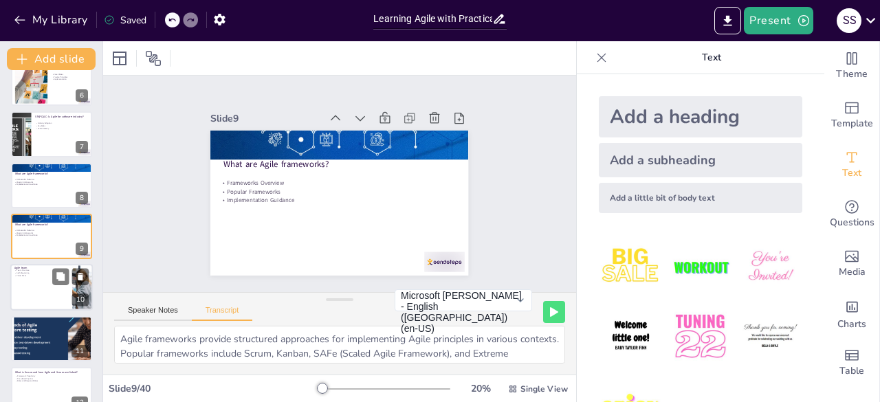
click at [36, 293] on div at bounding box center [51, 288] width 82 height 47
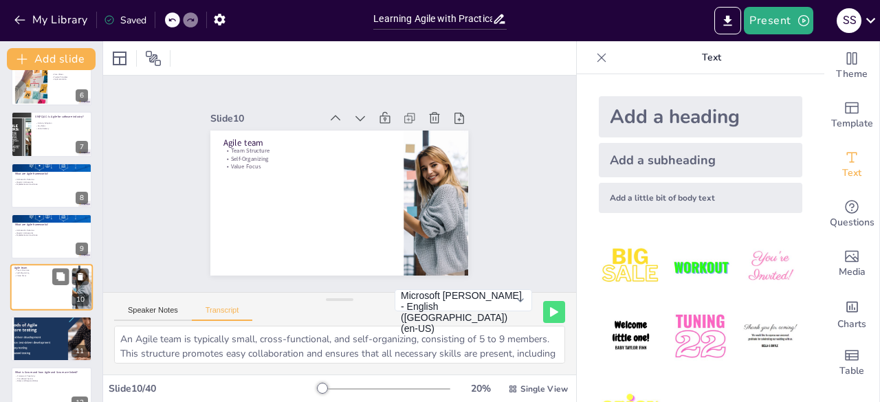
scroll to position [328, 0]
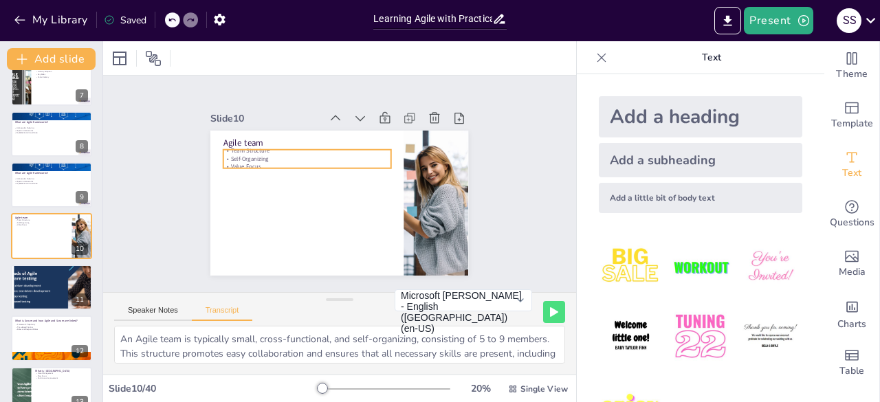
click at [261, 159] on p "Value Focus" at bounding box center [309, 163] width 168 height 25
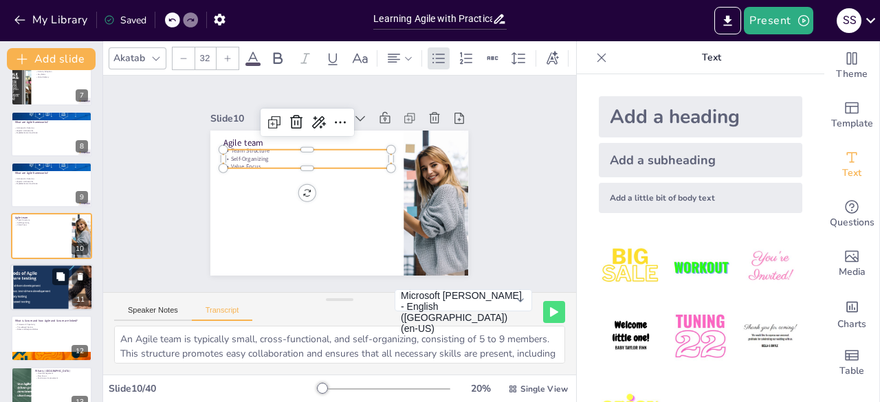
click at [53, 295] on div at bounding box center [52, 287] width 114 height 47
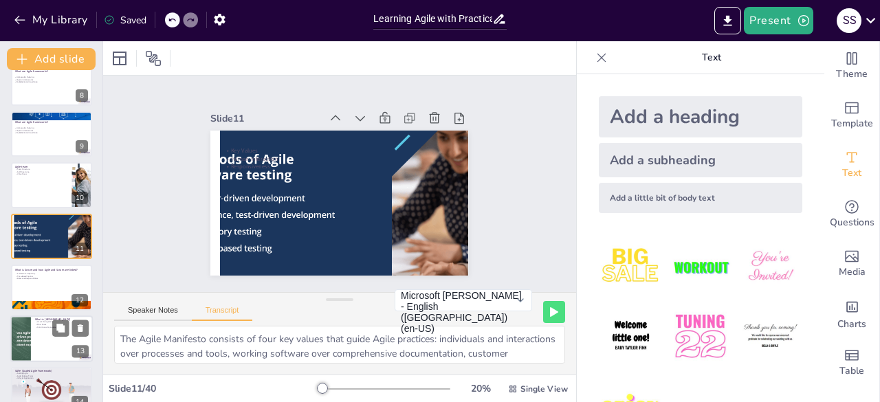
click at [43, 356] on div at bounding box center [51, 338] width 82 height 47
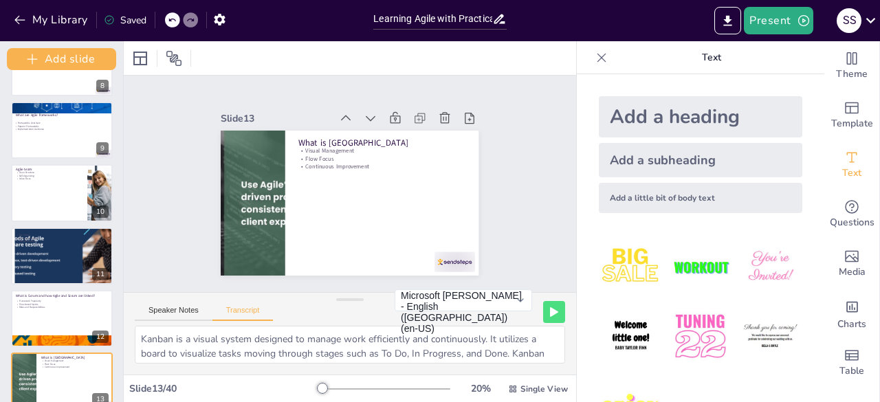
drag, startPoint x: 100, startPoint y: 184, endPoint x: 100, endPoint y: 225, distance: 40.6
click at [100, 225] on div "Add slide Mastering Agile: A Hands-On Approach Discover how to effectively impl…" at bounding box center [62, 221] width 124 height 361
click at [49, 182] on div at bounding box center [62, 193] width 104 height 58
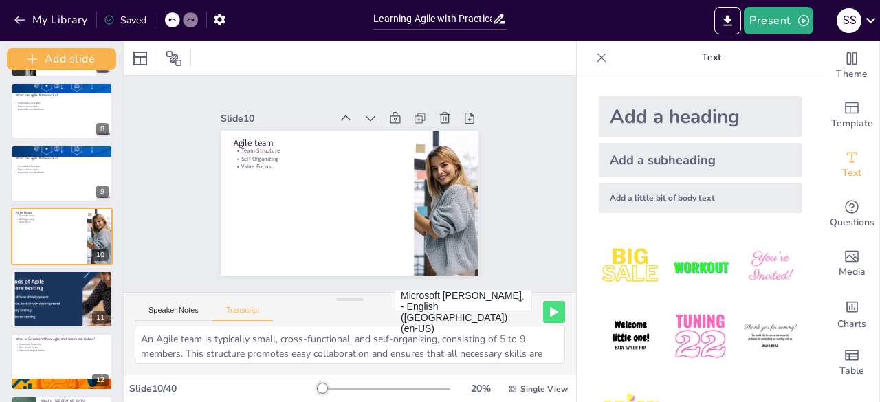
click at [40, 121] on div at bounding box center [62, 110] width 102 height 57
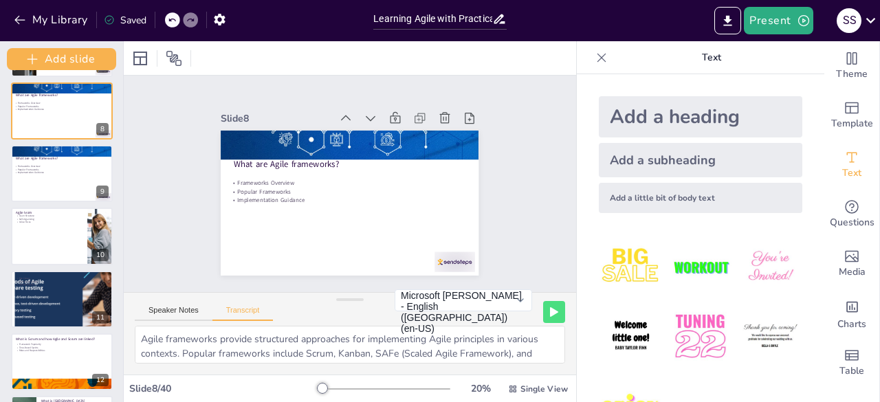
scroll to position [312, 0]
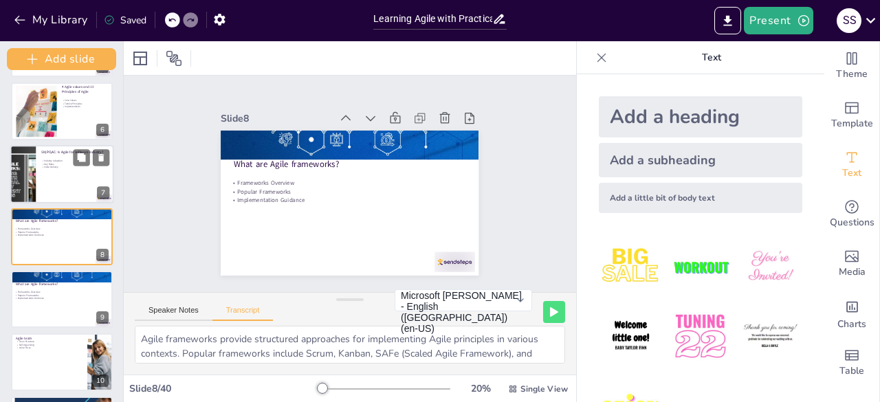
click at [54, 193] on div at bounding box center [62, 174] width 104 height 58
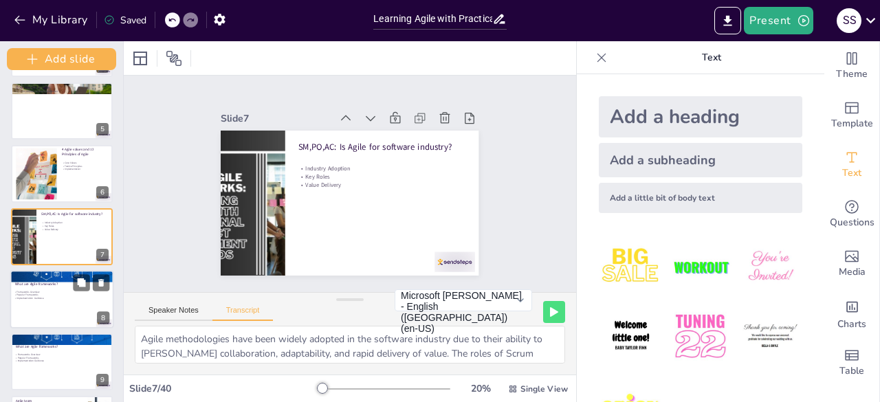
click at [64, 304] on div at bounding box center [62, 299] width 104 height 58
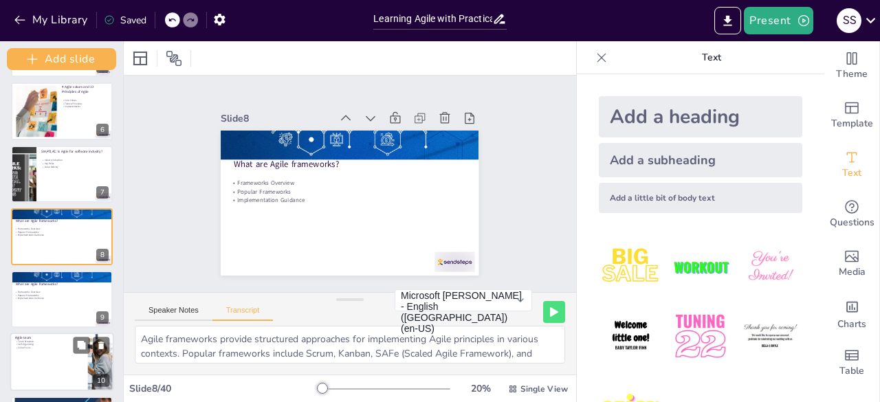
click at [61, 368] on div at bounding box center [62, 362] width 104 height 58
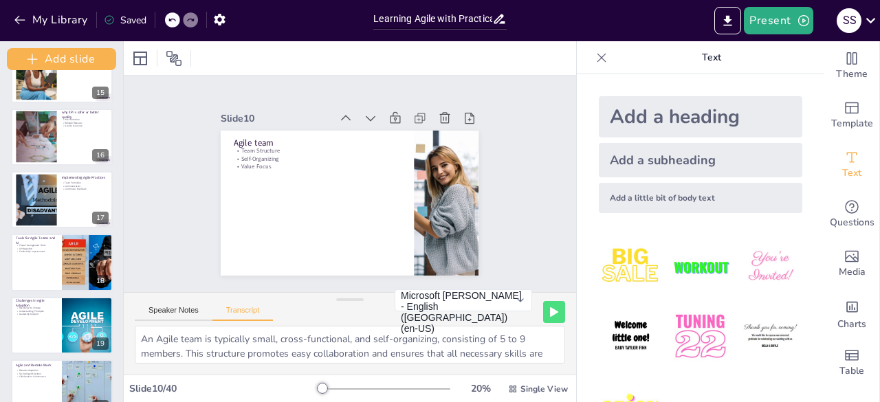
scroll to position [918, 0]
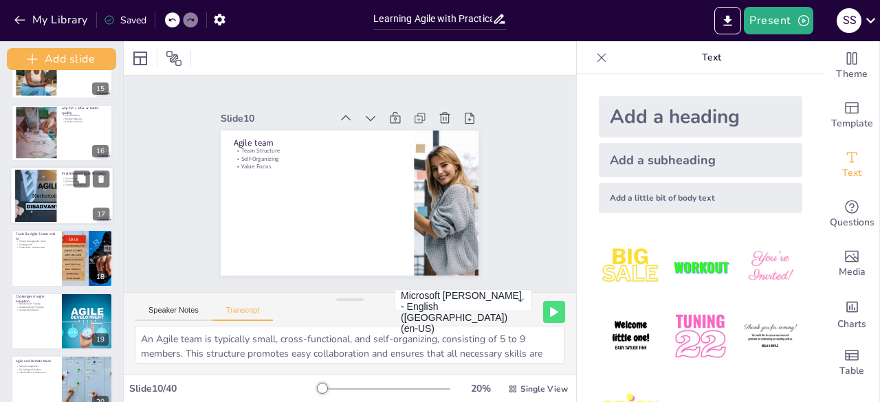
click at [76, 200] on div at bounding box center [62, 195] width 104 height 58
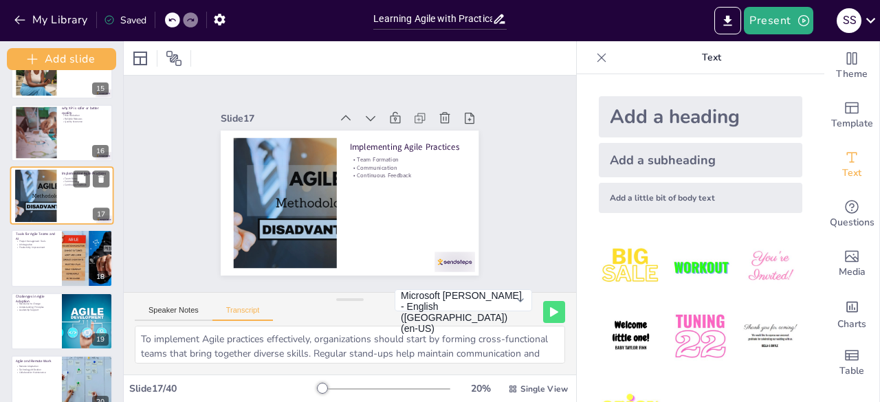
scroll to position [877, 0]
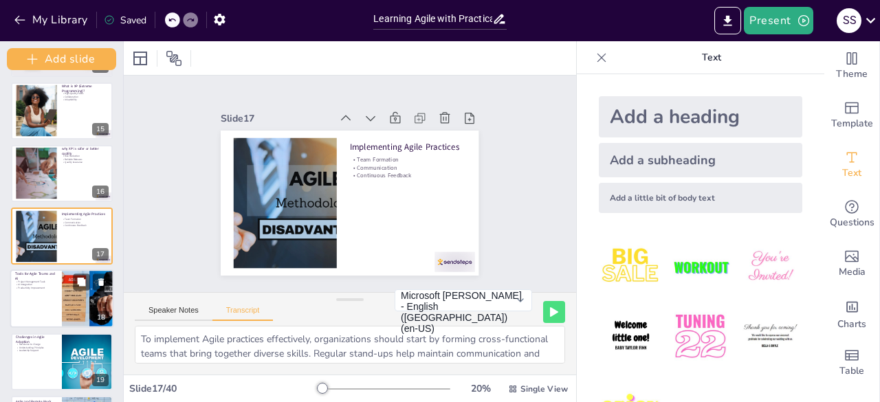
click at [36, 300] on div at bounding box center [62, 298] width 104 height 58
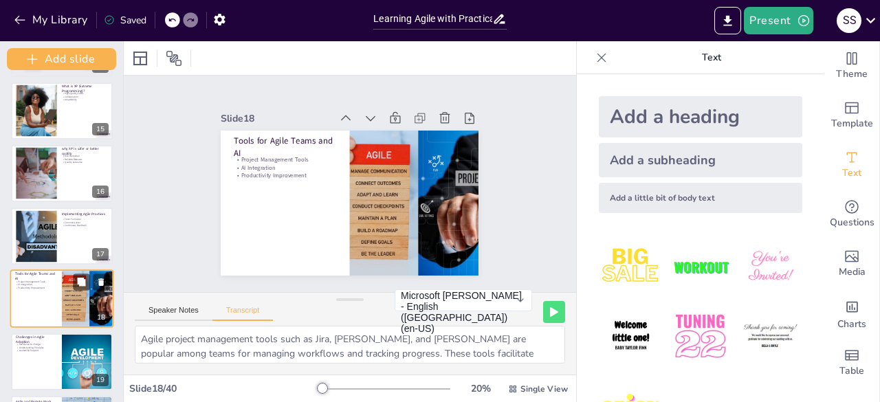
scroll to position [940, 0]
